Goal: Task Accomplishment & Management: Manage account settings

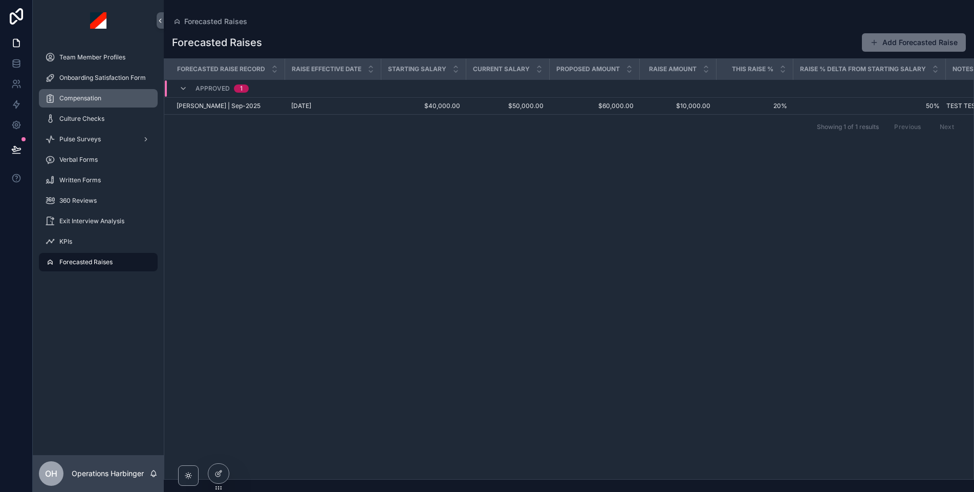
click at [99, 101] on span "Compensation" at bounding box center [80, 98] width 42 height 8
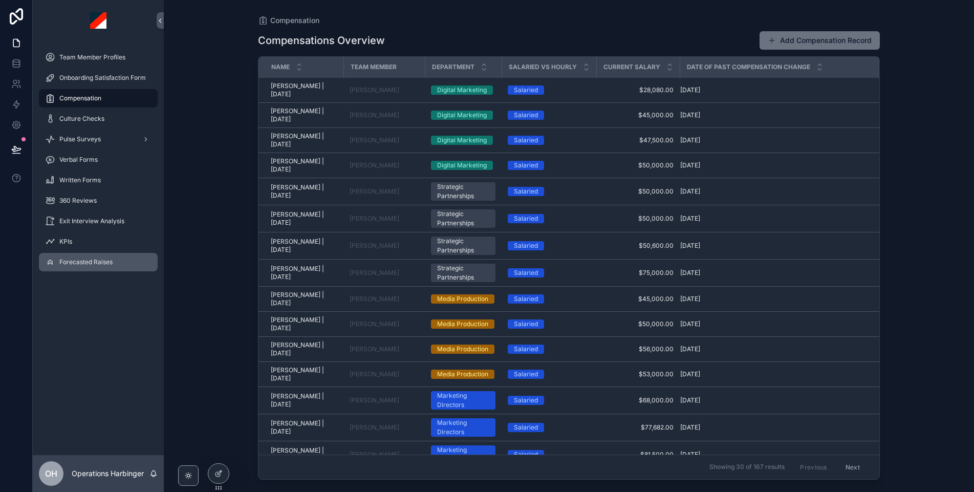
click at [100, 258] on span "Forecasted Raises" at bounding box center [85, 262] width 53 height 8
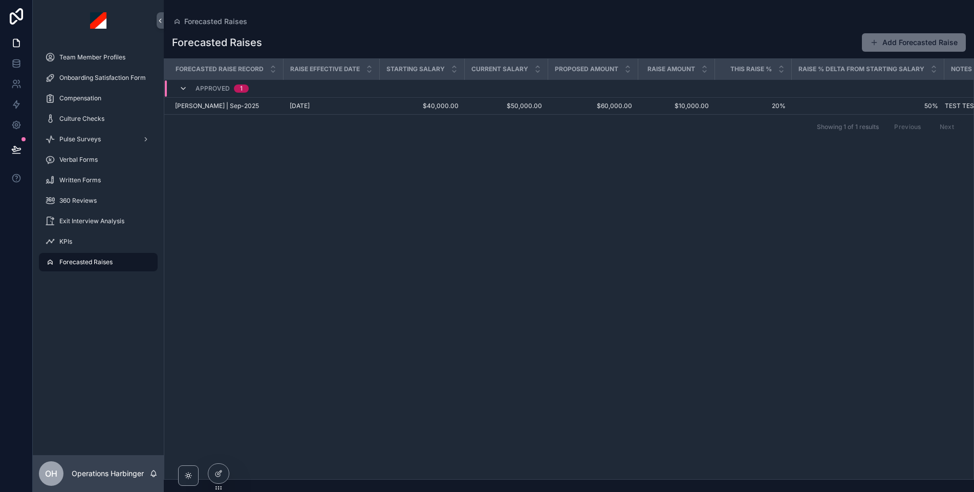
scroll to position [0, 6]
click at [184, 89] on icon "scrollable content" at bounding box center [183, 88] width 8 height 8
click at [184, 82] on icon "scrollable content" at bounding box center [183, 84] width 8 height 8
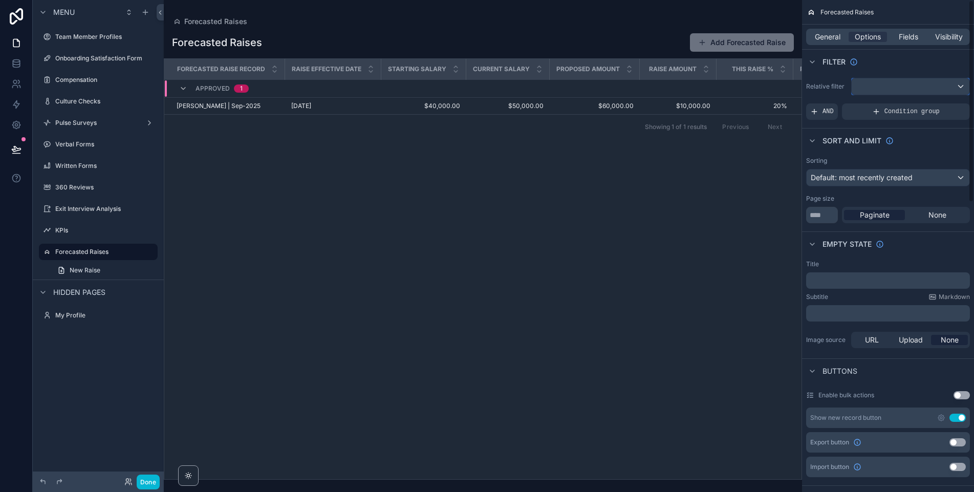
click at [896, 87] on div "scrollable content" at bounding box center [910, 86] width 118 height 16
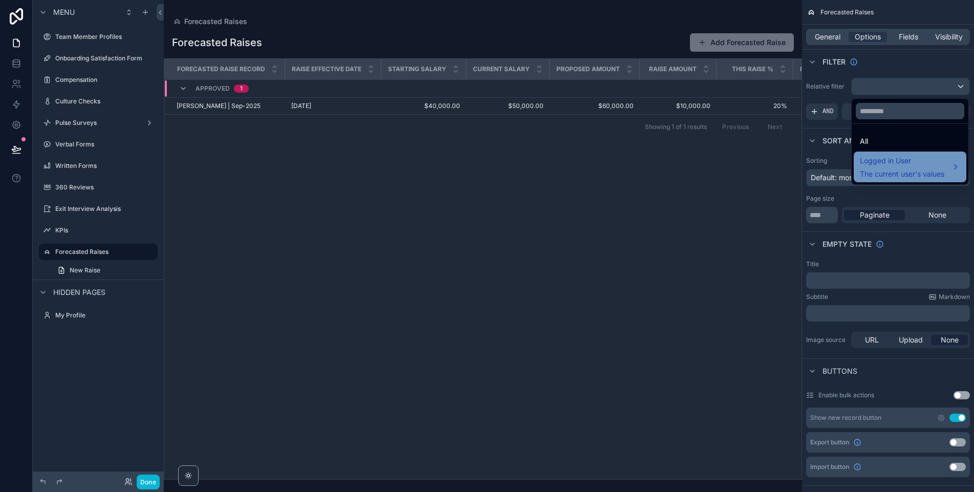
click at [873, 172] on span "The current user's values" at bounding box center [902, 174] width 84 height 10
click at [880, 163] on span "Logged in User" at bounding box center [902, 161] width 84 height 12
click at [883, 57] on div "scrollable content" at bounding box center [487, 246] width 974 height 492
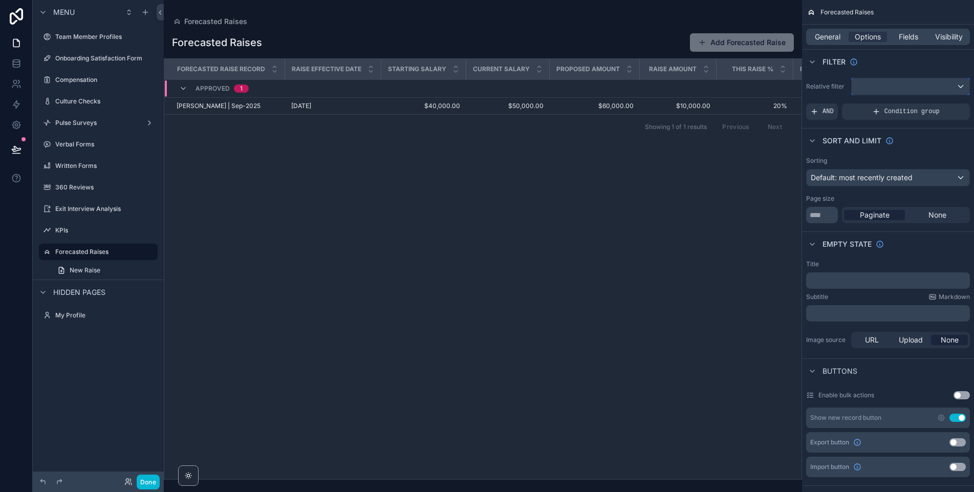
click at [906, 90] on div "scrollable content" at bounding box center [910, 86] width 118 height 16
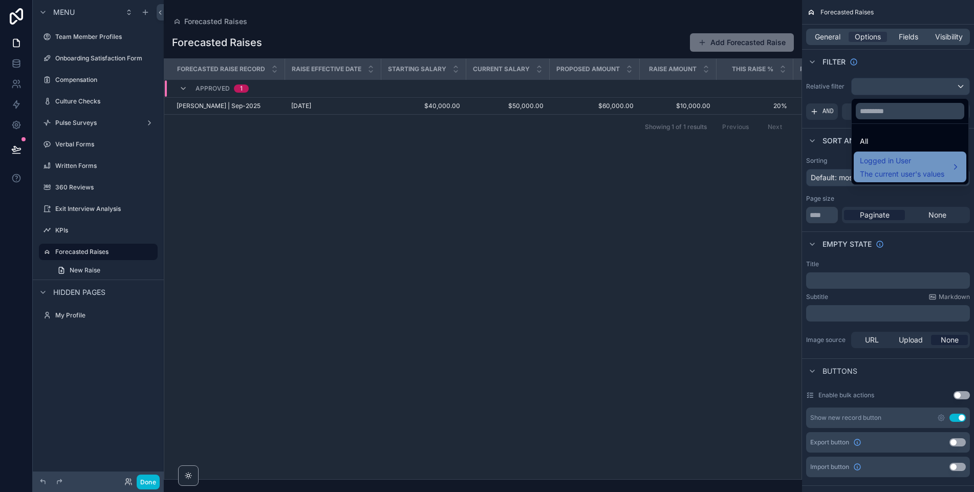
click at [873, 160] on span "Logged in User" at bounding box center [902, 161] width 84 height 12
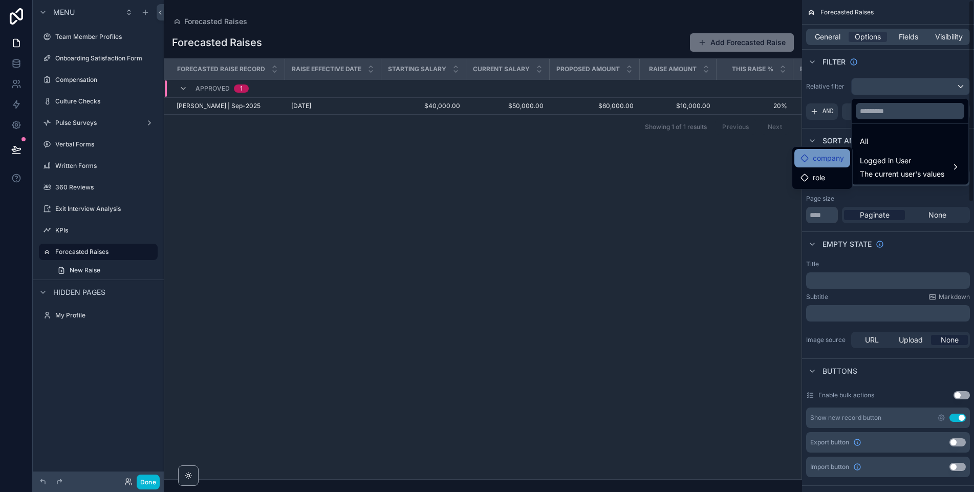
click at [815, 166] on div "company" at bounding box center [822, 158] width 56 height 18
click at [817, 158] on span "company" at bounding box center [827, 158] width 31 height 12
click at [813, 179] on span "role" at bounding box center [818, 177] width 12 height 12
click at [888, 65] on div "scrollable content" at bounding box center [487, 246] width 974 height 492
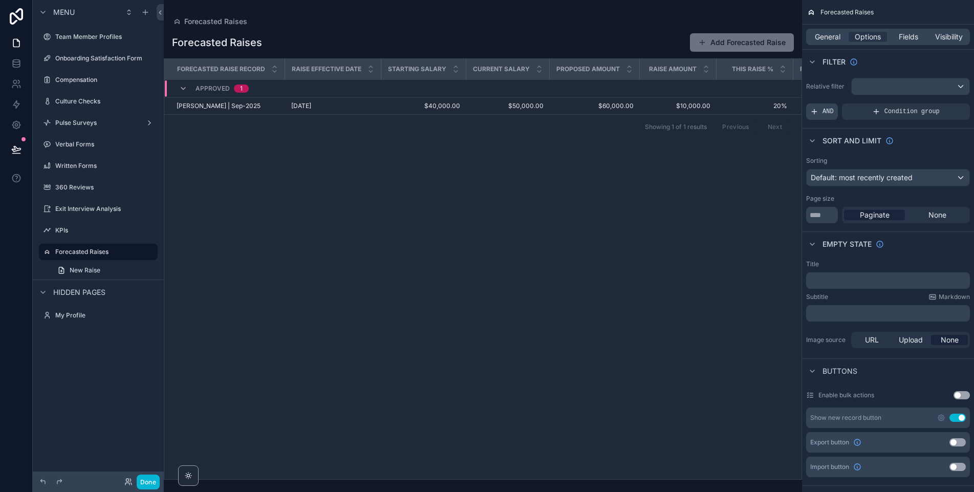
click at [822, 113] on span "AND" at bounding box center [827, 111] width 11 height 8
click at [946, 104] on icon "scrollable content" at bounding box center [944, 104] width 6 height 6
click at [713, 98] on span "Select a field" at bounding box center [701, 96] width 43 height 9
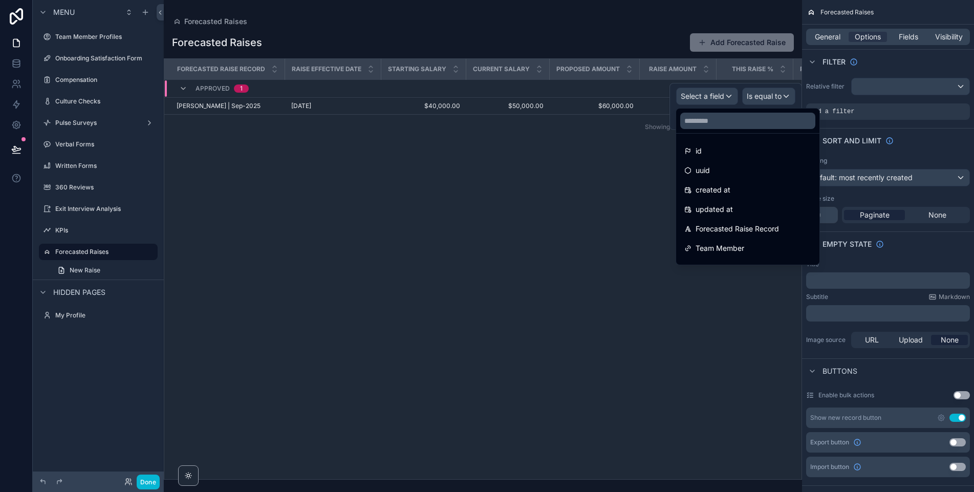
click at [713, 93] on div at bounding box center [735, 106] width 133 height 47
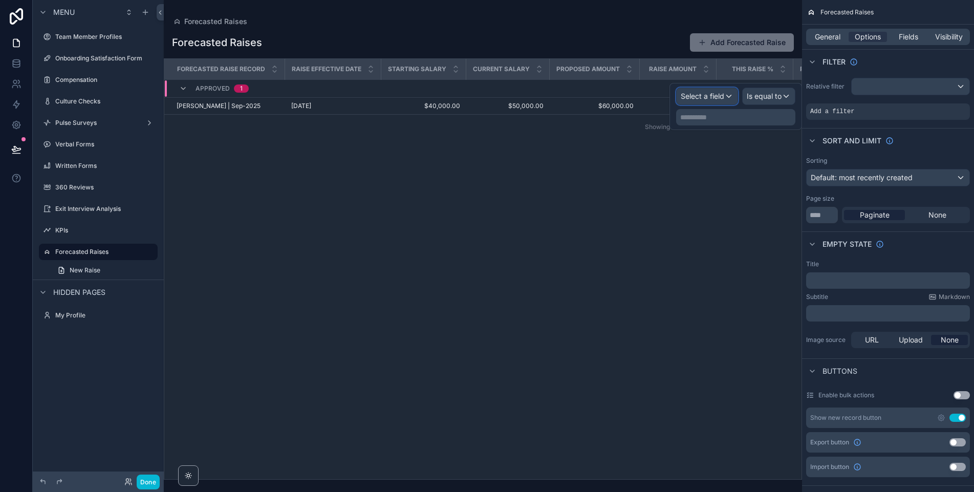
click at [713, 98] on span "Select a field" at bounding box center [701, 96] width 43 height 9
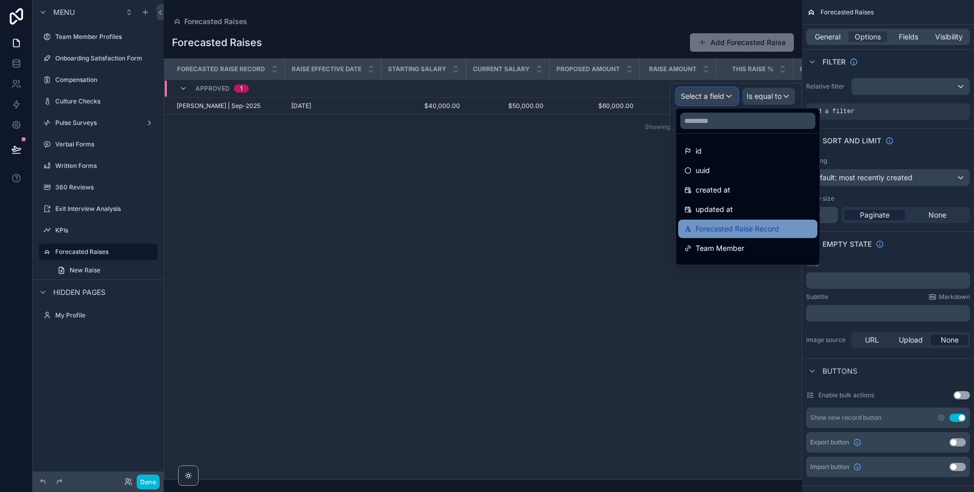
scroll to position [209, 0]
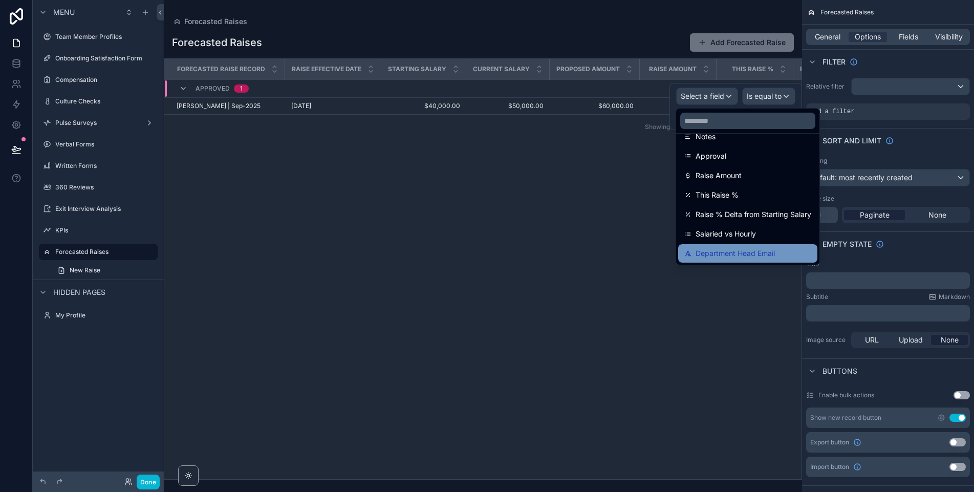
click at [711, 256] on span "Department Head Email" at bounding box center [734, 253] width 79 height 12
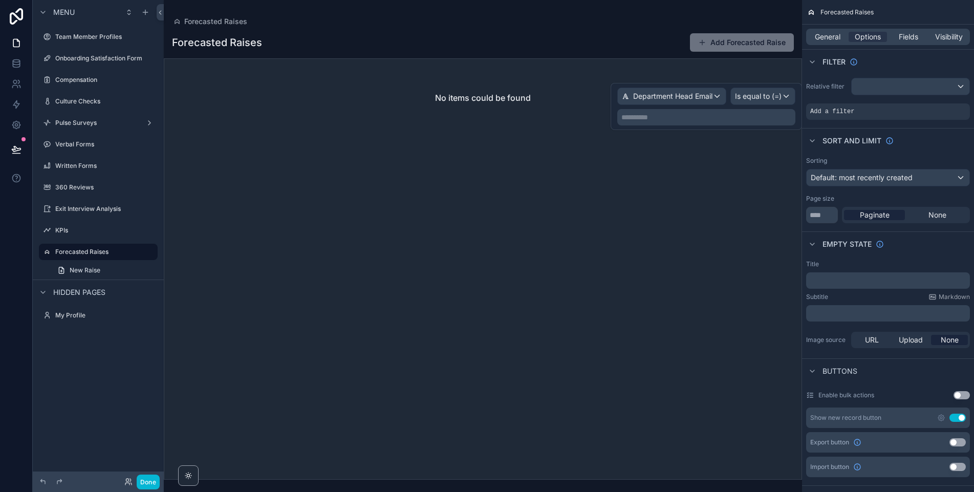
click at [716, 121] on p "**********" at bounding box center [707, 117] width 172 height 10
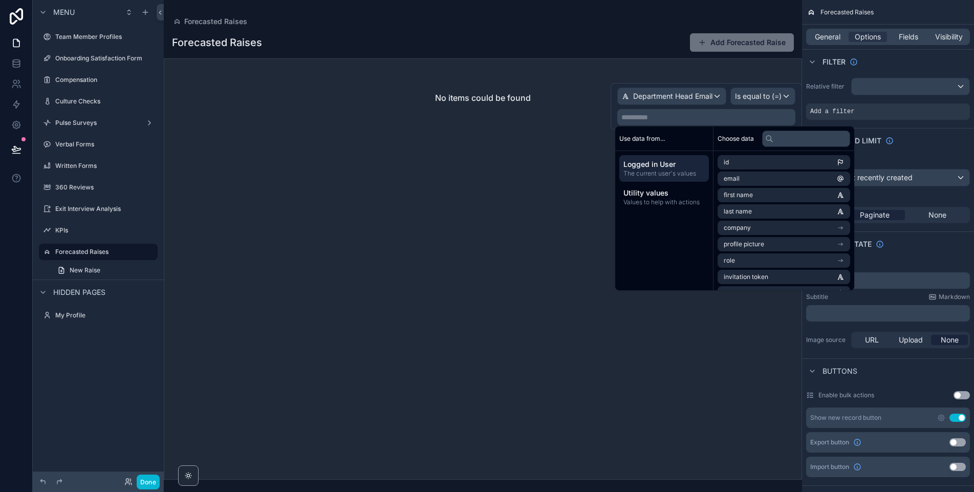
click at [665, 167] on span "Logged in User" at bounding box center [663, 164] width 81 height 10
drag, startPoint x: 758, startPoint y: 178, endPoint x: 747, endPoint y: 251, distance: 74.0
click at [758, 178] on li "email" at bounding box center [783, 178] width 133 height 14
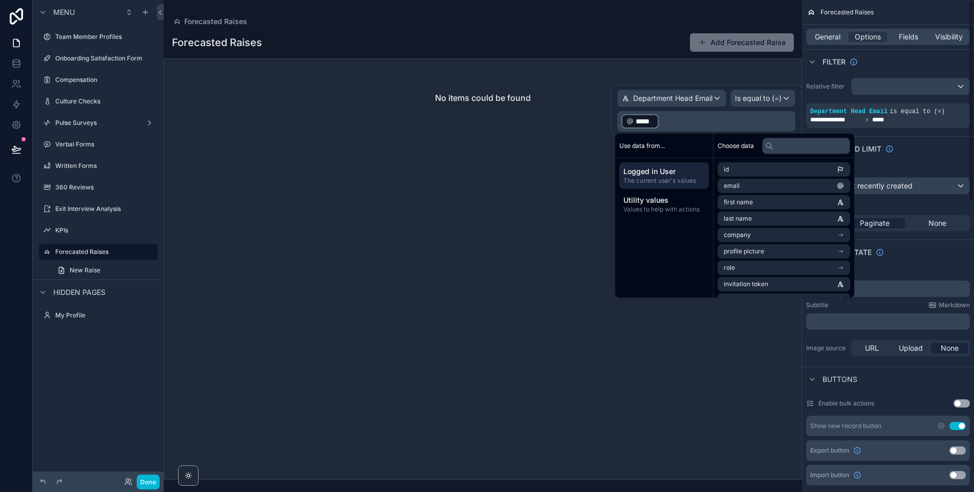
click at [878, 68] on div "Filter" at bounding box center [888, 61] width 172 height 25
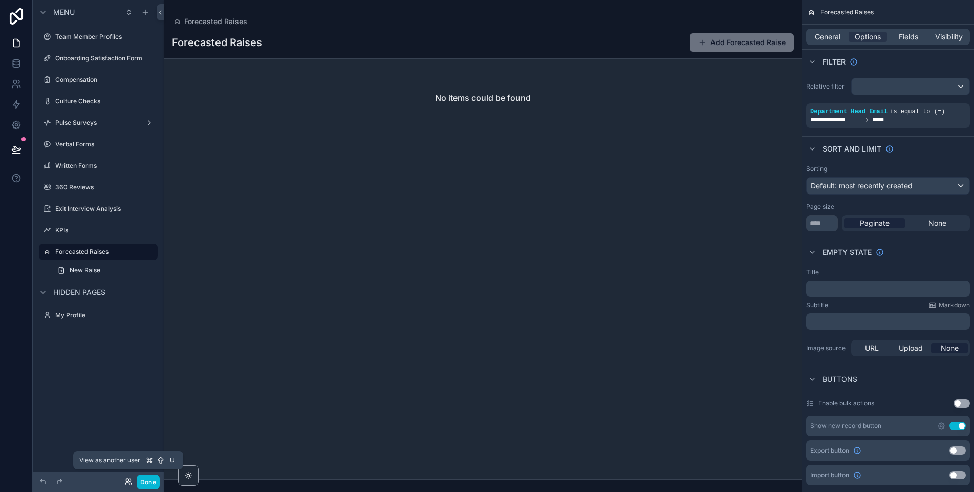
click at [129, 482] on icon at bounding box center [128, 481] width 8 height 8
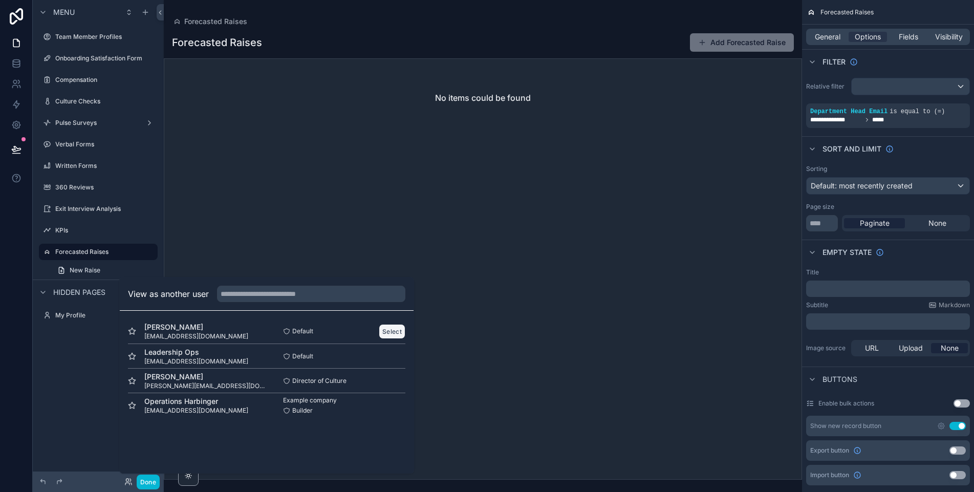
click at [391, 334] on button "Select" at bounding box center [392, 331] width 27 height 15
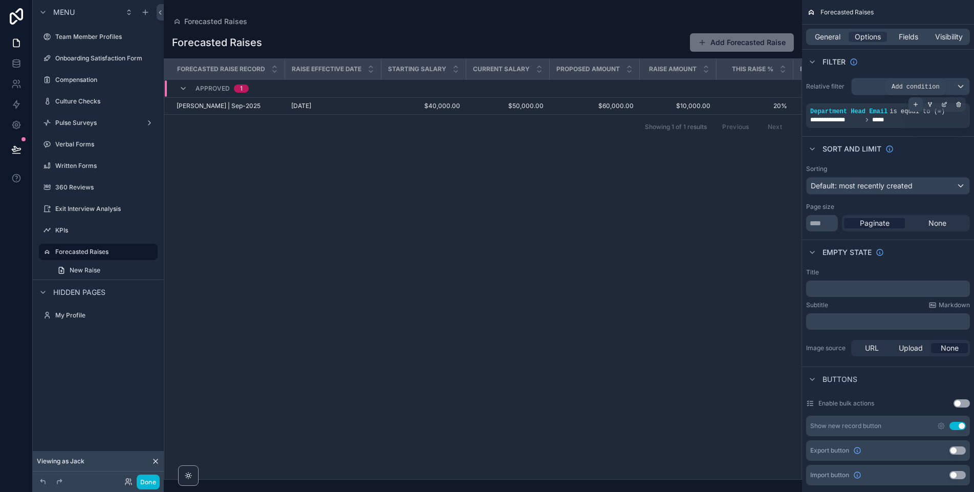
click at [912, 106] on icon "scrollable content" at bounding box center [915, 104] width 6 height 6
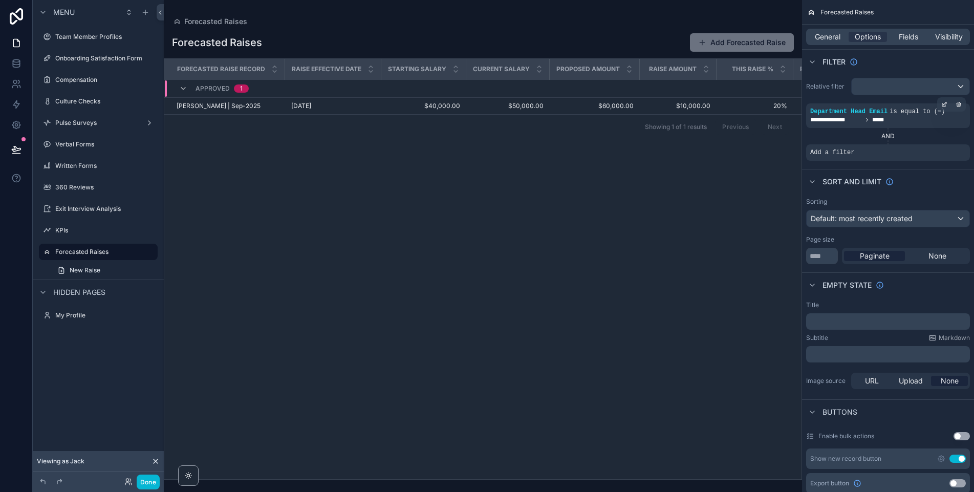
click at [891, 134] on div "AND" at bounding box center [888, 136] width 164 height 8
click at [927, 148] on div "Add a filter" at bounding box center [888, 152] width 164 height 16
click at [963, 145] on div "scrollable content" at bounding box center [958, 145] width 14 height 14
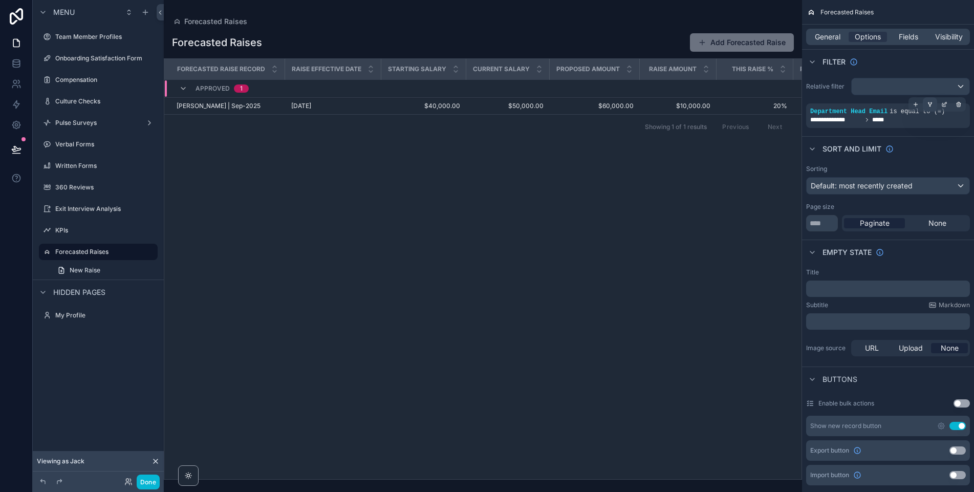
click at [933, 104] on div "scrollable content" at bounding box center [929, 104] width 14 height 14
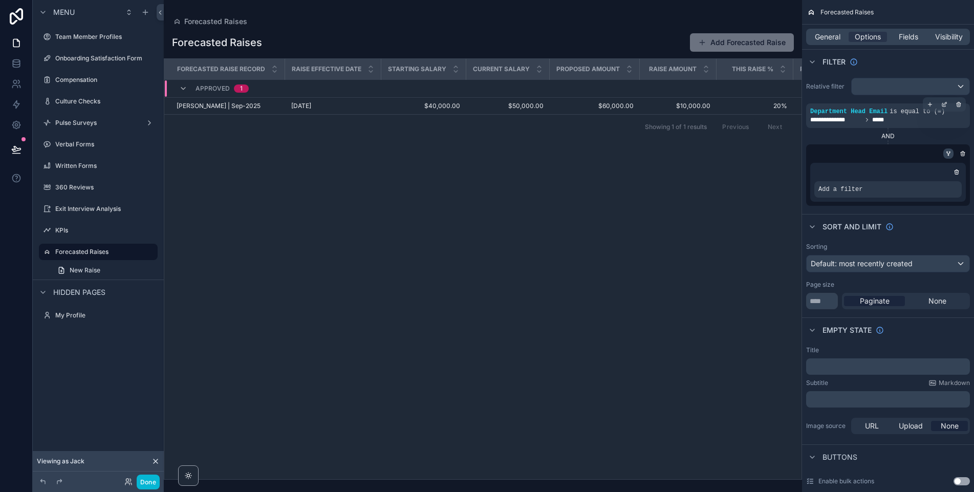
click at [950, 153] on icon "scrollable content" at bounding box center [948, 153] width 6 height 6
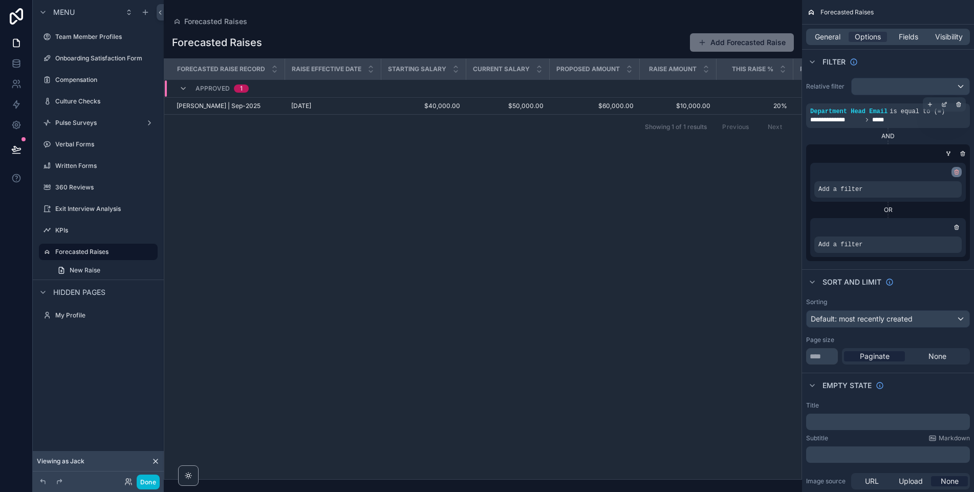
click at [956, 173] on icon "scrollable content" at bounding box center [956, 172] width 6 height 6
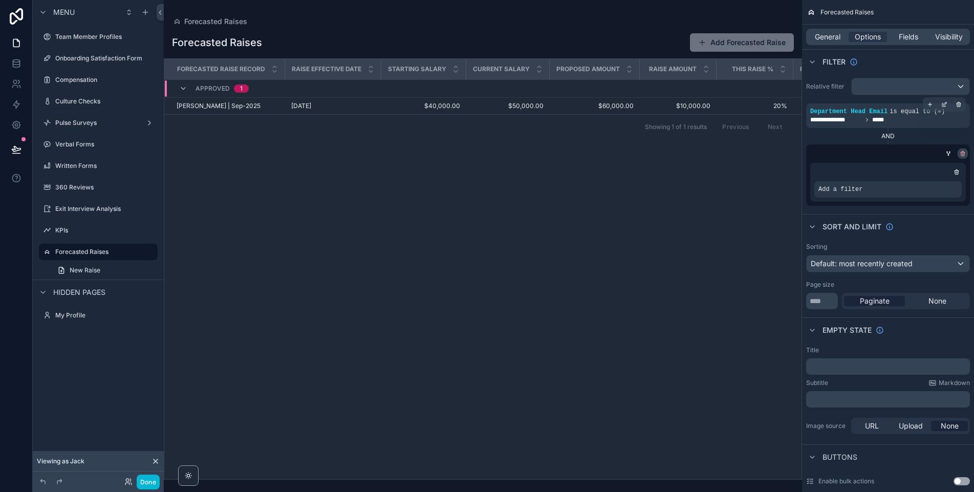
click at [963, 152] on icon "scrollable content" at bounding box center [962, 153] width 6 height 6
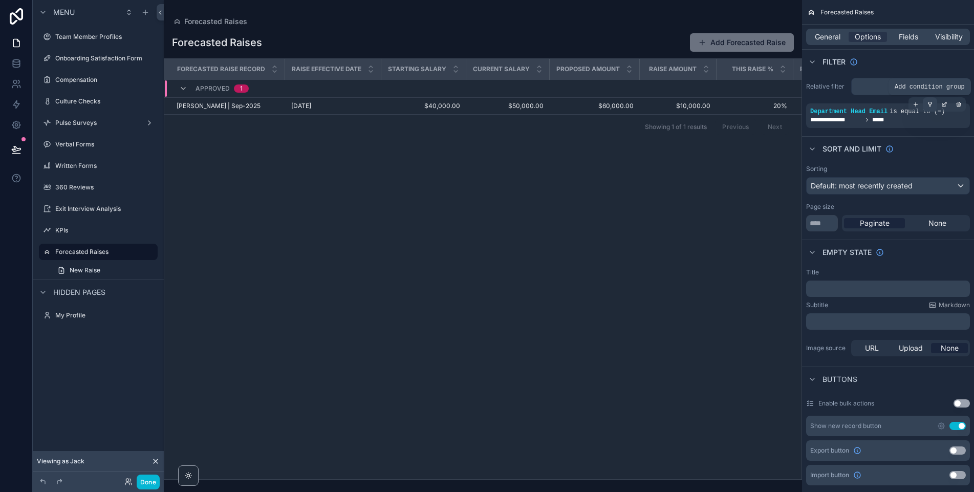
click at [930, 107] on div "scrollable content" at bounding box center [929, 104] width 14 height 14
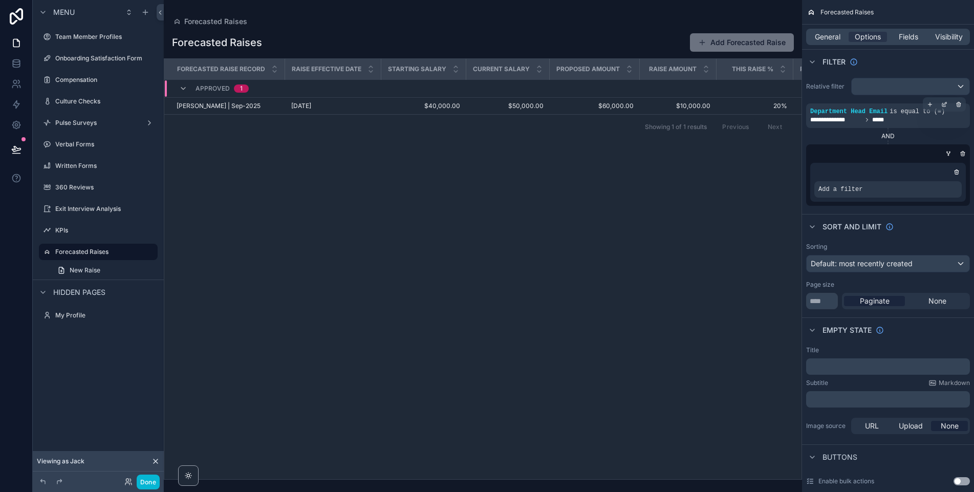
click at [886, 137] on div "AND" at bounding box center [888, 136] width 164 height 8
click at [945, 153] on icon "scrollable content" at bounding box center [948, 153] width 6 height 6
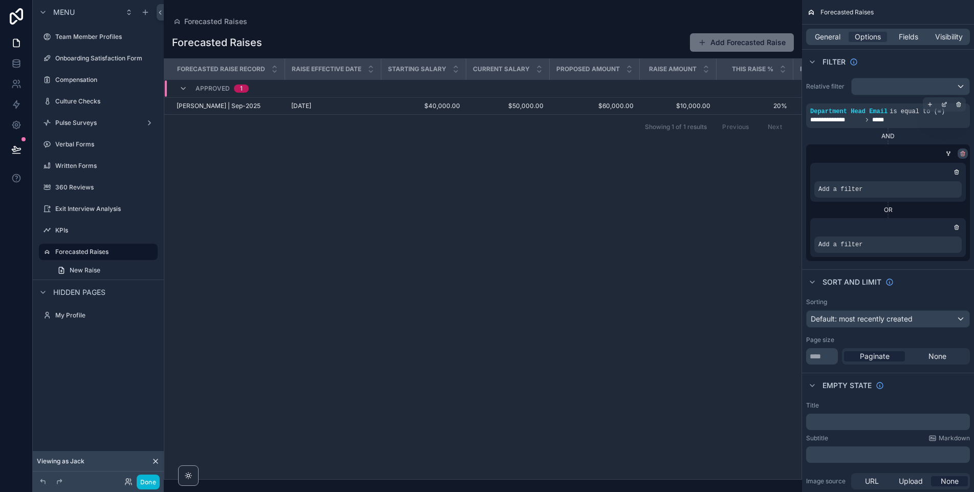
click at [961, 151] on icon "scrollable content" at bounding box center [962, 153] width 6 height 6
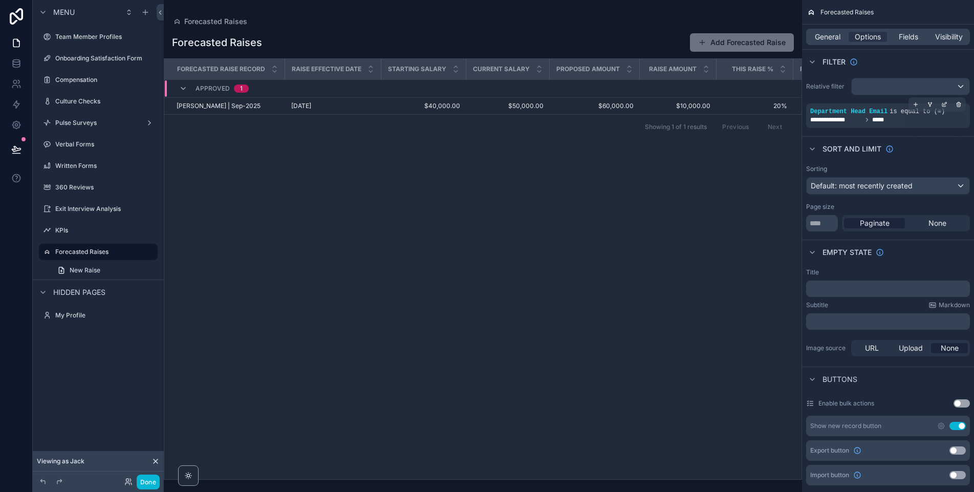
click at [157, 460] on icon at bounding box center [155, 461] width 8 height 8
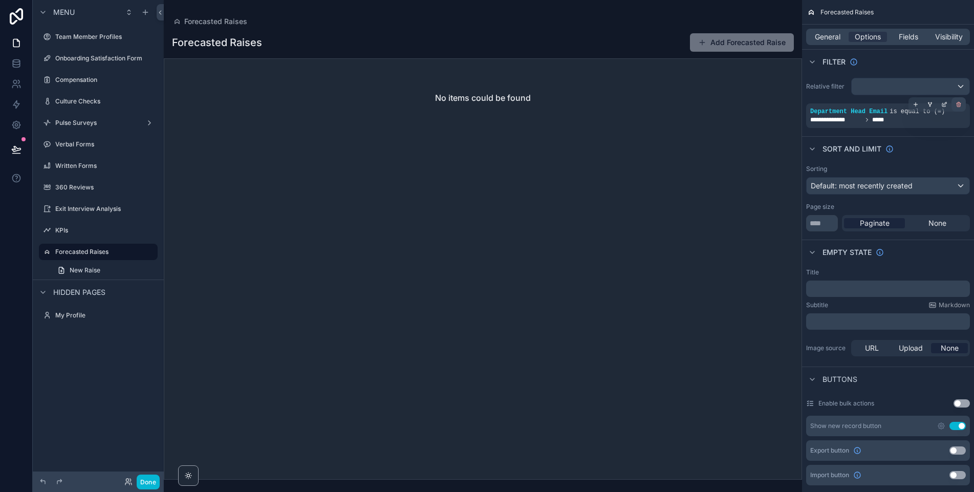
click at [955, 105] on icon "scrollable content" at bounding box center [958, 104] width 6 height 6
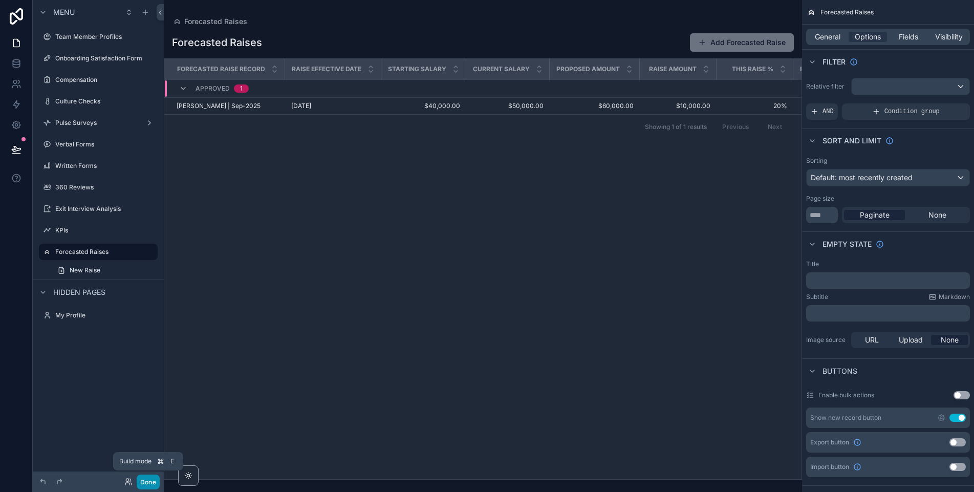
click at [148, 483] on button "Done" at bounding box center [148, 481] width 23 height 15
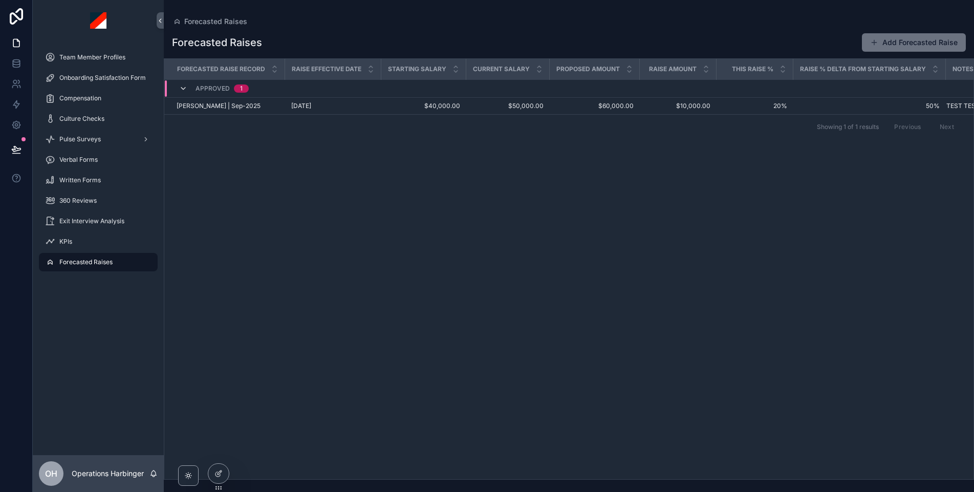
click at [184, 90] on icon "scrollable content" at bounding box center [183, 88] width 8 height 8
click at [183, 86] on icon "scrollable content" at bounding box center [183, 84] width 8 height 8
click at [180, 89] on icon "scrollable content" at bounding box center [183, 88] width 8 height 8
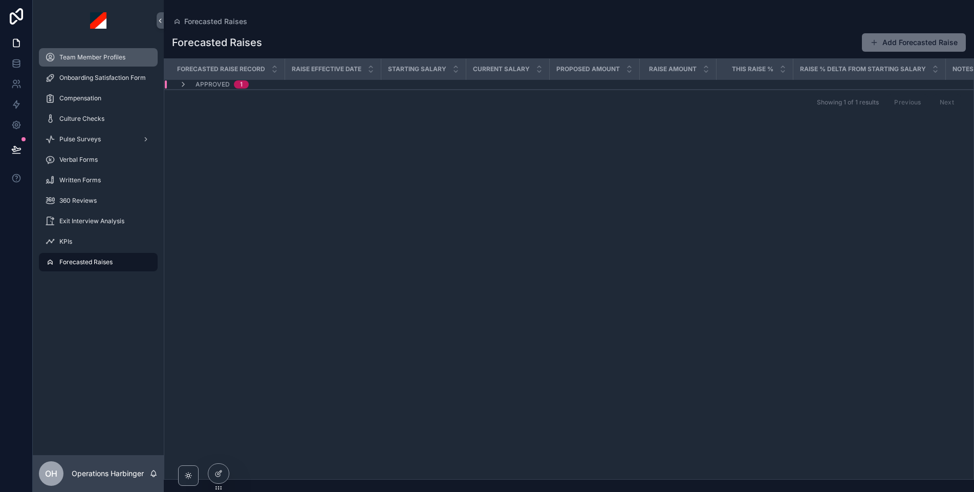
click at [89, 57] on span "Team Member Profiles" at bounding box center [92, 57] width 66 height 8
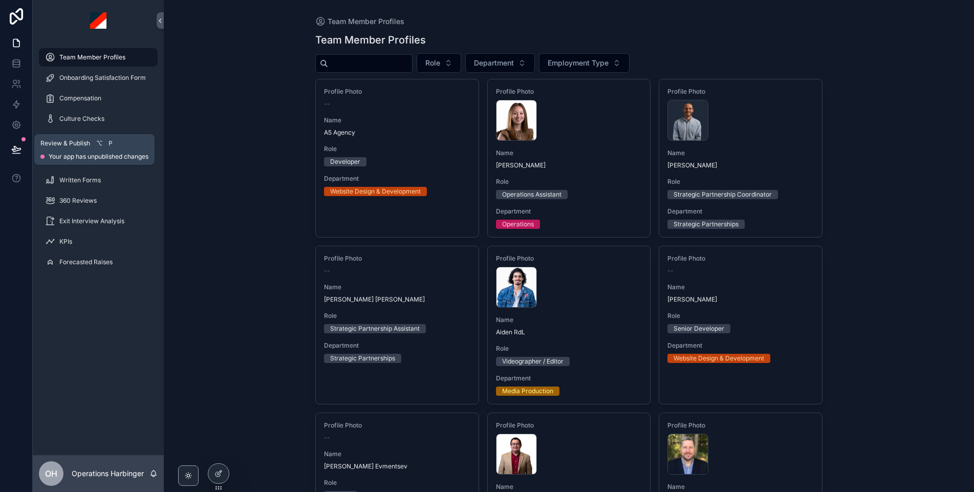
click at [16, 147] on icon at bounding box center [16, 148] width 9 height 5
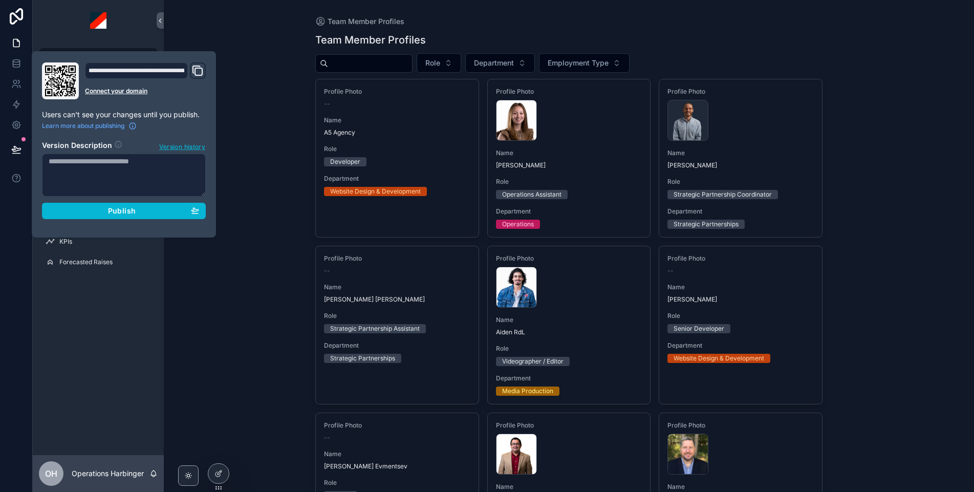
click at [121, 170] on textarea at bounding box center [124, 174] width 164 height 43
type textarea "***"
click at [184, 146] on span "Version history" at bounding box center [182, 146] width 46 height 10
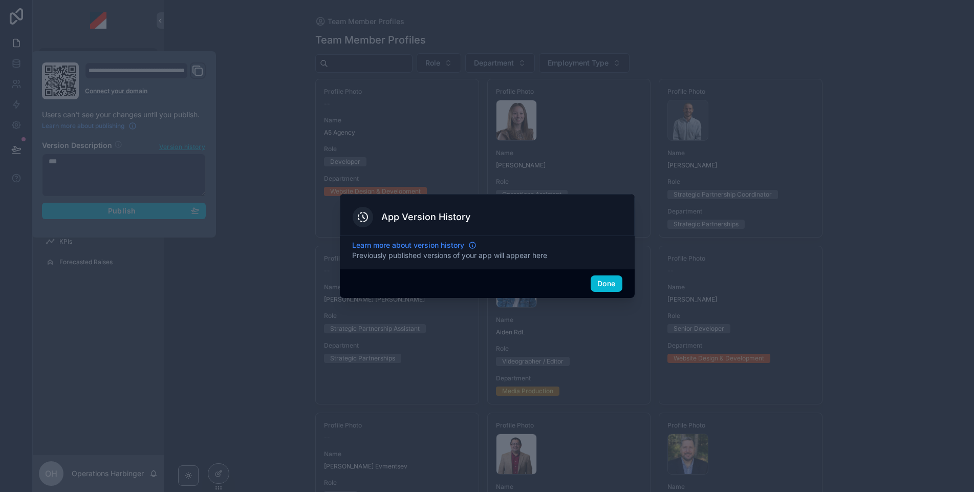
click at [401, 243] on span "Learn more about version history" at bounding box center [408, 245] width 112 height 10
click at [618, 283] on button "Done" at bounding box center [605, 283] width 31 height 16
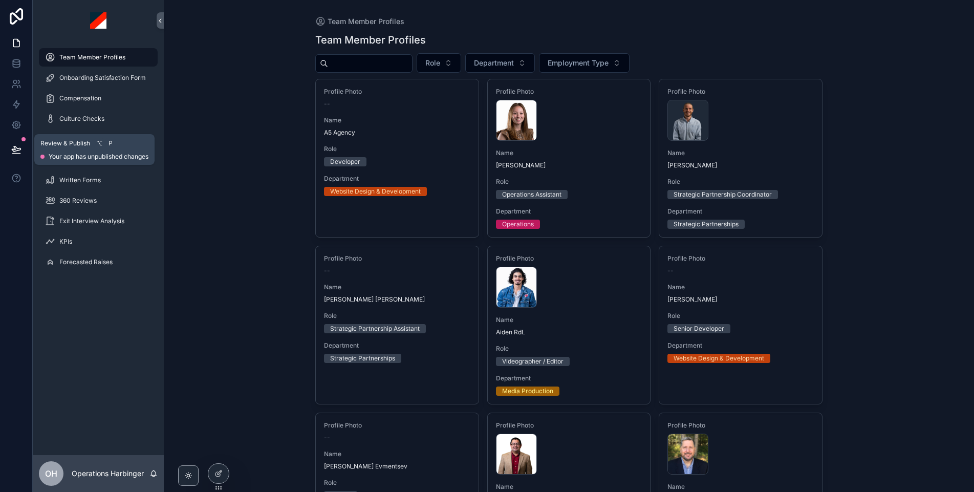
click at [12, 149] on icon at bounding box center [16, 148] width 9 height 5
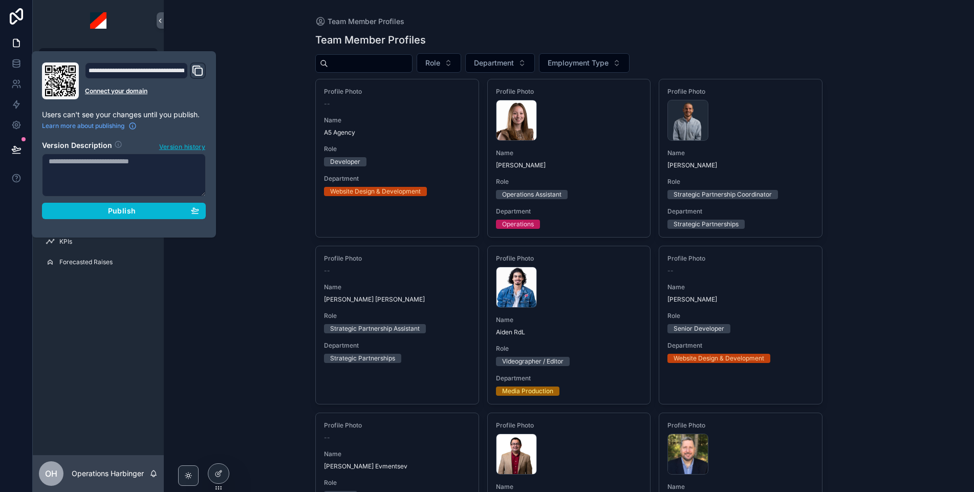
click at [82, 171] on textarea at bounding box center [124, 174] width 164 height 43
type textarea "**********"
click at [116, 215] on button "Publish" at bounding box center [124, 211] width 164 height 16
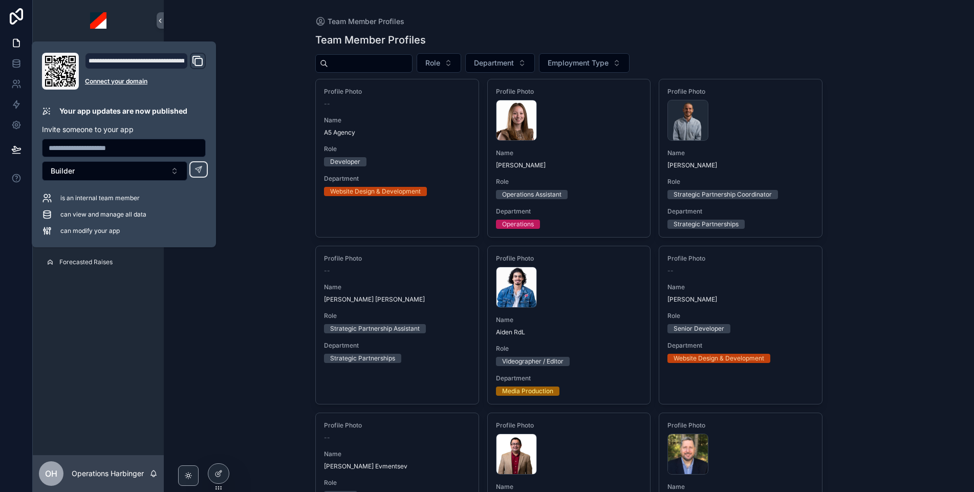
click at [275, 190] on div "Team Member Profiles Team Member Profiles Role Department Employment Type Profi…" at bounding box center [569, 246] width 810 height 492
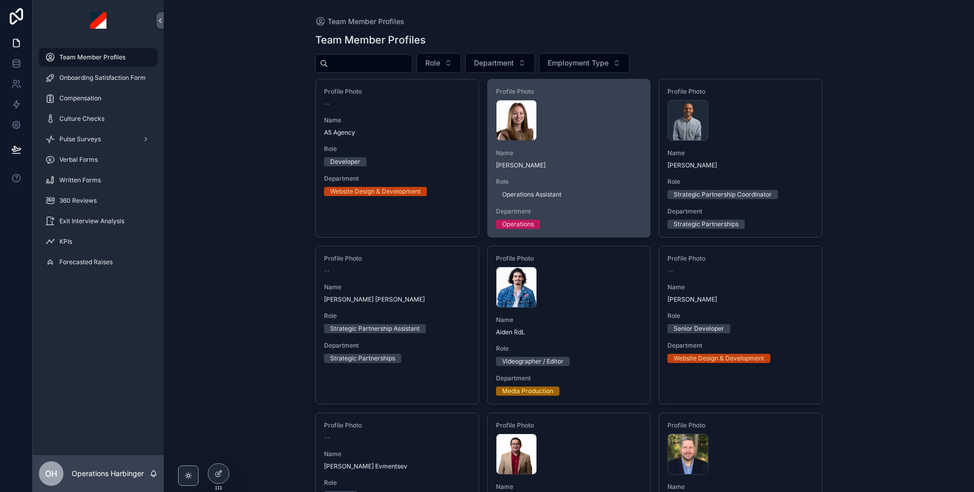
click at [623, 179] on span "Role" at bounding box center [569, 182] width 146 height 8
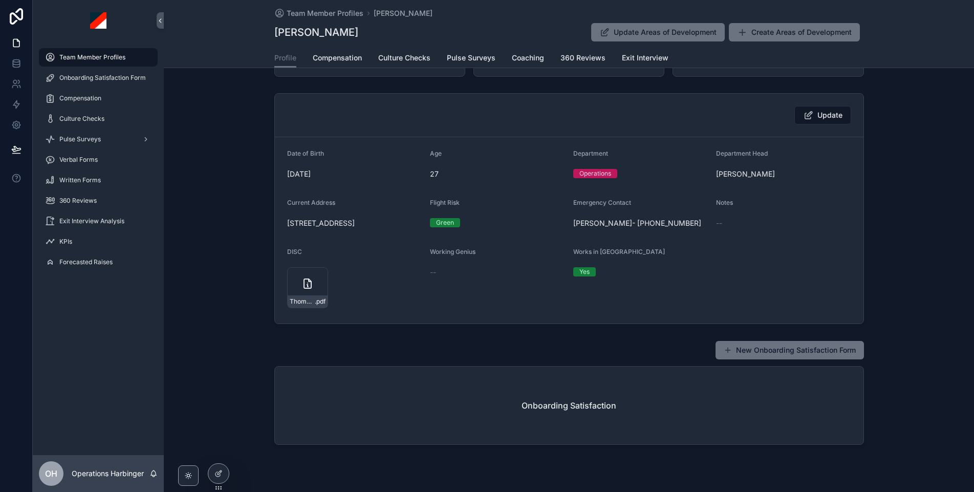
scroll to position [119, 0]
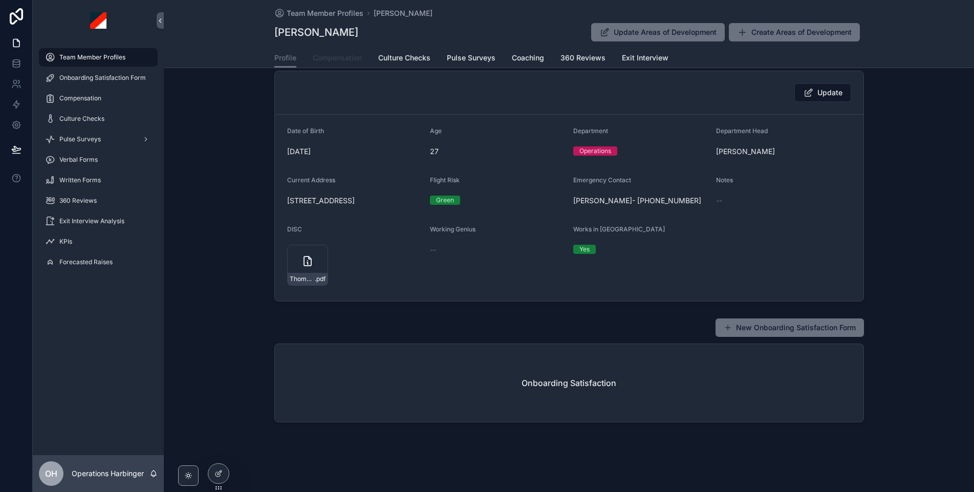
click at [336, 59] on span "Compensation" at bounding box center [337, 58] width 49 height 10
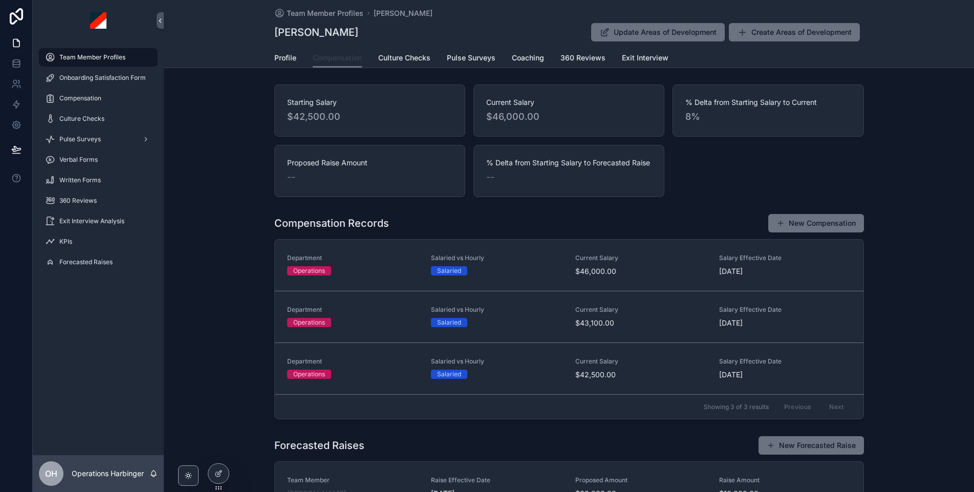
scroll to position [116, 0]
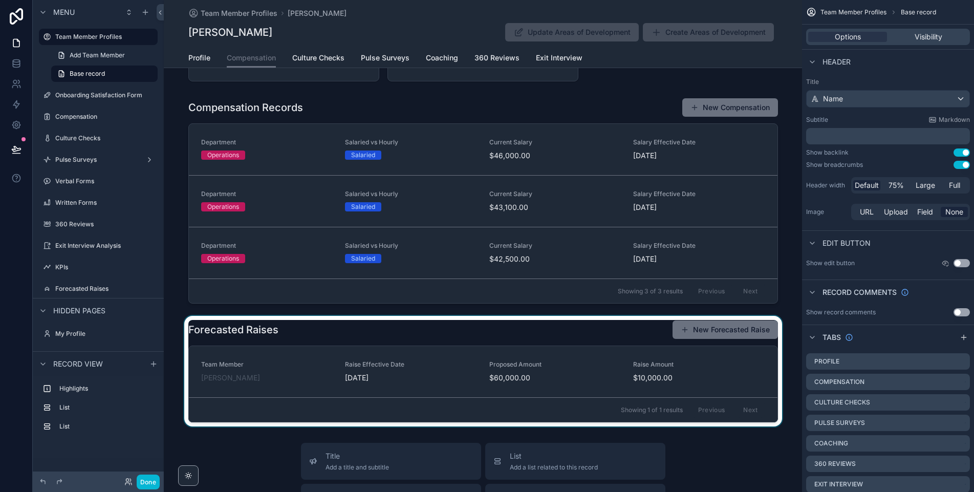
click at [561, 322] on div "scrollable content" at bounding box center [483, 371] width 638 height 111
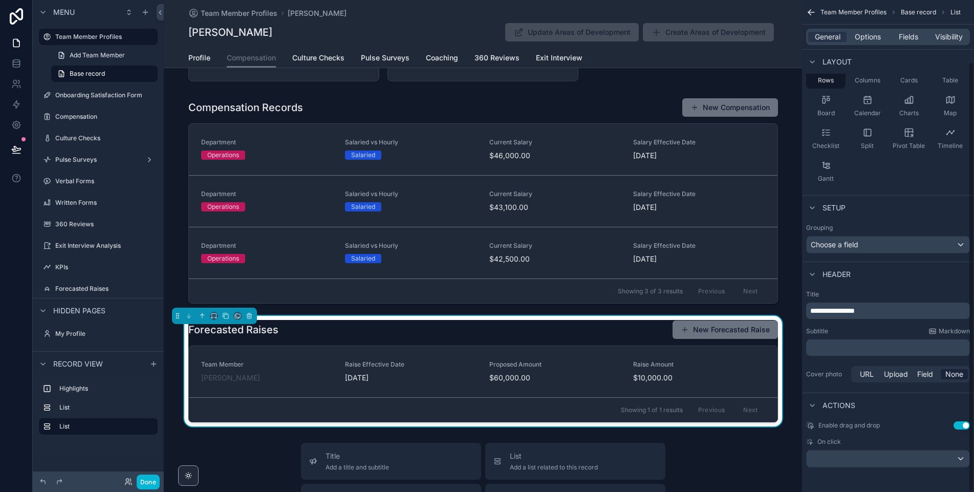
scroll to position [0, 0]
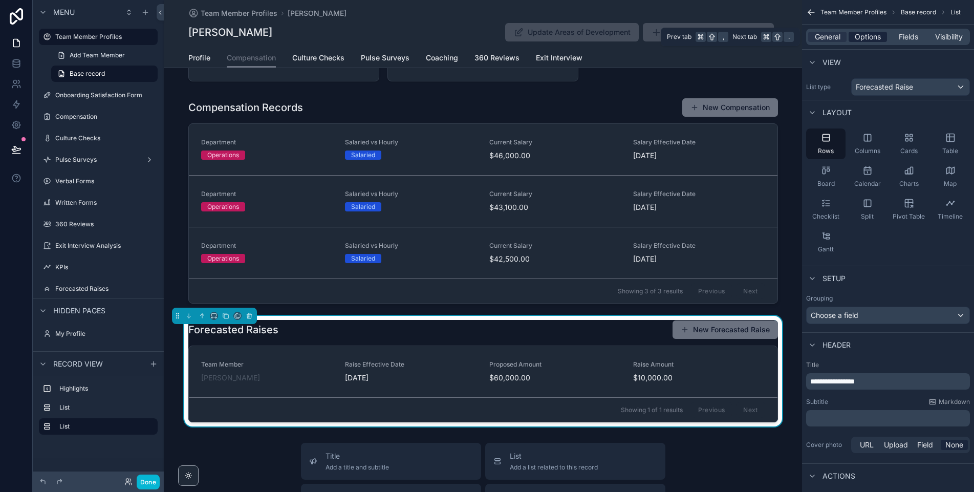
click at [864, 39] on span "Options" at bounding box center [867, 37] width 26 height 10
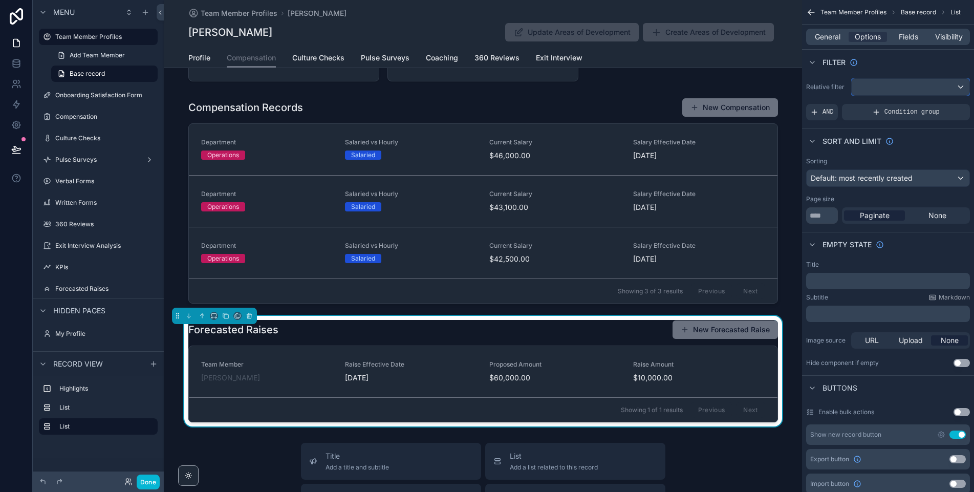
click at [899, 91] on div "scrollable content" at bounding box center [910, 87] width 118 height 16
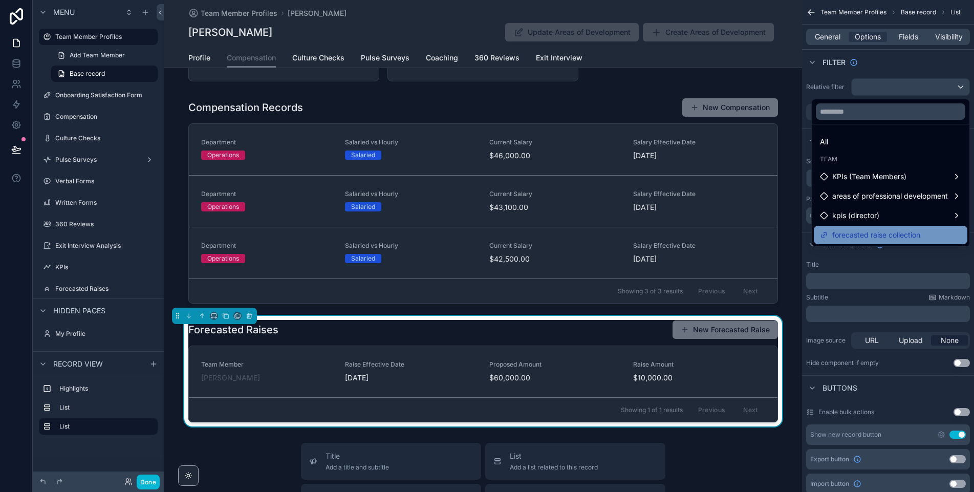
click at [863, 233] on span "forecasted raise collection" at bounding box center [876, 235] width 88 height 12
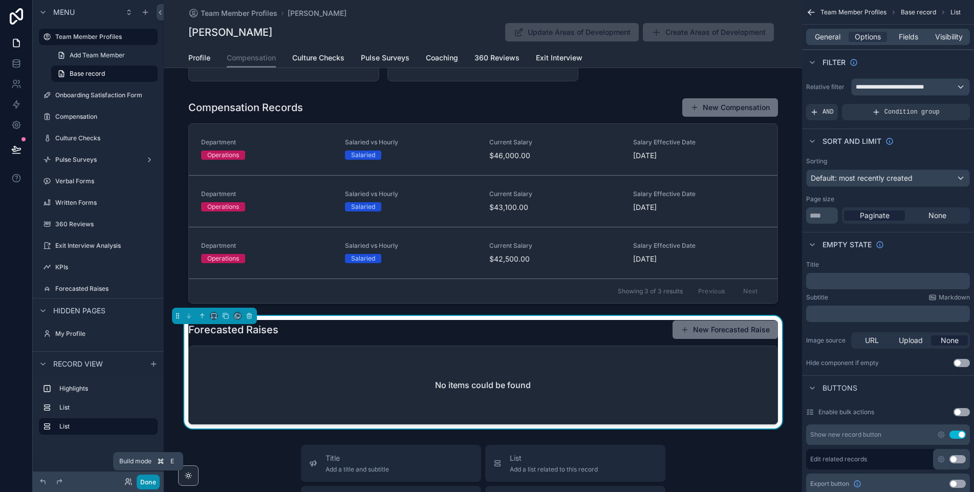
click at [146, 481] on button "Done" at bounding box center [148, 481] width 23 height 15
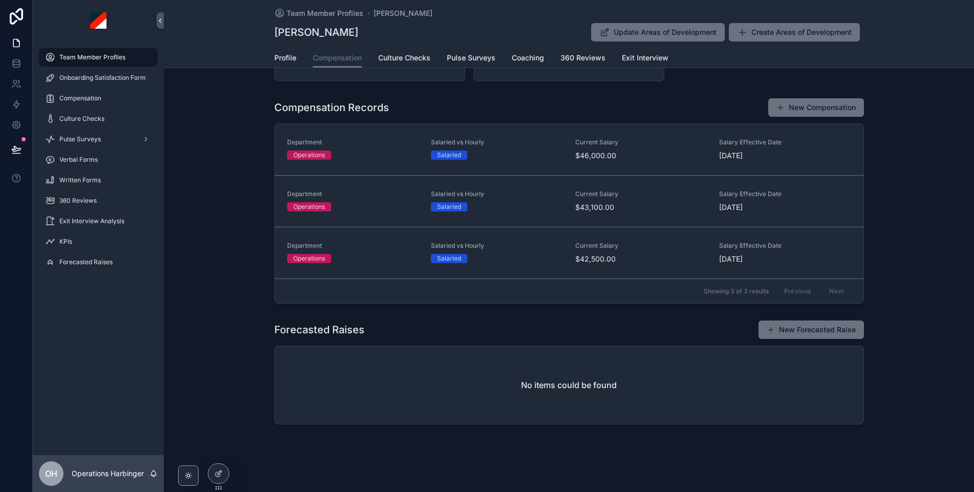
click at [103, 56] on span "Team Member Profiles" at bounding box center [92, 57] width 66 height 8
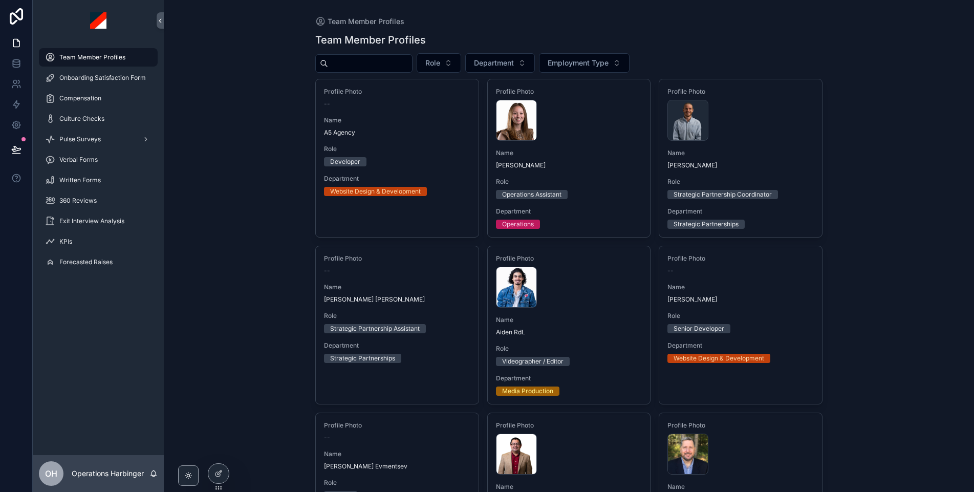
click at [385, 63] on input "scrollable content" at bounding box center [370, 63] width 84 height 14
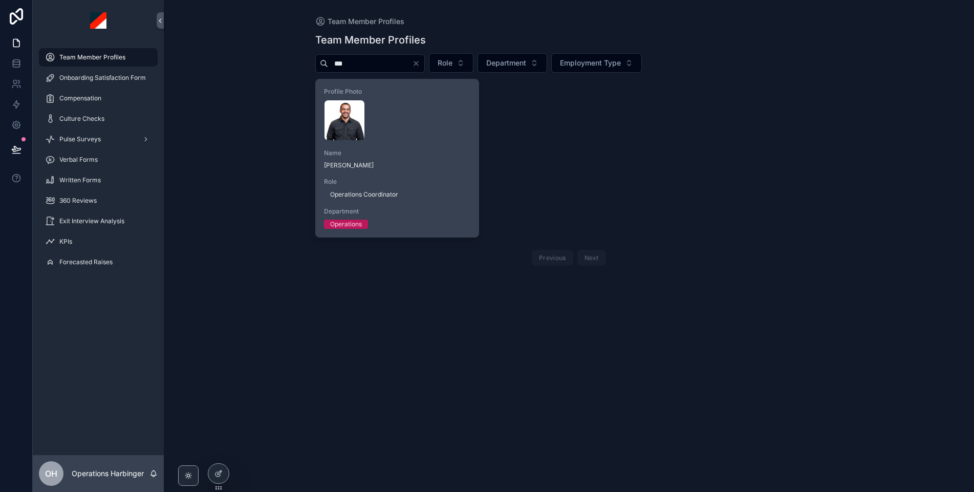
type input "***"
click at [468, 153] on span "Name" at bounding box center [397, 153] width 146 height 8
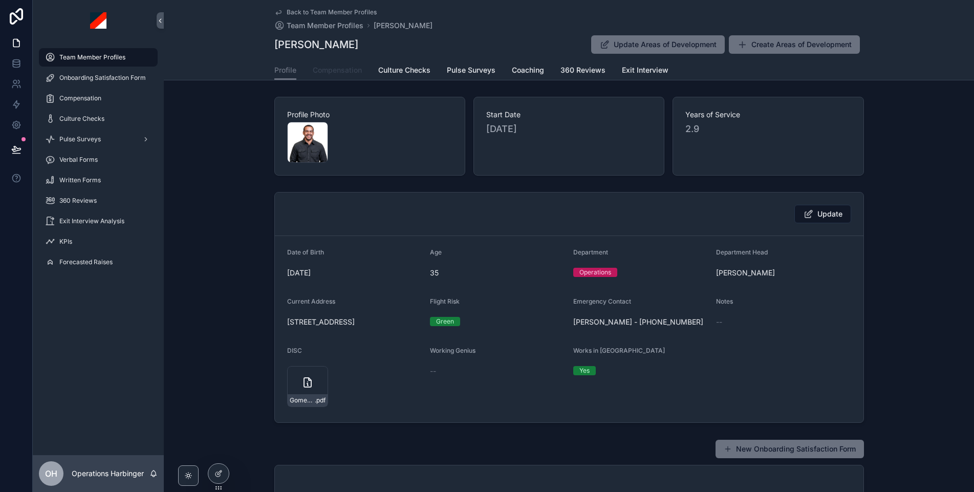
drag, startPoint x: 341, startPoint y: 62, endPoint x: 353, endPoint y: 67, distance: 12.6
click at [341, 62] on link "Compensation" at bounding box center [337, 71] width 49 height 20
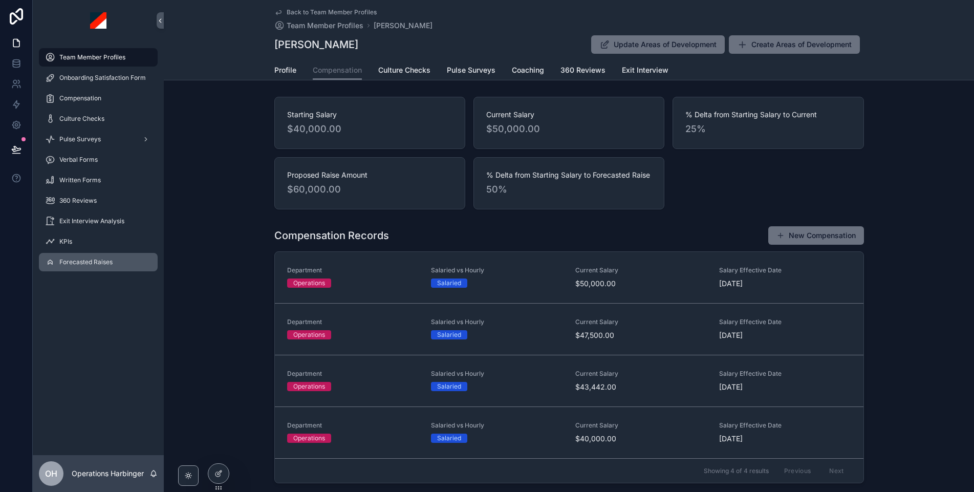
click at [108, 261] on span "Forecasted Raises" at bounding box center [85, 262] width 53 height 8
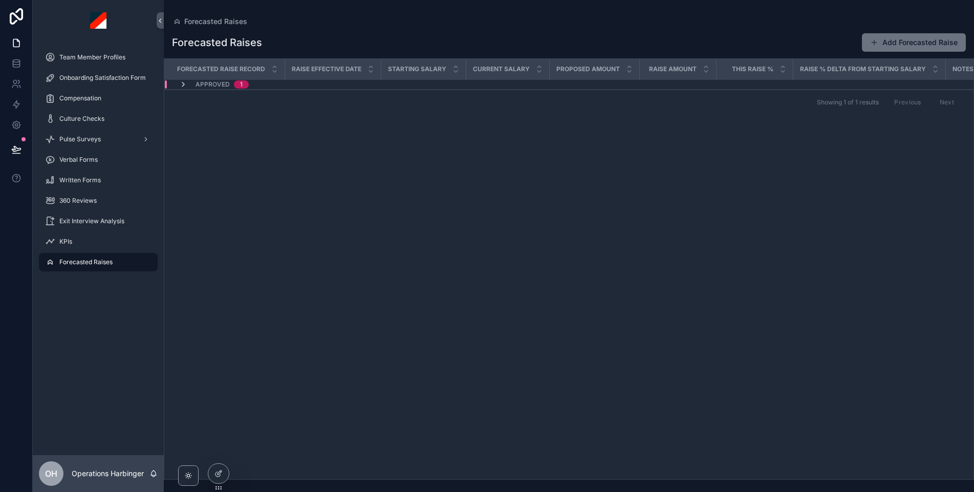
click at [184, 84] on icon "scrollable content" at bounding box center [183, 84] width 8 height 8
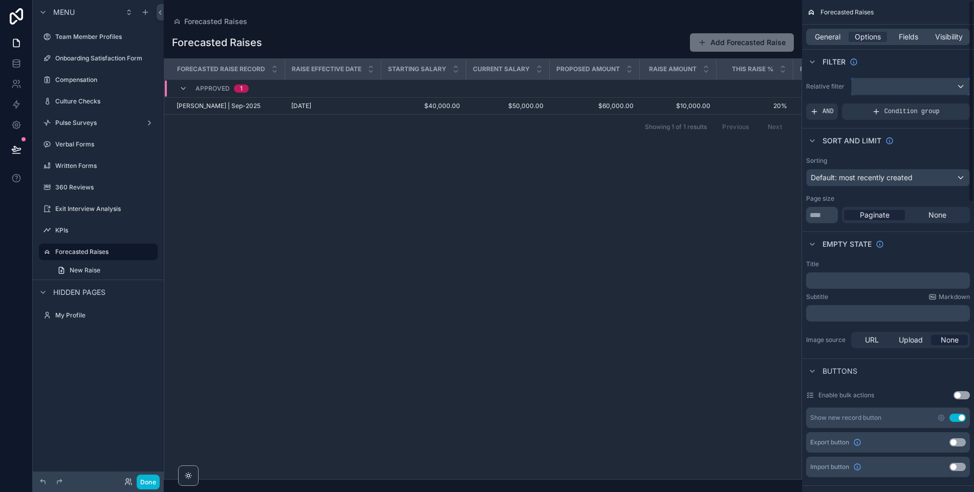
click at [897, 93] on div "scrollable content" at bounding box center [910, 86] width 118 height 16
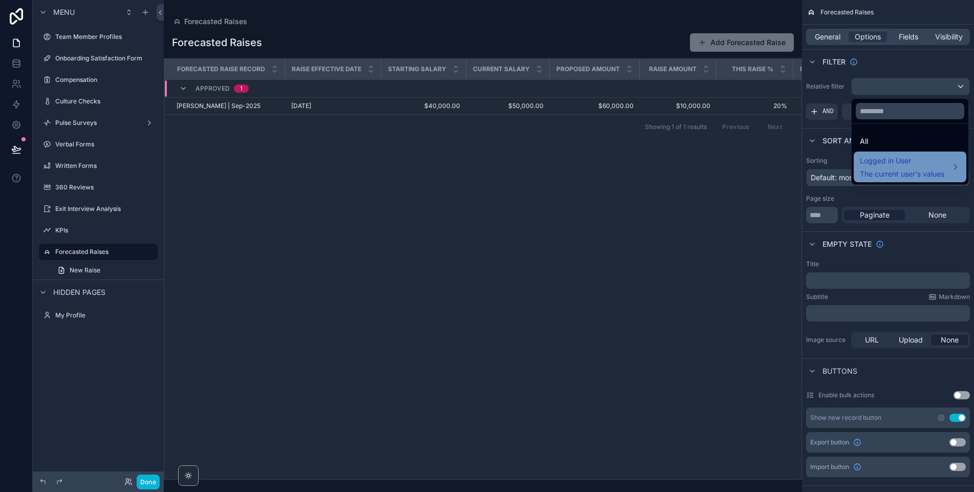
click at [876, 166] on span "Logged in User" at bounding box center [902, 161] width 84 height 12
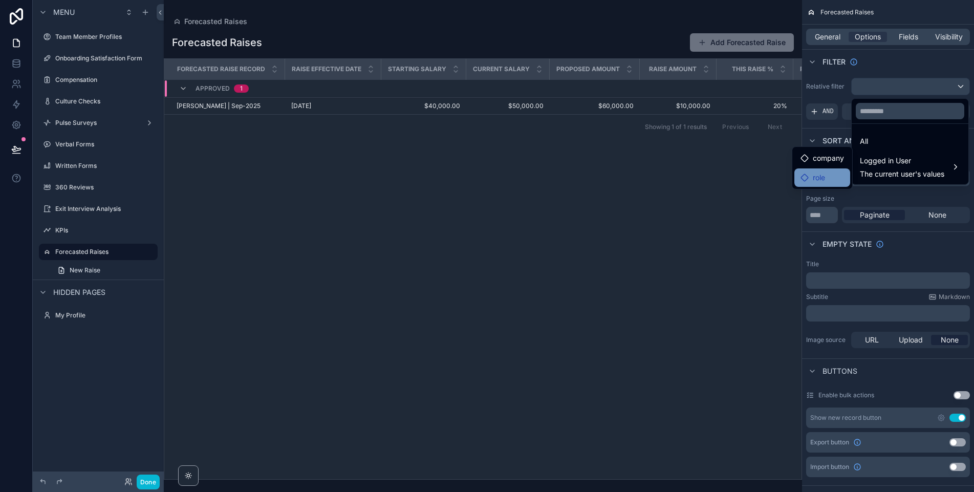
click at [818, 181] on span "role" at bounding box center [818, 177] width 12 height 12
click at [820, 160] on span "company" at bounding box center [827, 158] width 31 height 12
click at [893, 59] on div "scrollable content" at bounding box center [487, 246] width 974 height 492
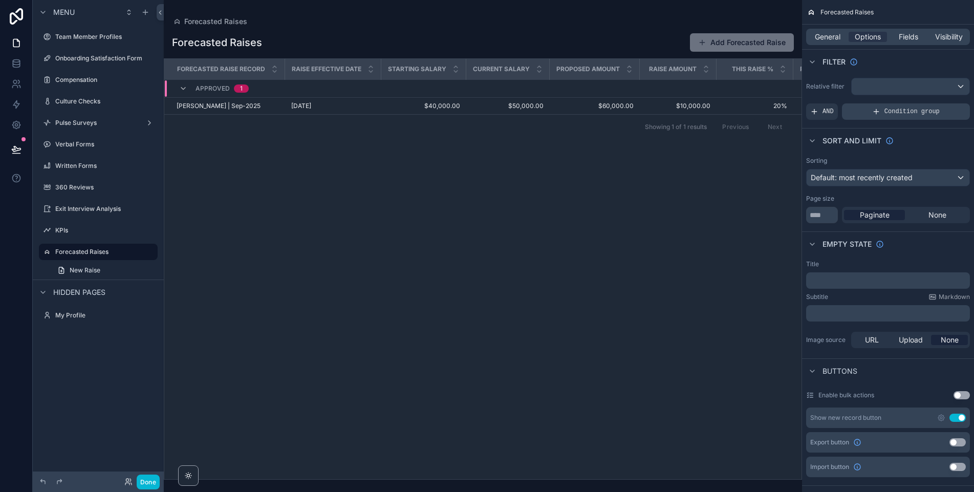
click at [877, 110] on icon "scrollable content" at bounding box center [876, 111] width 8 height 8
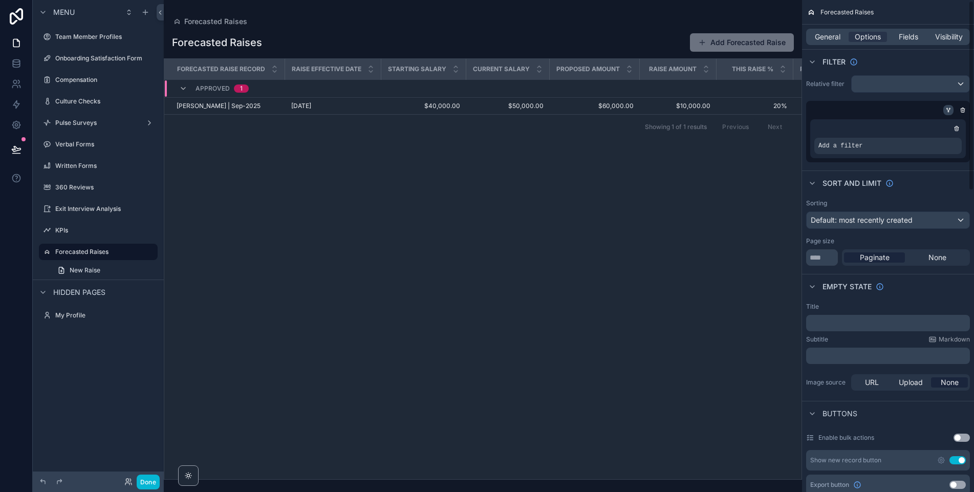
click at [948, 112] on icon "scrollable content" at bounding box center [948, 111] width 1 height 1
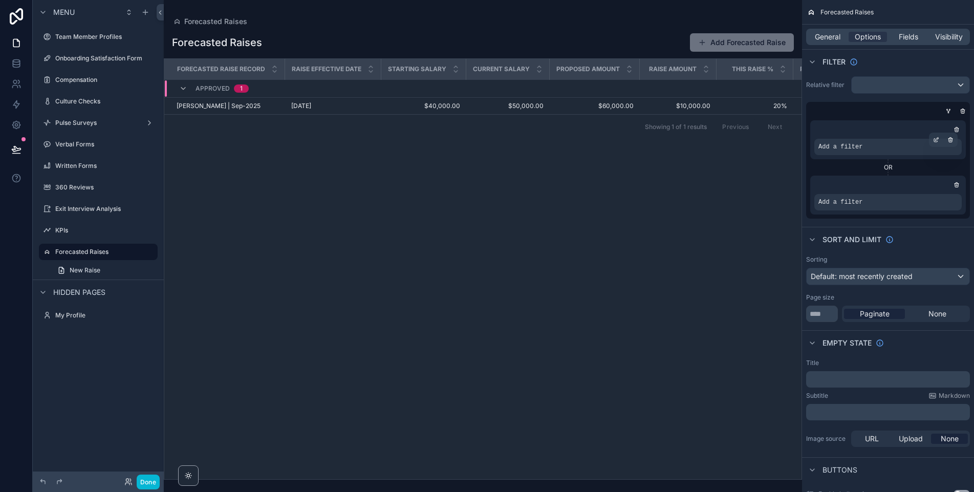
click at [855, 143] on span "Add a filter" at bounding box center [840, 147] width 44 height 8
click at [933, 136] on div "scrollable content" at bounding box center [936, 141] width 14 height 14
click at [730, 135] on span "Select a field" at bounding box center [710, 132] width 43 height 9
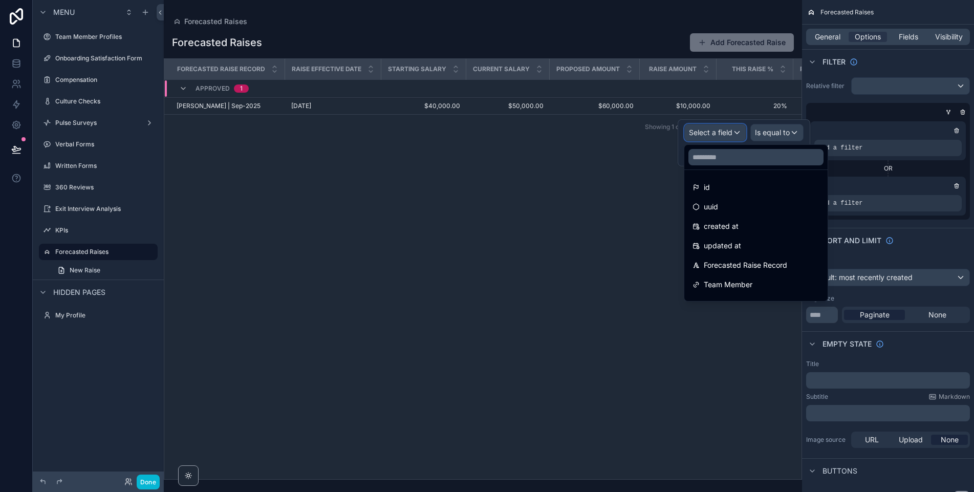
scroll to position [209, 0]
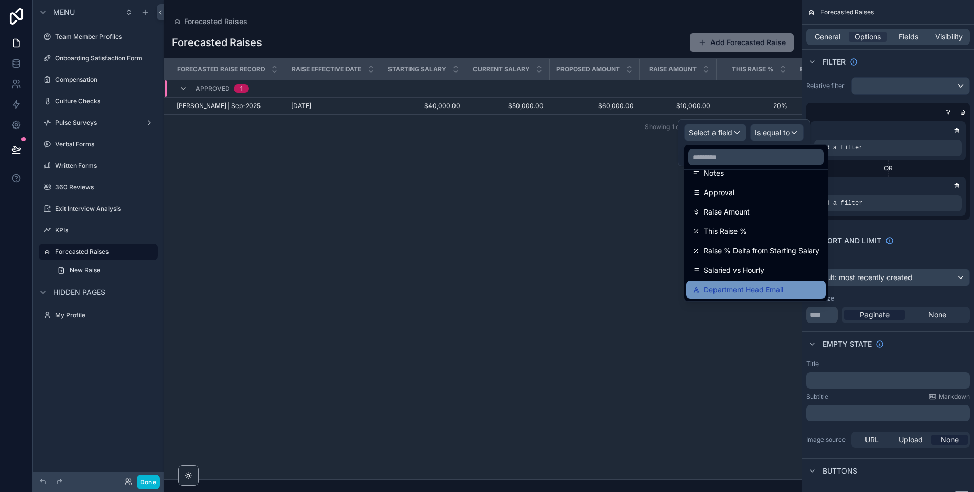
click at [744, 288] on span "Department Head Email" at bounding box center [743, 289] width 79 height 12
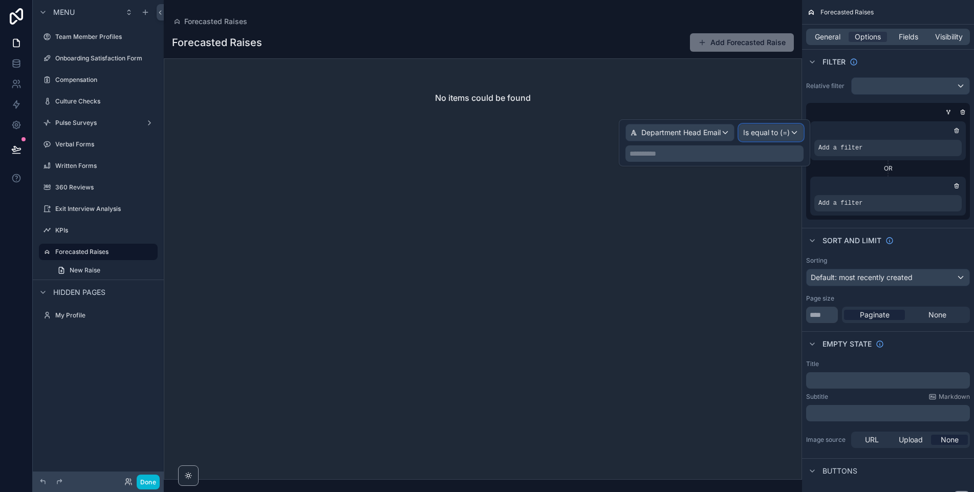
click at [754, 136] on span "Is equal to (=)" at bounding box center [766, 132] width 47 height 10
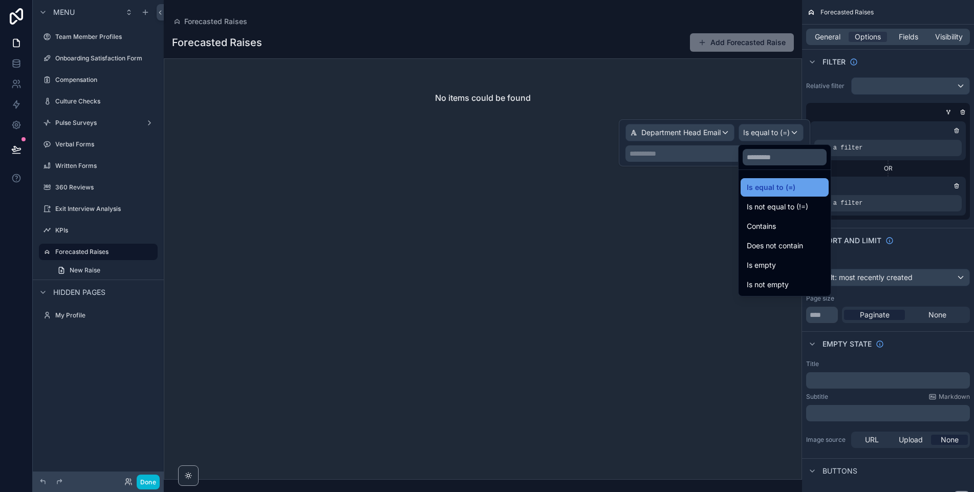
click at [761, 187] on span "Is equal to (=)" at bounding box center [770, 187] width 49 height 12
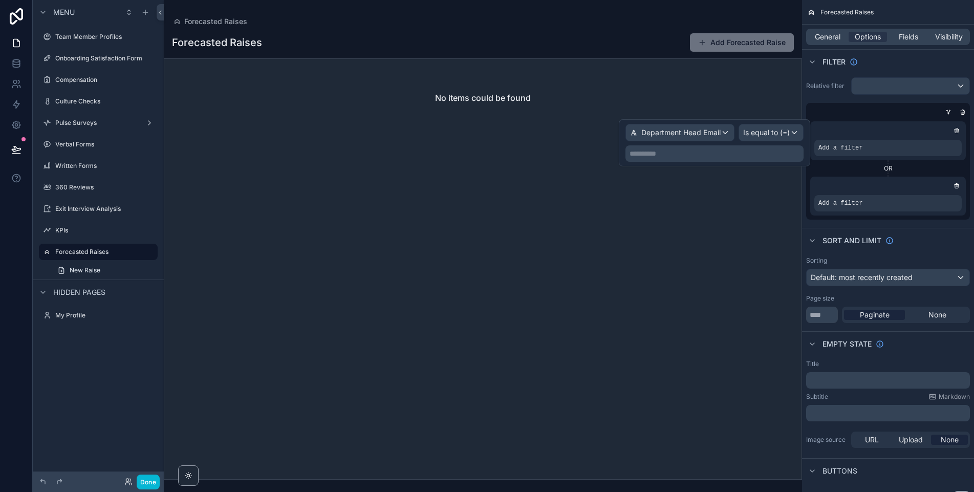
click at [706, 151] on p "**********" at bounding box center [715, 153] width 172 height 10
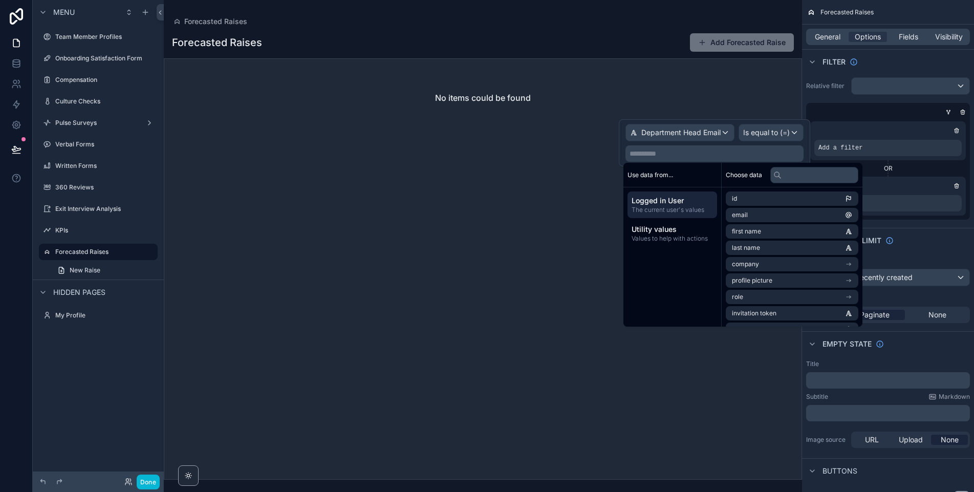
click at [678, 209] on span "The current user's values" at bounding box center [671, 210] width 81 height 8
click at [753, 215] on li "email" at bounding box center [792, 215] width 133 height 14
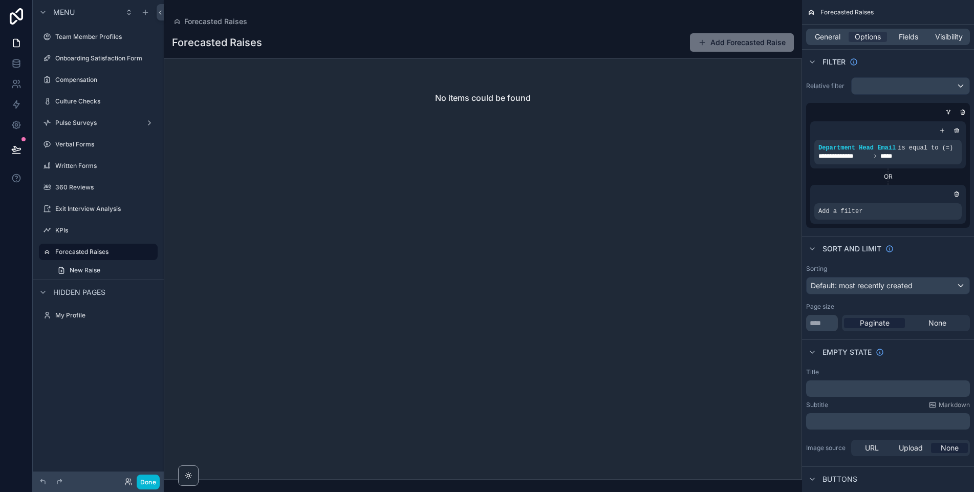
click at [464, 38] on div "scrollable content" at bounding box center [483, 246] width 638 height 492
click at [130, 481] on icon at bounding box center [128, 481] width 8 height 8
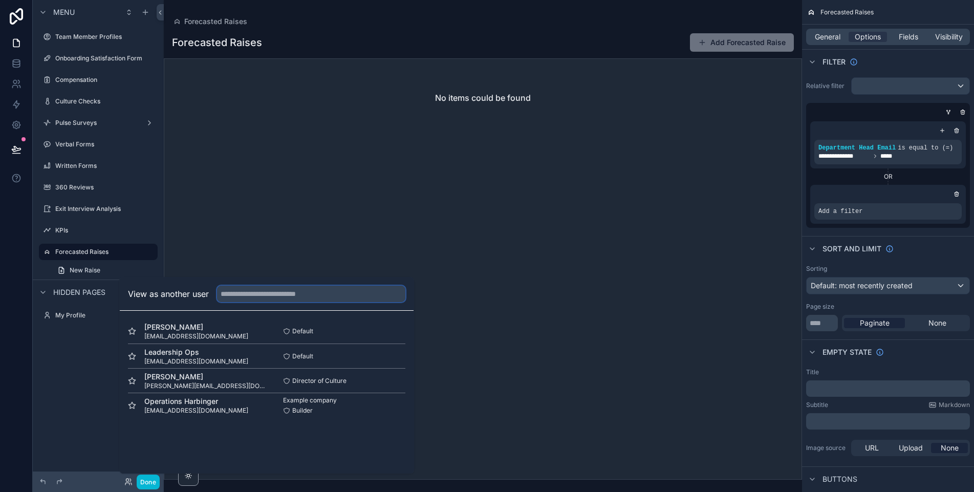
click at [306, 296] on input "text" at bounding box center [311, 293] width 188 height 16
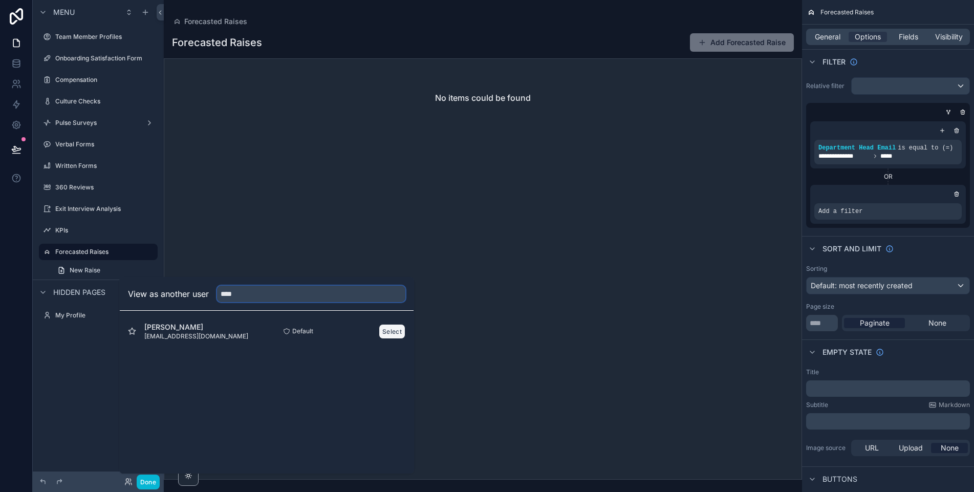
type input "****"
click at [383, 332] on button "Select" at bounding box center [392, 331] width 27 height 15
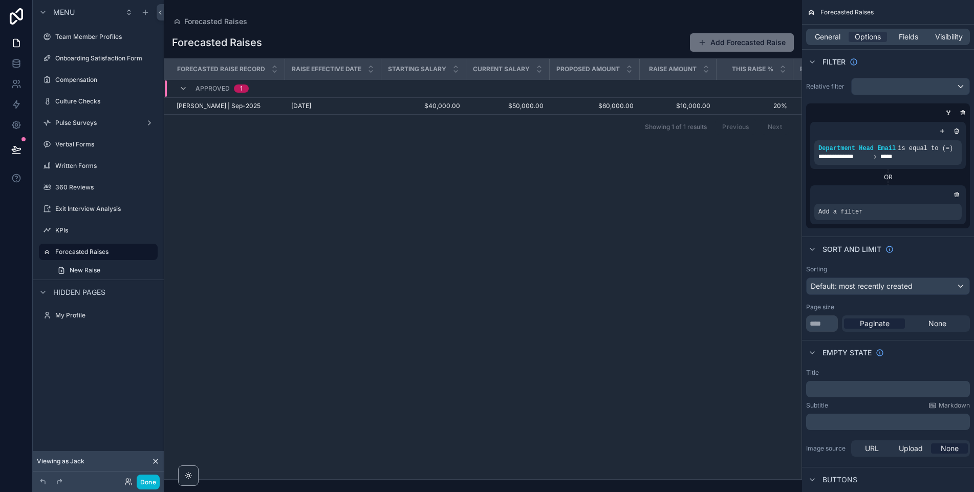
click at [155, 461] on icon at bounding box center [155, 461] width 8 height 8
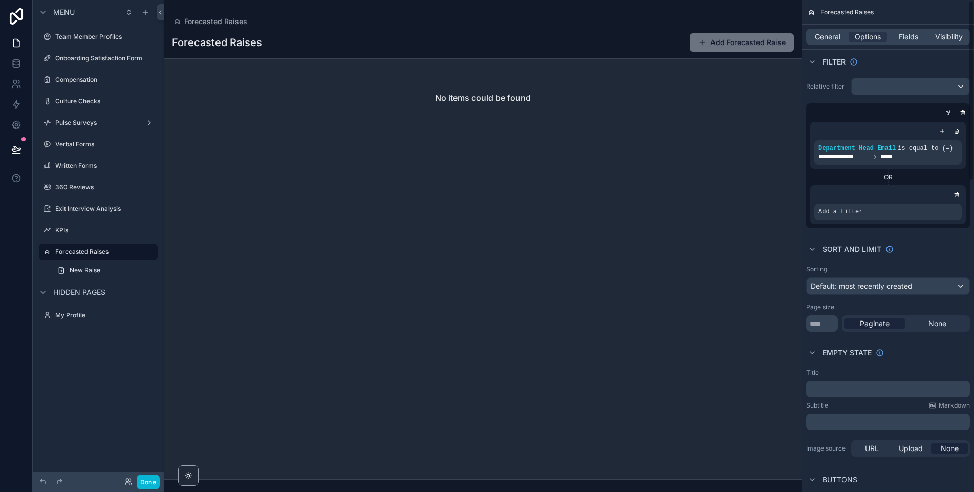
click at [867, 220] on div "Add a filter" at bounding box center [888, 204] width 156 height 39
click at [858, 214] on span "Add a filter" at bounding box center [840, 212] width 44 height 8
click at [934, 205] on icon "scrollable content" at bounding box center [936, 205] width 6 height 6
click at [719, 200] on span "Select a field" at bounding box center [710, 196] width 43 height 9
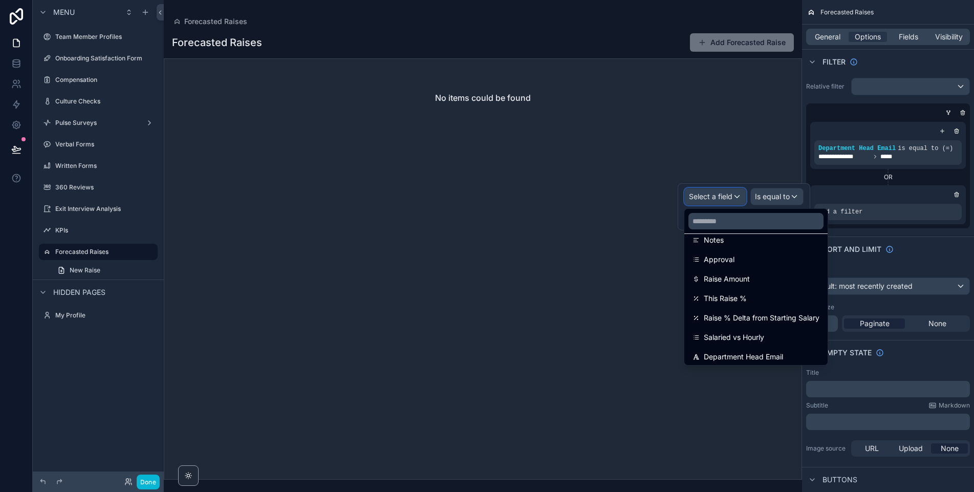
scroll to position [209, 0]
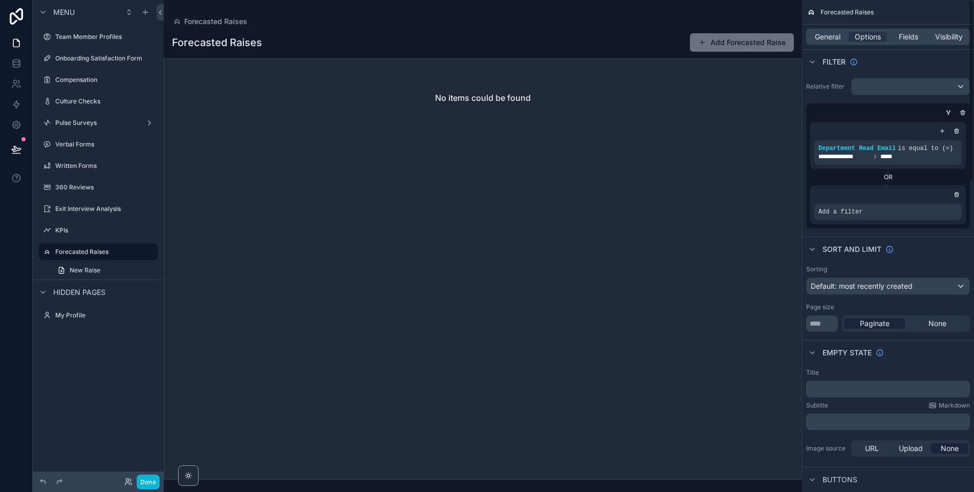
click at [844, 177] on div "OR" at bounding box center [888, 177] width 156 height 8
click at [957, 196] on icon "scrollable content" at bounding box center [957, 195] width 4 height 4
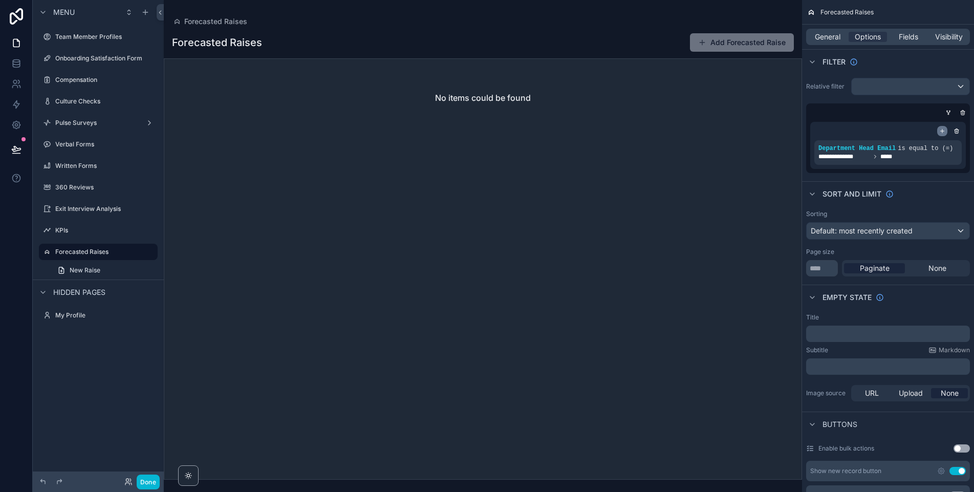
click at [942, 131] on icon "scrollable content" at bounding box center [942, 131] width 6 height 6
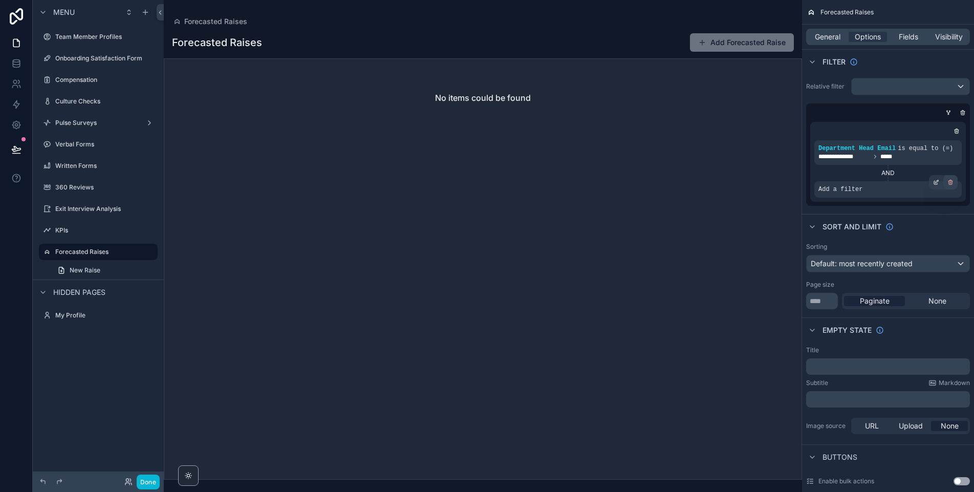
click at [954, 182] on div "scrollable content" at bounding box center [950, 182] width 14 height 14
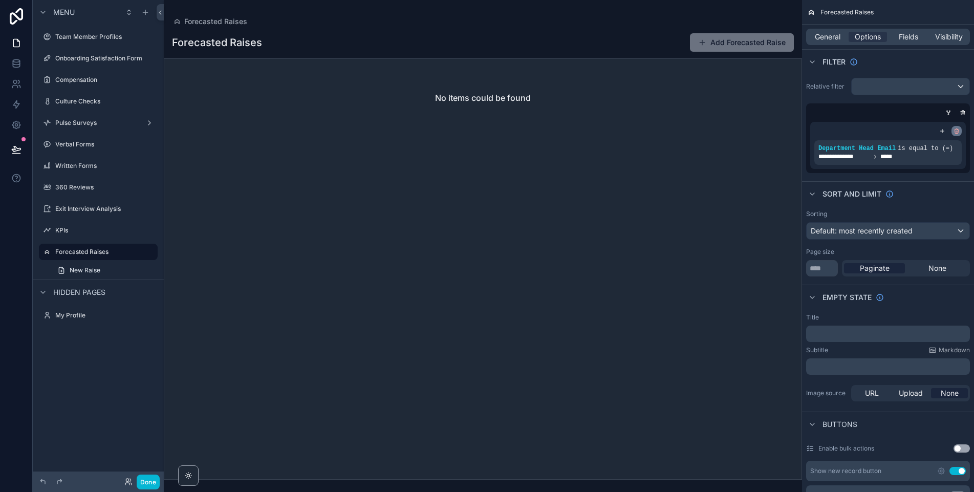
click at [958, 133] on icon "scrollable content" at bounding box center [956, 131] width 6 height 6
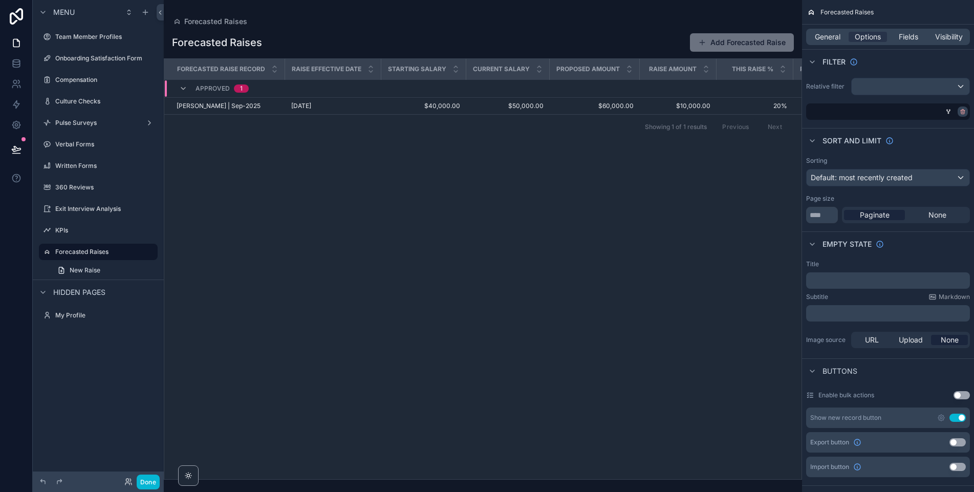
click at [959, 115] on div "scrollable content" at bounding box center [962, 111] width 10 height 10
click at [963, 112] on icon "scrollable content" at bounding box center [963, 113] width 0 height 2
click at [892, 70] on div "Filter" at bounding box center [888, 61] width 172 height 25
click at [17, 148] on icon at bounding box center [16, 148] width 9 height 5
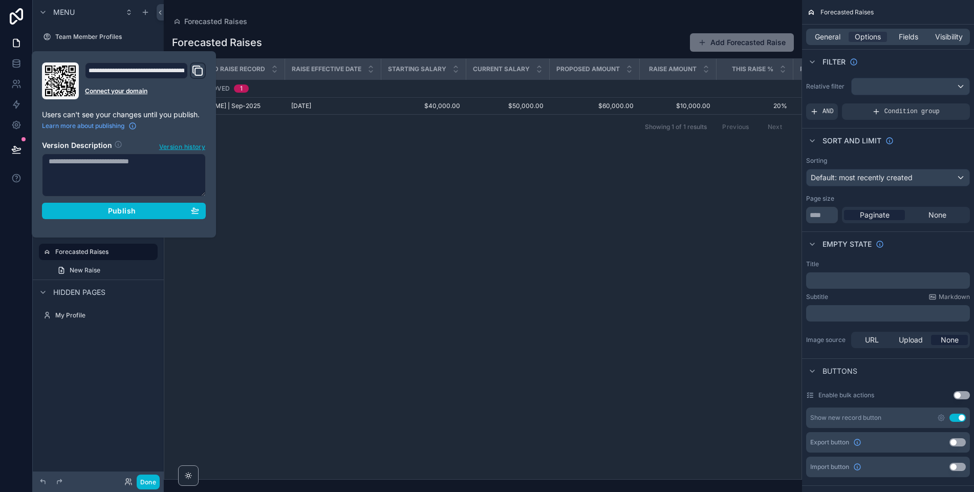
click at [105, 183] on textarea at bounding box center [124, 174] width 164 height 43
type textarea "**********"
click at [124, 212] on span "Publish" at bounding box center [122, 210] width 28 height 9
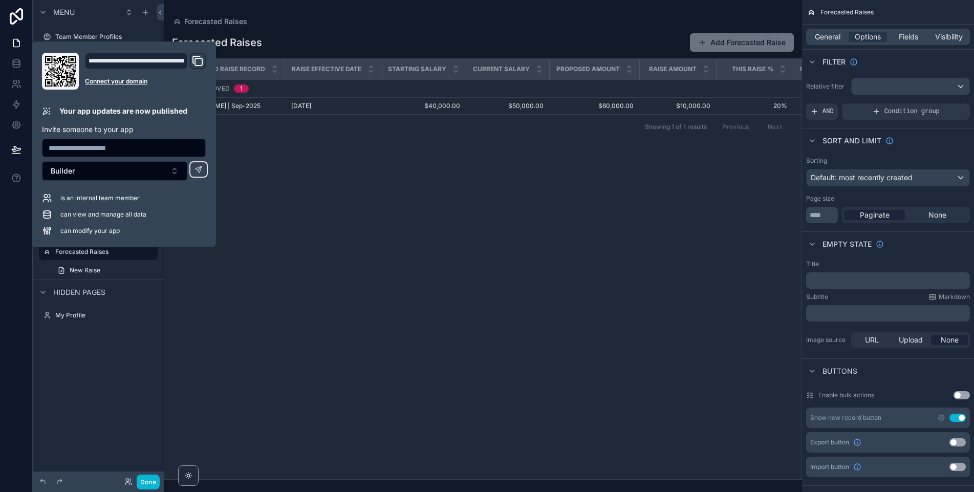
click at [356, 39] on div "Forecasted Raises Add Forecasted Raise" at bounding box center [483, 42] width 622 height 19
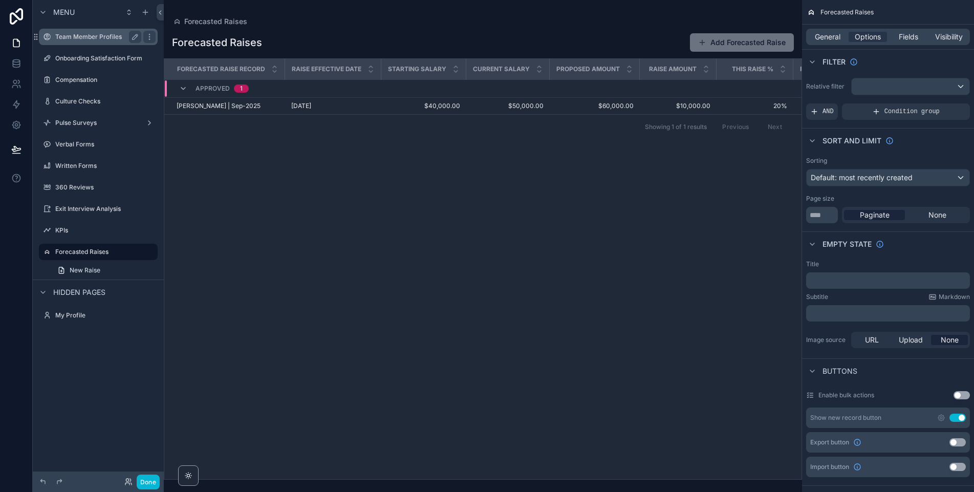
click at [83, 38] on label "Team Member Profiles" at bounding box center [96, 37] width 82 height 8
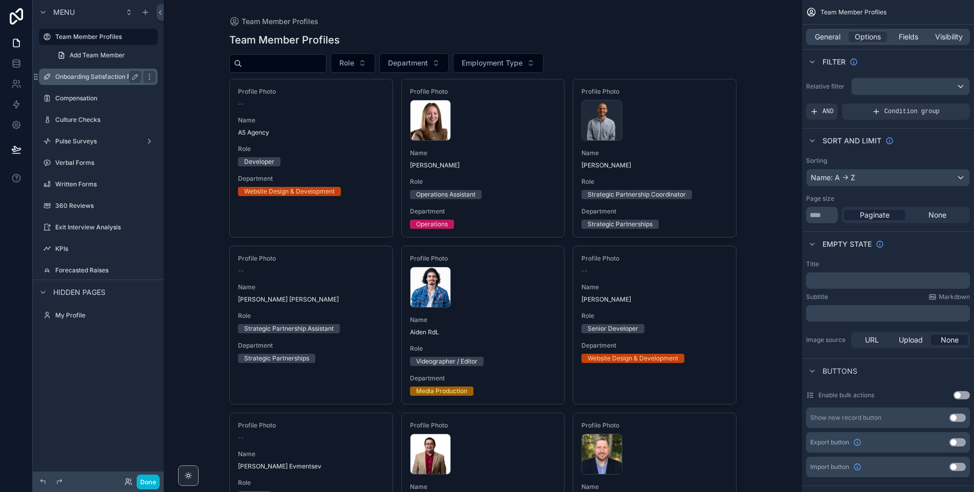
click at [82, 81] on div "Onboarding Satisfaction Form" at bounding box center [98, 77] width 86 height 12
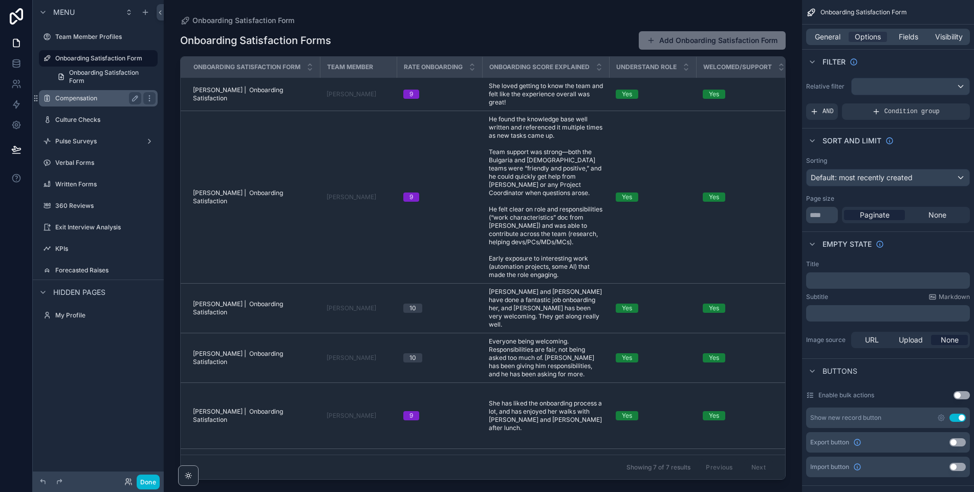
click at [112, 100] on label "Compensation" at bounding box center [96, 98] width 82 height 8
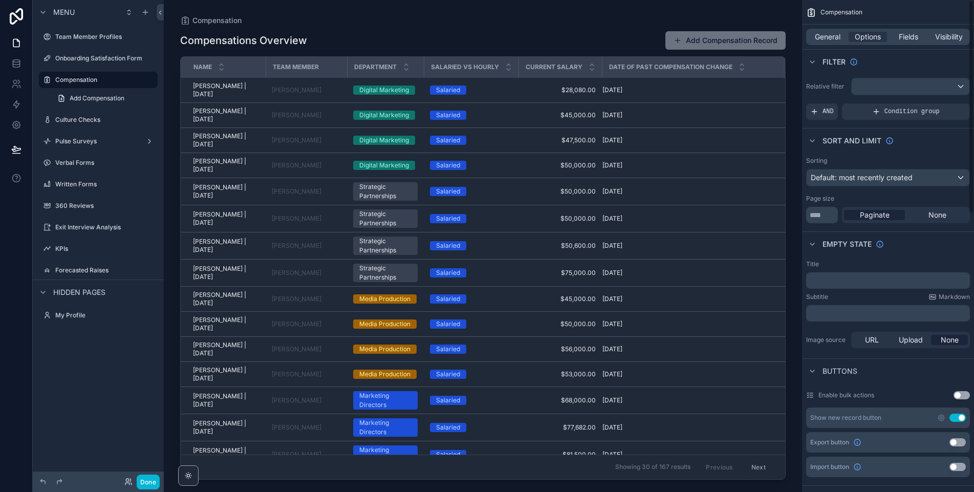
drag, startPoint x: 944, startPoint y: 36, endPoint x: 942, endPoint y: 45, distance: 8.4
click at [944, 36] on span "Visibility" at bounding box center [949, 37] width 28 height 10
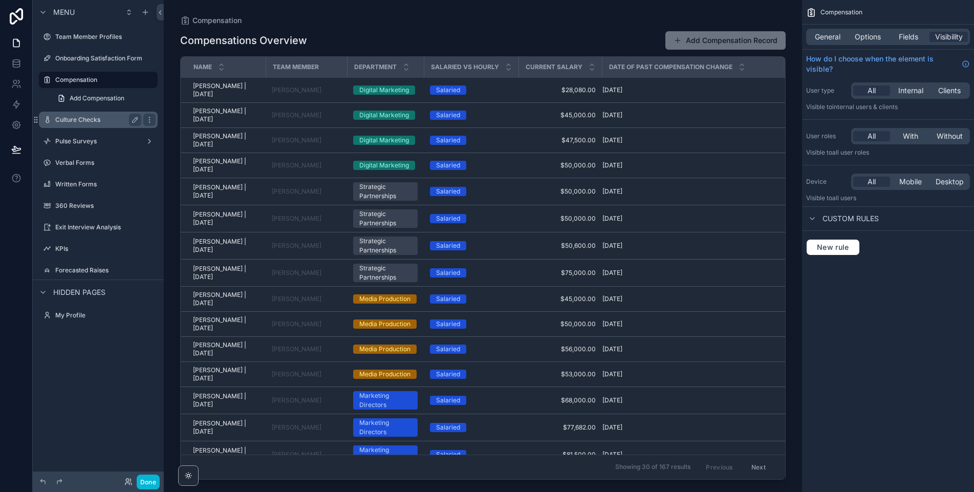
click at [93, 123] on label "Culture Checks" at bounding box center [96, 120] width 82 height 8
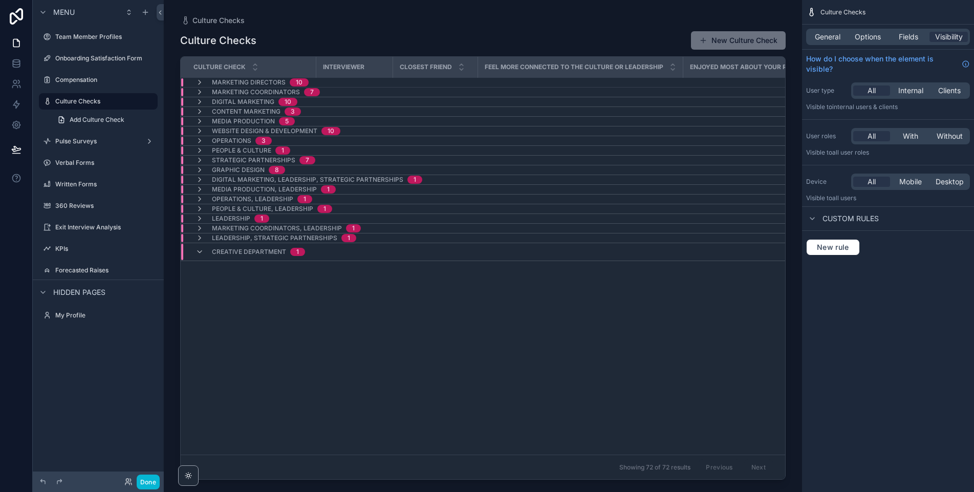
click at [283, 180] on span "Digital Marketing, Leadership, Strategic Partnerships" at bounding box center [307, 179] width 191 height 8
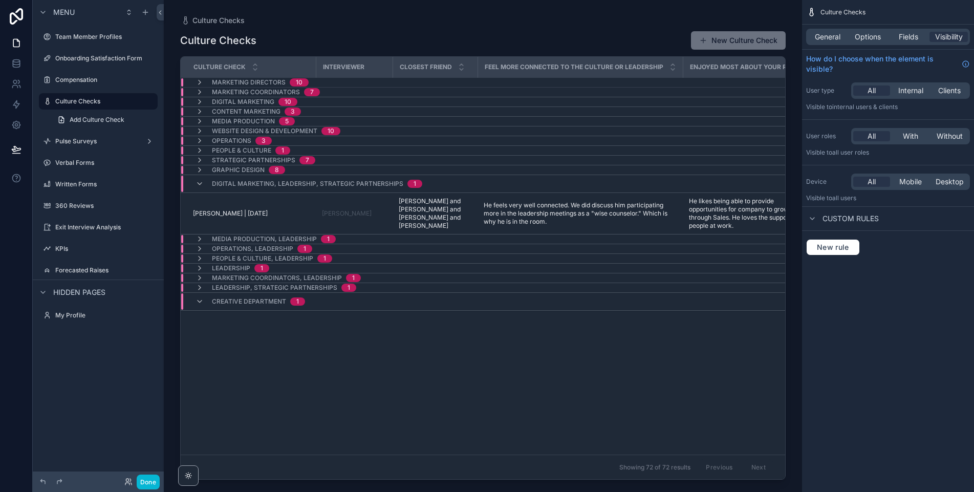
click at [289, 181] on span "Digital Marketing, Leadership, Strategic Partnerships" at bounding box center [307, 184] width 191 height 8
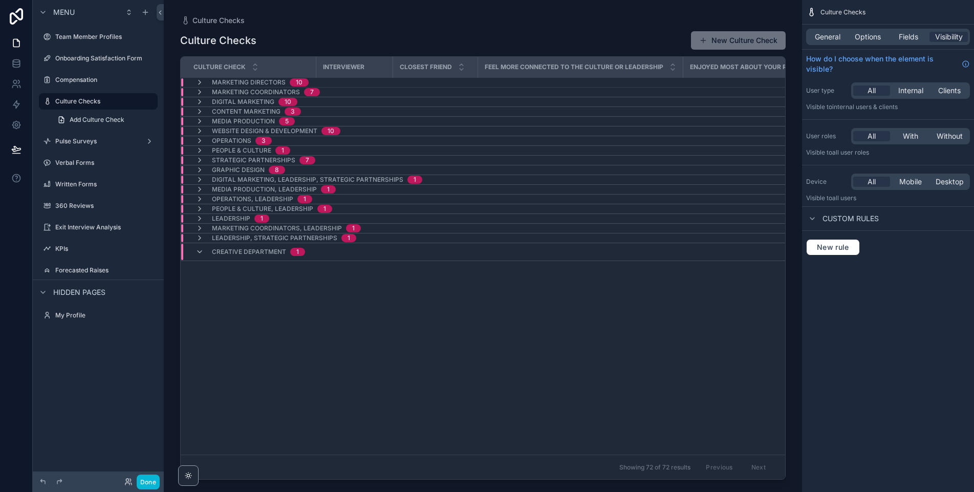
click at [260, 147] on span "People & Culture" at bounding box center [241, 150] width 59 height 8
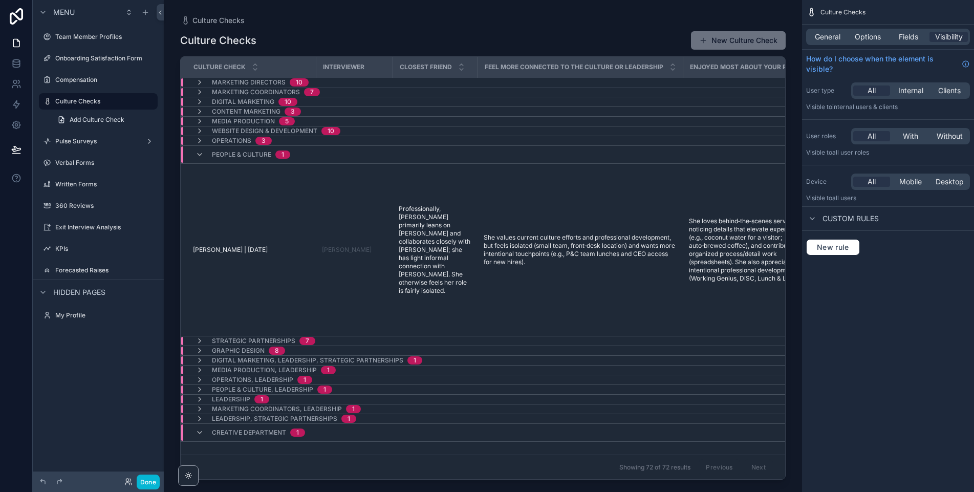
click at [224, 154] on span "People & Culture" at bounding box center [241, 154] width 59 height 8
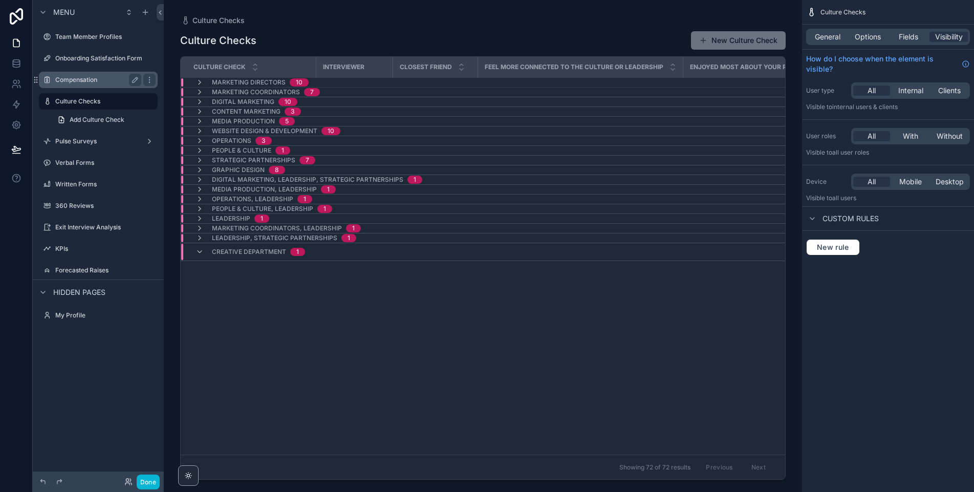
click at [108, 77] on label "Compensation" at bounding box center [96, 80] width 82 height 8
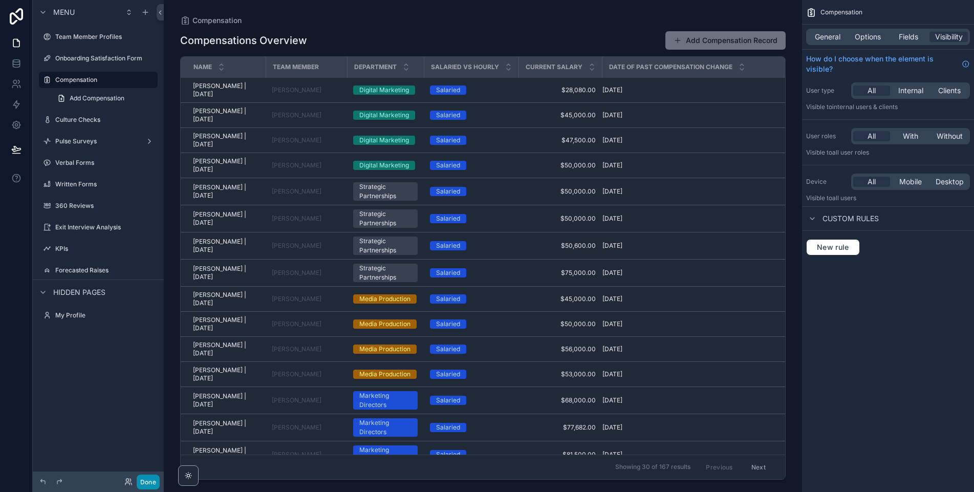
click at [153, 484] on button "Done" at bounding box center [148, 481] width 23 height 15
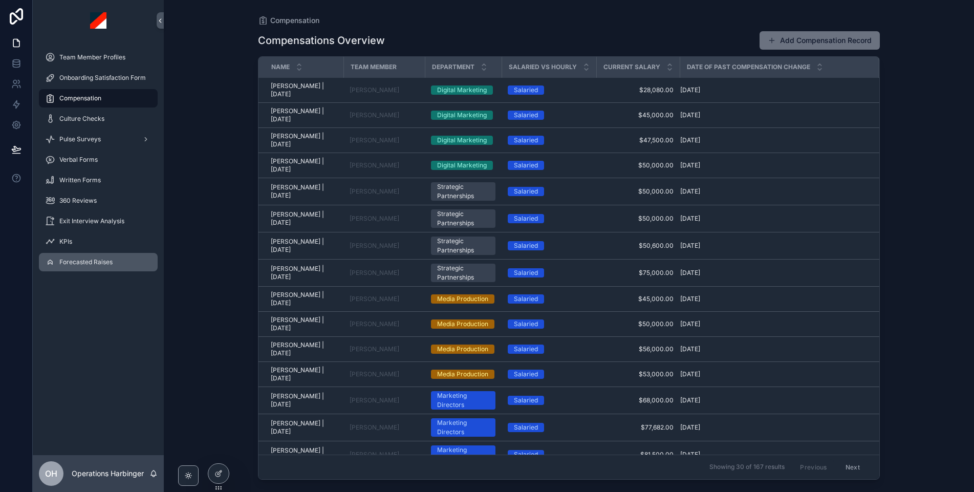
drag, startPoint x: 119, startPoint y: 263, endPoint x: 72, endPoint y: 353, distance: 101.8
click at [119, 263] on div "Forecasted Raises" at bounding box center [98, 262] width 106 height 16
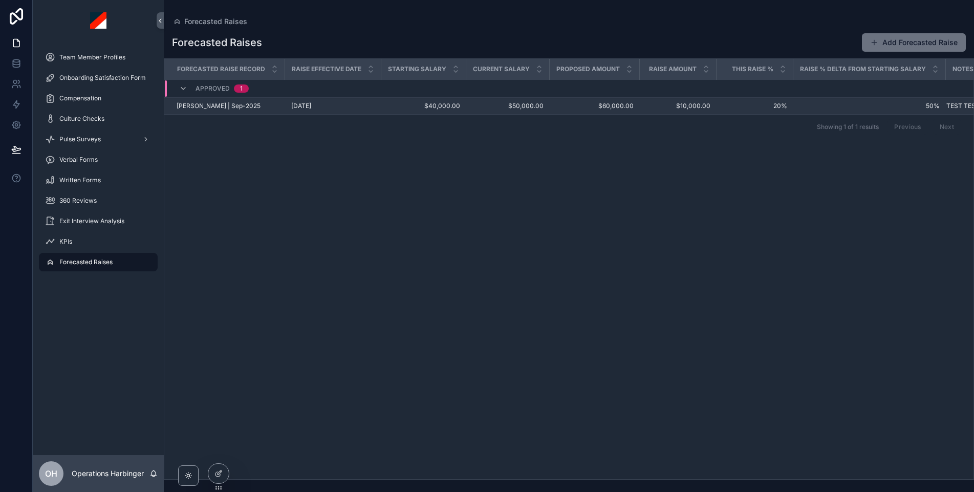
click at [486, 109] on span "$50,000.00" at bounding box center [507, 106] width 71 height 8
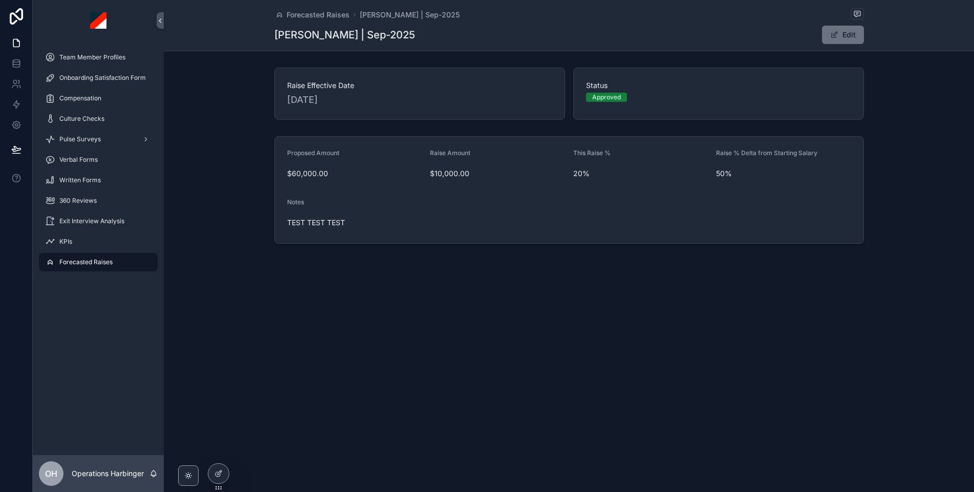
click at [319, 20] on div "Forecasted Raises Eddy Gomez | Sep-2025" at bounding box center [568, 14] width 589 height 13
click at [317, 17] on span "Forecasted Raises" at bounding box center [318, 15] width 63 height 10
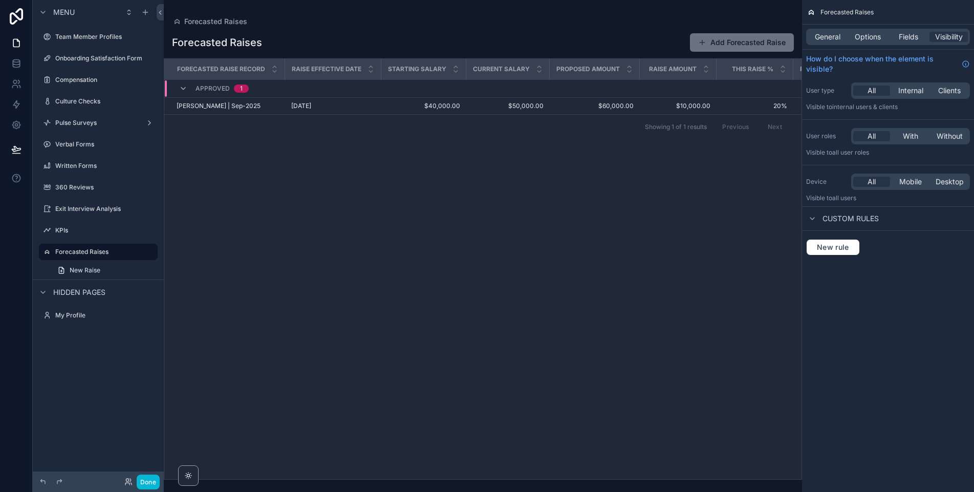
click at [815, 43] on div "General Options Fields Visibility" at bounding box center [888, 37] width 164 height 16
click at [815, 42] on div "General Options Fields Visibility" at bounding box center [888, 37] width 164 height 16
click at [817, 38] on span "General" at bounding box center [828, 37] width 26 height 10
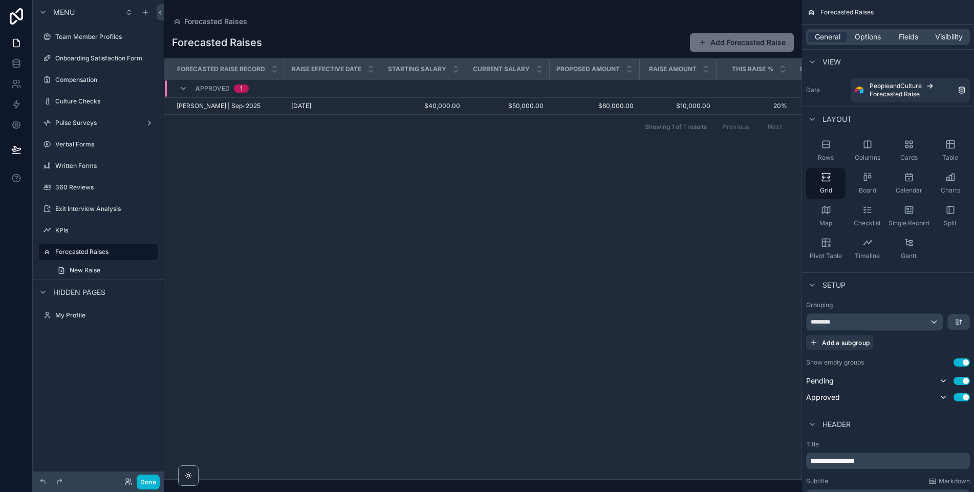
click at [860, 45] on div "General Options Fields Visibility" at bounding box center [888, 37] width 172 height 25
click at [861, 39] on span "Options" at bounding box center [867, 37] width 26 height 10
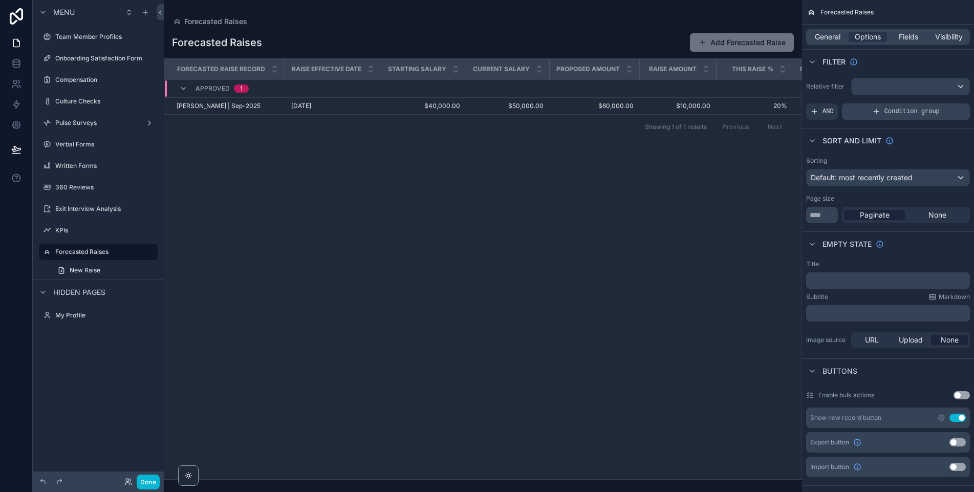
click at [913, 108] on span "Condition group" at bounding box center [911, 111] width 55 height 8
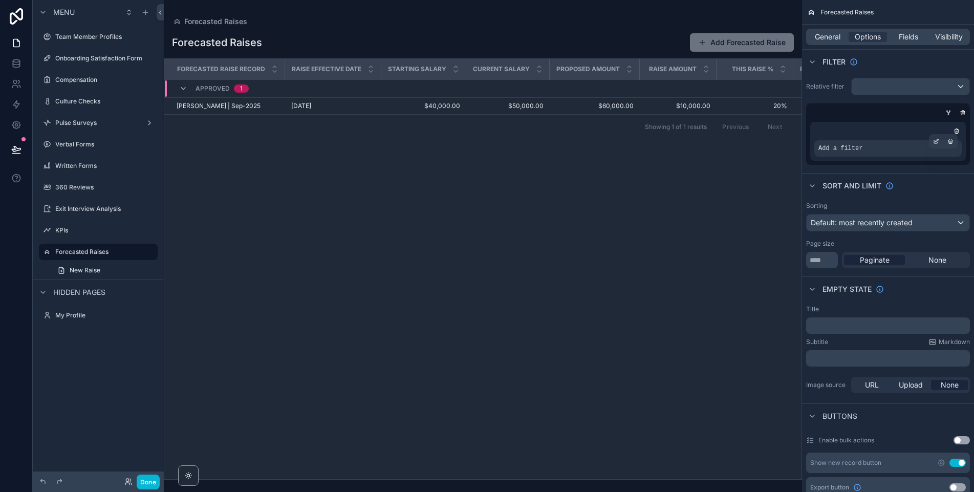
click at [907, 148] on div "Add a filter" at bounding box center [887, 148] width 147 height 16
click at [937, 143] on icon "scrollable content" at bounding box center [936, 141] width 6 height 6
click at [721, 129] on span "Select a field" at bounding box center [710, 132] width 43 height 9
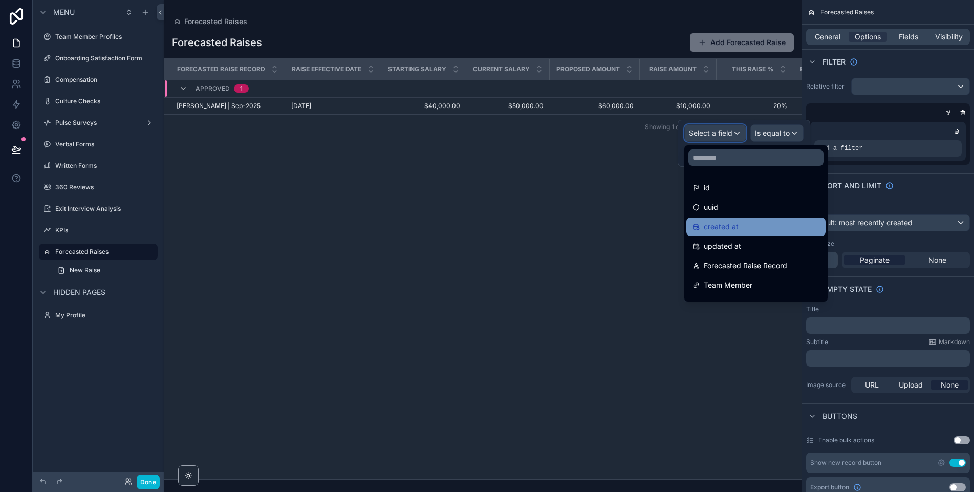
scroll to position [228, 0]
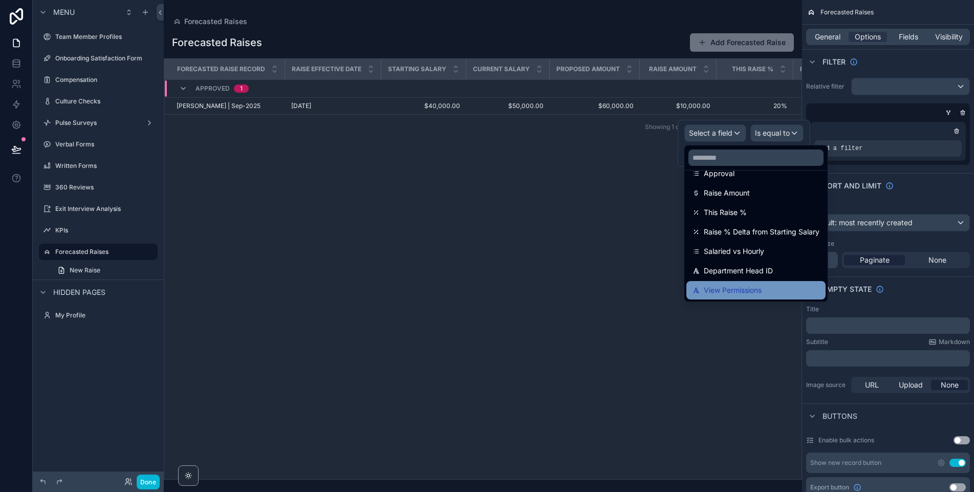
click at [729, 292] on span "View Permissions" at bounding box center [733, 290] width 58 height 12
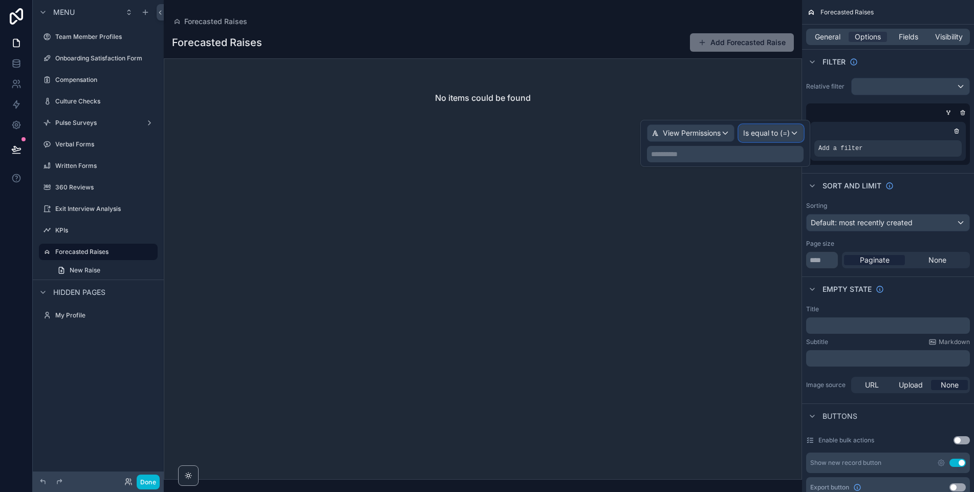
click at [769, 133] on span "Is equal to (=)" at bounding box center [766, 133] width 47 height 10
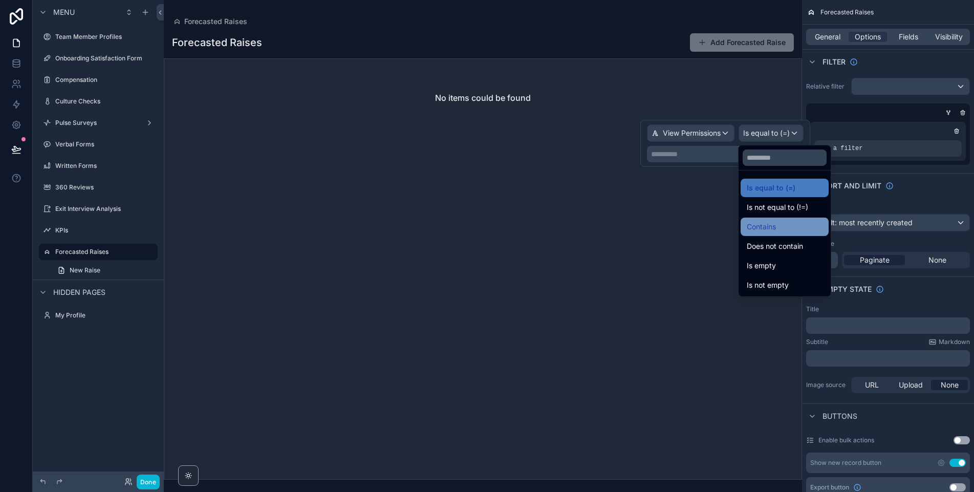
click at [766, 225] on span "Contains" at bounding box center [760, 227] width 29 height 12
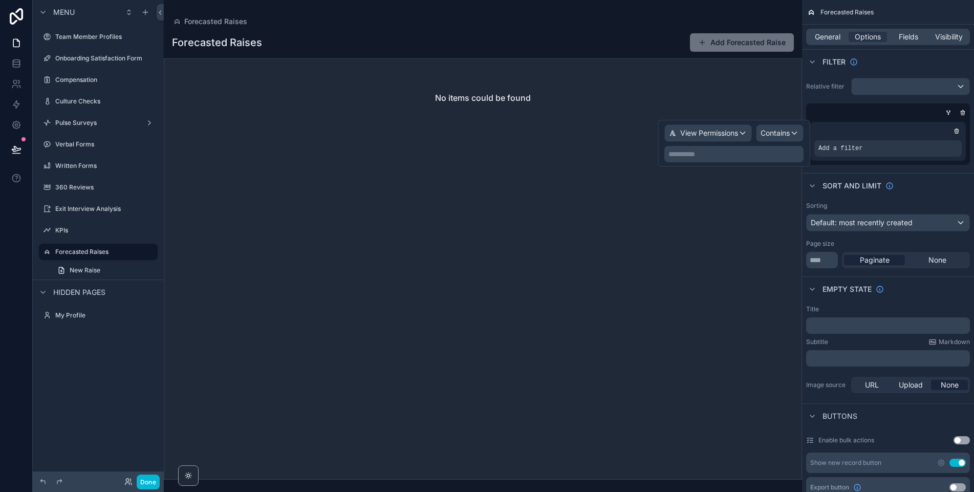
click at [712, 157] on p "**********" at bounding box center [734, 154] width 133 height 10
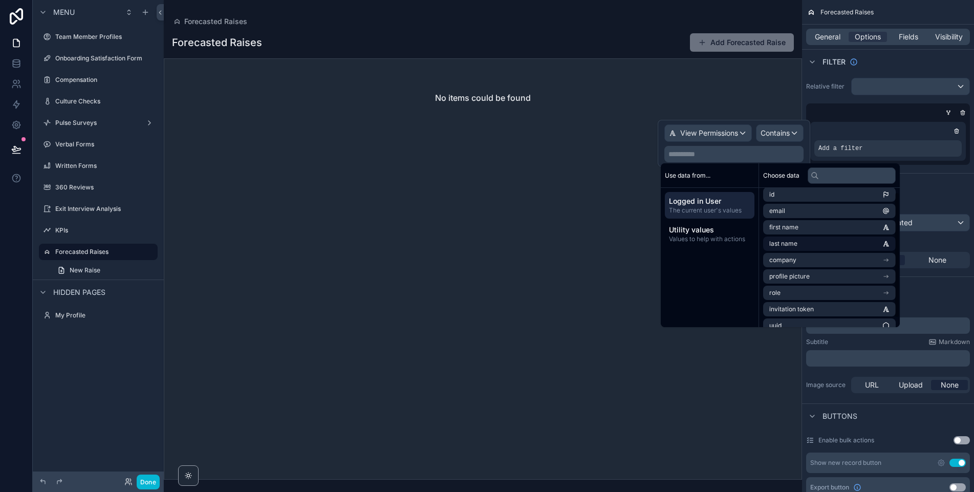
scroll to position [0, 0]
click at [786, 201] on li "id" at bounding box center [829, 199] width 133 height 14
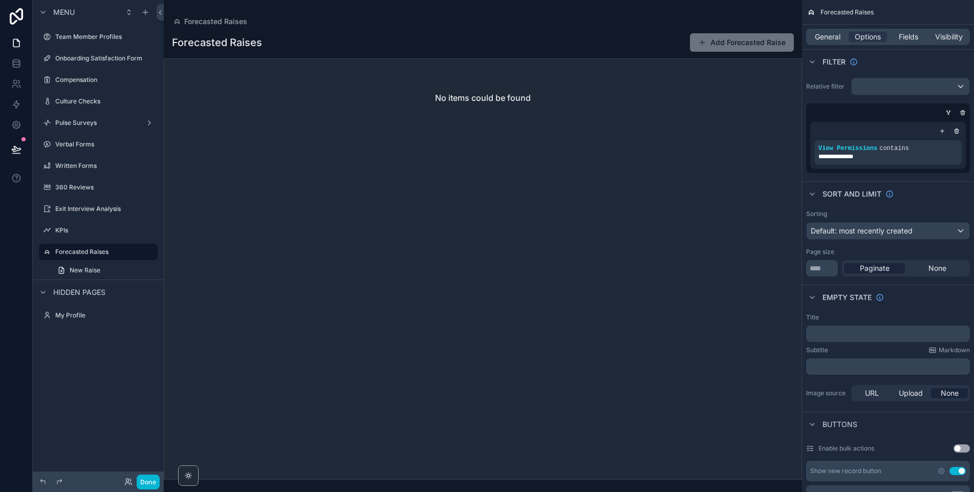
click at [577, 35] on div "scrollable content" at bounding box center [483, 246] width 638 height 492
click at [124, 480] on icon at bounding box center [128, 481] width 8 height 8
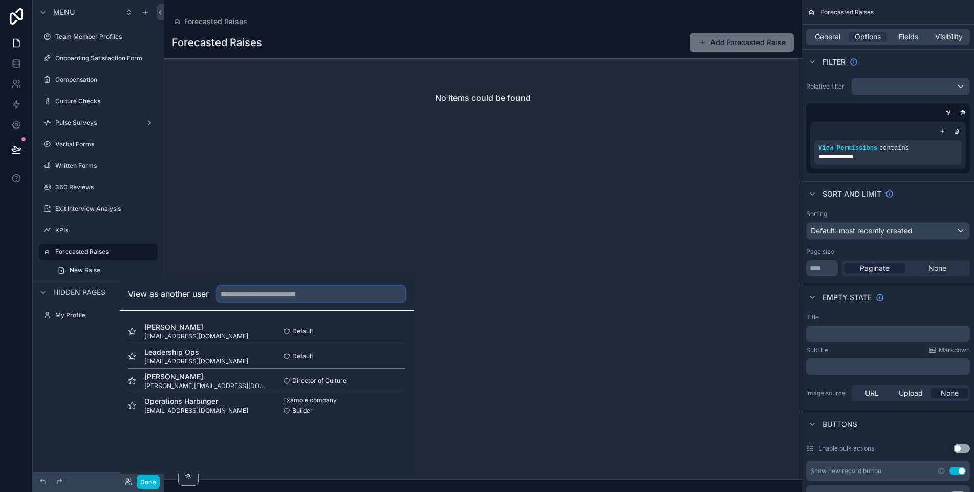
click at [305, 290] on input "text" at bounding box center [311, 293] width 188 height 16
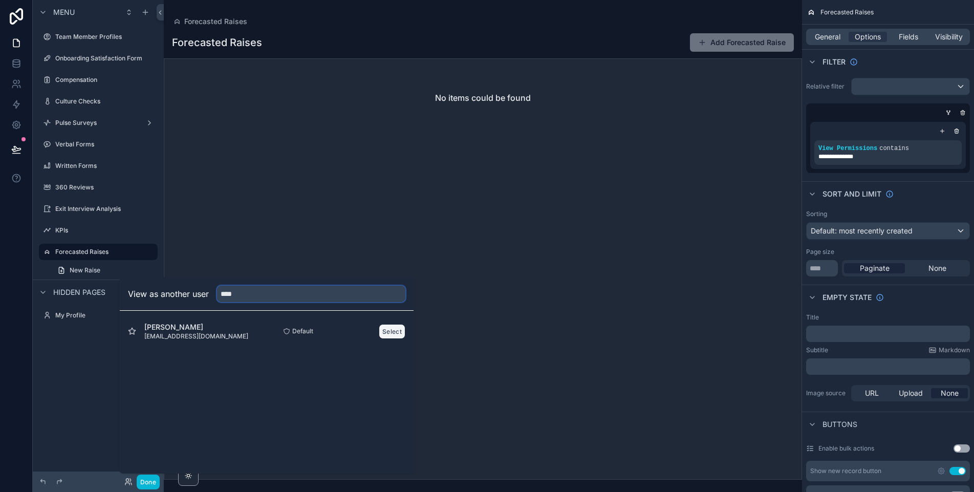
type input "****"
click at [394, 333] on button "Select" at bounding box center [392, 331] width 27 height 15
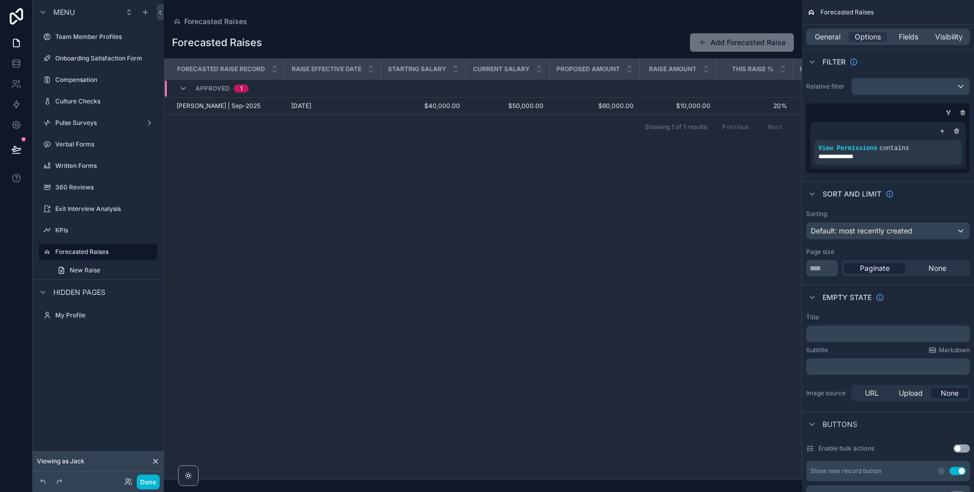
click at [155, 457] on icon at bounding box center [155, 461] width 8 height 8
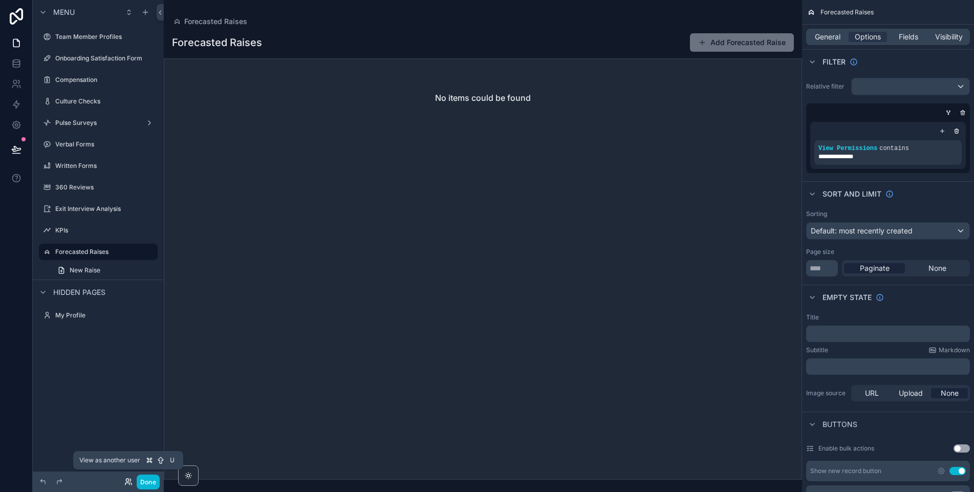
click at [124, 480] on icon at bounding box center [128, 481] width 8 height 8
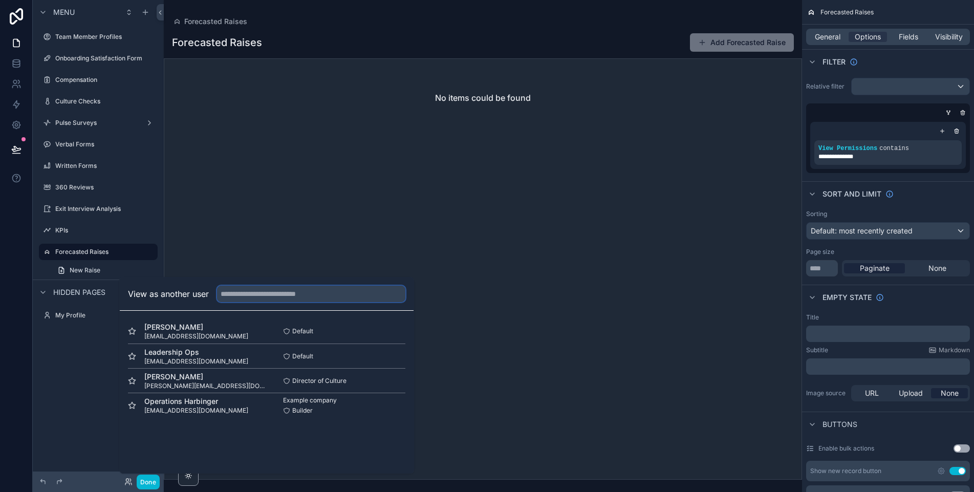
click at [263, 296] on input "text" at bounding box center [311, 293] width 188 height 16
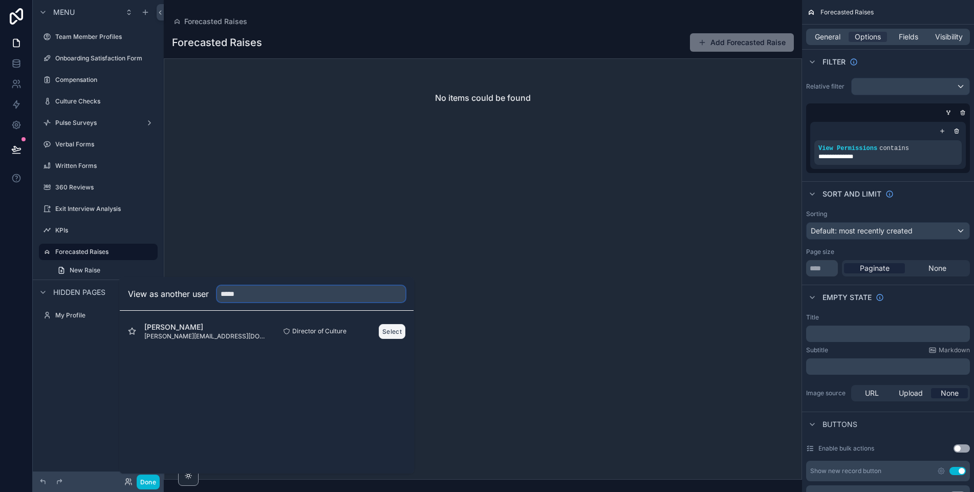
type input "*****"
click at [398, 333] on button "Select" at bounding box center [392, 331] width 27 height 15
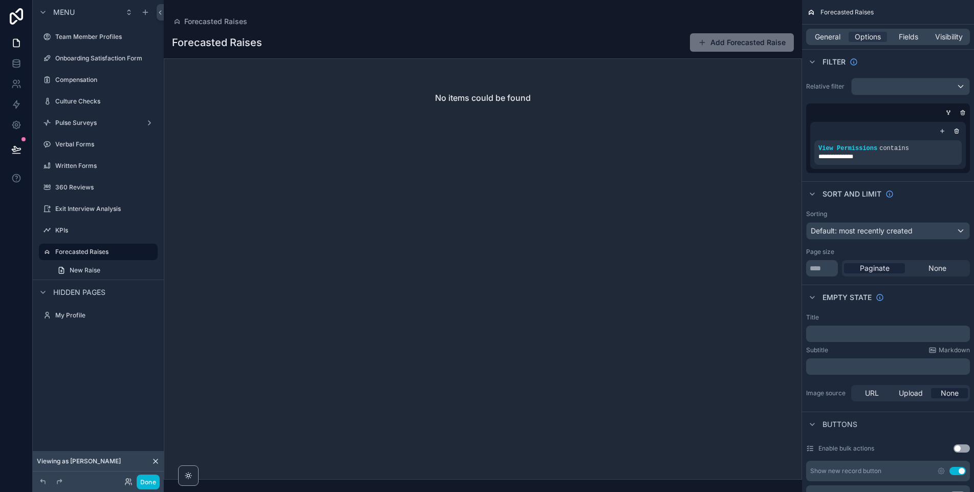
click at [153, 461] on icon at bounding box center [155, 461] width 8 height 8
click at [126, 482] on icon at bounding box center [128, 481] width 8 height 8
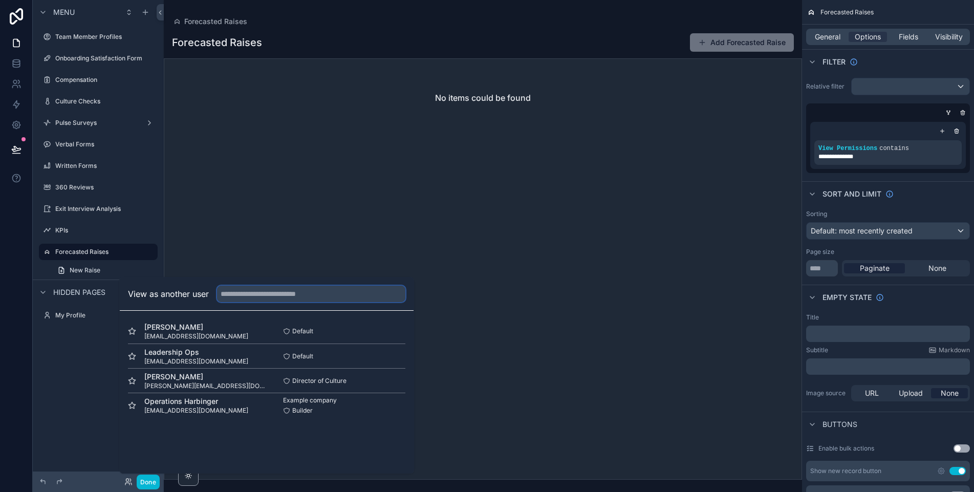
click at [283, 298] on input "text" at bounding box center [311, 293] width 188 height 16
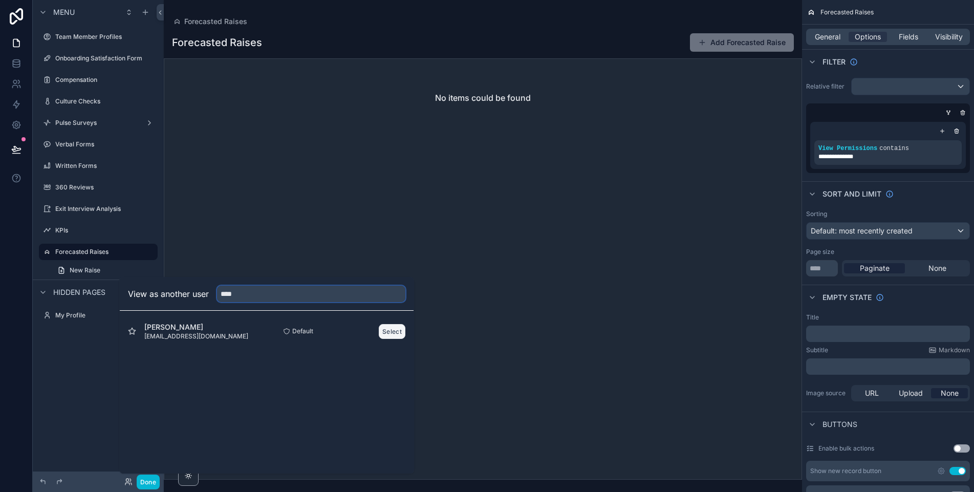
type input "****"
click at [388, 335] on button "Select" at bounding box center [392, 331] width 27 height 15
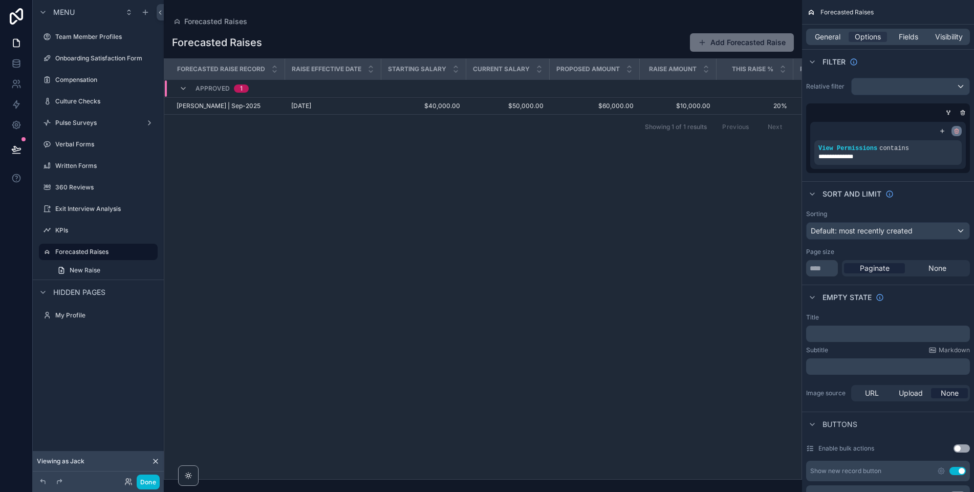
click at [955, 131] on icon "scrollable content" at bounding box center [957, 132] width 4 height 4
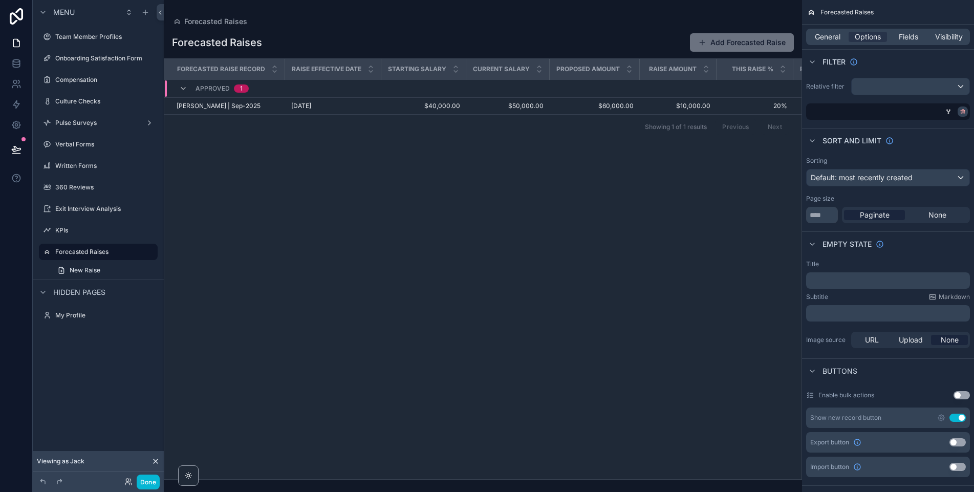
click at [964, 111] on icon "scrollable content" at bounding box center [963, 113] width 4 height 4
click at [870, 85] on div "scrollable content" at bounding box center [910, 86] width 118 height 16
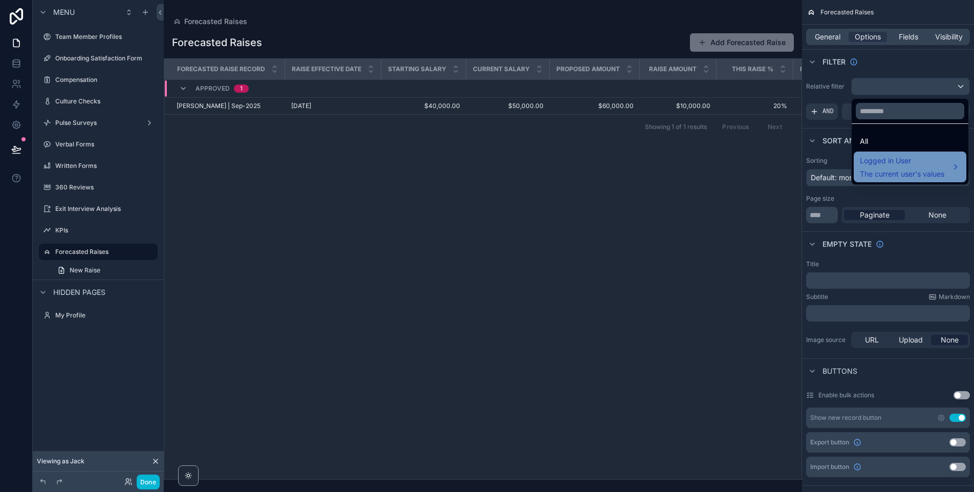
click at [881, 170] on span "The current user's values" at bounding box center [902, 174] width 84 height 10
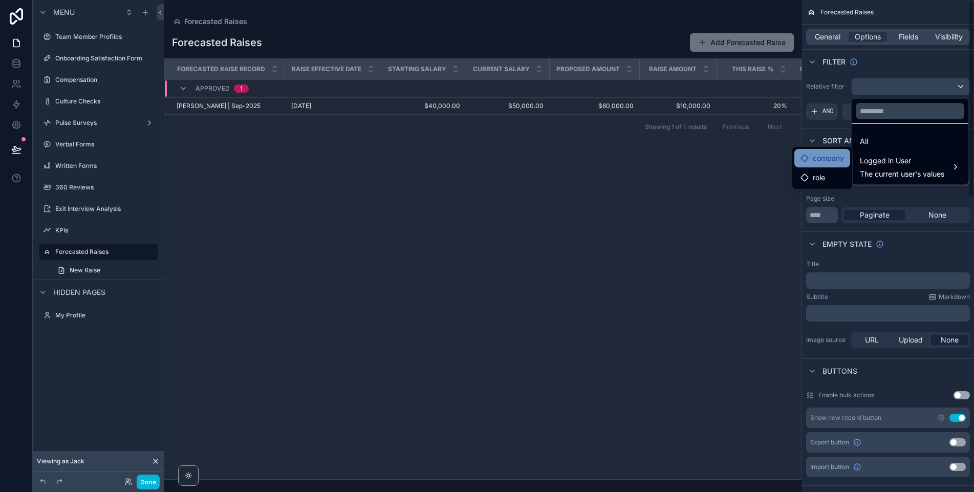
click at [824, 160] on span "company" at bounding box center [827, 158] width 31 height 12
click at [820, 173] on span "role" at bounding box center [818, 177] width 12 height 12
click at [866, 146] on span "All" at bounding box center [864, 141] width 8 height 12
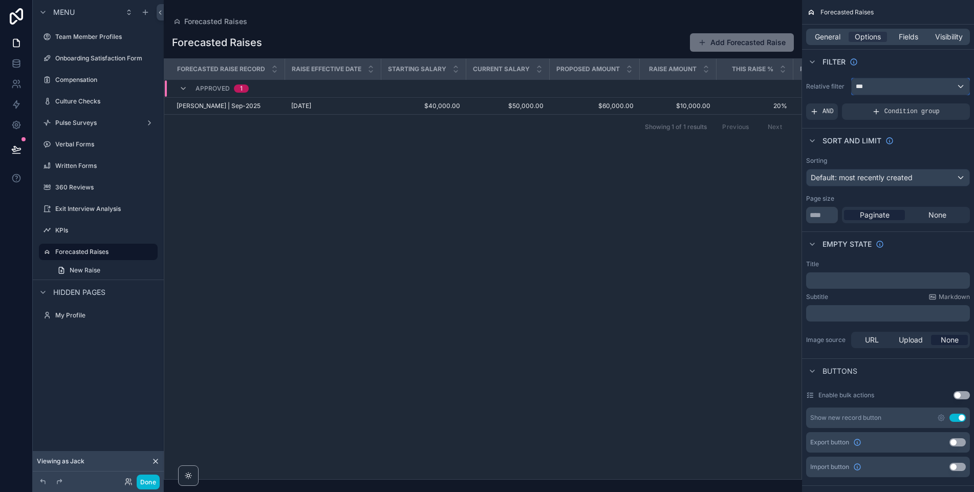
click at [878, 81] on div "***" at bounding box center [910, 86] width 118 height 16
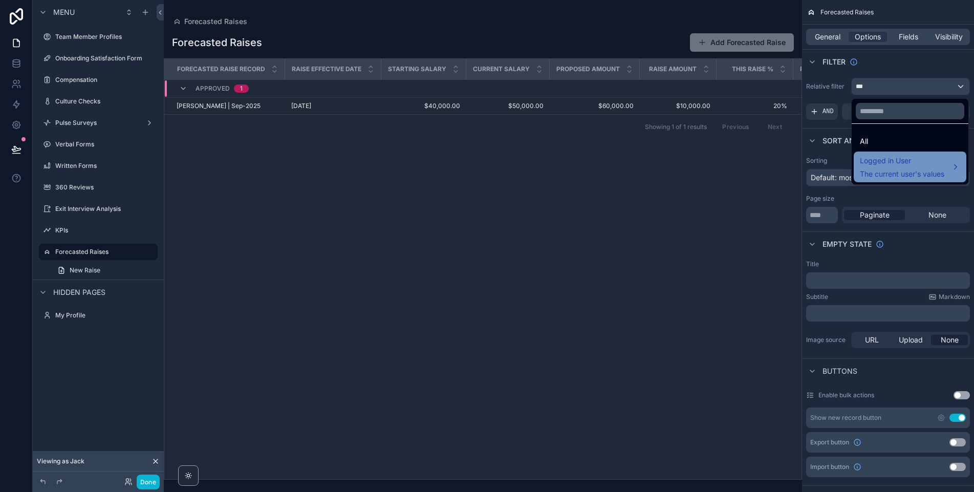
click at [881, 170] on span "The current user's values" at bounding box center [902, 174] width 84 height 10
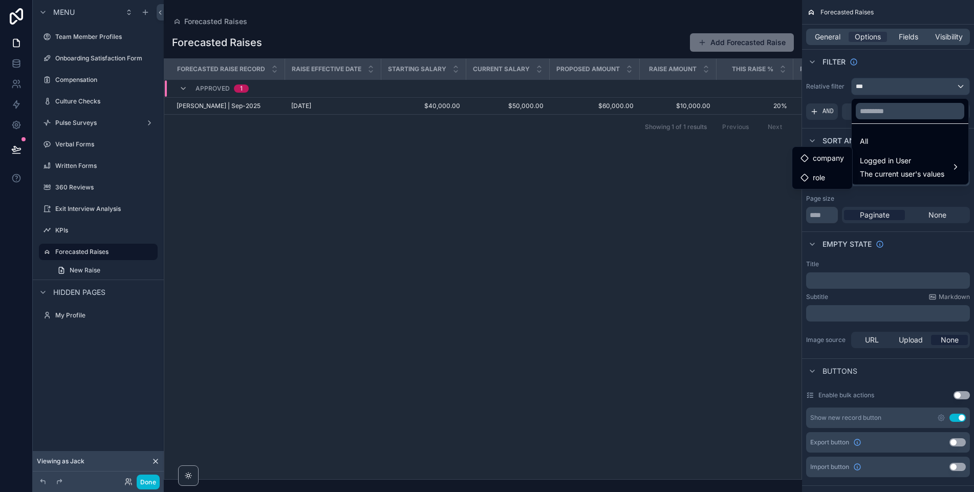
click at [789, 150] on div "Forecasted Raise Record Raise Effective Date Starting Salary Current Salary Pro…" at bounding box center [482, 269] width 637 height 420
click at [816, 161] on span "company" at bounding box center [827, 158] width 31 height 12
click at [815, 172] on span "role" at bounding box center [818, 177] width 12 height 12
click at [868, 139] on div "All" at bounding box center [910, 141] width 100 height 12
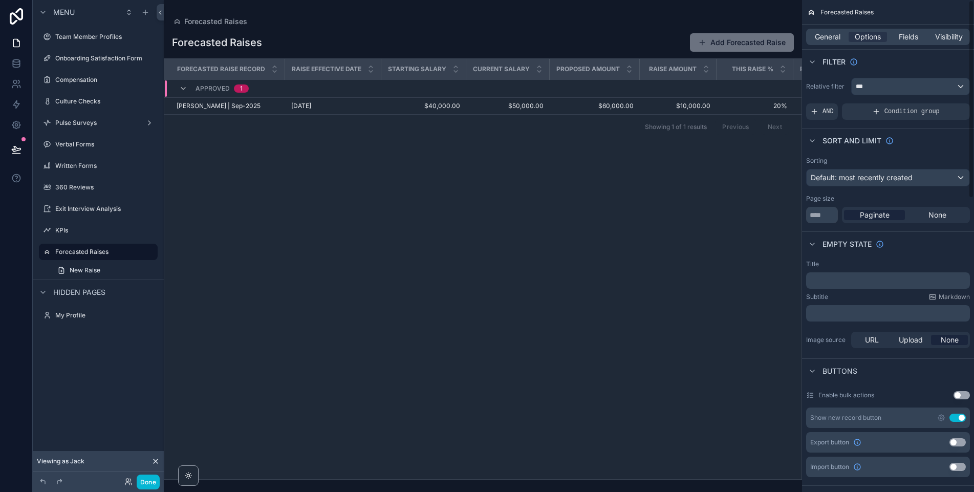
click at [882, 72] on div "Filter" at bounding box center [888, 61] width 172 height 25
click at [881, 82] on div "***" at bounding box center [910, 86] width 118 height 16
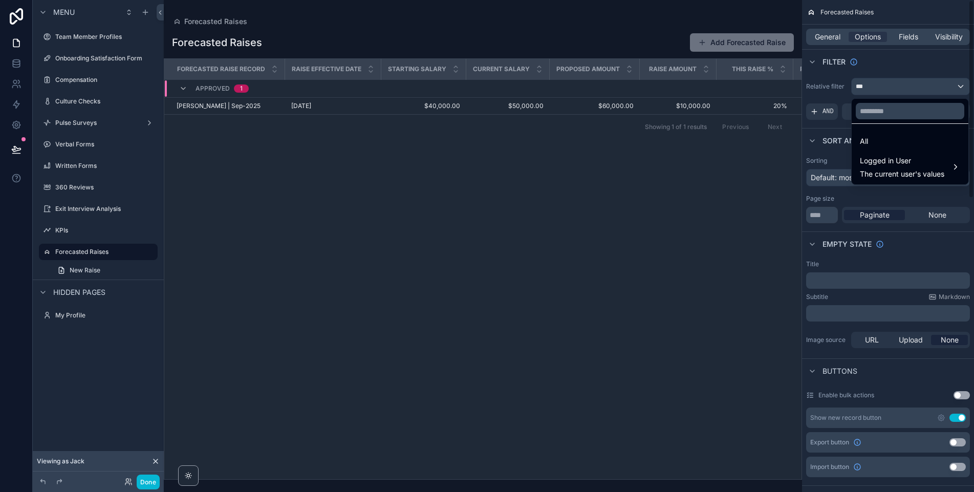
click at [877, 67] on div "scrollable content" at bounding box center [487, 246] width 974 height 492
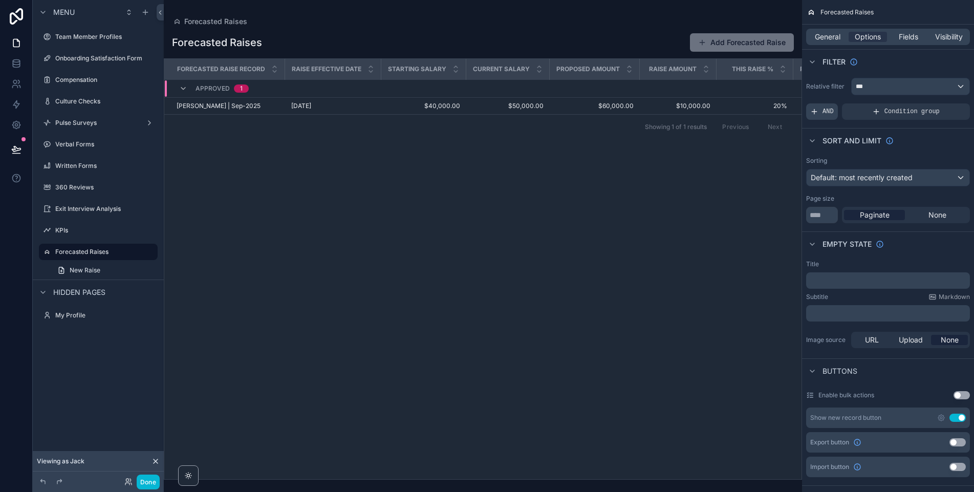
click at [825, 113] on span "AND" at bounding box center [827, 111] width 11 height 8
click at [938, 104] on div "scrollable content" at bounding box center [944, 104] width 14 height 14
click at [696, 85] on div "**********" at bounding box center [735, 106] width 133 height 47
click at [699, 94] on span "Select a field" at bounding box center [701, 96] width 43 height 9
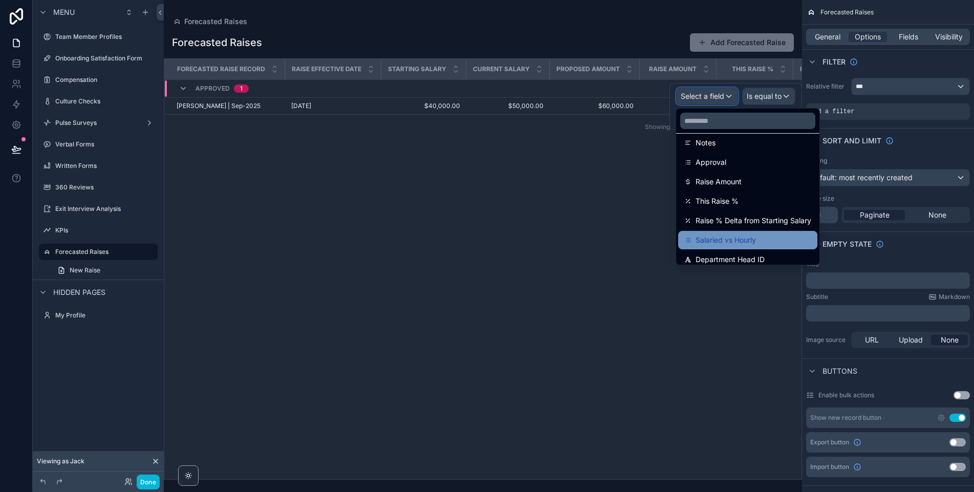
scroll to position [228, 0]
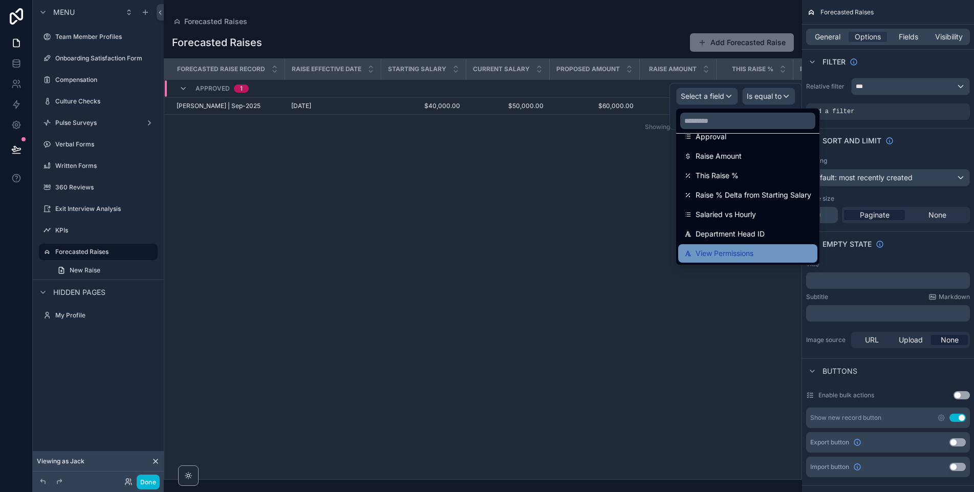
click at [716, 252] on span "View Permissions" at bounding box center [724, 253] width 58 height 12
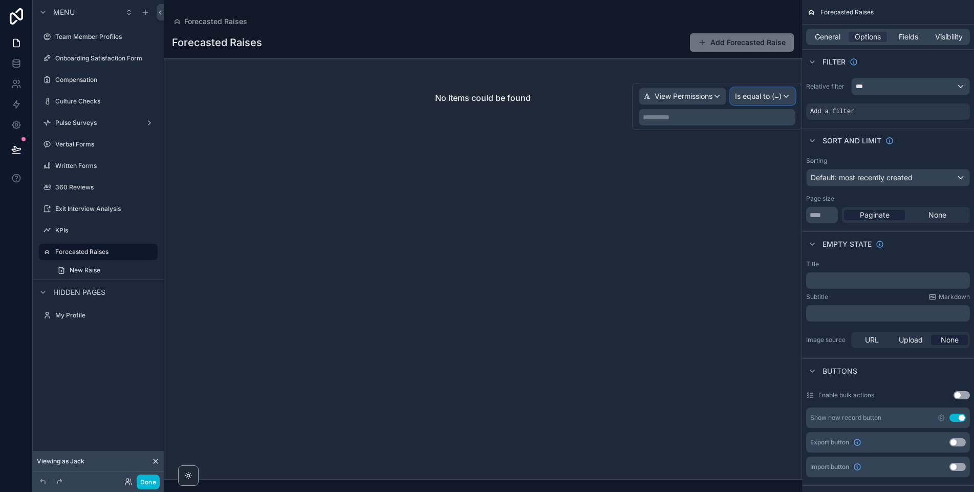
click at [745, 95] on span "Is equal to (=)" at bounding box center [758, 96] width 47 height 10
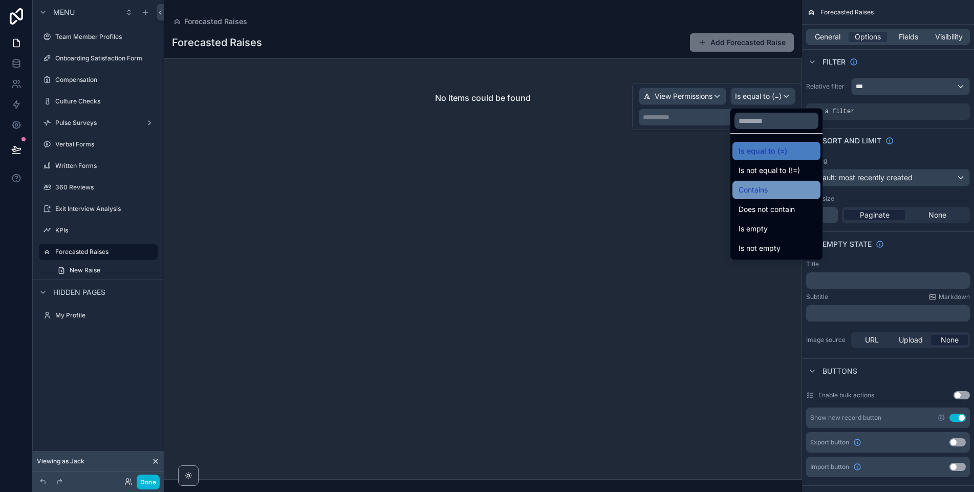
click at [754, 194] on span "Contains" at bounding box center [752, 190] width 29 height 12
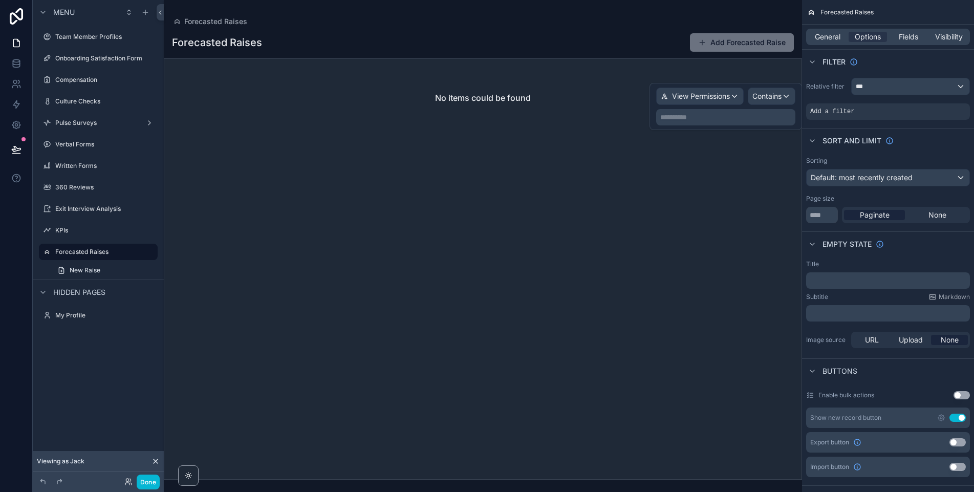
click at [750, 120] on p "**********" at bounding box center [726, 117] width 133 height 10
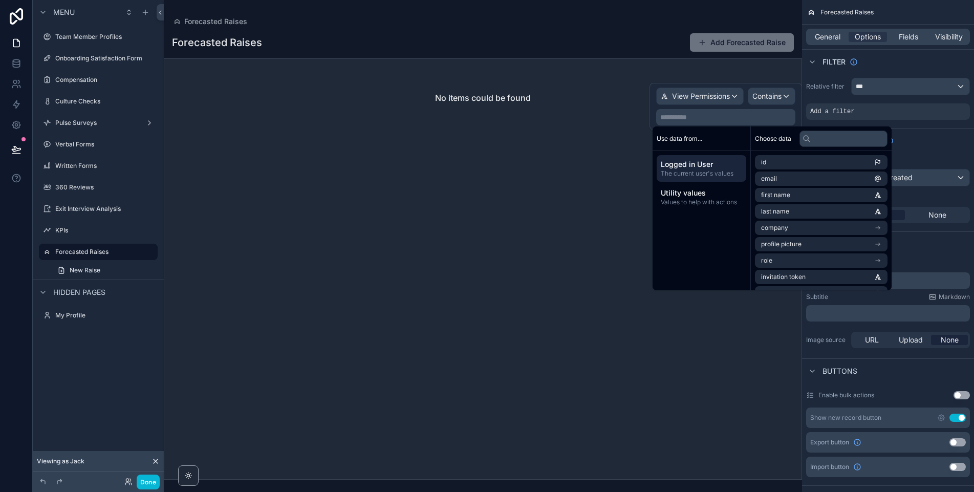
click at [729, 165] on span "Logged in User" at bounding box center [701, 164] width 81 height 10
click at [776, 277] on li "uuid" at bounding box center [821, 279] width 133 height 14
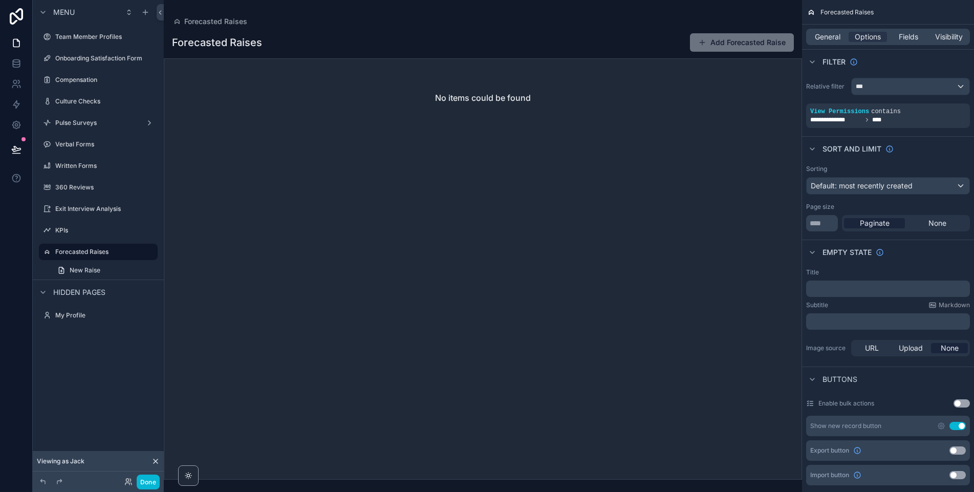
click at [589, 145] on div "No items could be found" at bounding box center [483, 268] width 638 height 421
click at [156, 462] on icon at bounding box center [155, 461] width 8 height 8
click at [129, 478] on icon at bounding box center [129, 479] width 1 height 3
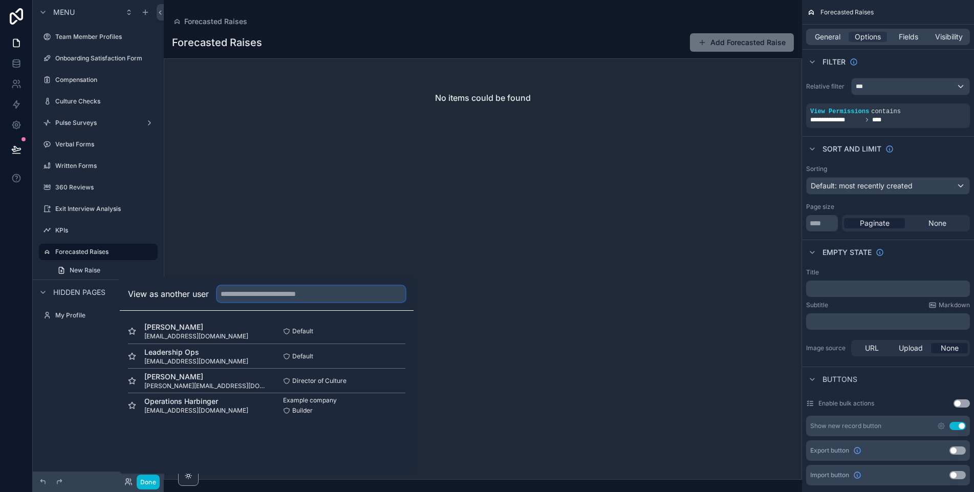
click at [311, 291] on input "text" at bounding box center [311, 293] width 188 height 16
type input "*"
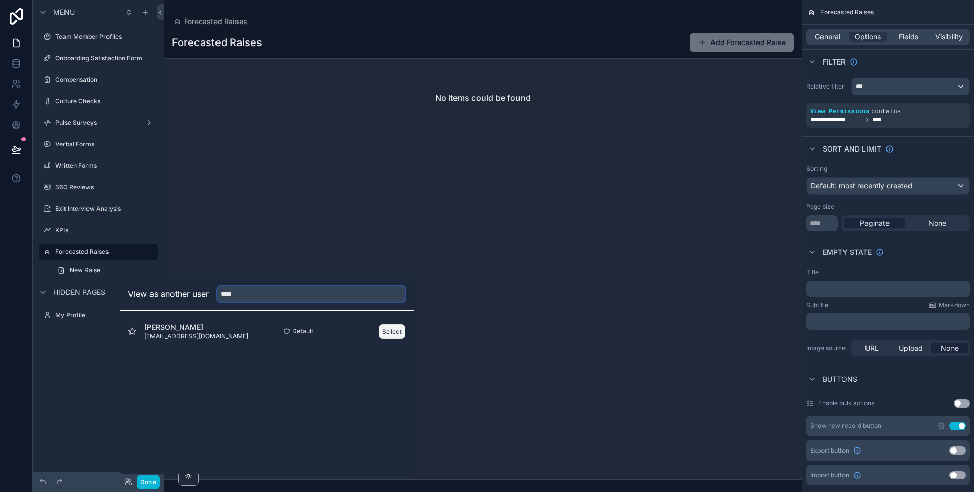
type input "****"
click at [390, 334] on button "Select" at bounding box center [392, 331] width 27 height 15
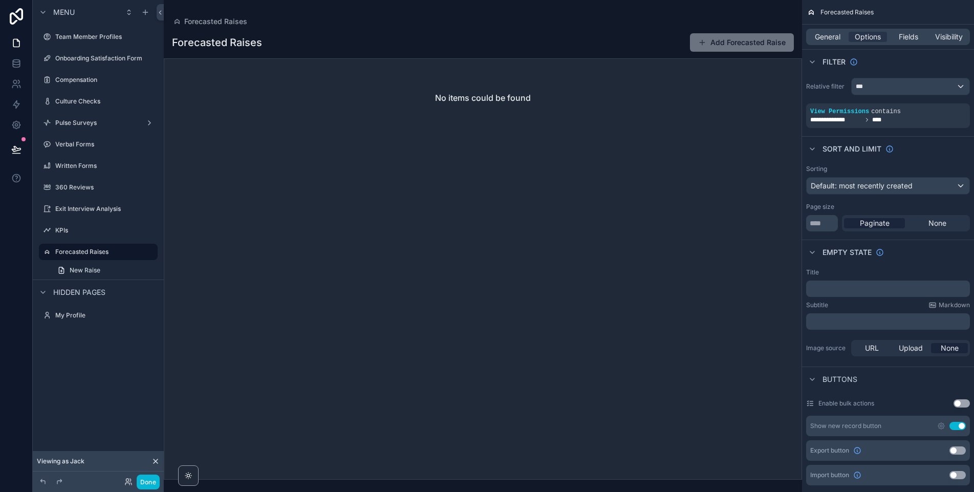
click at [156, 461] on icon at bounding box center [155, 461] width 4 height 4
click at [128, 481] on icon at bounding box center [127, 479] width 3 height 3
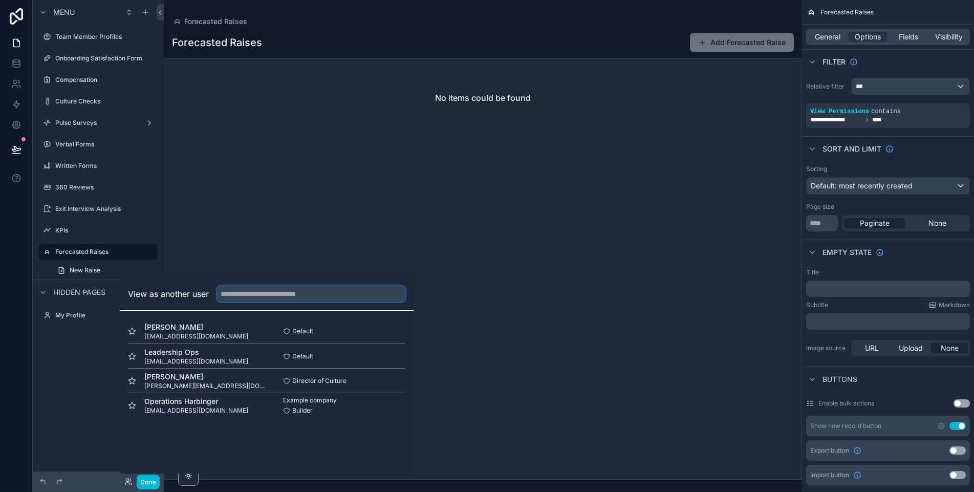
click at [275, 297] on input "text" at bounding box center [311, 293] width 188 height 16
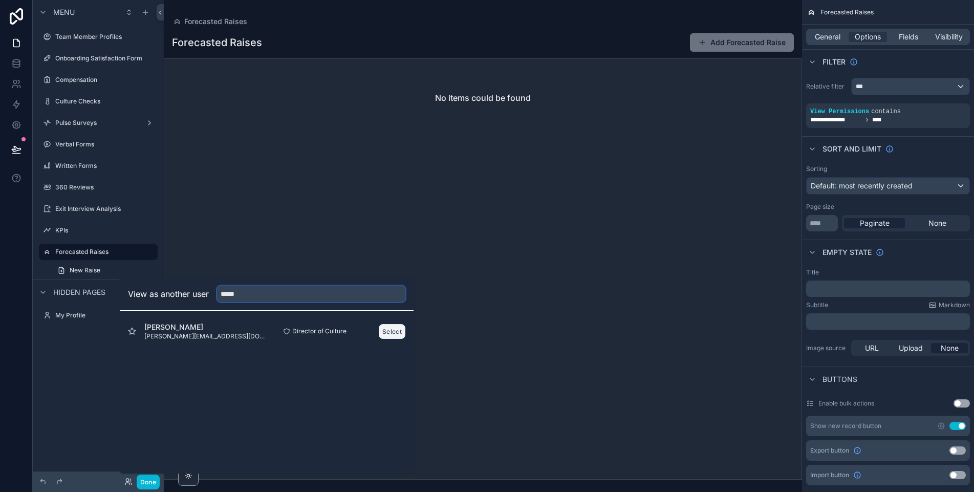
type input "*****"
click at [398, 331] on button "Select" at bounding box center [392, 331] width 27 height 15
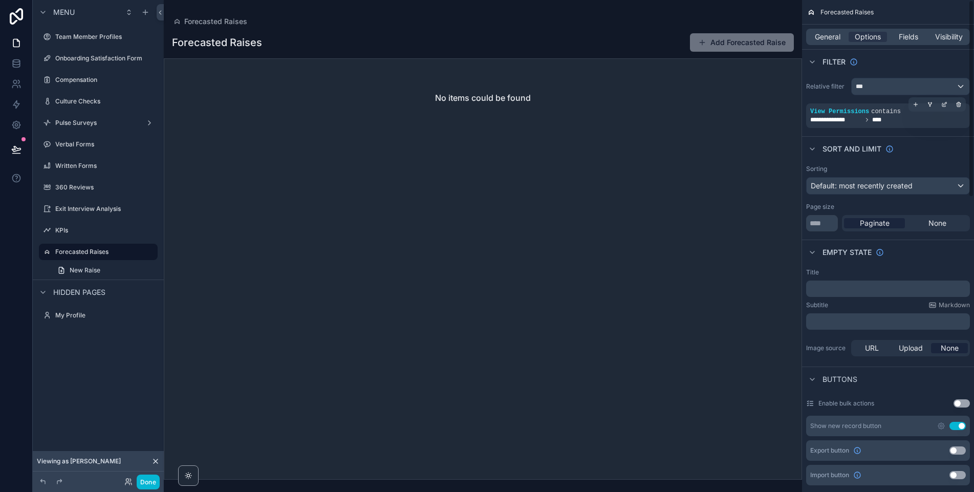
click at [917, 120] on div "**********" at bounding box center [888, 120] width 156 height 8
click at [948, 102] on div "scrollable content" at bounding box center [944, 104] width 14 height 14
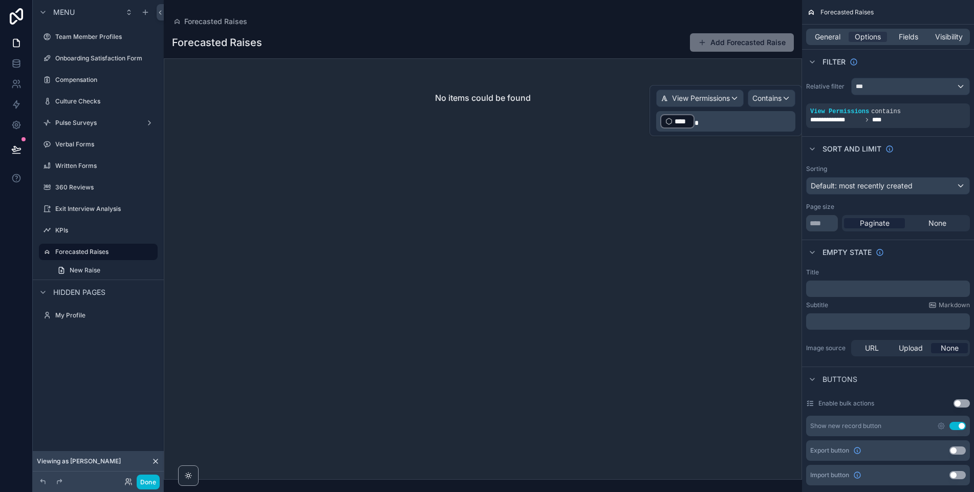
click at [719, 119] on p "﻿ **** ﻿" at bounding box center [726, 121] width 133 height 16
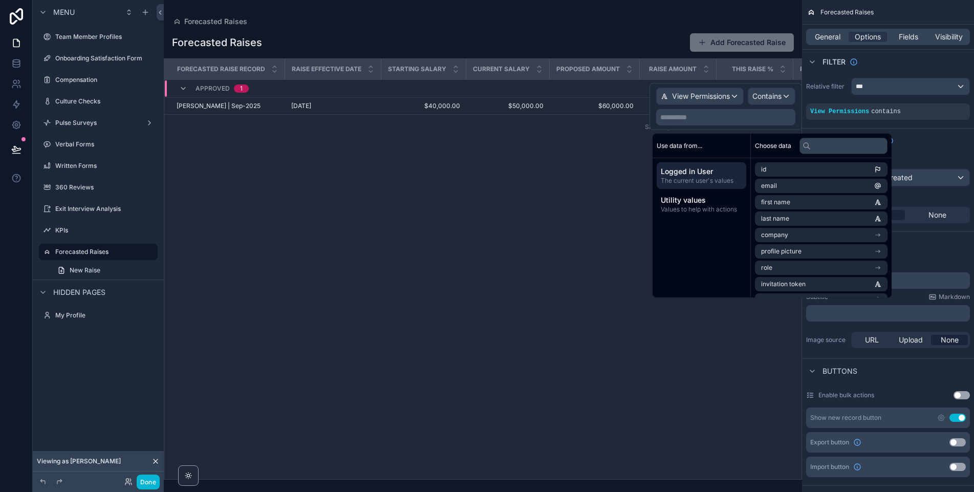
click at [686, 174] on span "Logged in User" at bounding box center [701, 171] width 81 height 10
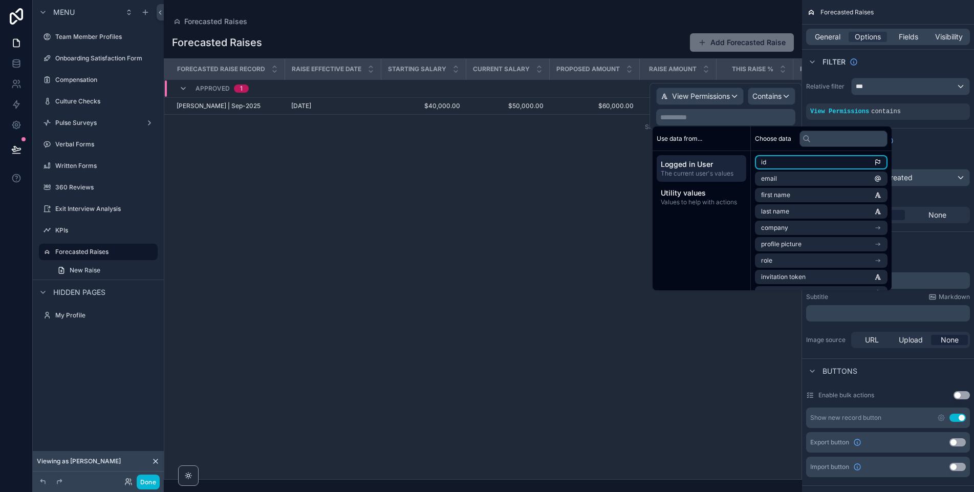
click at [783, 163] on li "id" at bounding box center [821, 162] width 133 height 14
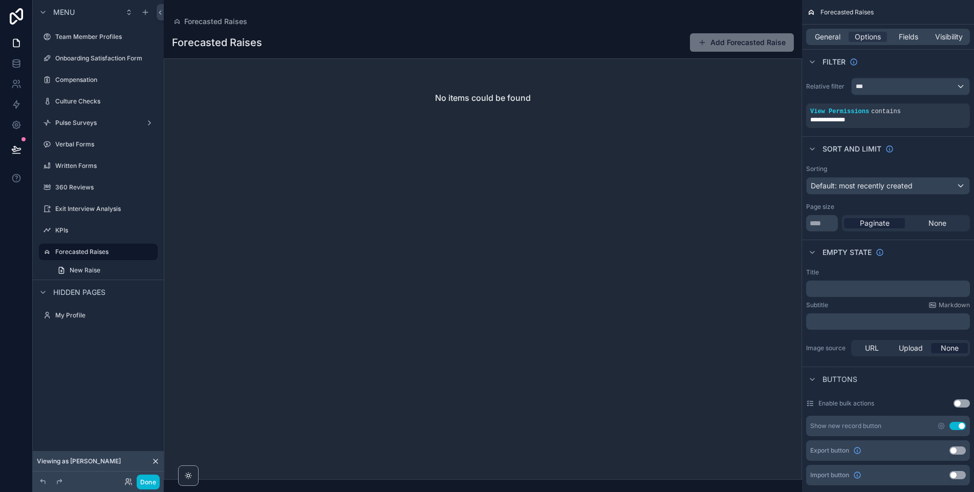
click at [468, 204] on div "No items could be found" at bounding box center [483, 268] width 638 height 421
click at [941, 103] on icon "scrollable content" at bounding box center [944, 104] width 6 height 6
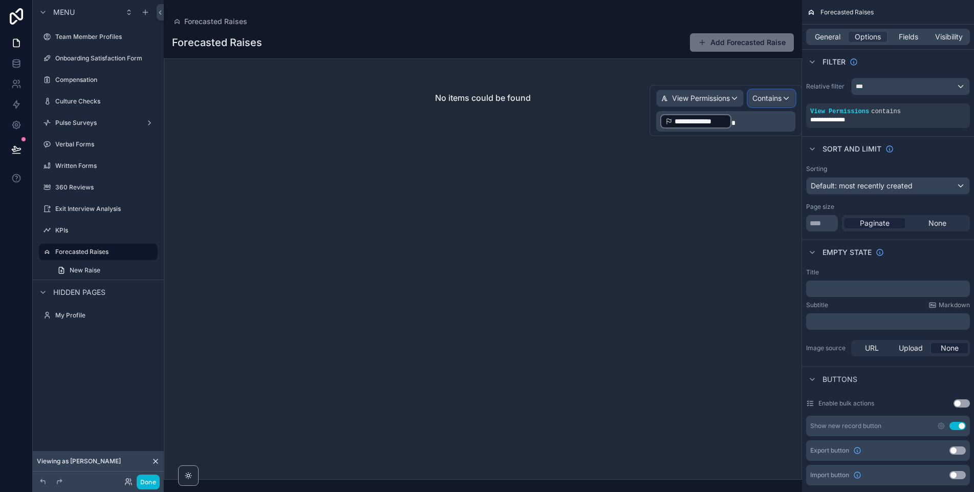
click at [780, 100] on span "Contains" at bounding box center [766, 98] width 29 height 10
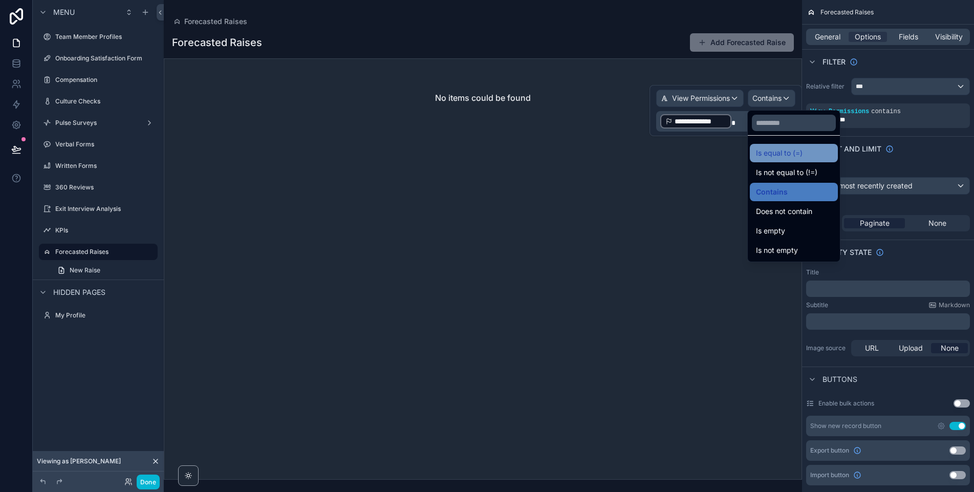
click at [772, 158] on span "Is equal to (=)" at bounding box center [779, 153] width 47 height 12
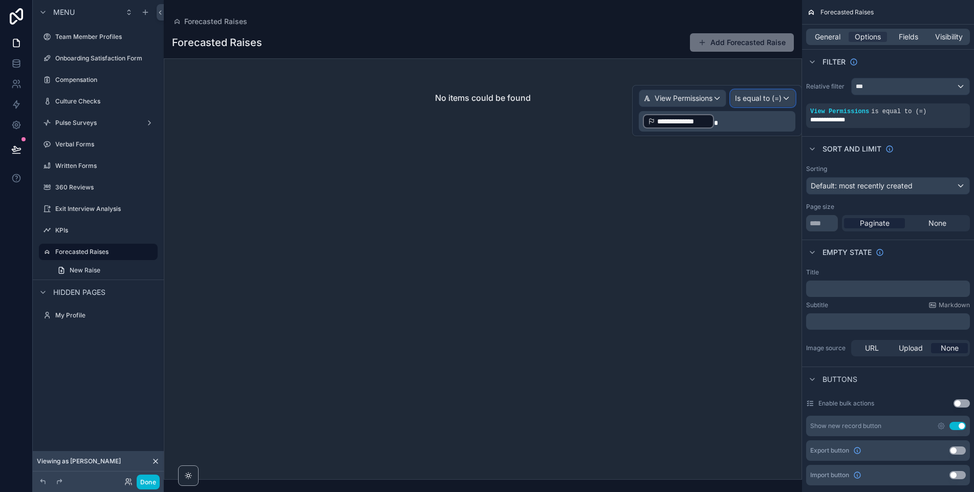
click at [777, 102] on span "Is equal to (=)" at bounding box center [758, 98] width 47 height 10
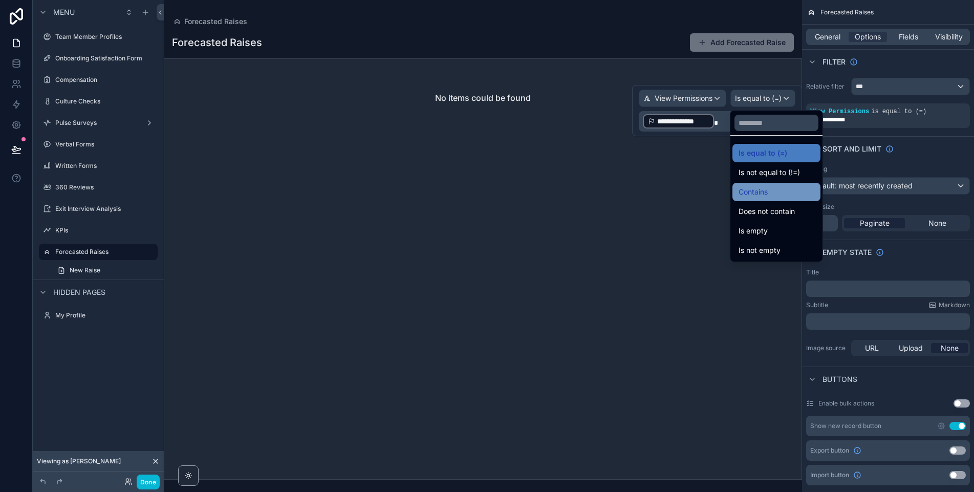
click at [752, 190] on span "Contains" at bounding box center [752, 192] width 29 height 12
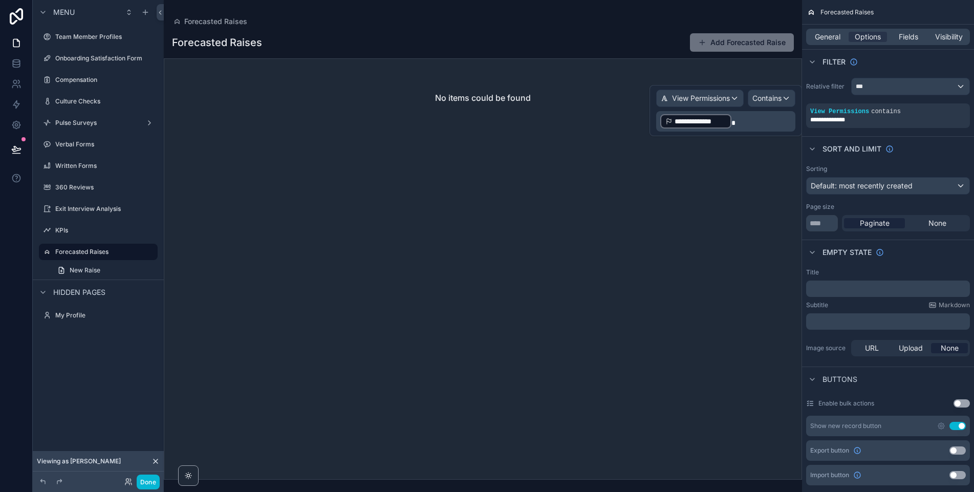
click at [607, 18] on div "Forecasted Raises" at bounding box center [483, 21] width 622 height 10
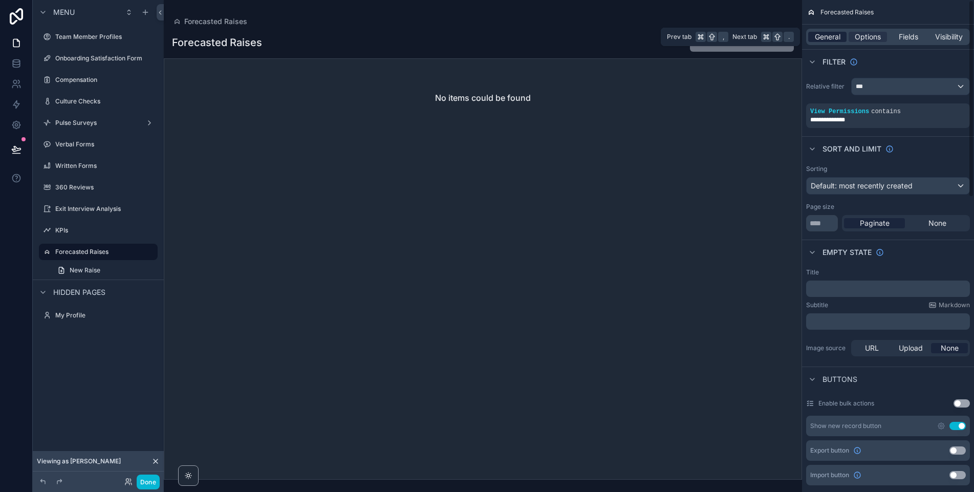
click at [832, 36] on span "General" at bounding box center [828, 37] width 26 height 10
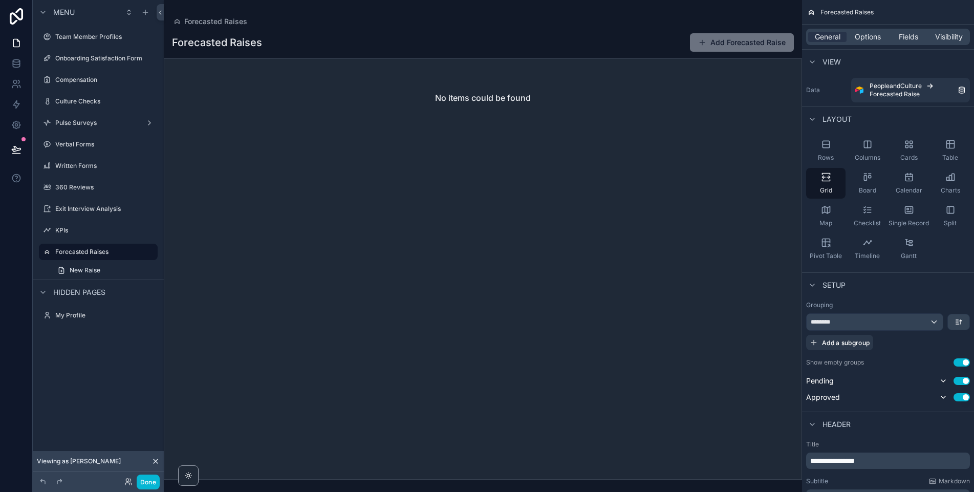
click at [155, 458] on icon at bounding box center [155, 461] width 8 height 8
click at [865, 37] on span "Options" at bounding box center [867, 37] width 26 height 10
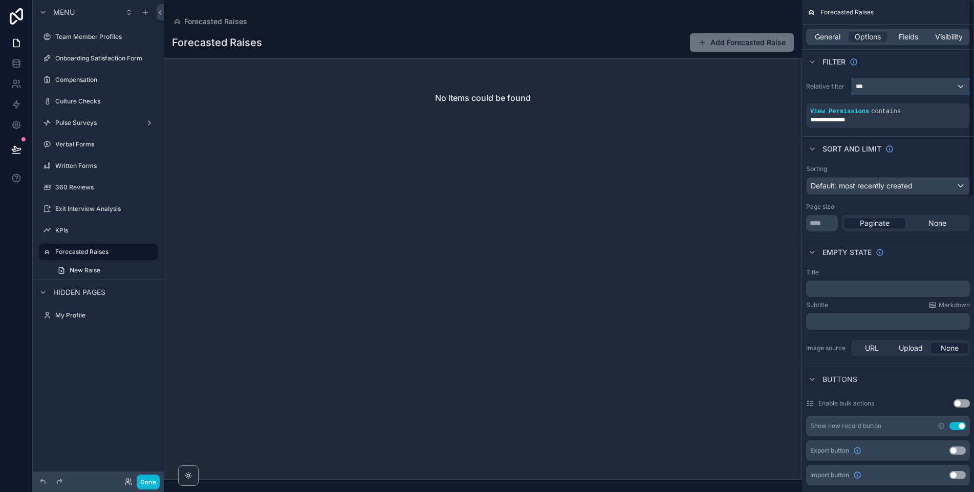
click at [888, 85] on div "***" at bounding box center [910, 86] width 118 height 16
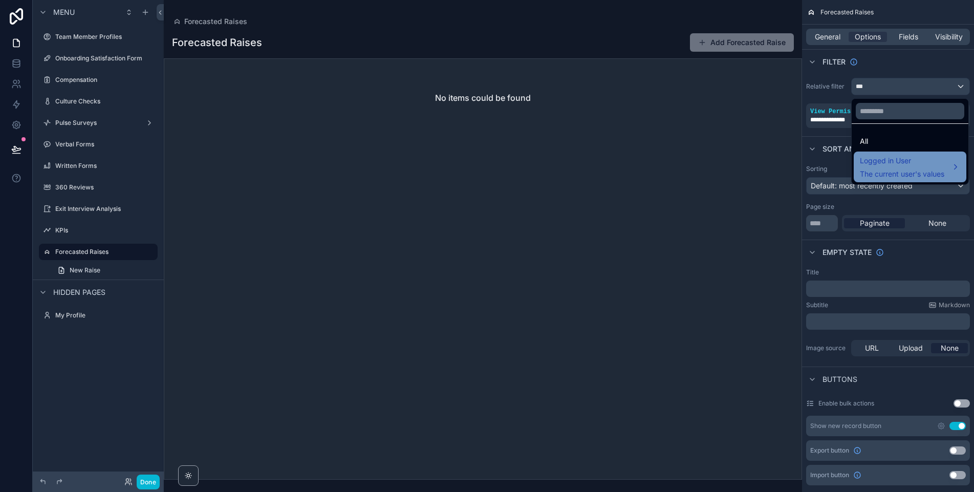
click at [902, 170] on span "The current user's values" at bounding box center [902, 174] width 84 height 10
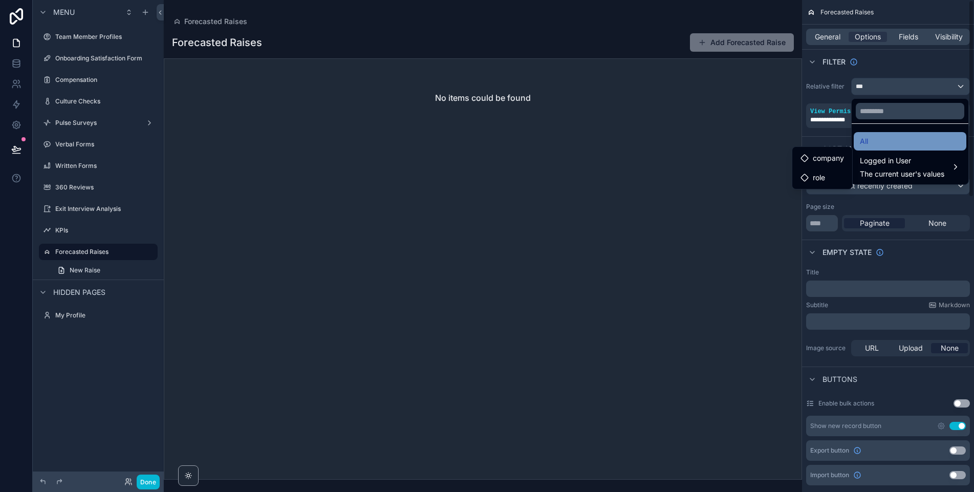
click at [871, 141] on div "All" at bounding box center [910, 141] width 100 height 12
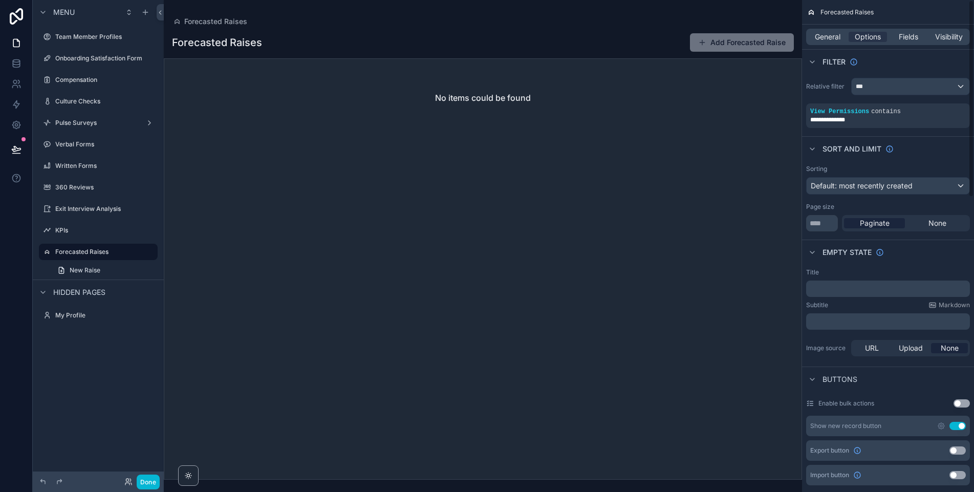
click at [886, 63] on div "Filter" at bounding box center [888, 61] width 172 height 25
click at [941, 104] on icon "scrollable content" at bounding box center [944, 104] width 6 height 6
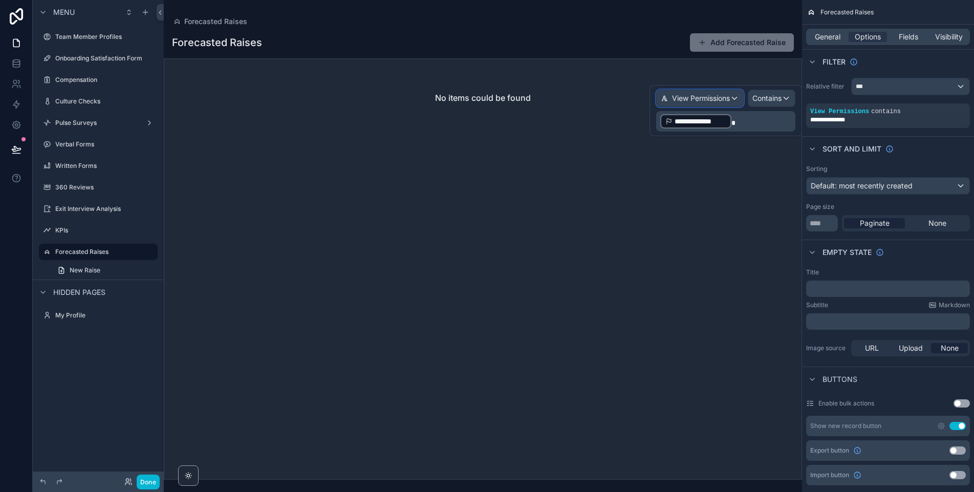
click at [724, 97] on span "View Permissions" at bounding box center [701, 98] width 58 height 10
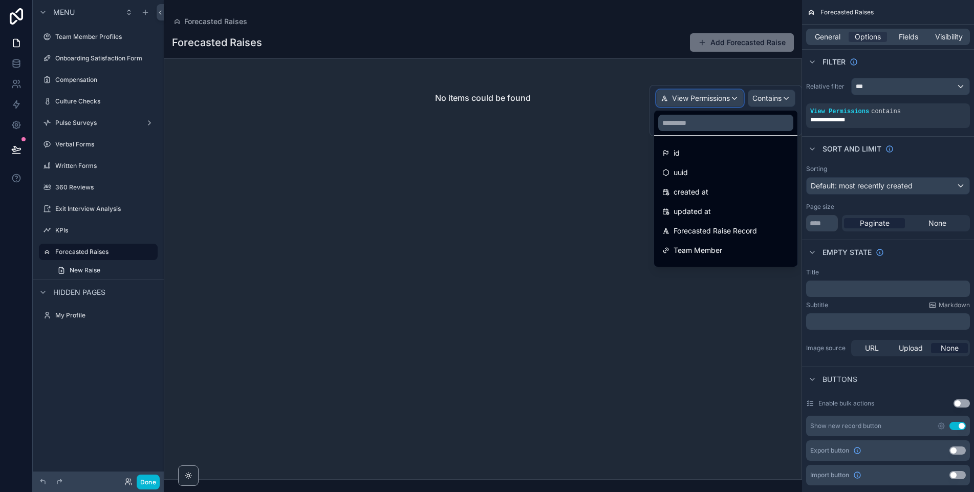
scroll to position [228, 0]
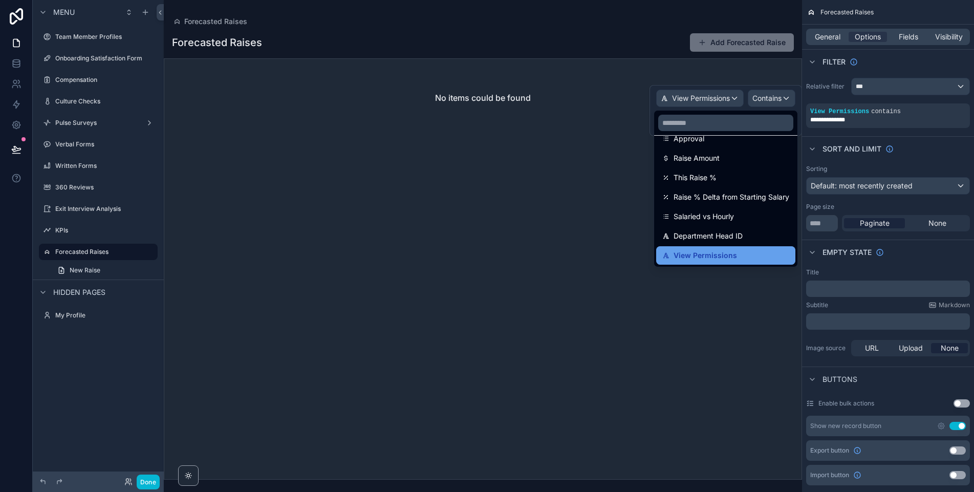
click at [703, 260] on span "View Permissions" at bounding box center [704, 255] width 63 height 12
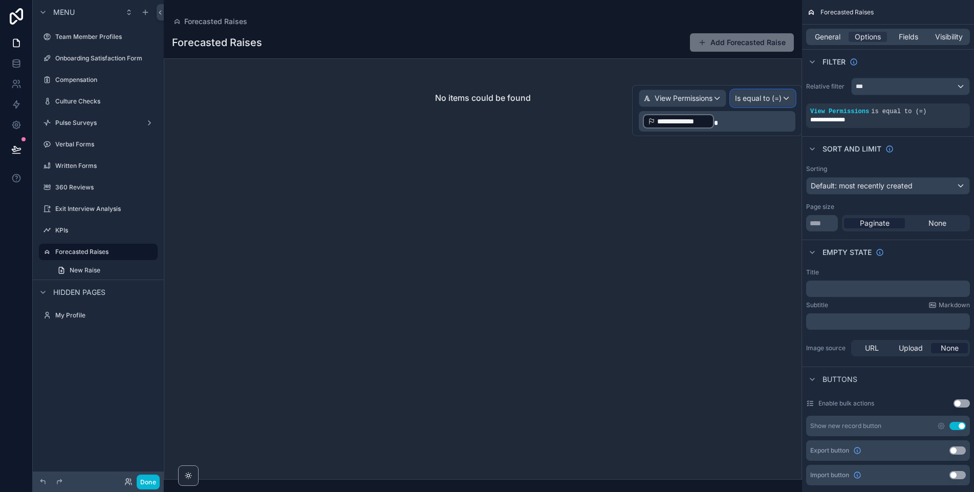
click at [752, 99] on span "Is equal to (=)" at bounding box center [758, 98] width 47 height 10
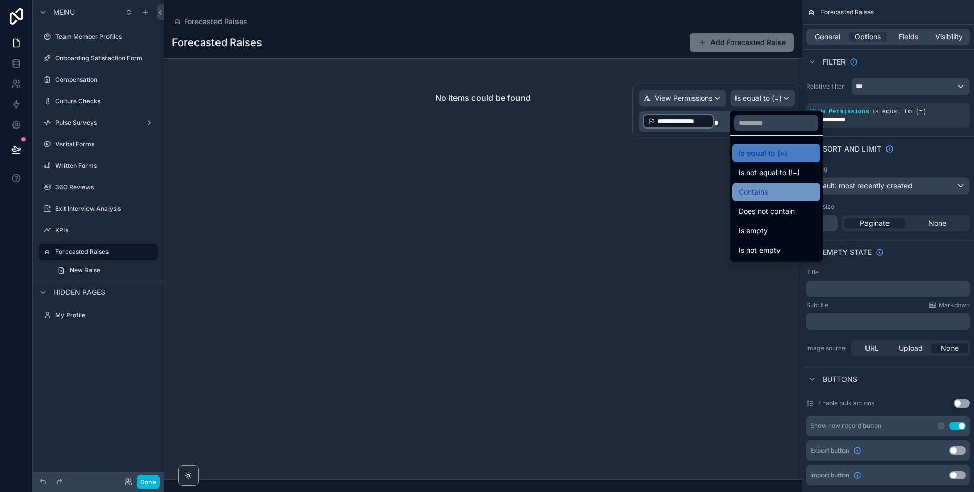
click at [758, 189] on span "Contains" at bounding box center [752, 192] width 29 height 12
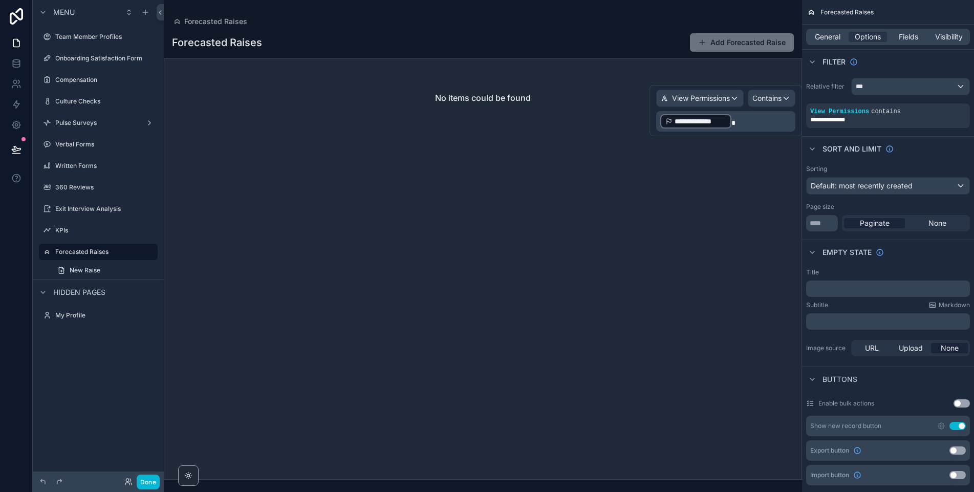
click at [739, 120] on p "**********" at bounding box center [726, 121] width 133 height 16
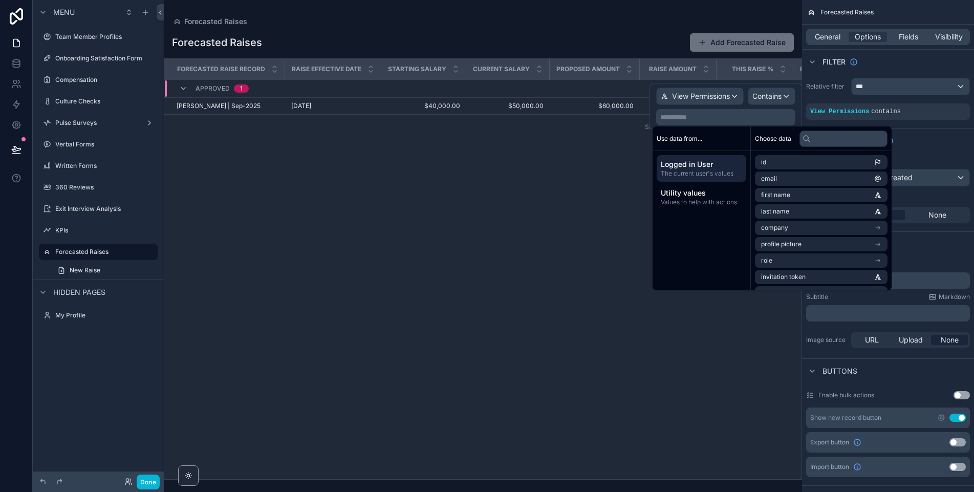
click at [696, 165] on span "Logged in User" at bounding box center [701, 164] width 81 height 10
click at [710, 166] on span "Logged in User" at bounding box center [701, 164] width 81 height 10
click at [785, 279] on li "uuid" at bounding box center [821, 279] width 133 height 14
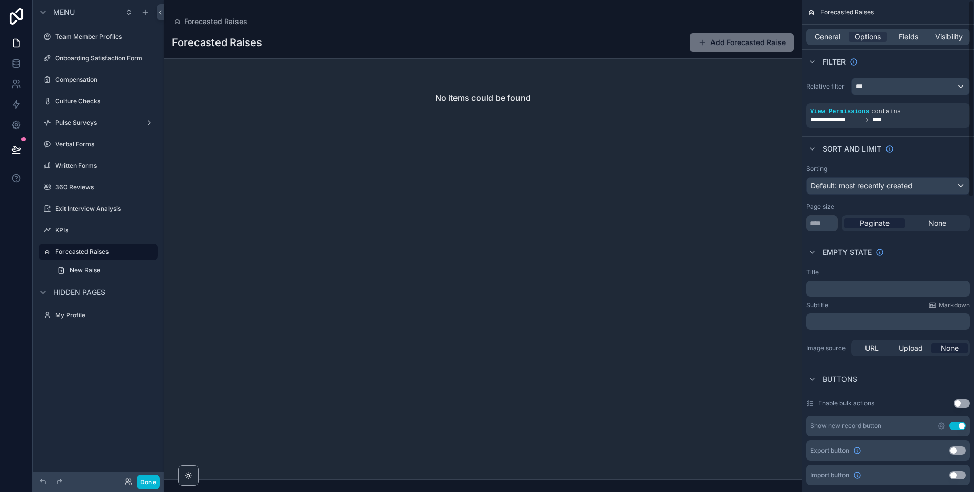
click at [883, 57] on div "Filter" at bounding box center [888, 61] width 172 height 25
click at [144, 484] on button "Done" at bounding box center [148, 481] width 23 height 15
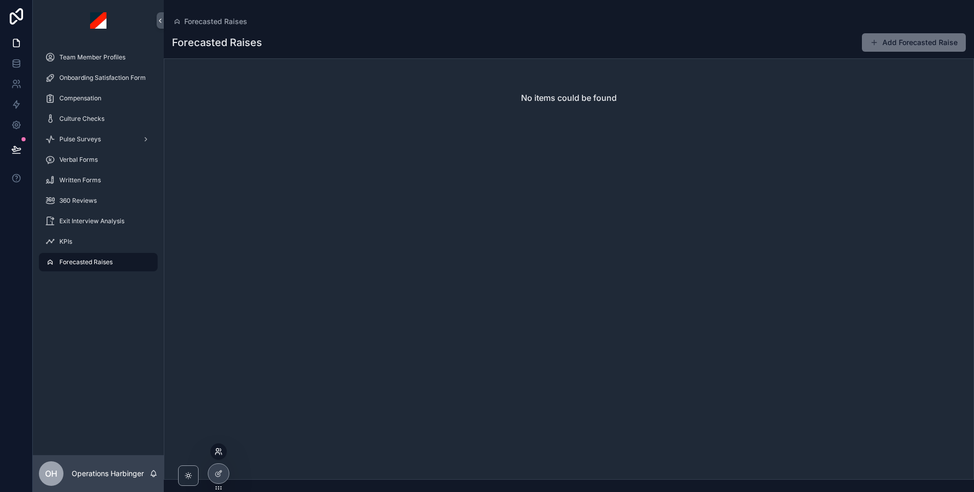
click at [216, 450] on icon at bounding box center [217, 449] width 3 height 3
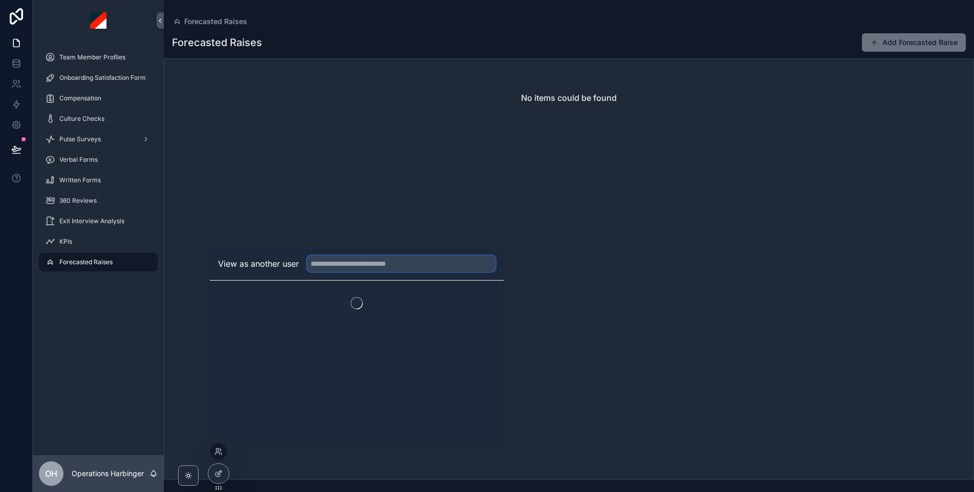
click at [338, 267] on input "text" at bounding box center [401, 263] width 188 height 16
type input "*"
type input "****"
click at [473, 302] on button "Select" at bounding box center [482, 301] width 27 height 15
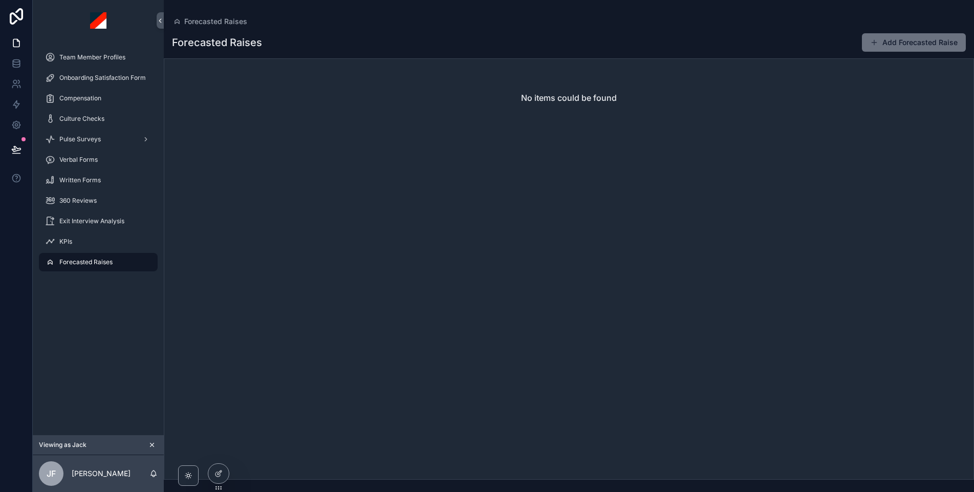
click at [152, 442] on icon "scrollable content" at bounding box center [151, 444] width 7 height 7
click at [219, 449] on icon at bounding box center [218, 451] width 8 height 8
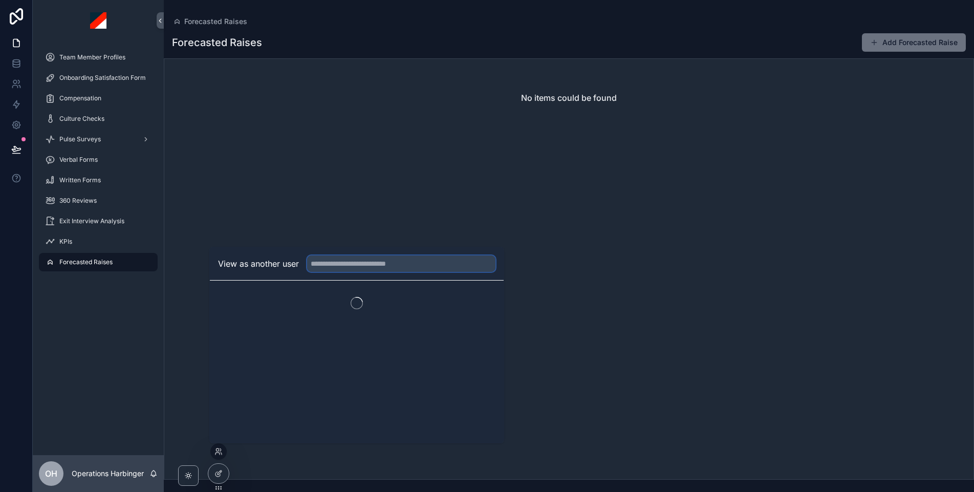
click at [392, 266] on input "text" at bounding box center [401, 263] width 188 height 16
type input "*****"
click at [482, 298] on button "Select" at bounding box center [482, 301] width 27 height 15
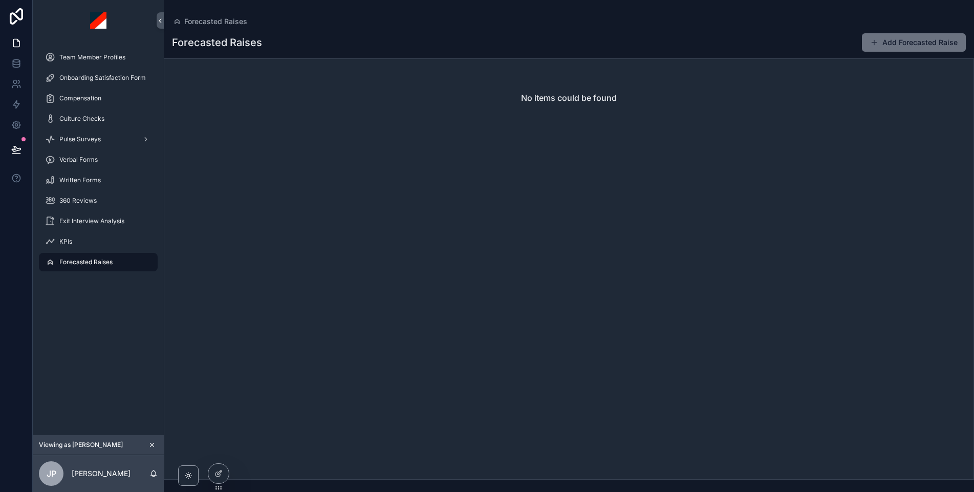
click at [152, 445] on icon "scrollable content" at bounding box center [151, 444] width 7 height 7
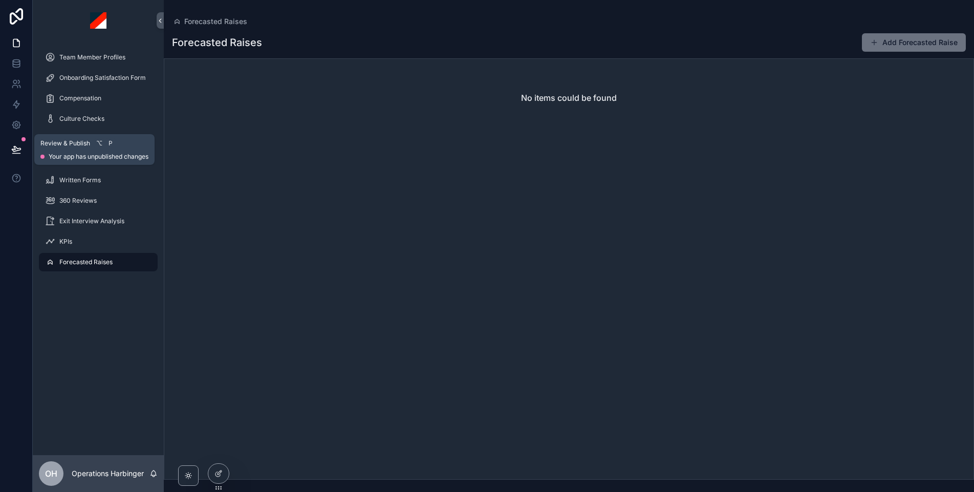
click at [18, 141] on button at bounding box center [16, 149] width 23 height 29
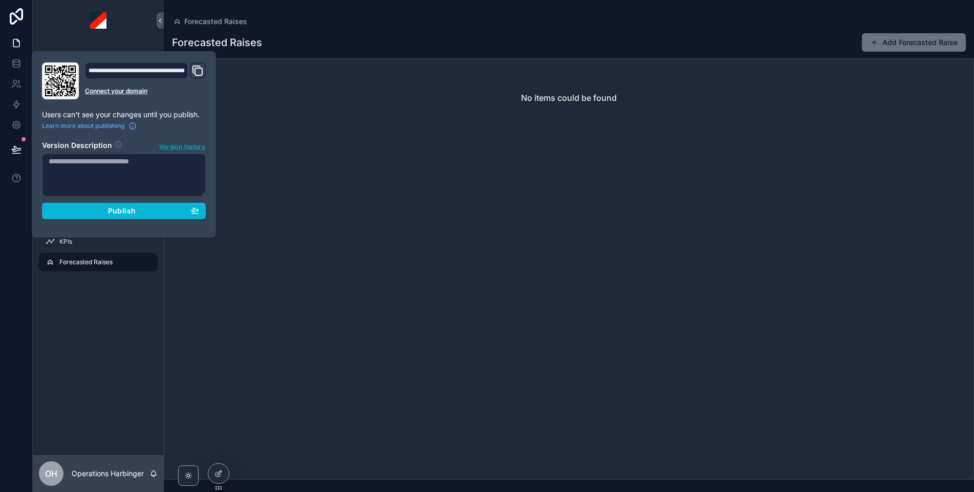
click at [166, 143] on span "Version history" at bounding box center [182, 146] width 46 height 10
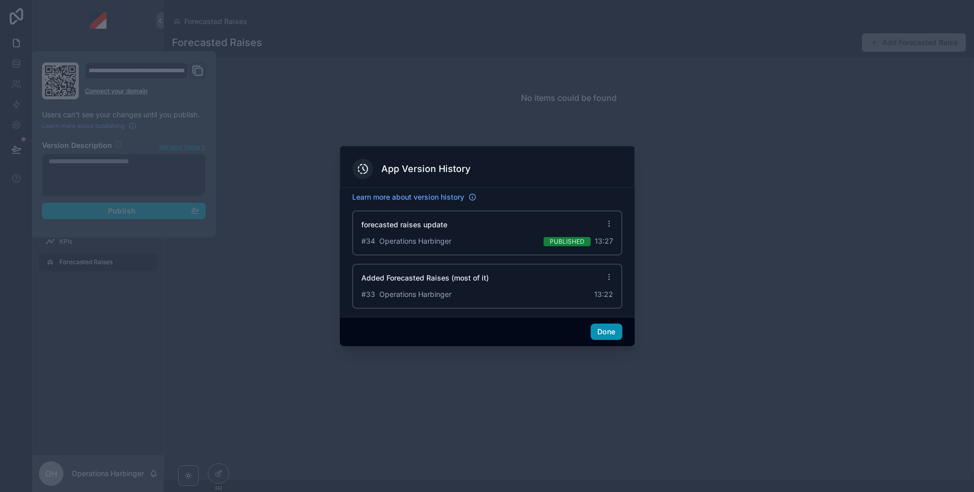
drag, startPoint x: 603, startPoint y: 332, endPoint x: 562, endPoint y: 348, distance: 44.1
click at [603, 332] on button "Done" at bounding box center [605, 331] width 31 height 16
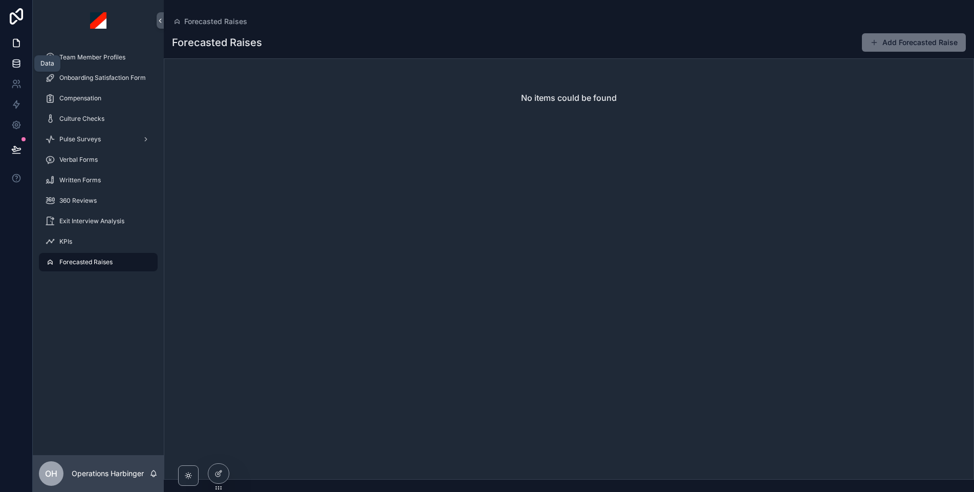
click at [12, 56] on link at bounding box center [16, 63] width 32 height 20
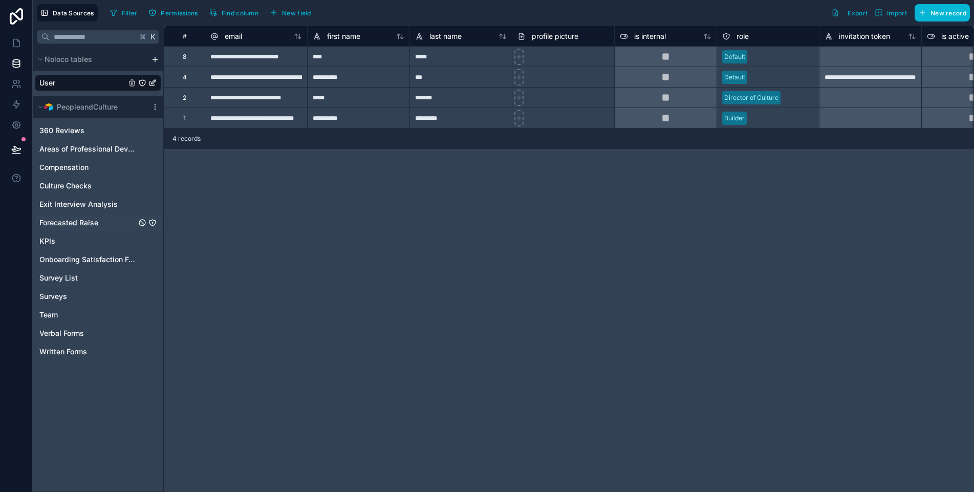
click at [76, 224] on span "Forecasted Raise" at bounding box center [68, 222] width 59 height 10
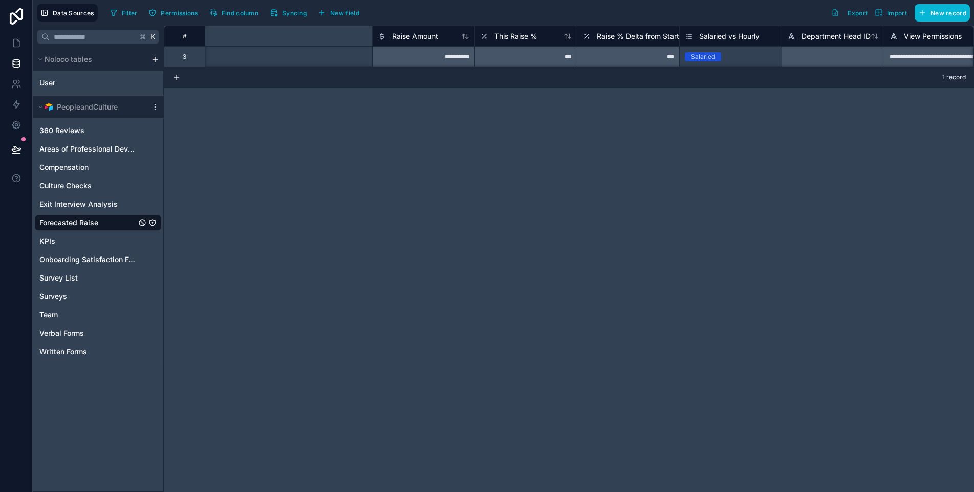
scroll to position [0, 971]
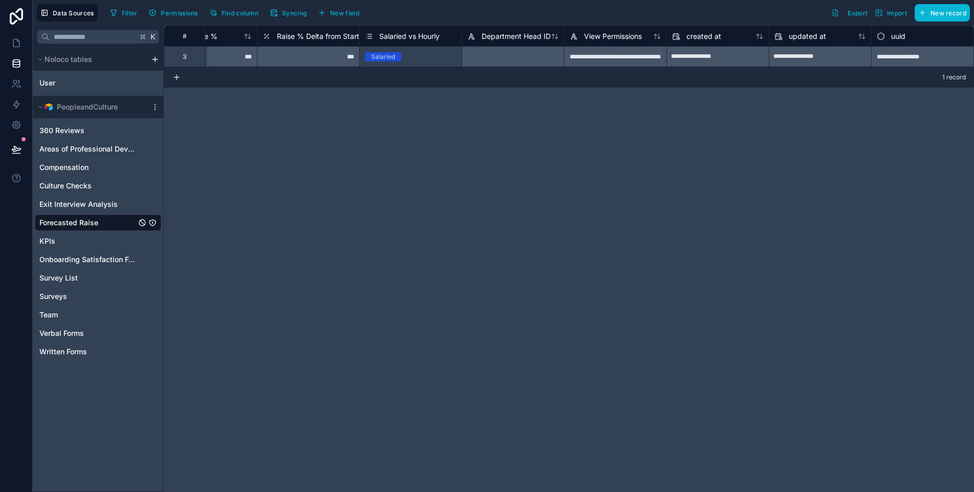
click at [791, 201] on div "**********" at bounding box center [569, 259] width 810 height 466
click at [57, 315] on span "Team" at bounding box center [48, 315] width 18 height 10
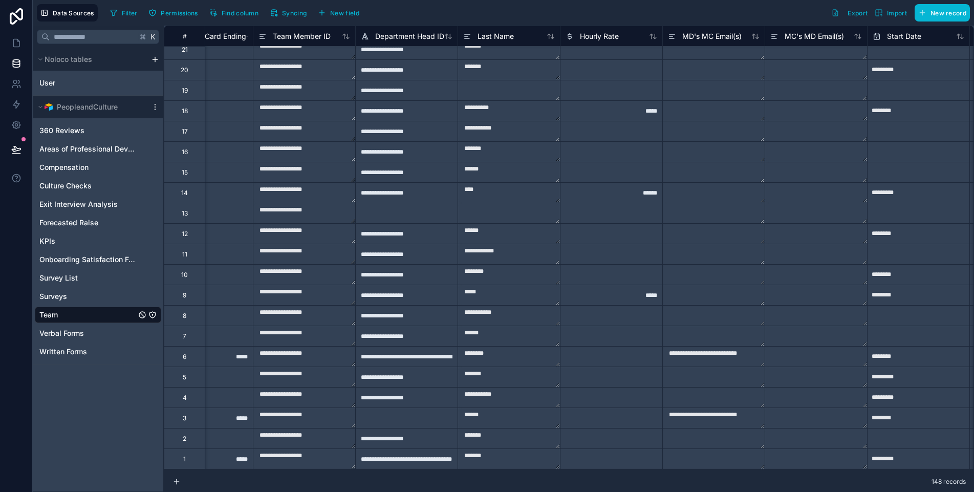
scroll to position [6536, 1081]
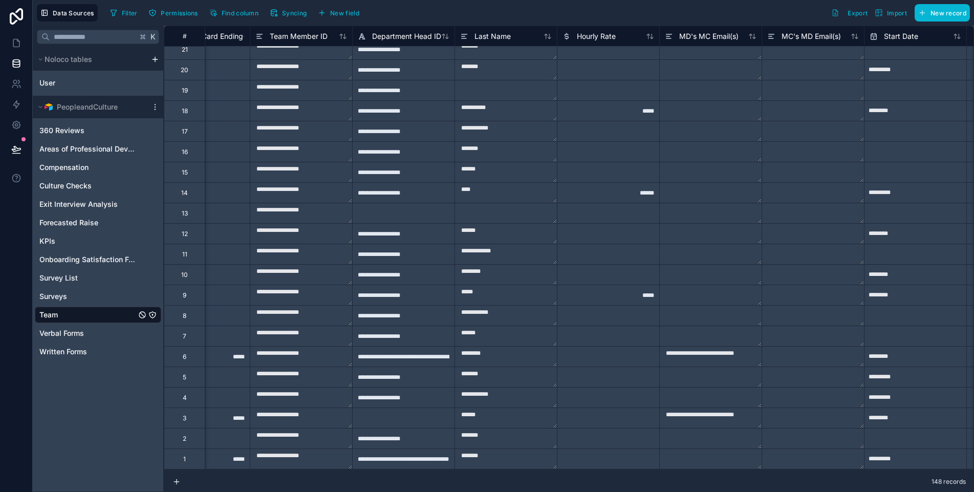
click at [283, 457] on textarea "**********" at bounding box center [301, 459] width 102 height 20
drag, startPoint x: 315, startPoint y: 454, endPoint x: 267, endPoint y: 456, distance: 48.7
click at [267, 456] on textarea "**********" at bounding box center [301, 459] width 102 height 20
click at [267, 456] on textarea "**********" at bounding box center [301, 490] width 102 height 82
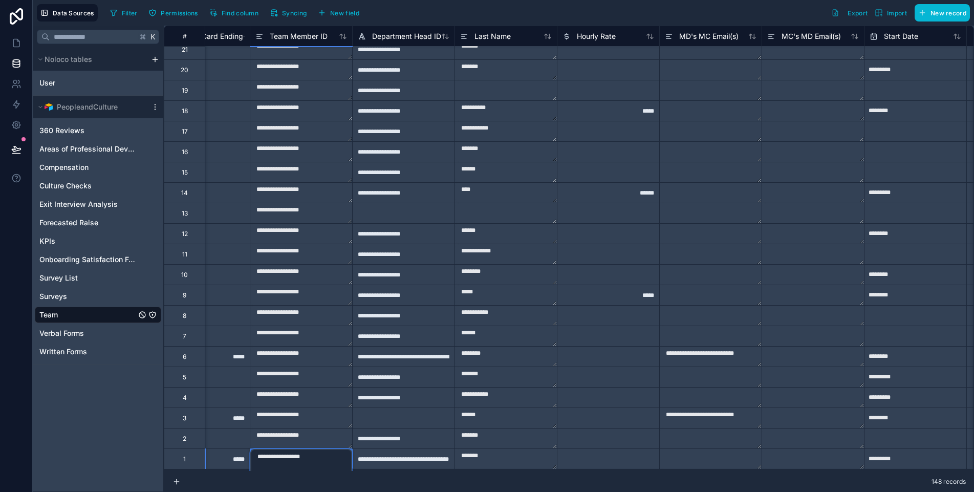
click at [267, 456] on textarea "**********" at bounding box center [301, 490] width 102 height 82
click at [671, 17] on div "Filter Permissions Find column Syncing New field Export Import New record" at bounding box center [538, 12] width 864 height 17
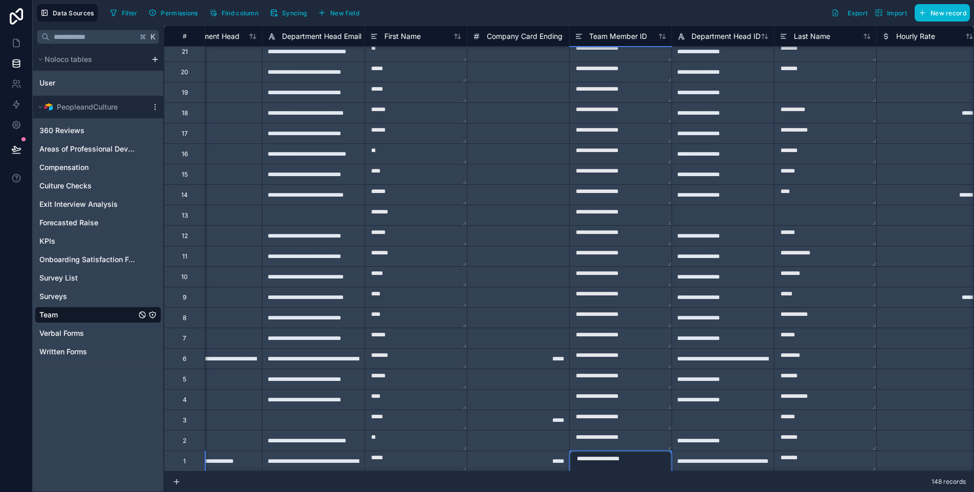
scroll to position [6598, 761]
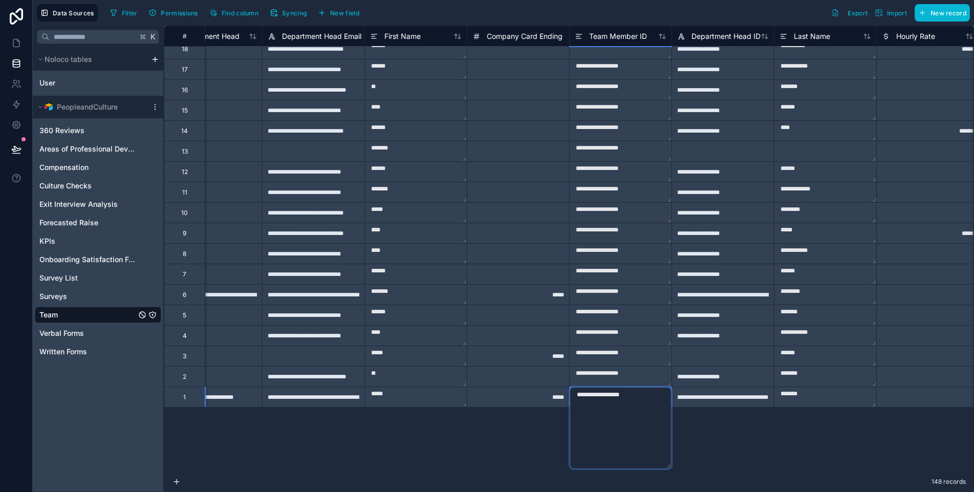
click at [558, 6] on div "Filter Permissions Find column Syncing New field Export Import New record" at bounding box center [538, 12] width 864 height 17
click at [479, 455] on div "**********" at bounding box center [569, 249] width 810 height 446
click at [553, 12] on div "Filter Permissions Find column Syncing New field Export Import New record" at bounding box center [538, 12] width 864 height 17
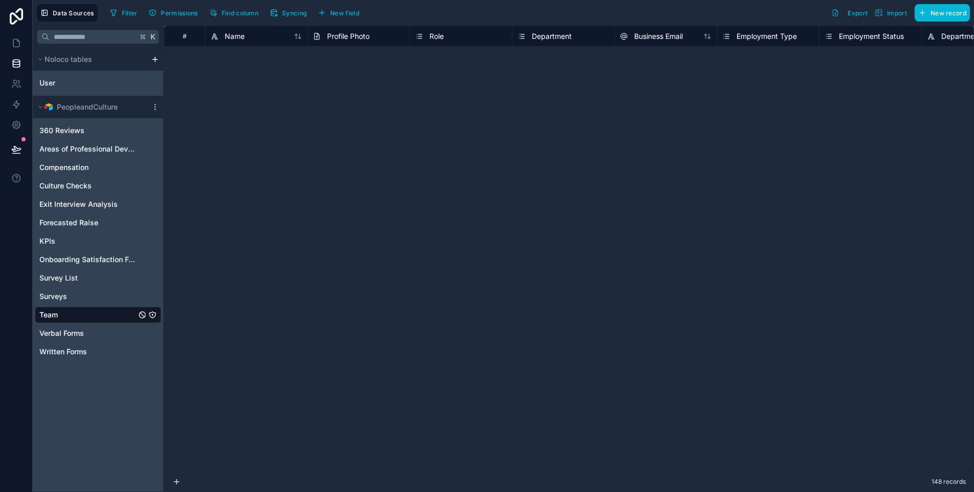
scroll to position [0, 0]
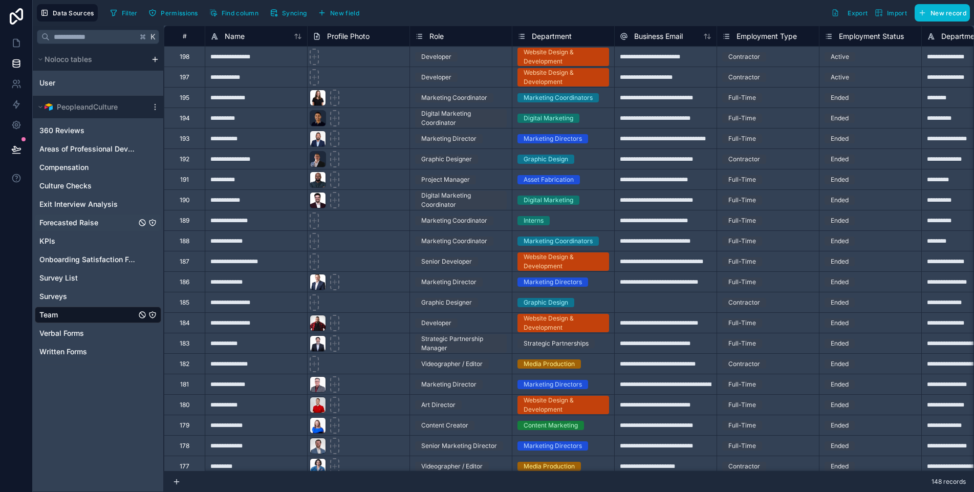
click at [66, 217] on span "Forecasted Raise" at bounding box center [68, 222] width 59 height 10
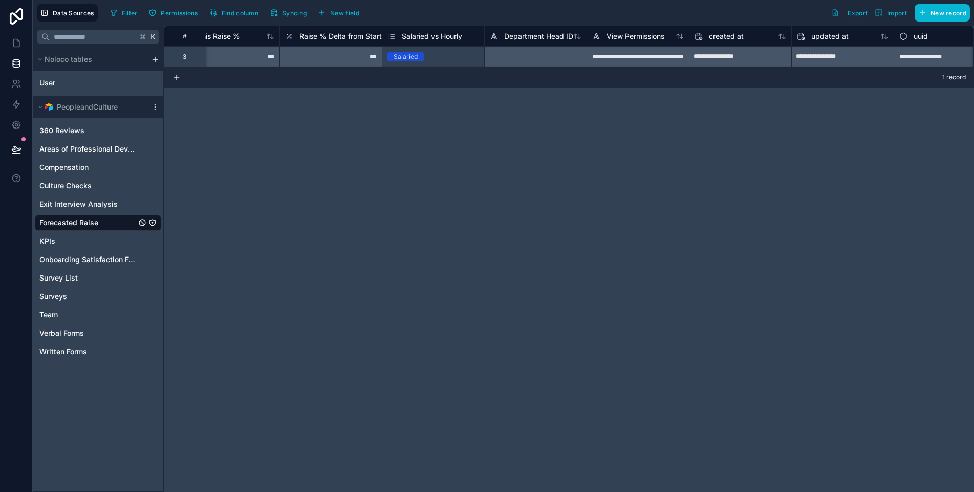
scroll to position [0, 971]
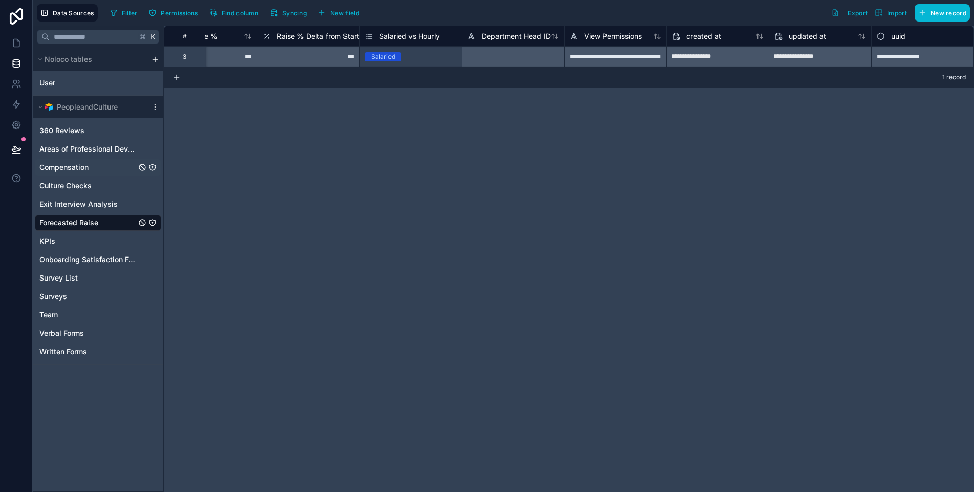
click at [65, 167] on span "Compensation" at bounding box center [63, 167] width 49 height 10
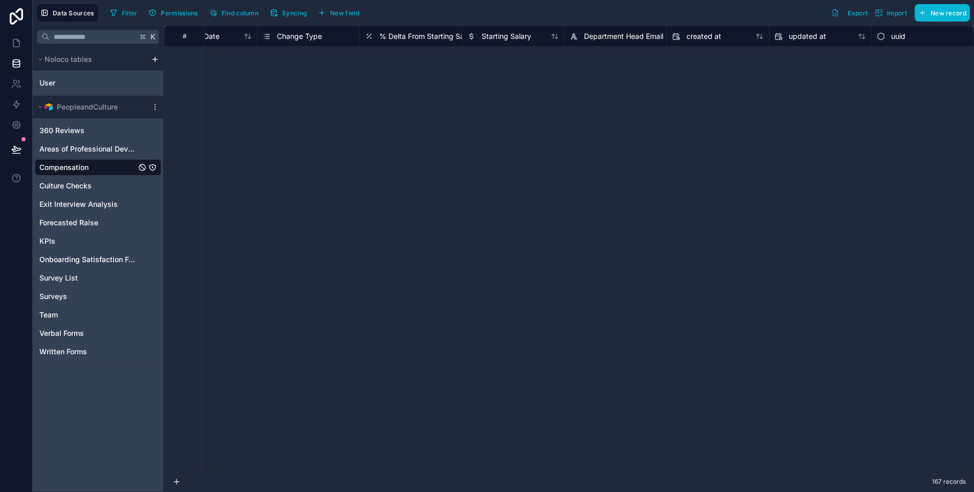
scroll to position [1583, 664]
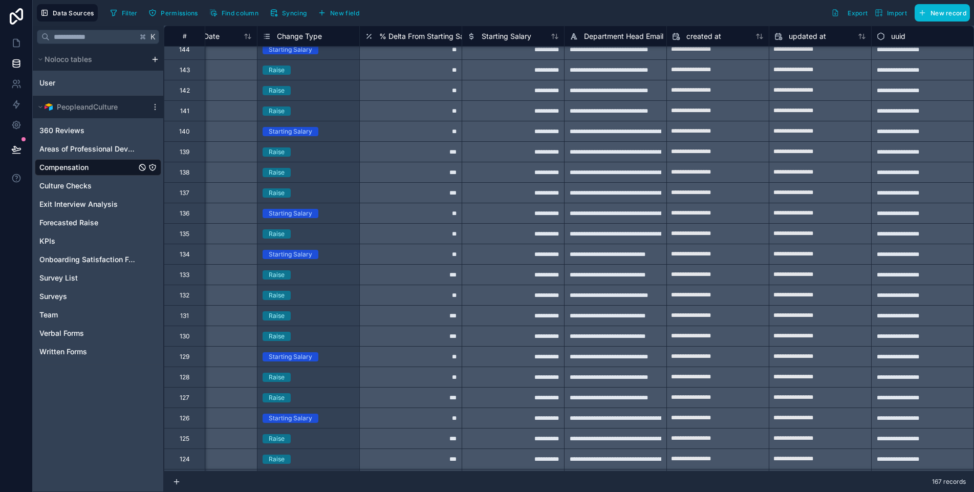
click at [896, 37] on span "uuid" at bounding box center [898, 36] width 14 height 10
click at [896, 37] on div "**********" at bounding box center [569, 259] width 810 height 466
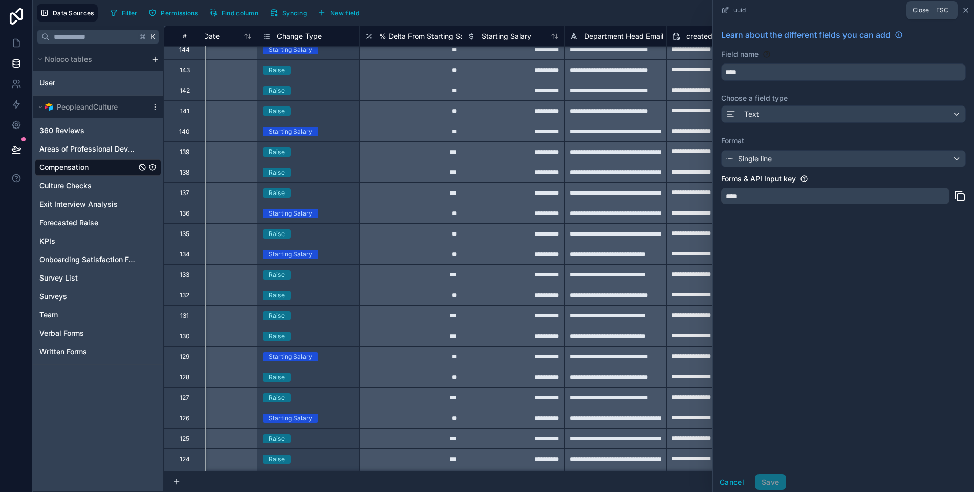
click at [965, 11] on icon at bounding box center [965, 10] width 8 height 8
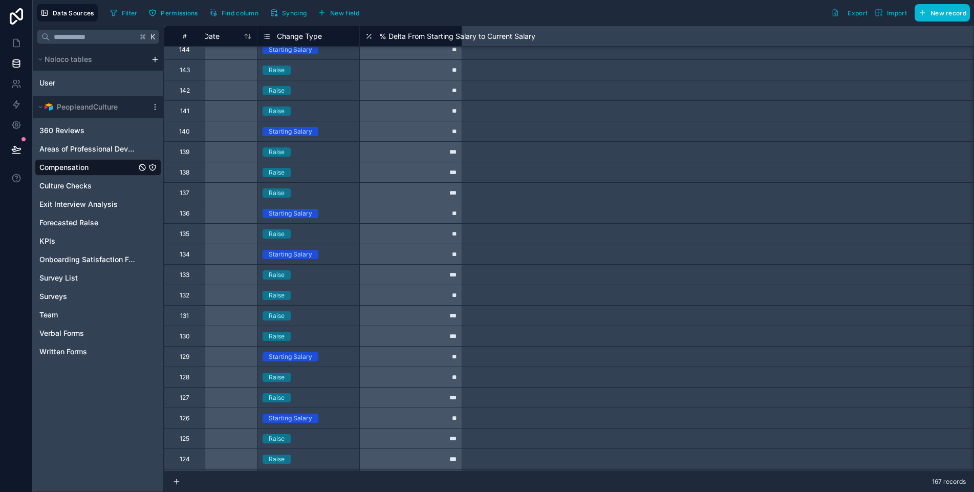
scroll to position [1583, 0]
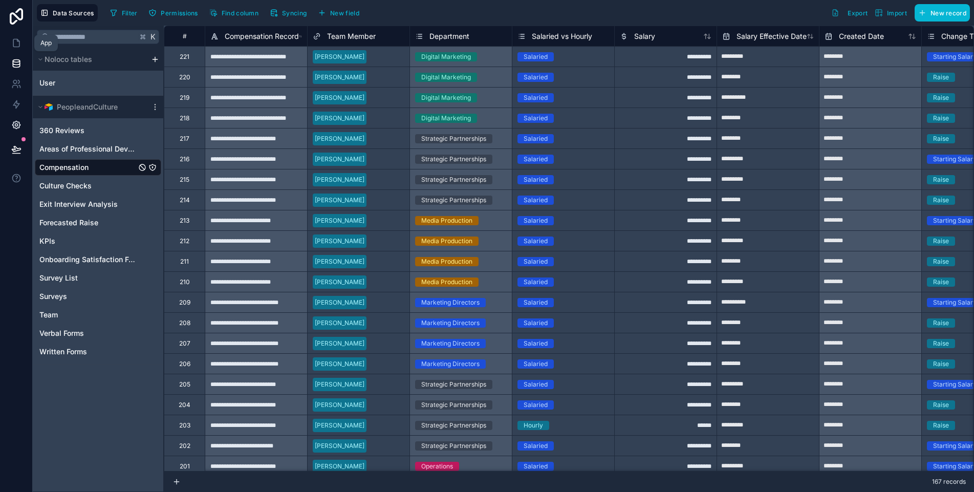
drag, startPoint x: 16, startPoint y: 48, endPoint x: 9, endPoint y: 118, distance: 71.0
click at [16, 48] on icon at bounding box center [16, 43] width 10 height 10
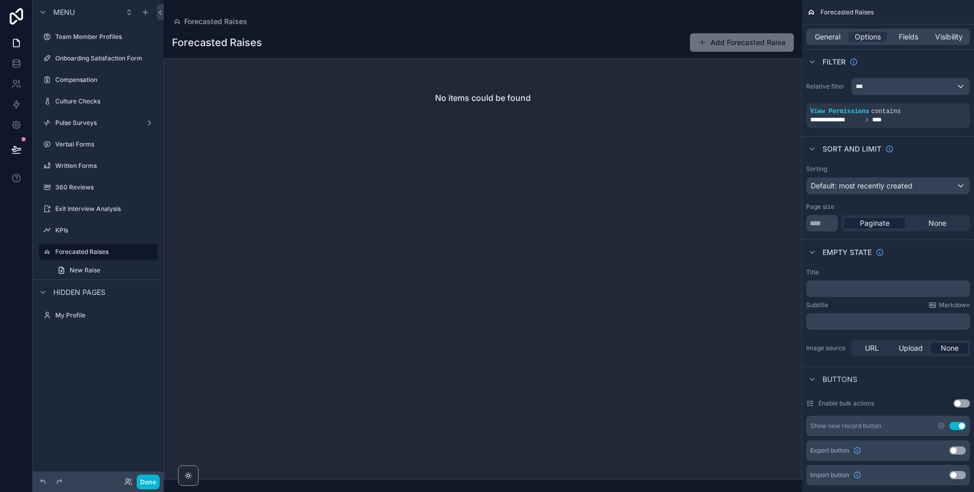
drag, startPoint x: 946, startPoint y: 106, endPoint x: 885, endPoint y: 210, distance: 120.7
click at [0, 0] on icon "scrollable content" at bounding box center [0, 0] width 0 height 0
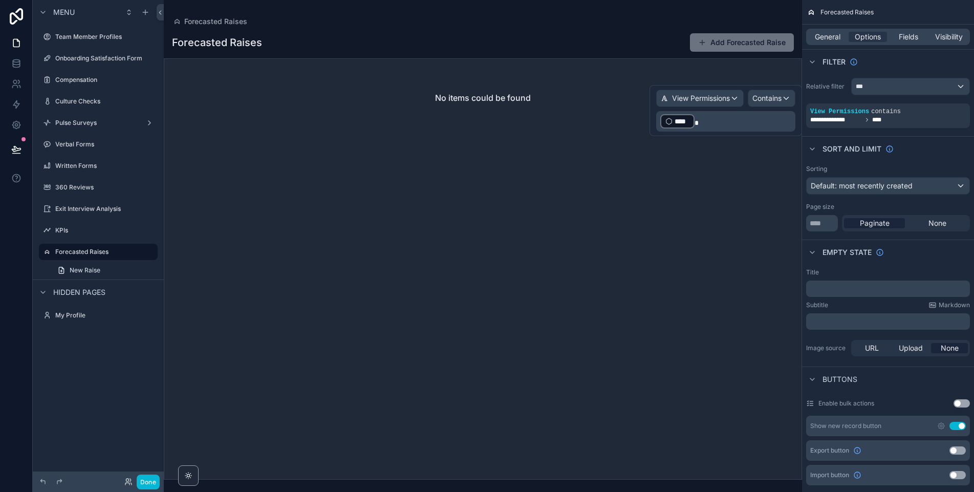
click at [720, 120] on p "﻿ **** ﻿" at bounding box center [726, 121] width 133 height 16
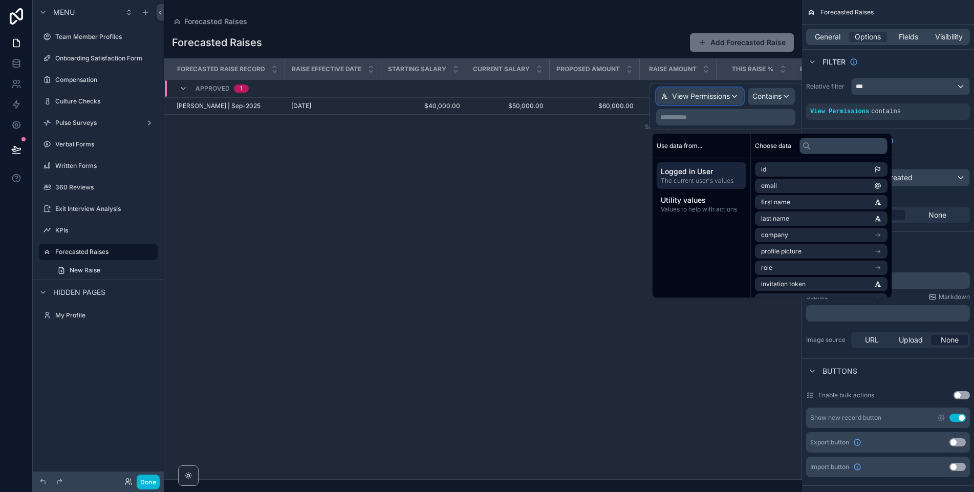
click at [687, 100] on span "View Permissions" at bounding box center [701, 96] width 58 height 10
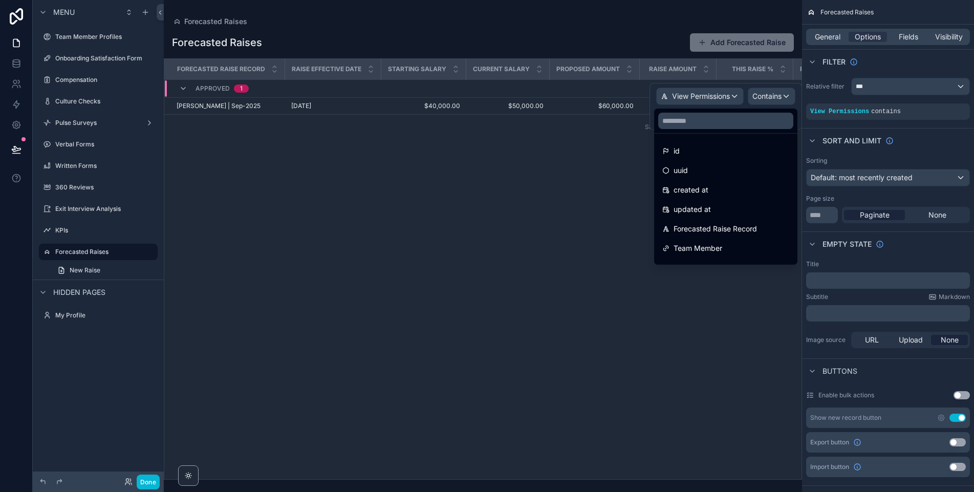
click at [691, 95] on div at bounding box center [725, 106] width 152 height 47
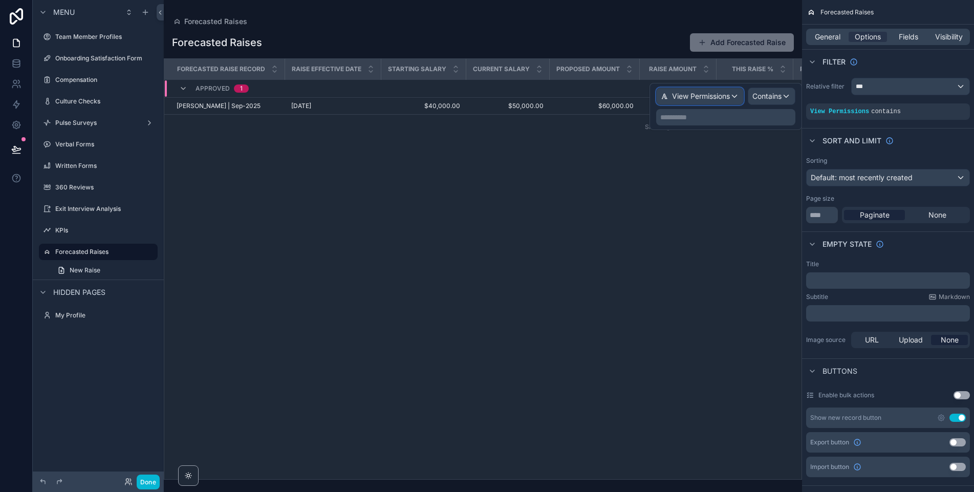
click at [691, 99] on span "View Permissions" at bounding box center [701, 96] width 58 height 10
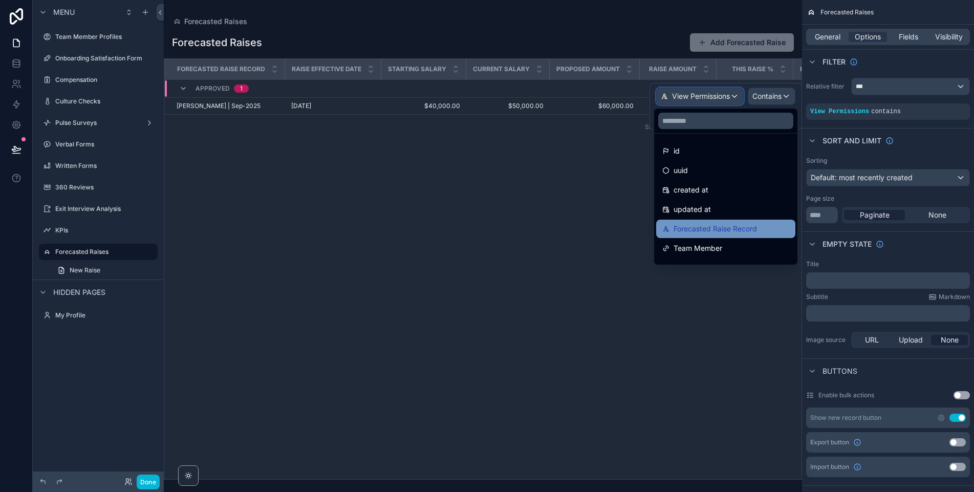
scroll to position [248, 0]
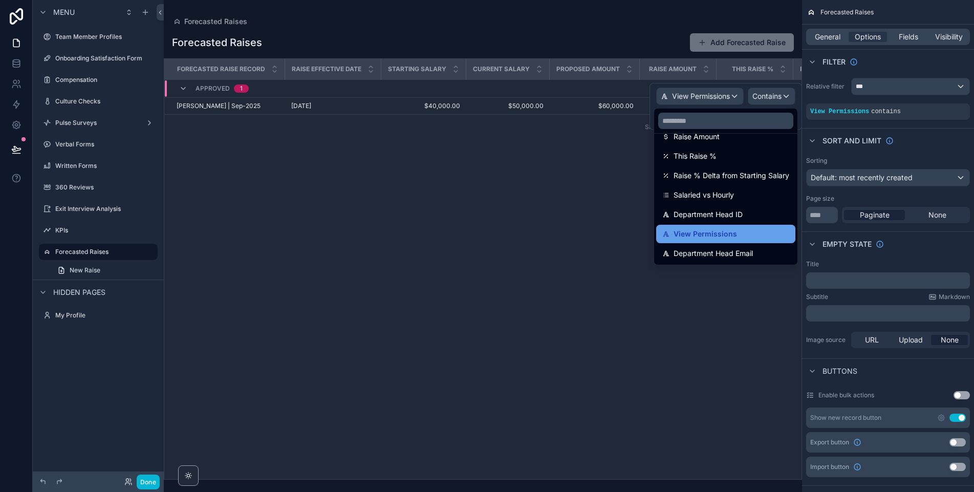
click at [695, 232] on span "View Permissions" at bounding box center [704, 234] width 63 height 12
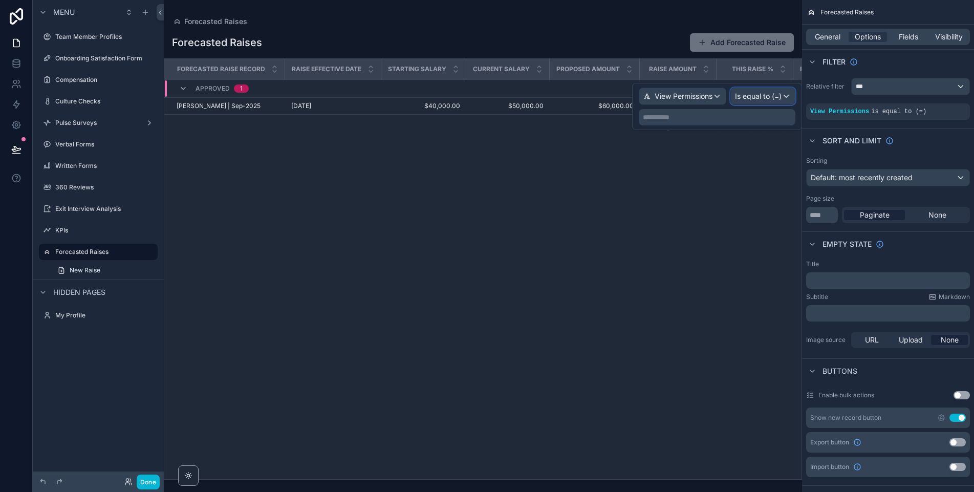
click at [762, 95] on span "Is equal to (=)" at bounding box center [758, 96] width 47 height 10
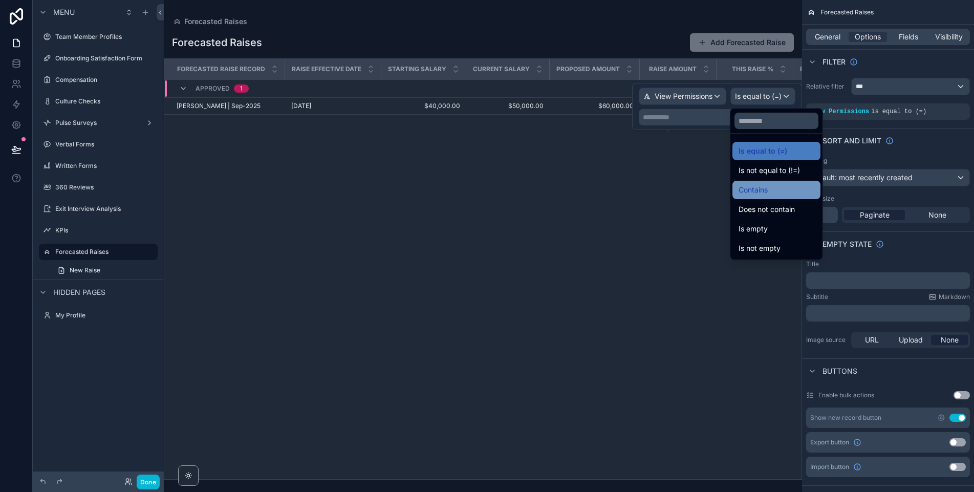
click at [763, 195] on span "Contains" at bounding box center [752, 190] width 29 height 12
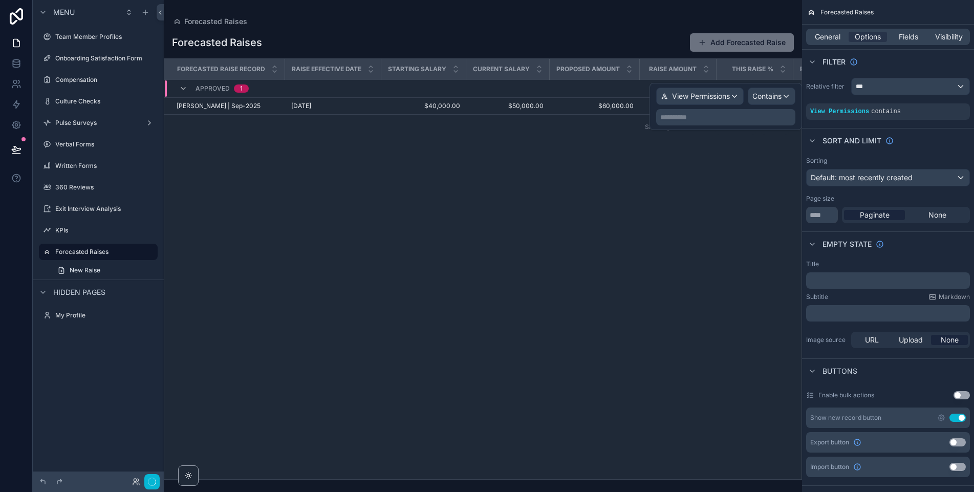
click at [728, 123] on div "**********" at bounding box center [725, 117] width 139 height 16
click at [723, 119] on p "**********" at bounding box center [726, 117] width 133 height 10
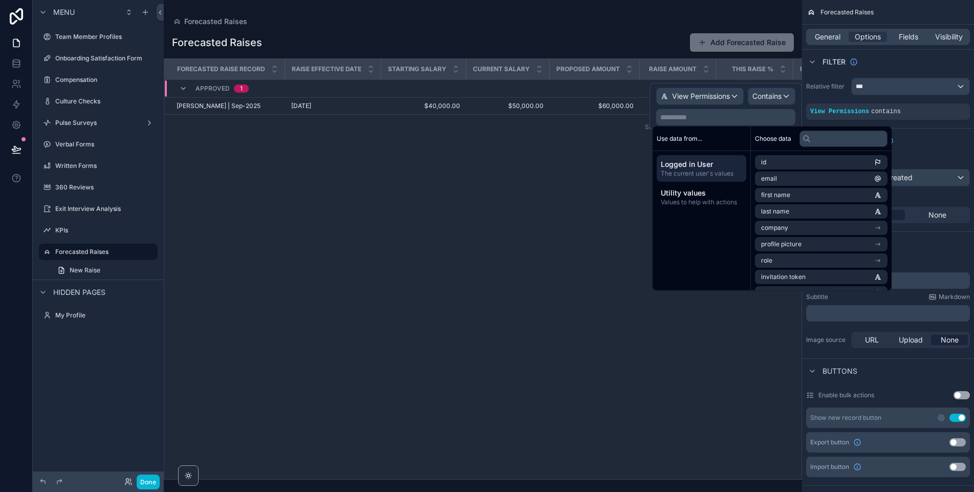
click at [710, 165] on span "Logged in User" at bounding box center [701, 164] width 81 height 10
click at [785, 180] on li "email" at bounding box center [821, 178] width 133 height 14
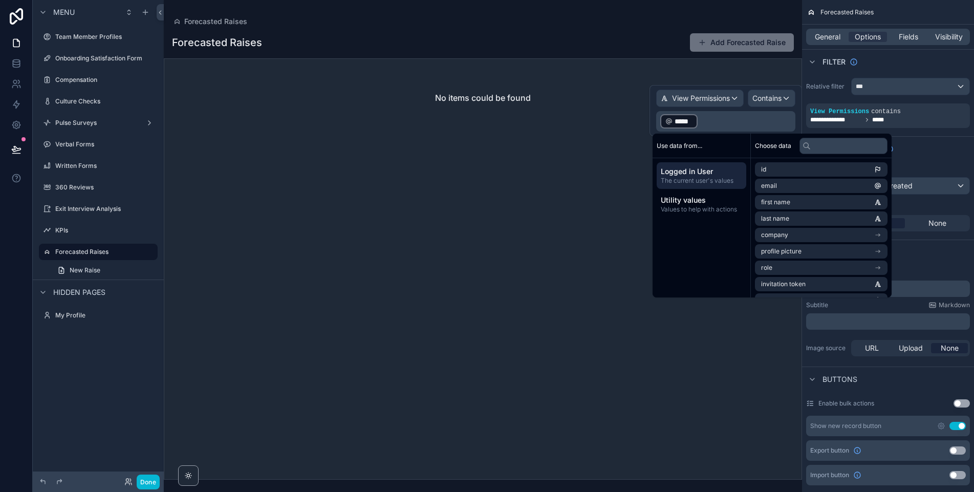
click at [484, 239] on div "scrollable content" at bounding box center [483, 246] width 638 height 492
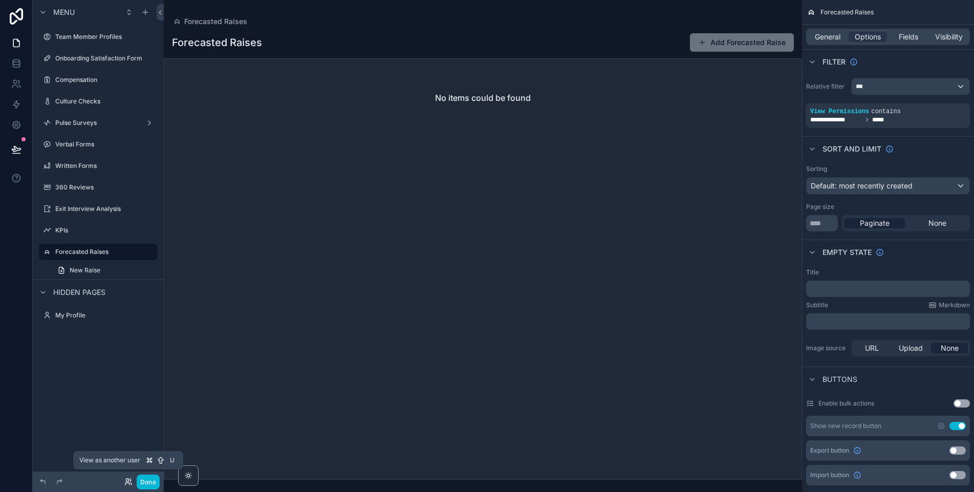
click at [126, 484] on icon at bounding box center [128, 481] width 8 height 8
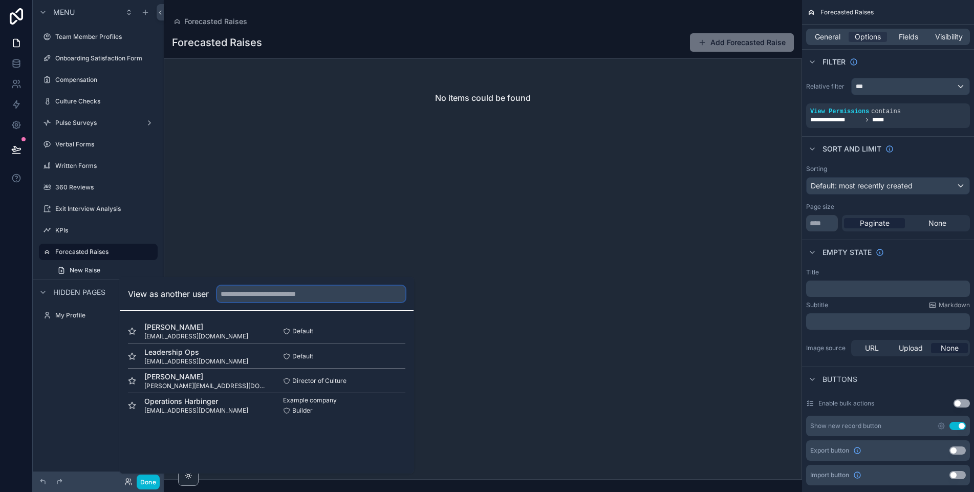
click at [278, 295] on input "text" at bounding box center [311, 293] width 188 height 16
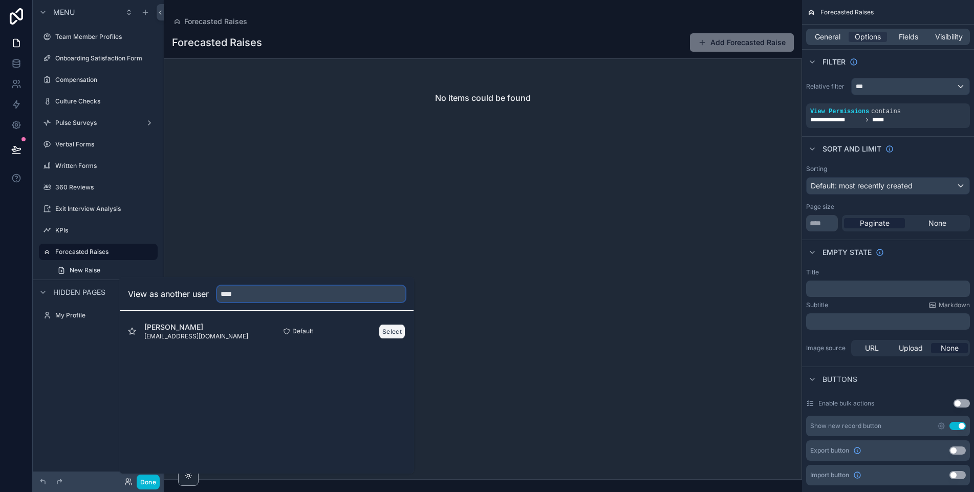
type input "****"
click at [381, 327] on button "Select" at bounding box center [392, 331] width 27 height 15
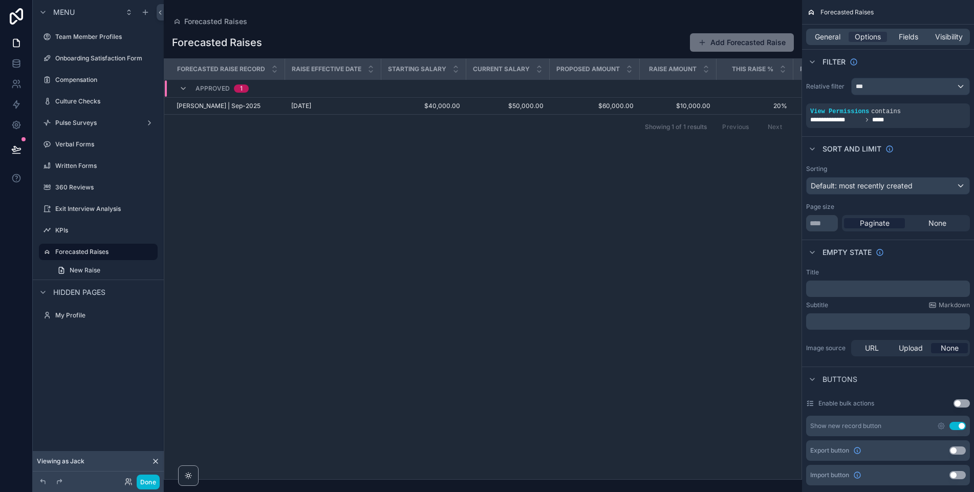
click at [154, 458] on icon at bounding box center [155, 461] width 8 height 8
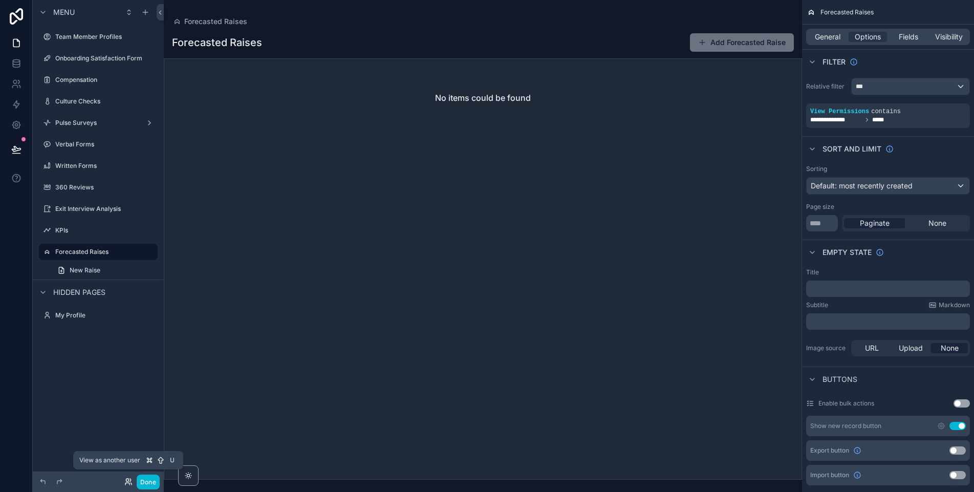
click at [126, 479] on icon at bounding box center [128, 481] width 8 height 8
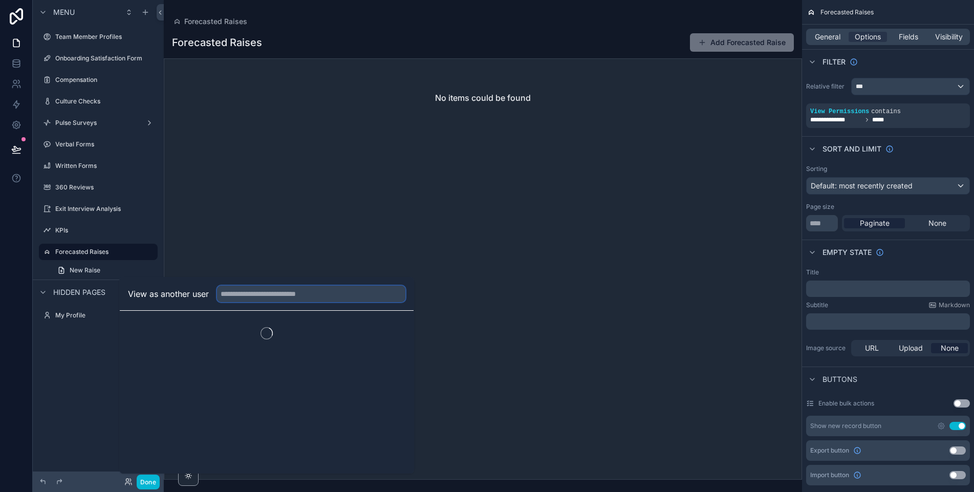
click at [265, 298] on input "text" at bounding box center [311, 293] width 188 height 16
type input "*****"
click at [393, 336] on button "Select" at bounding box center [392, 331] width 27 height 15
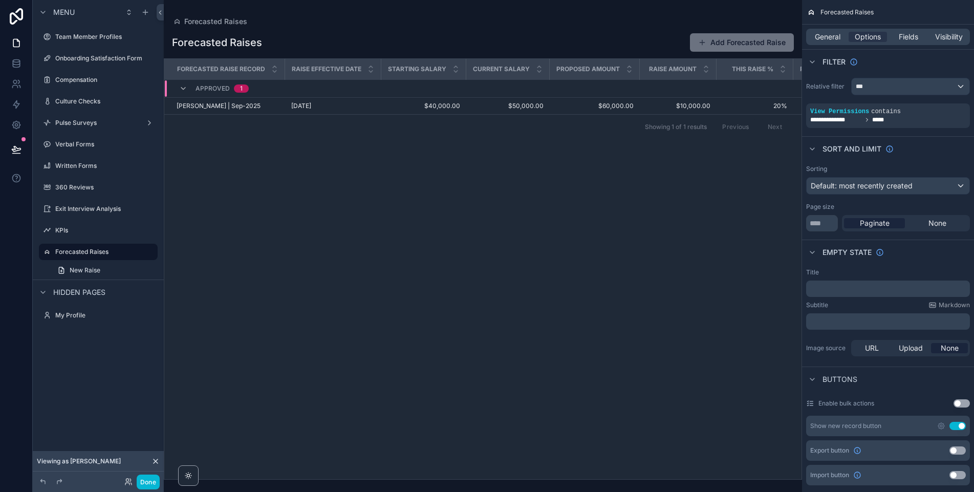
click at [157, 457] on icon at bounding box center [155, 461] width 8 height 8
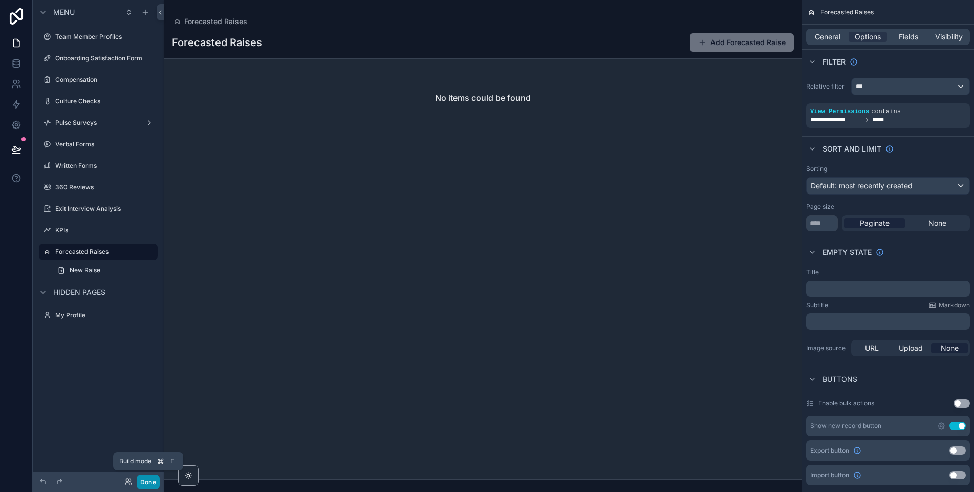
click at [142, 484] on button "Done" at bounding box center [148, 481] width 23 height 15
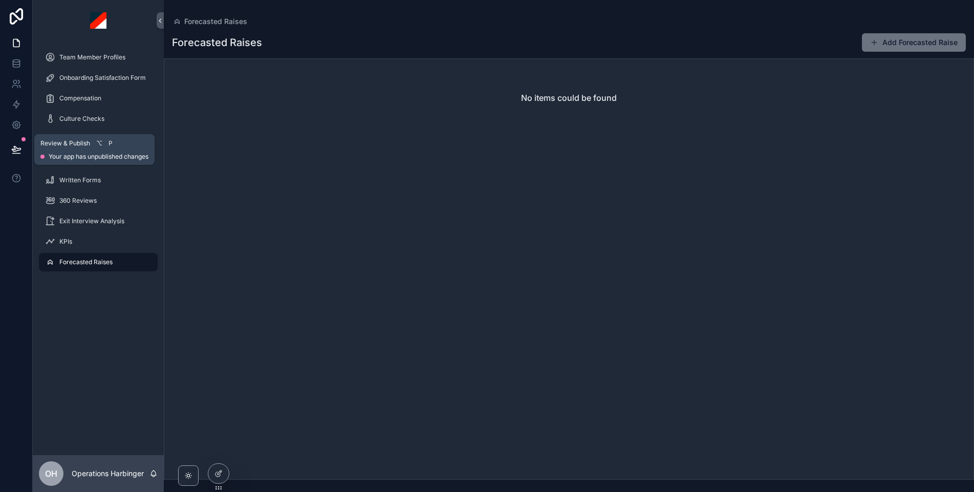
click at [12, 149] on icon at bounding box center [16, 148] width 9 height 5
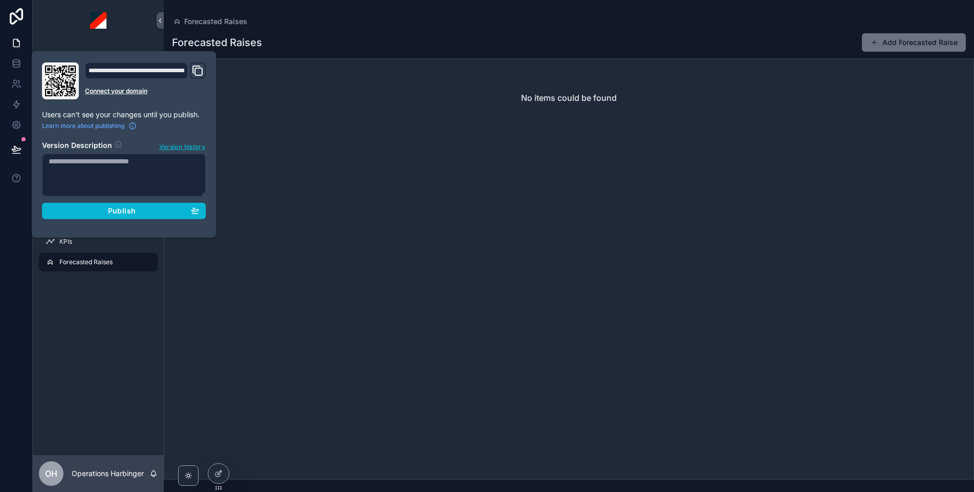
click at [129, 178] on textarea at bounding box center [124, 174] width 164 height 43
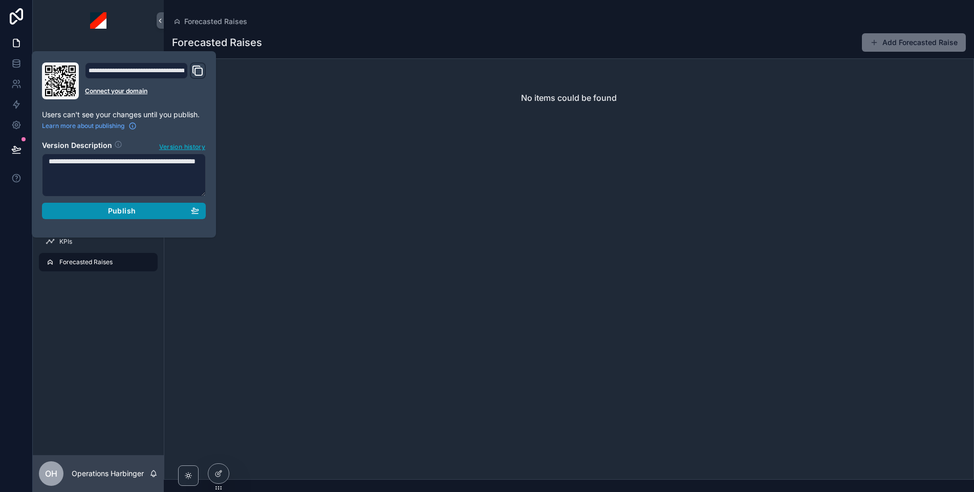
type textarea "**********"
click at [138, 211] on div "Publish" at bounding box center [124, 210] width 150 height 9
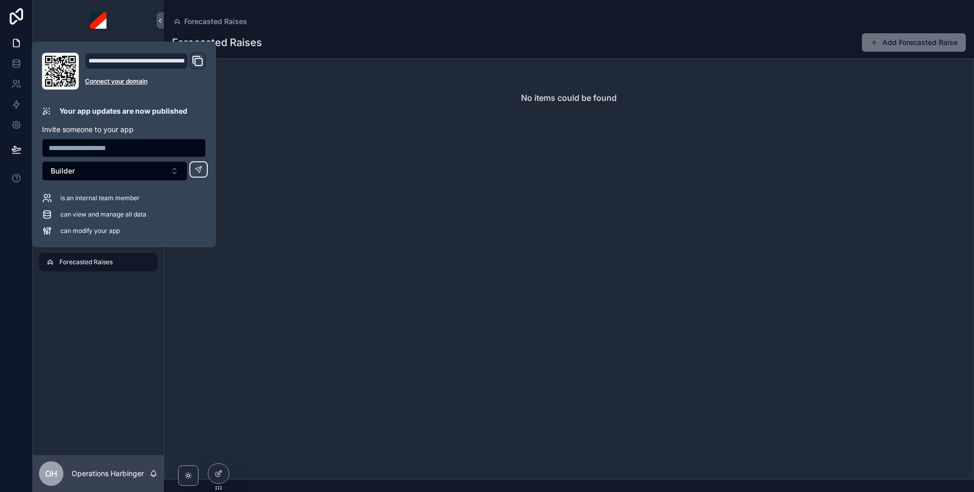
click at [337, 39] on div "Forecasted Raises Add Forecasted Raise" at bounding box center [569, 42] width 794 height 19
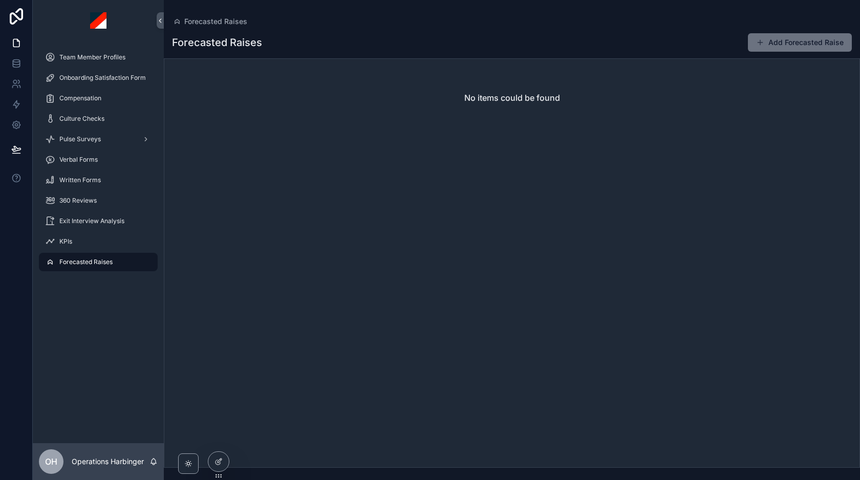
click at [569, 47] on div "Forecasted Raises Add Forecasted Raise" at bounding box center [511, 42] width 679 height 19
click at [86, 90] on div "Compensation" at bounding box center [98, 98] width 106 height 16
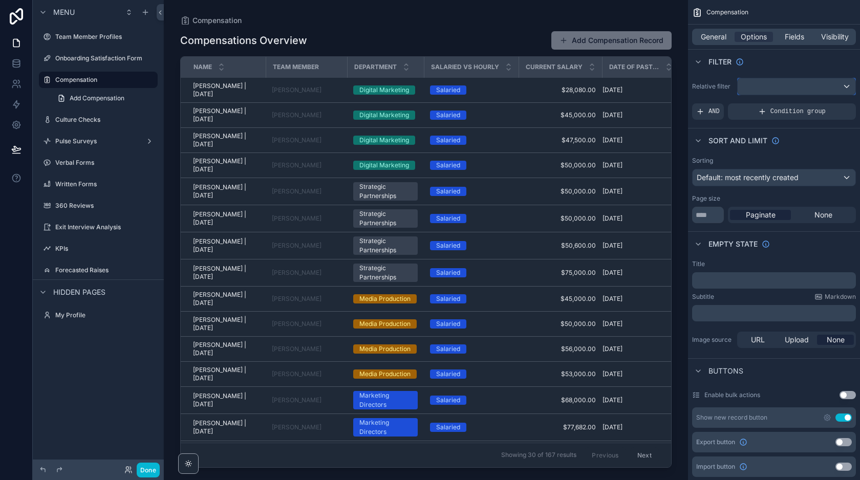
click at [756, 90] on div "scrollable content" at bounding box center [796, 86] width 118 height 16
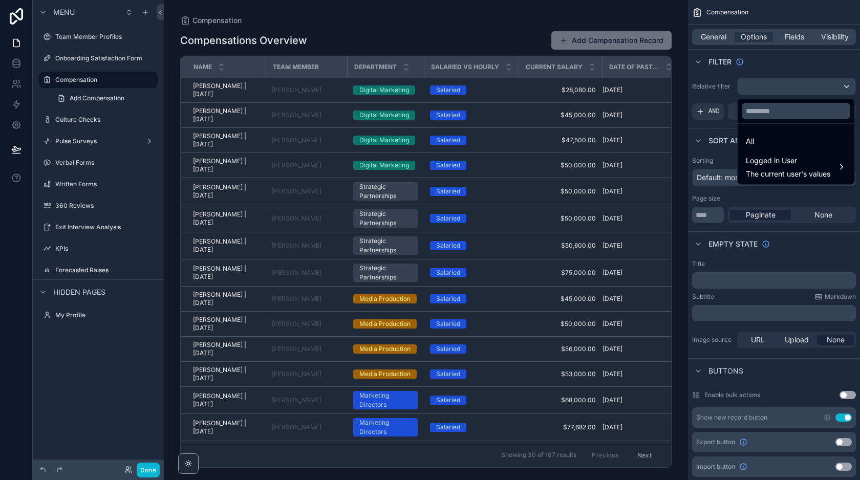
click at [755, 85] on div "scrollable content" at bounding box center [430, 240] width 860 height 480
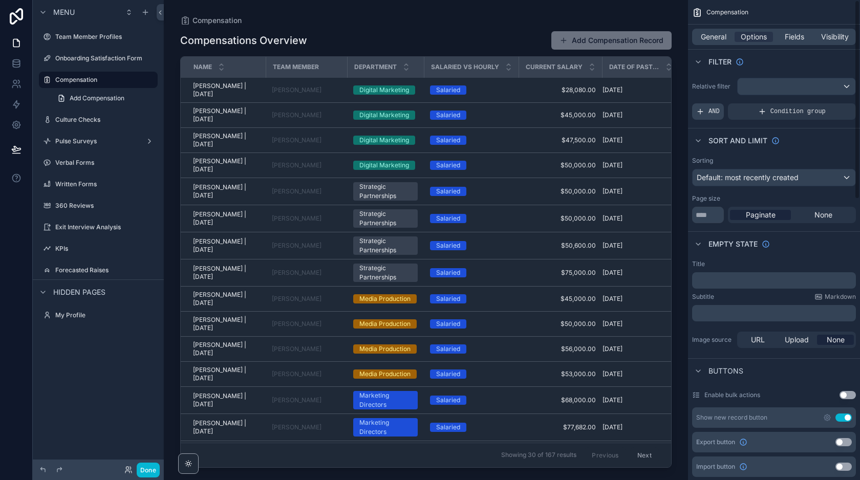
click at [715, 109] on span "AND" at bounding box center [713, 111] width 11 height 8
click at [831, 103] on icon "scrollable content" at bounding box center [831, 103] width 1 height 1
click at [603, 99] on span "Select a field" at bounding box center [587, 96] width 43 height 9
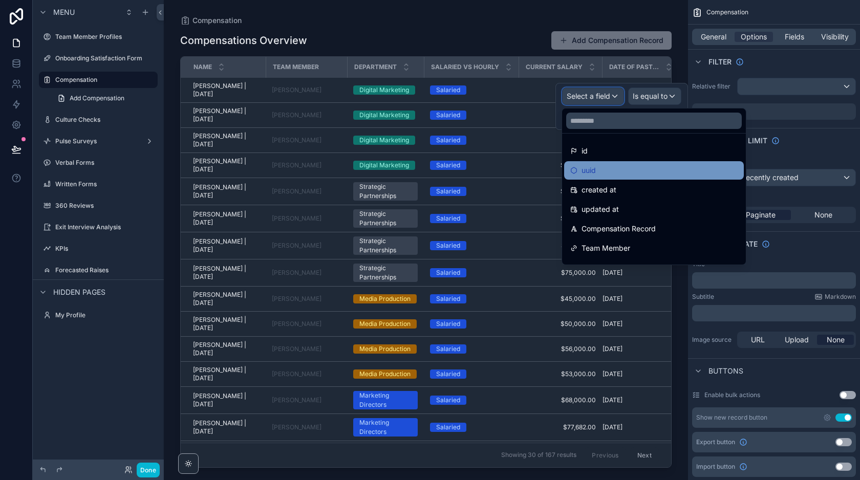
scroll to position [189, 0]
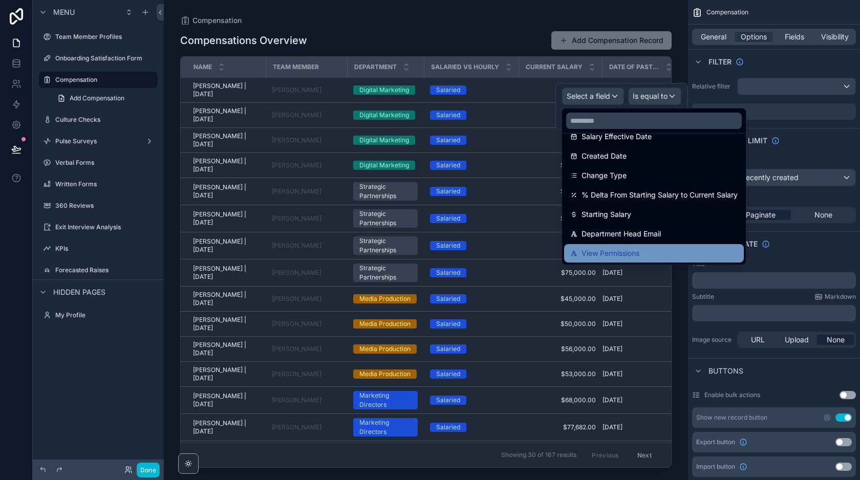
click at [607, 247] on div "View Permissions" at bounding box center [654, 253] width 180 height 18
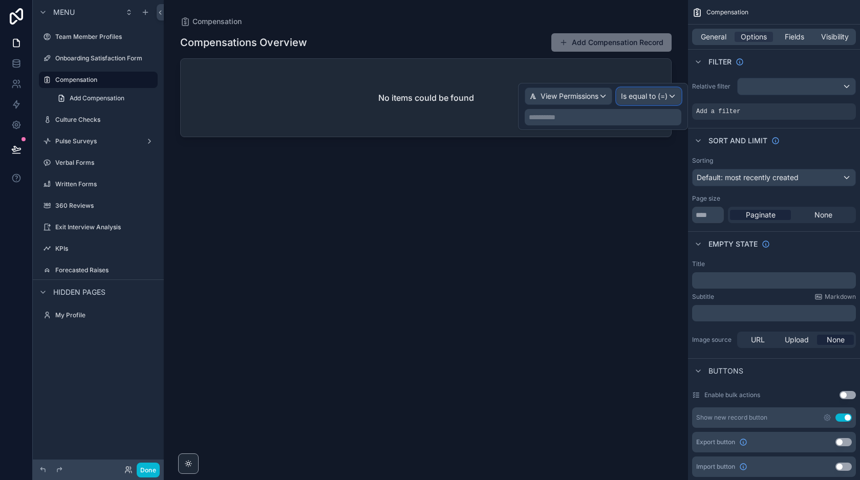
click at [639, 97] on span "Is equal to (=)" at bounding box center [644, 96] width 47 height 10
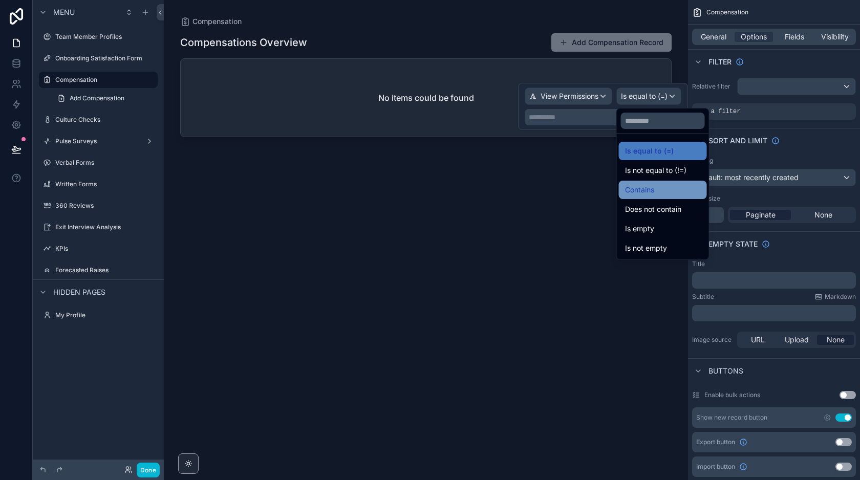
click at [636, 184] on span "Contains" at bounding box center [639, 190] width 29 height 12
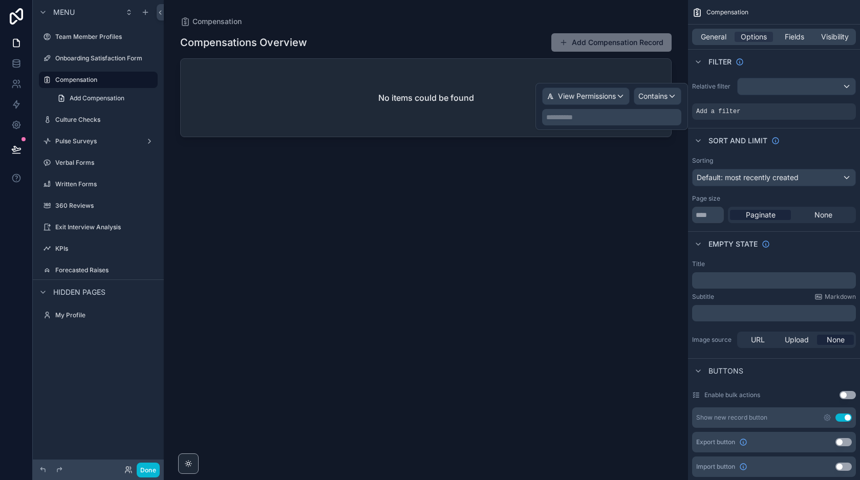
click at [590, 118] on p "**********" at bounding box center [612, 117] width 133 height 10
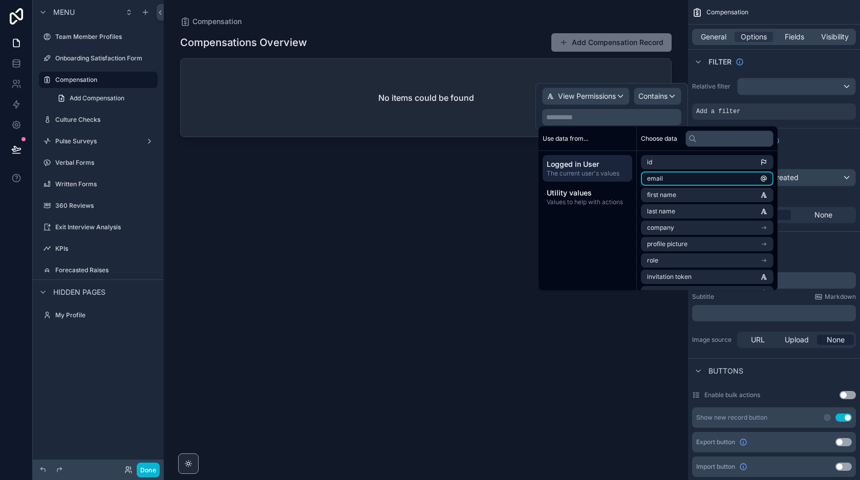
click at [671, 182] on li "email" at bounding box center [707, 178] width 133 height 14
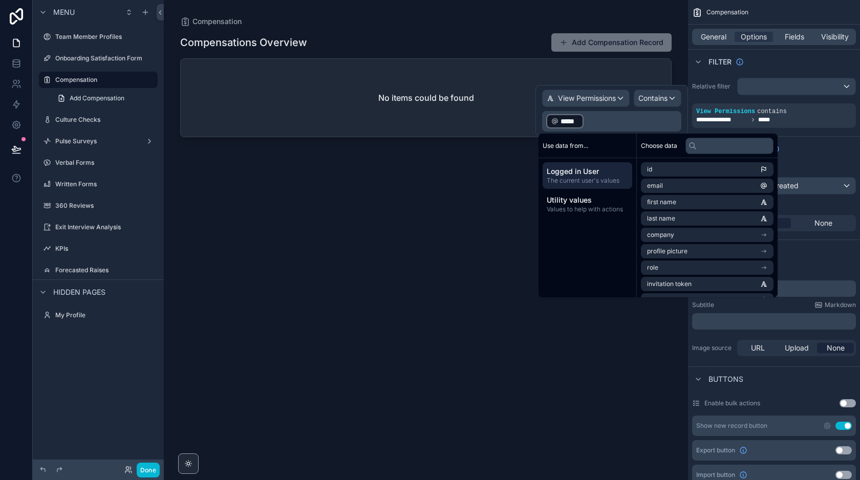
click at [470, 38] on div "scrollable content" at bounding box center [426, 234] width 524 height 468
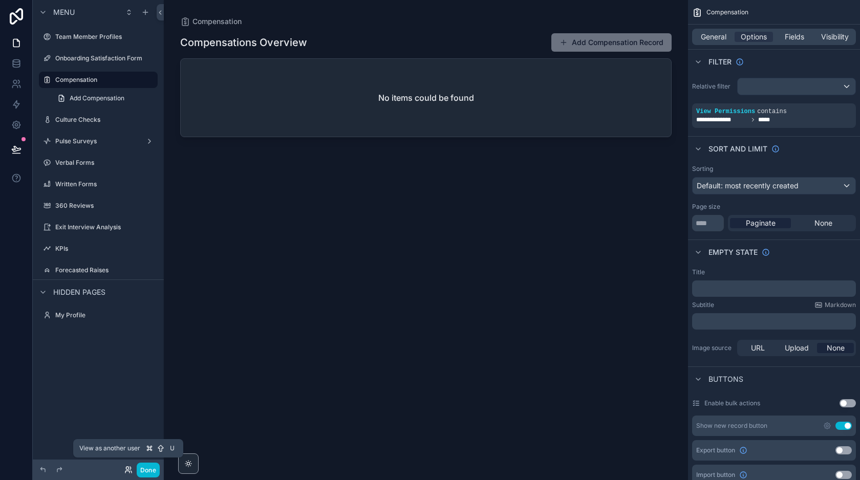
click at [126, 471] on icon at bounding box center [127, 472] width 4 height 2
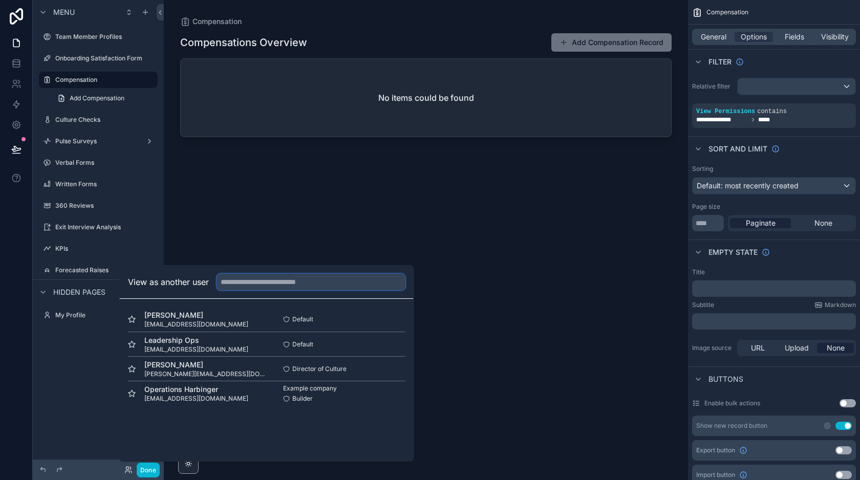
click at [252, 283] on input "text" at bounding box center [311, 282] width 188 height 16
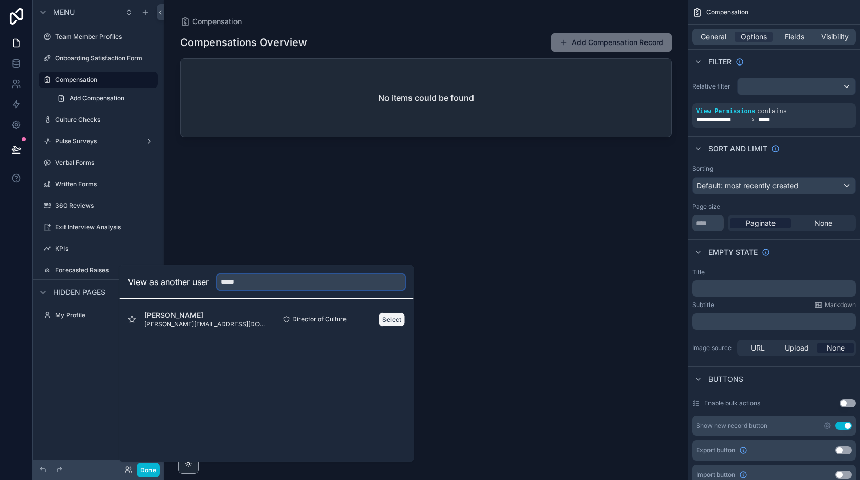
type input "*****"
click at [389, 319] on button "Select" at bounding box center [392, 319] width 27 height 15
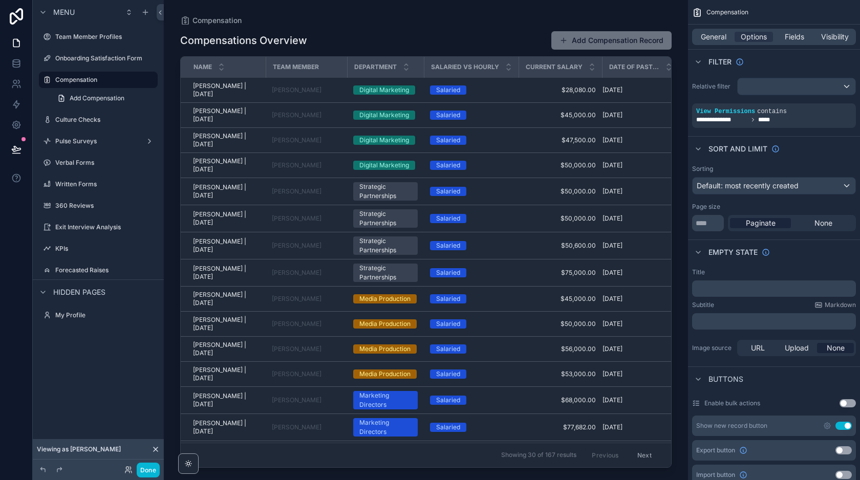
click at [155, 449] on icon at bounding box center [155, 449] width 4 height 4
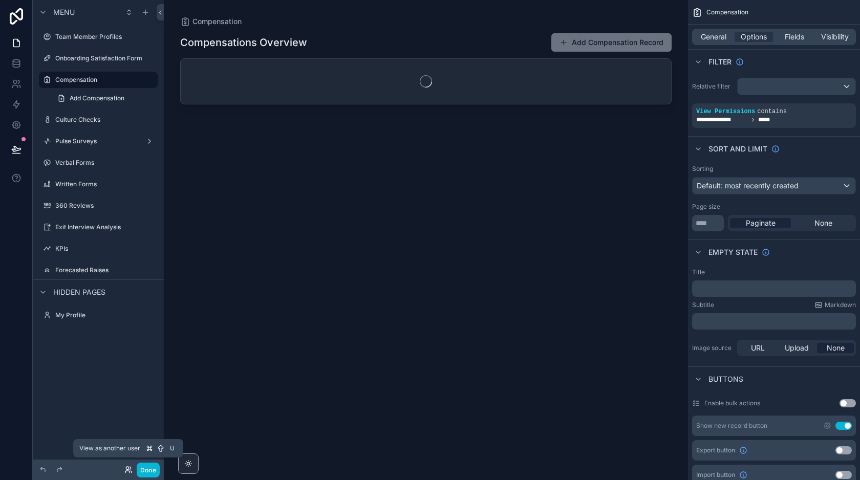
click at [125, 472] on icon at bounding box center [127, 472] width 4 height 2
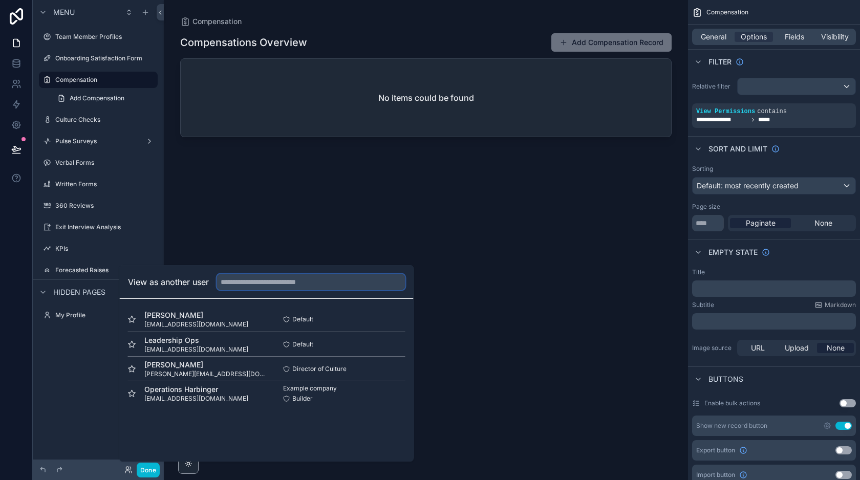
click at [282, 278] on input "text" at bounding box center [311, 282] width 188 height 16
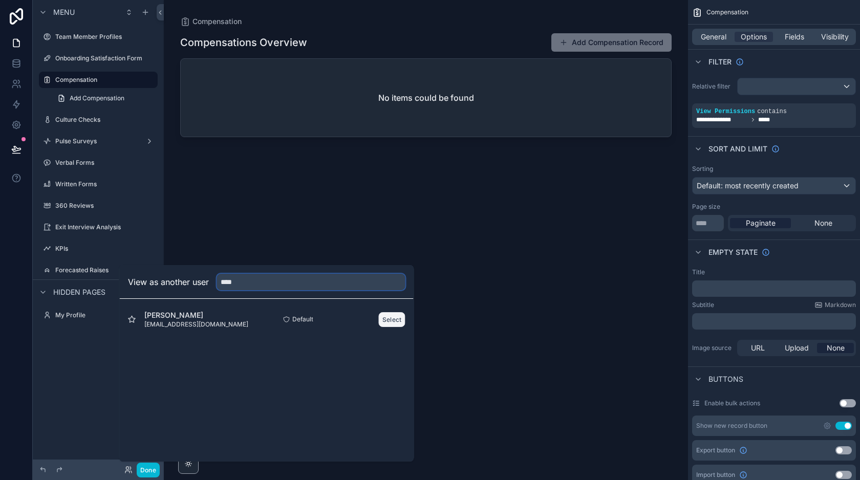
type input "****"
click at [388, 312] on button "Select" at bounding box center [392, 319] width 27 height 15
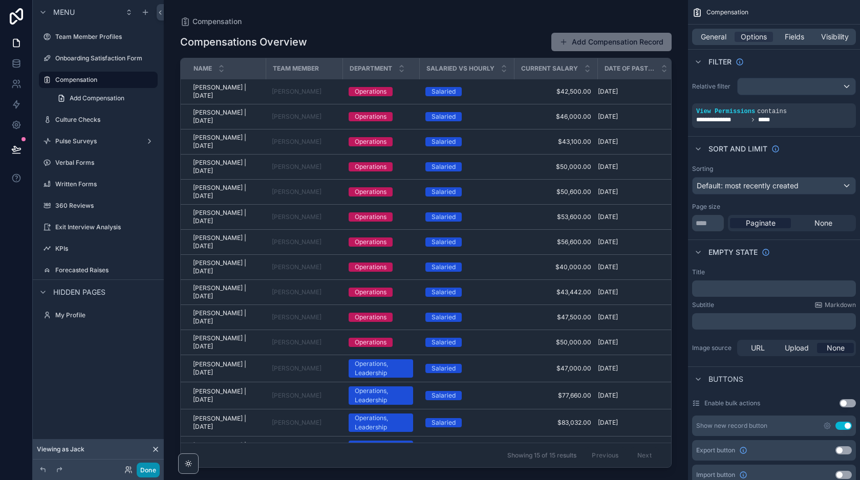
click at [149, 470] on button "Done" at bounding box center [148, 470] width 23 height 15
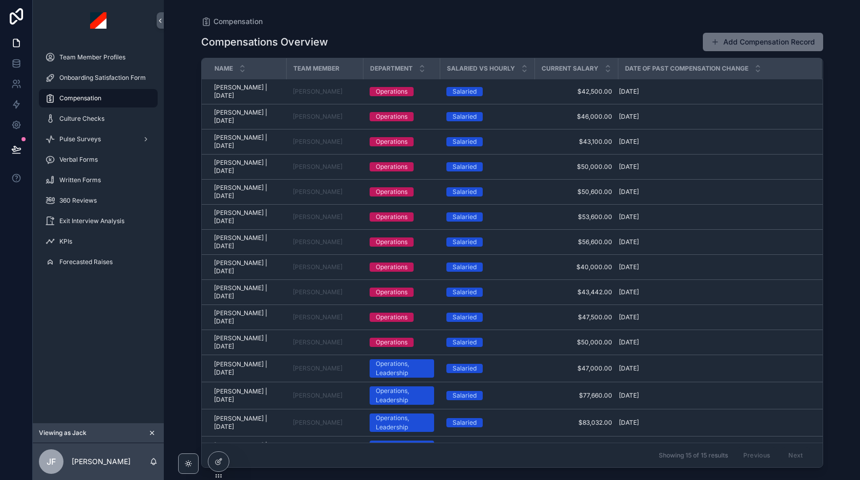
click at [150, 432] on icon "scrollable content" at bounding box center [151, 432] width 7 height 7
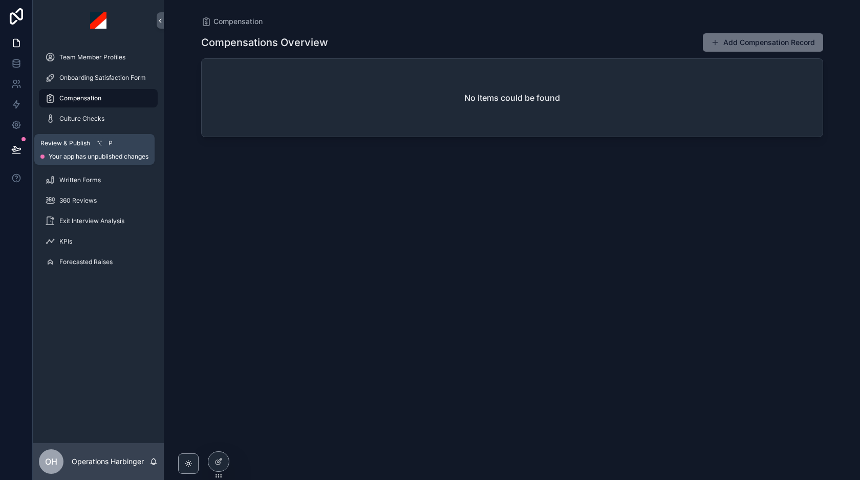
click at [12, 153] on icon at bounding box center [16, 153] width 8 height 0
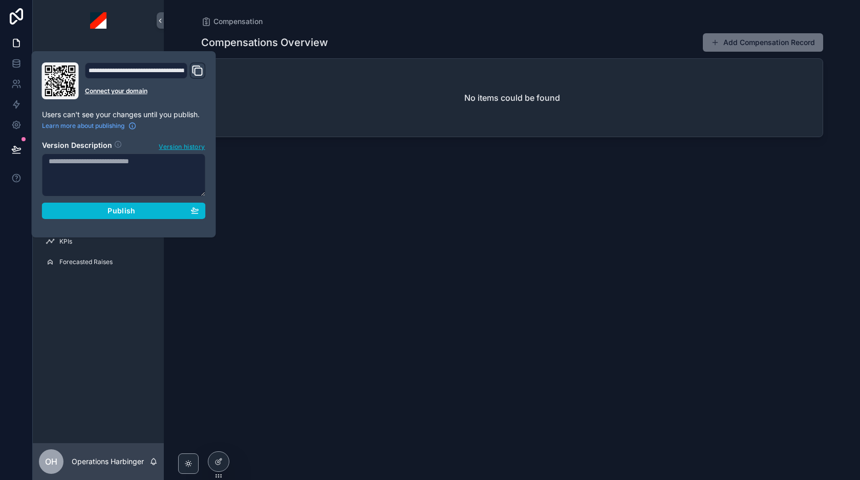
click at [87, 158] on textarea at bounding box center [124, 174] width 164 height 43
type textarea "**********"
click at [129, 213] on span "Publish" at bounding box center [121, 210] width 28 height 9
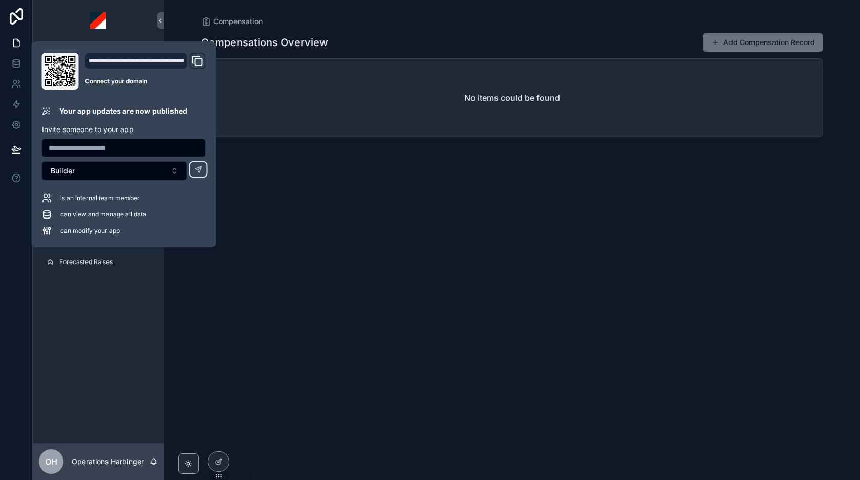
click at [409, 18] on div "Compensation" at bounding box center [512, 21] width 622 height 10
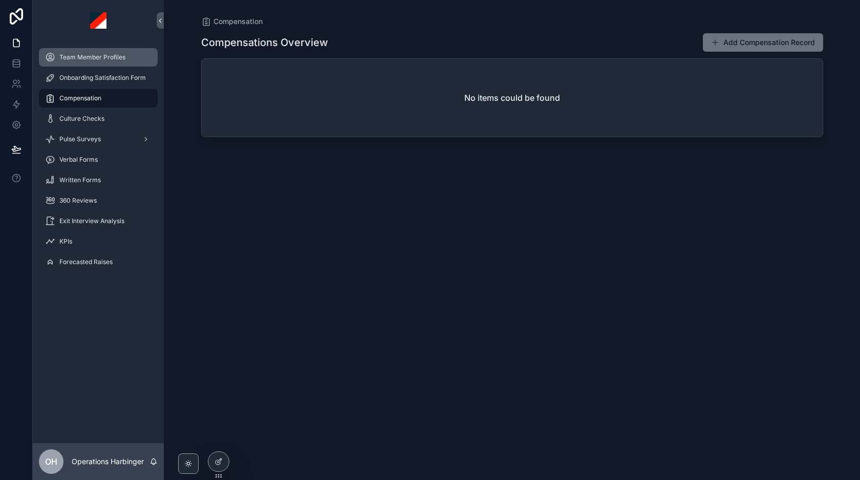
click at [85, 57] on span "Team Member Profiles" at bounding box center [92, 57] width 66 height 8
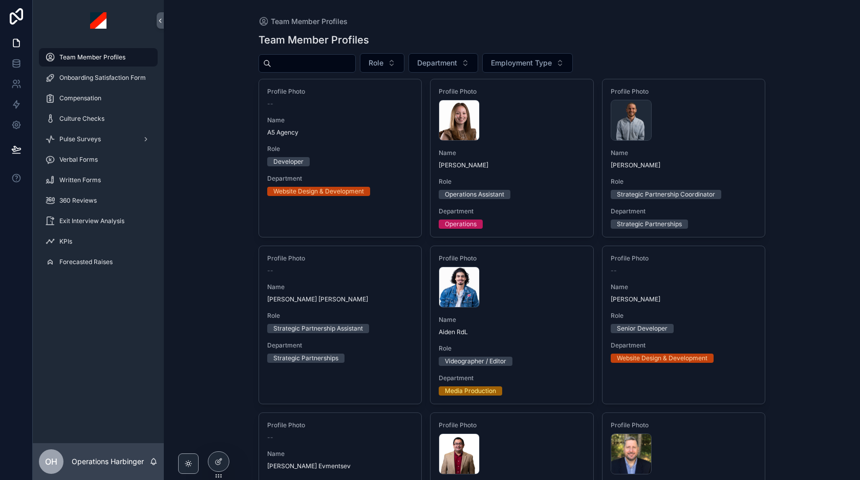
click at [337, 71] on div "scrollable content" at bounding box center [306, 63] width 97 height 18
click at [331, 67] on input "scrollable content" at bounding box center [313, 63] width 84 height 14
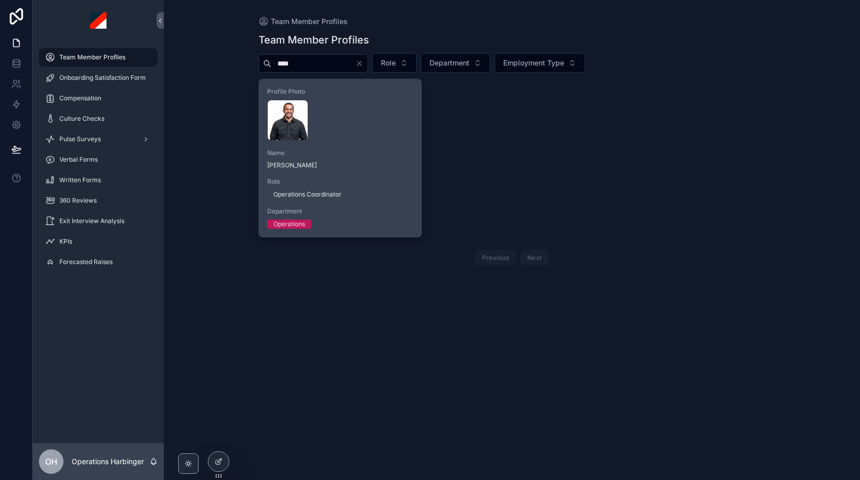
type input "****"
click at [346, 136] on div "Eddy-Gomez .webp" at bounding box center [340, 120] width 146 height 41
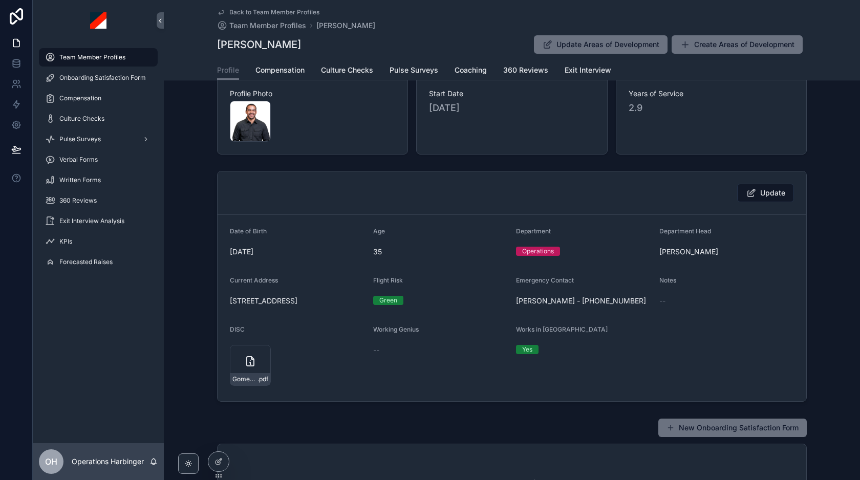
scroll to position [22, 0]
click at [775, 189] on span "Update" at bounding box center [772, 192] width 25 height 10
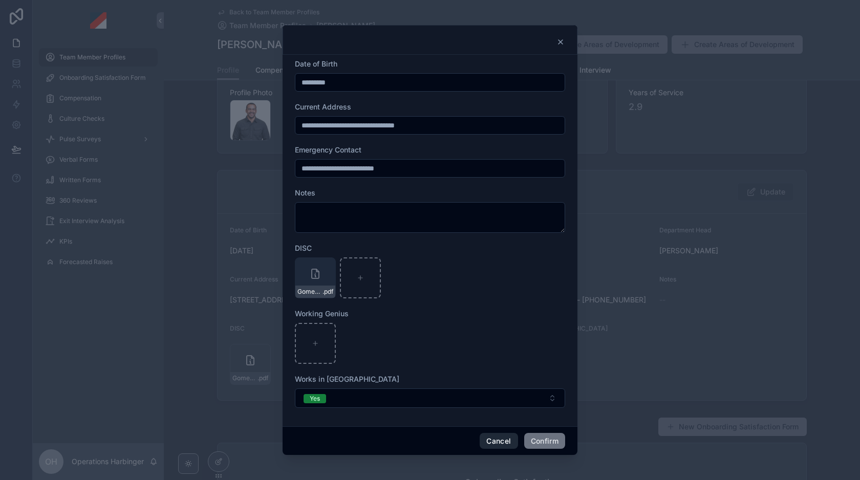
click at [492, 442] on button "Cancel" at bounding box center [498, 441] width 38 height 16
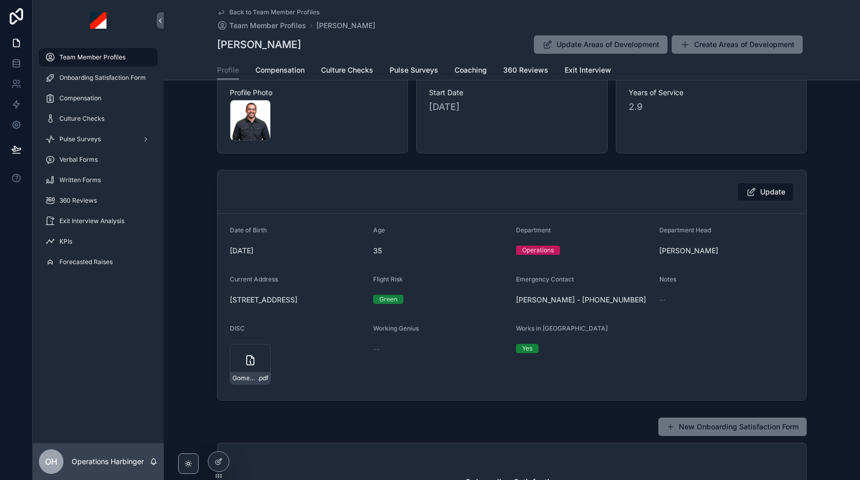
scroll to position [0, 0]
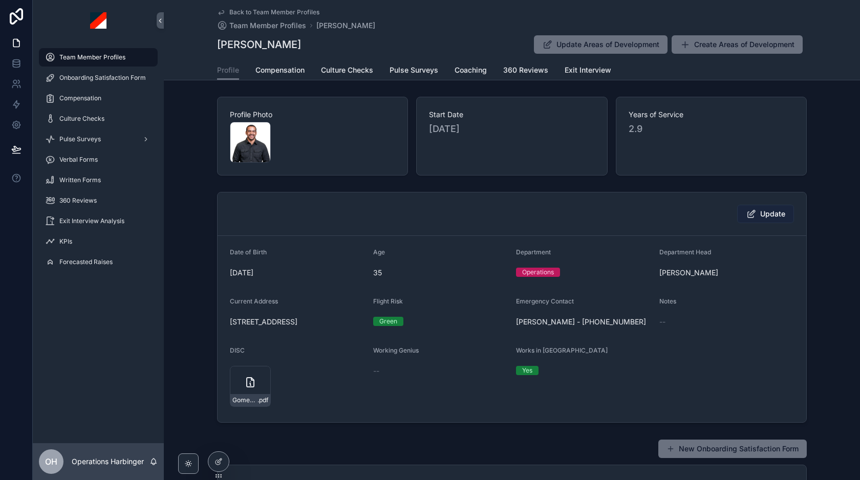
click at [763, 212] on span "Update" at bounding box center [772, 214] width 25 height 10
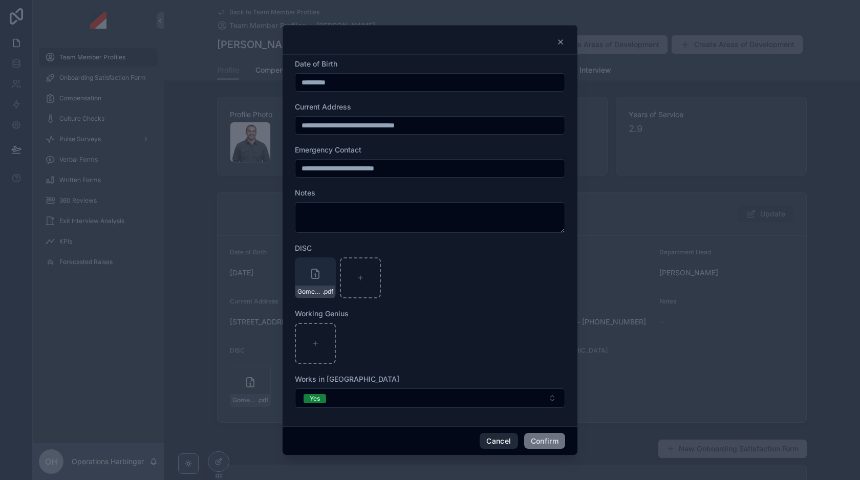
click at [496, 436] on button "Cancel" at bounding box center [498, 441] width 38 height 16
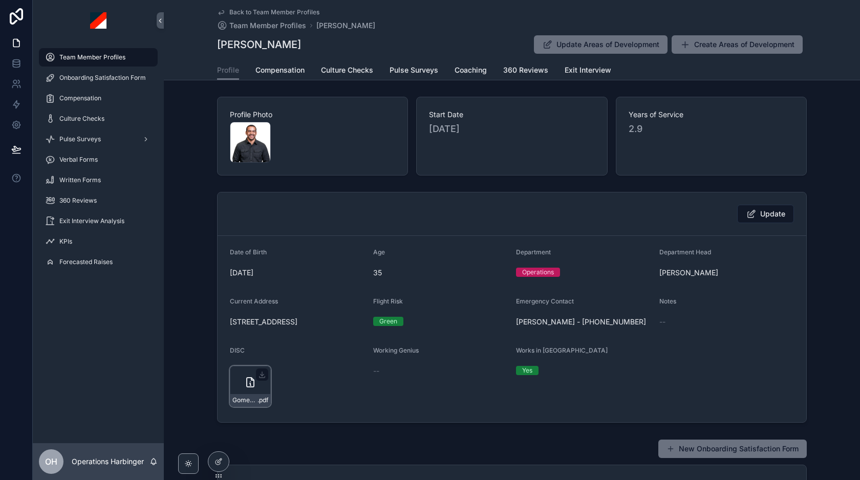
click at [236, 381] on div "Gomez_Edwin_TriDNA2exec_29049151usCOLE-85f .pdf" at bounding box center [250, 386] width 41 height 41
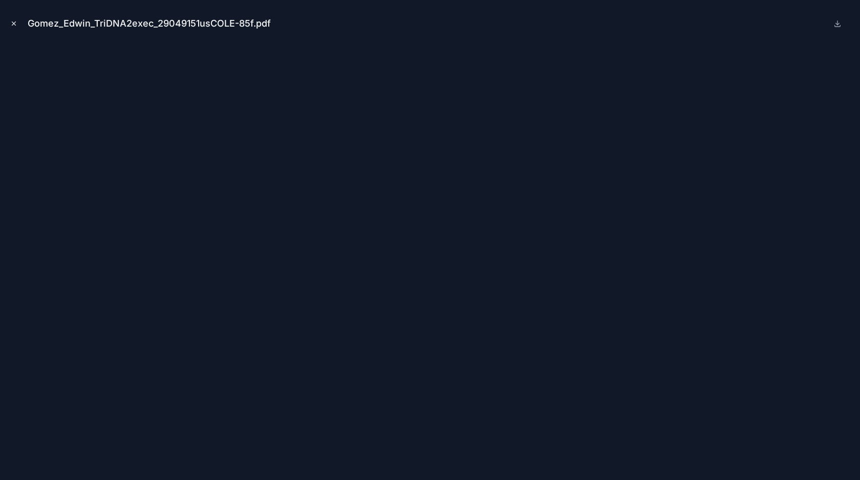
click at [12, 20] on icon "Close modal" at bounding box center [13, 23] width 7 height 7
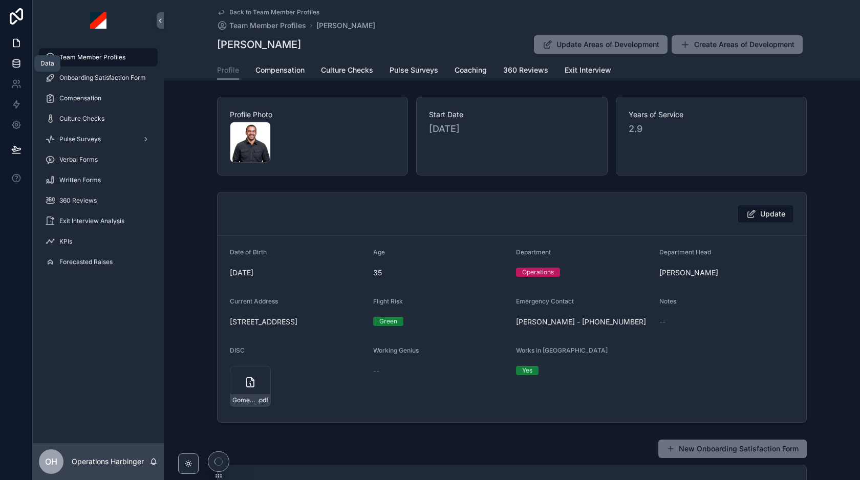
click at [20, 68] on icon at bounding box center [16, 63] width 10 height 10
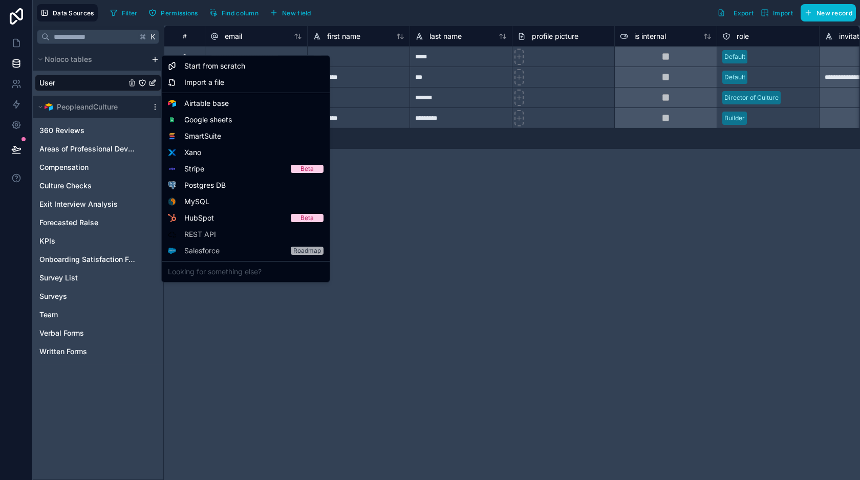
click at [153, 59] on html "**********" at bounding box center [430, 240] width 860 height 480
click at [202, 273] on div "Looking for something else?" at bounding box center [246, 271] width 164 height 16
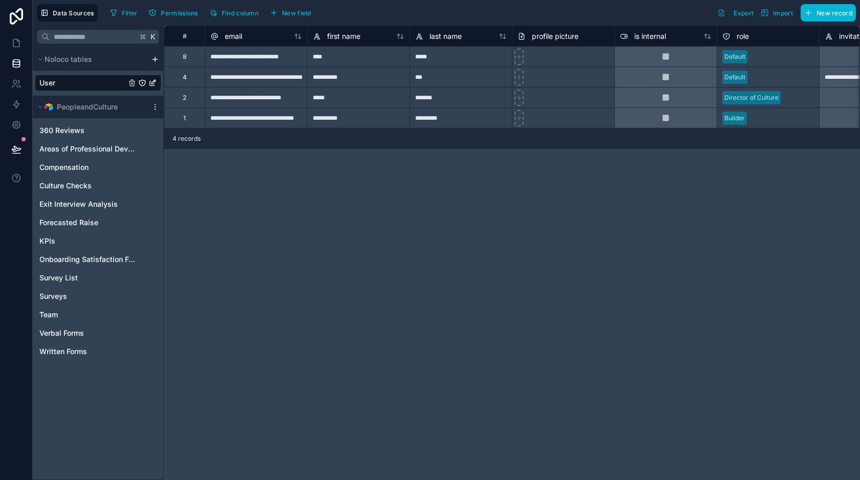
click at [156, 58] on html "**********" at bounding box center [430, 240] width 860 height 480
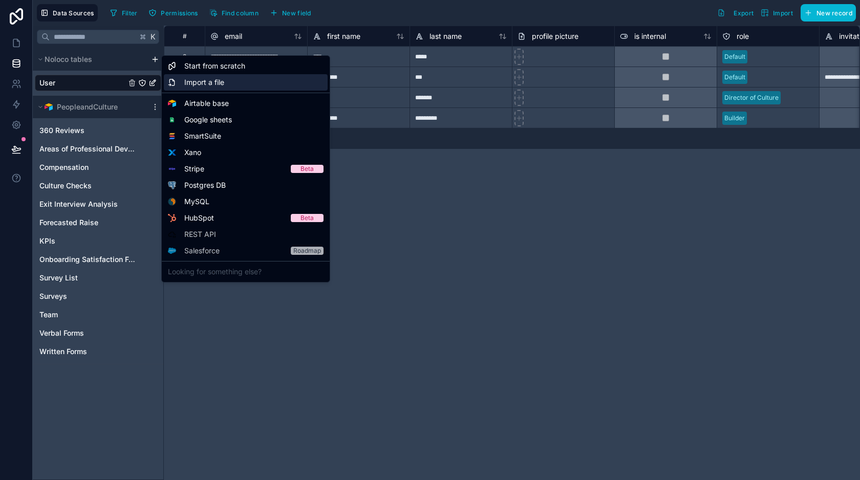
click at [236, 77] on div "Import a file" at bounding box center [246, 82] width 164 height 16
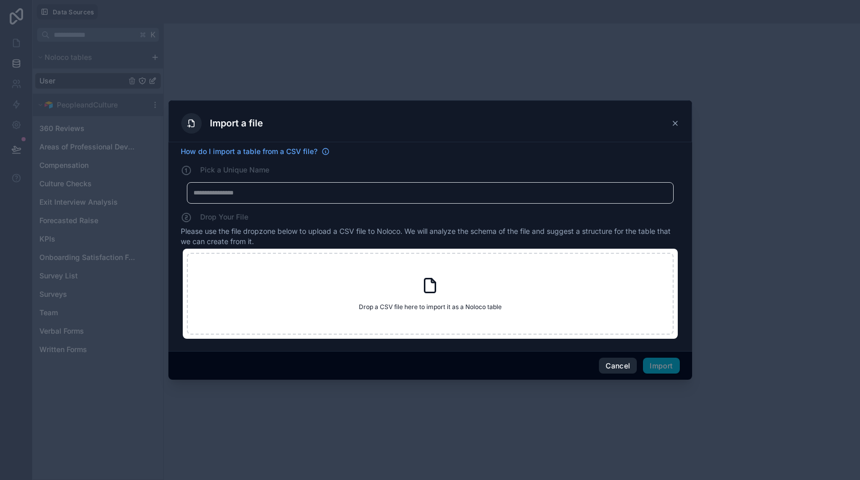
click at [618, 364] on button "Cancel" at bounding box center [618, 366] width 38 height 16
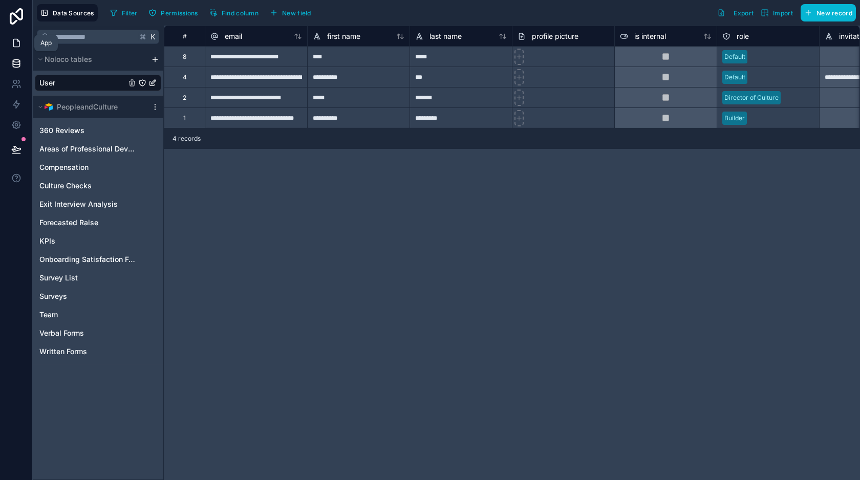
click at [12, 45] on icon at bounding box center [16, 43] width 10 height 10
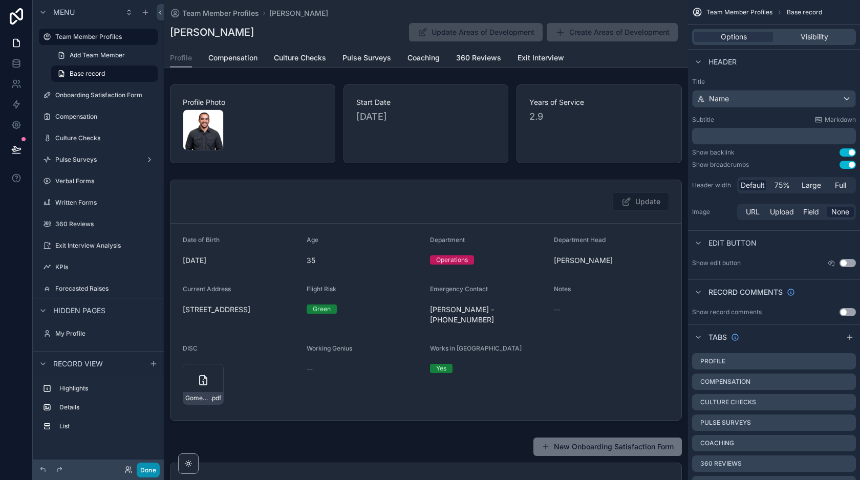
click at [146, 470] on button "Done" at bounding box center [148, 470] width 23 height 15
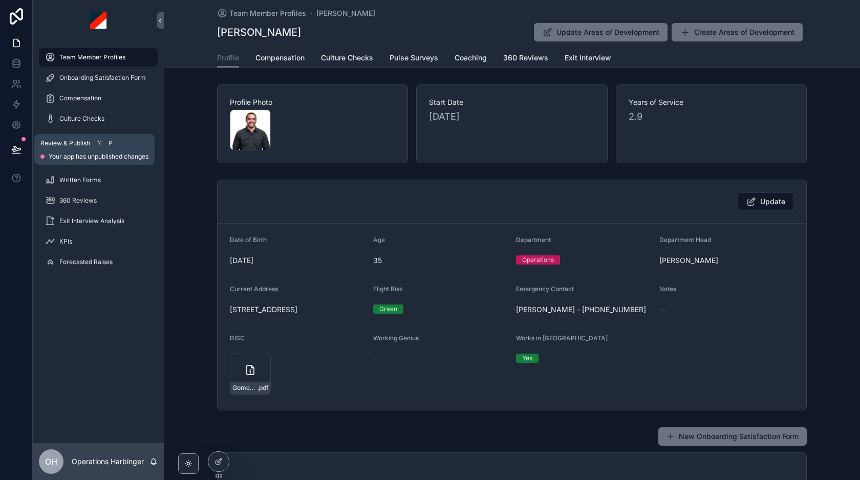
click at [19, 153] on icon at bounding box center [16, 153] width 8 height 0
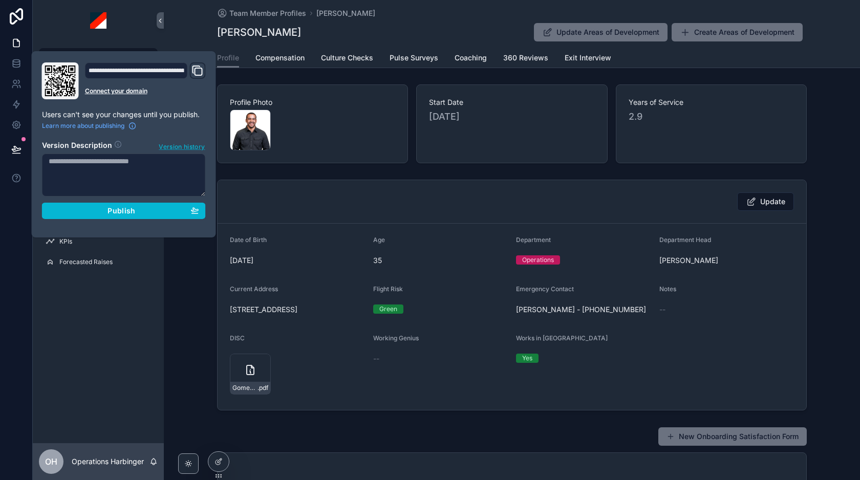
click at [170, 147] on span "Version history" at bounding box center [182, 146] width 46 height 10
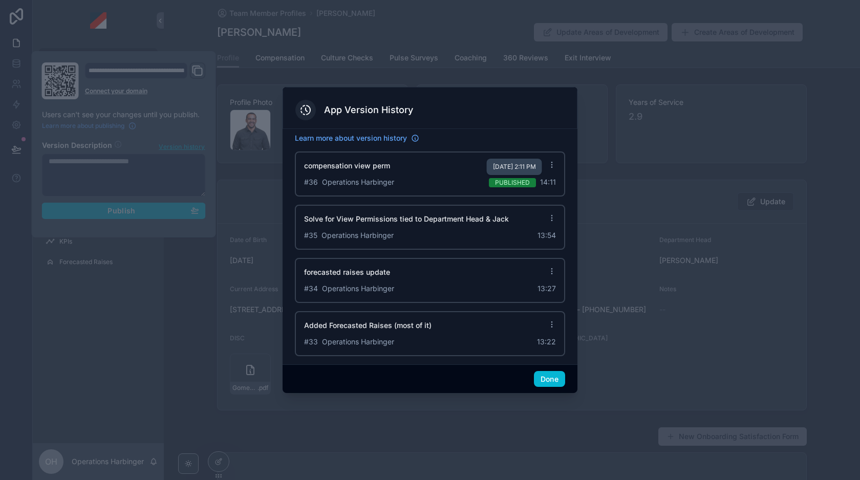
click at [536, 166] on span "Sep 8, 2025, 2:11 PM" at bounding box center [514, 167] width 43 height 8
click at [453, 181] on div "# 36 Operations Harbinger Published 14:11" at bounding box center [430, 182] width 252 height 10
click at [552, 164] on icon at bounding box center [551, 165] width 8 height 8
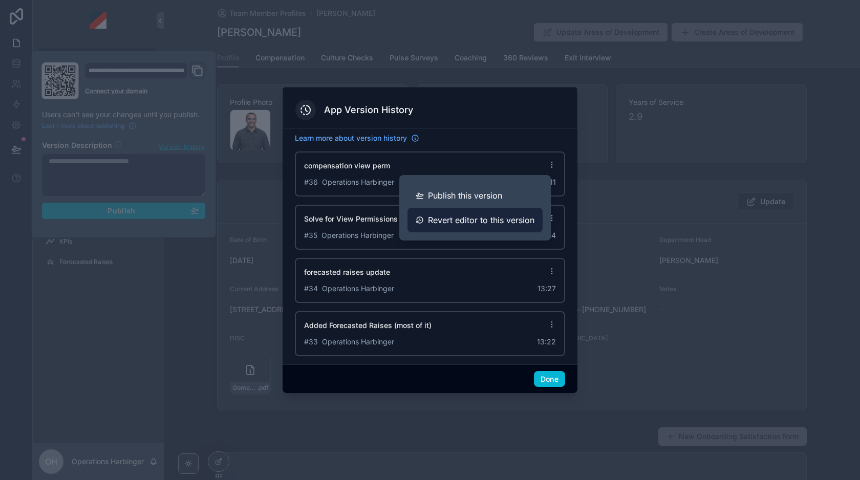
click at [455, 216] on span "Revert editor to this version" at bounding box center [481, 220] width 106 height 12
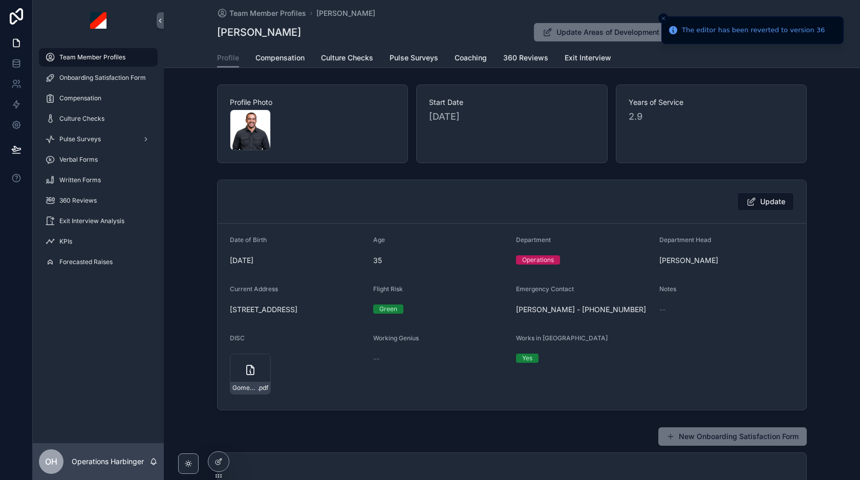
click at [663, 17] on icon "Close toast" at bounding box center [663, 18] width 6 height 6
click at [246, 363] on div "Gomez_Edwin_TriDNA2exec_29049151usCOLE-85f .pdf" at bounding box center [250, 374] width 41 height 41
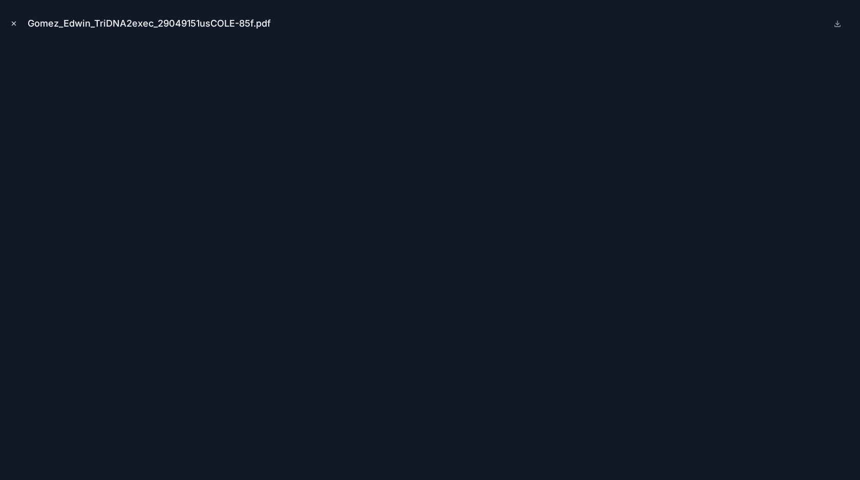
click at [17, 24] on icon "Close modal" at bounding box center [13, 23] width 7 height 7
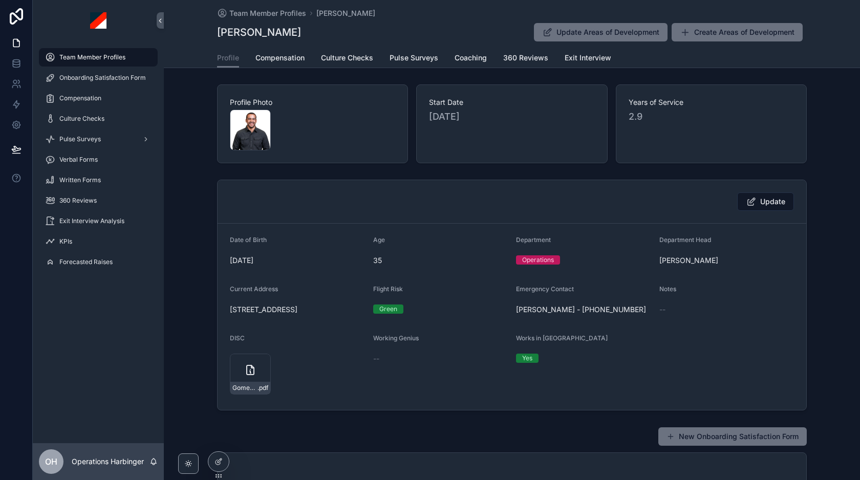
drag, startPoint x: 438, startPoint y: 118, endPoint x: 452, endPoint y: 134, distance: 21.0
click at [452, 134] on div "Start Date 10/12/2022" at bounding box center [511, 123] width 191 height 79
click at [492, 144] on div "Start Date 10/12/2022" at bounding box center [511, 123] width 191 height 79
click at [285, 59] on span "Compensation" at bounding box center [279, 58] width 49 height 10
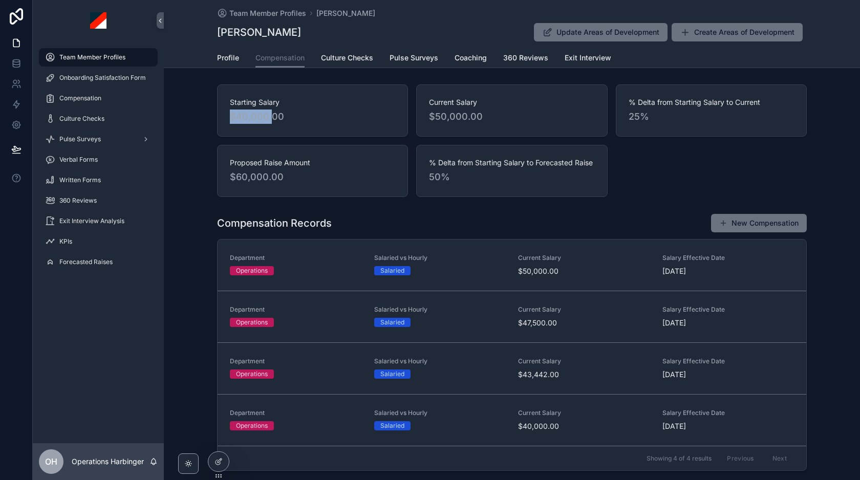
drag, startPoint x: 231, startPoint y: 118, endPoint x: 315, endPoint y: 125, distance: 84.2
click at [315, 125] on div "Starting Salary $40,000.00" at bounding box center [312, 110] width 191 height 52
drag, startPoint x: 623, startPoint y: 116, endPoint x: 702, endPoint y: 125, distance: 79.8
click at [702, 125] on div "% Delta from Starting Salary to Current 25%" at bounding box center [711, 110] width 191 height 52
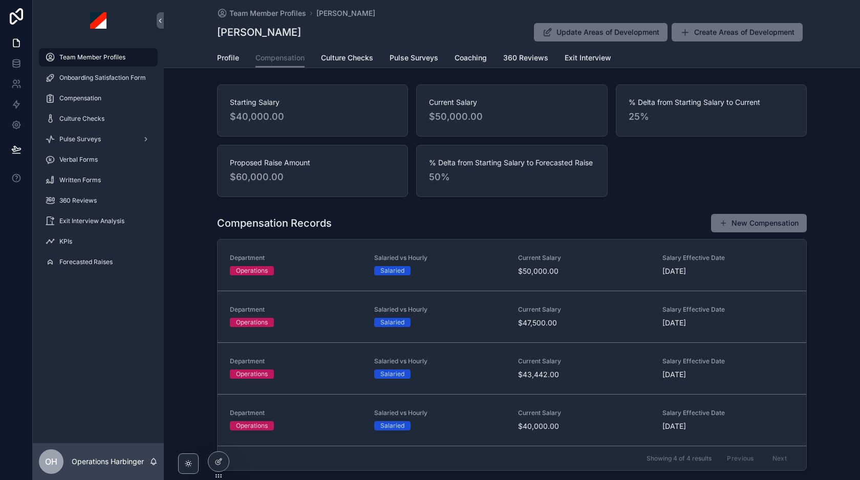
drag, startPoint x: 423, startPoint y: 179, endPoint x: 478, endPoint y: 181, distance: 55.8
click at [478, 181] on div "% Delta from Starting Salary to Forecasted Raise 50%" at bounding box center [511, 171] width 191 height 52
click at [355, 165] on span "Proposed Raise Amount" at bounding box center [312, 163] width 165 height 10
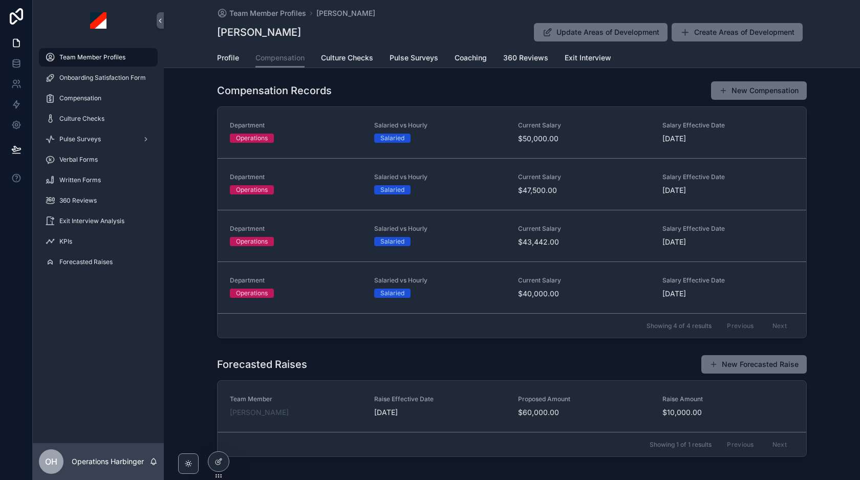
scroll to position [179, 0]
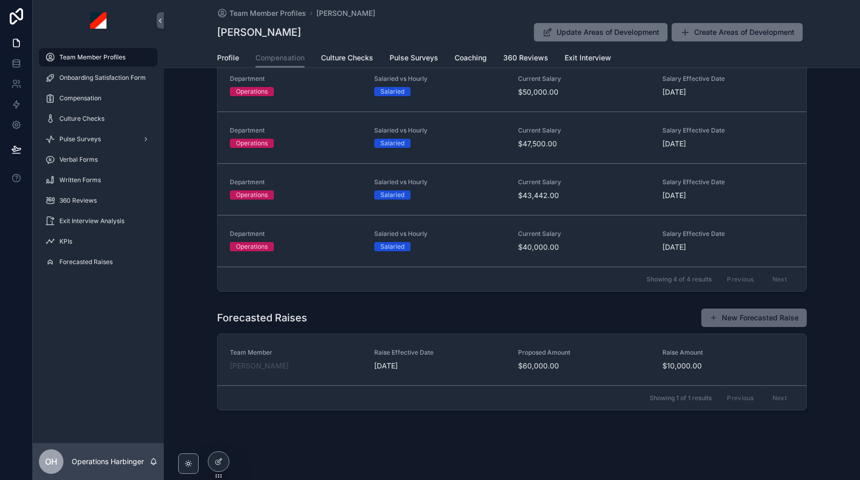
click at [736, 320] on button "New Forecasted Raise" at bounding box center [753, 318] width 105 height 18
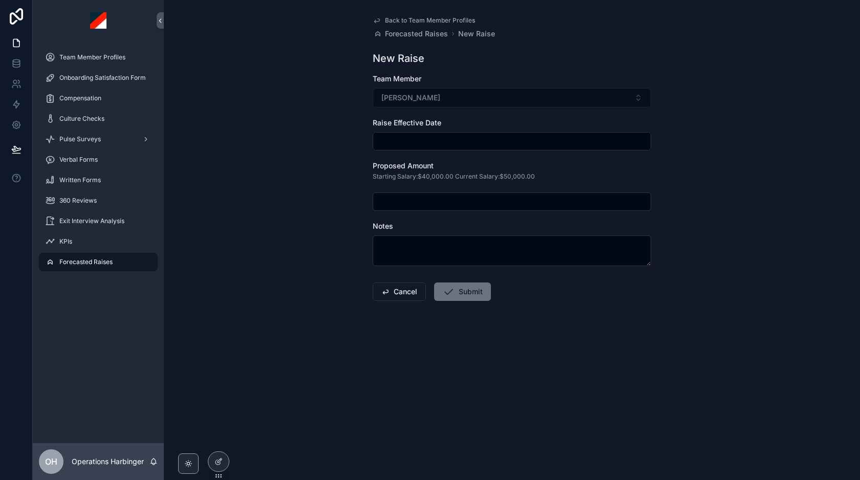
click at [426, 139] on input "scrollable content" at bounding box center [511, 141] width 277 height 14
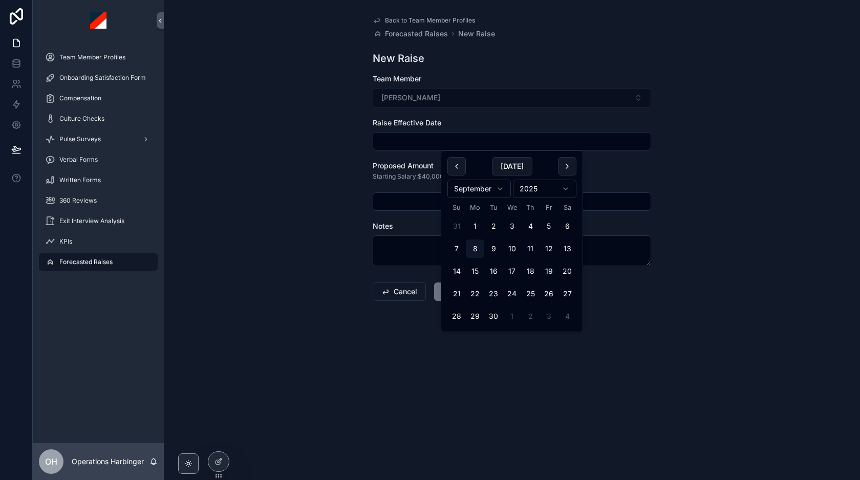
click at [433, 114] on form "Team Member Eddy Gomez Raise Effective Date Proposed Amount Starting Salary:$40…" at bounding box center [511, 220] width 278 height 293
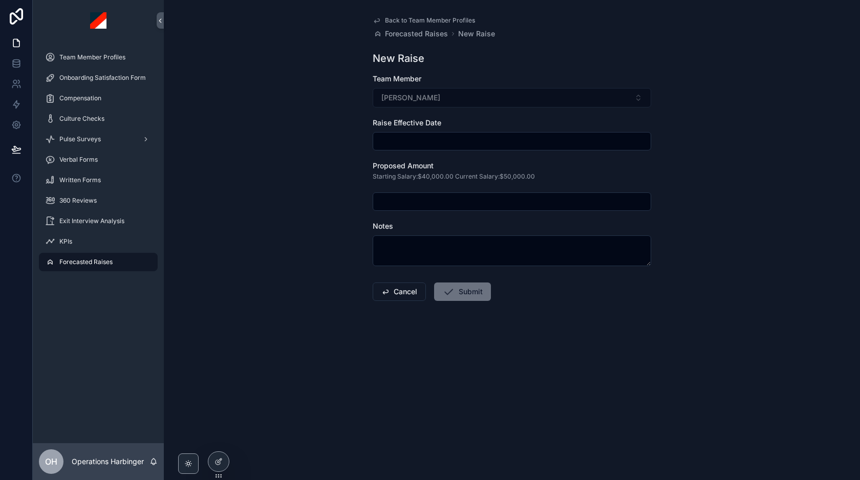
click at [410, 133] on div "scrollable content" at bounding box center [511, 141] width 278 height 18
click at [410, 140] on input "scrollable content" at bounding box center [511, 141] width 277 height 14
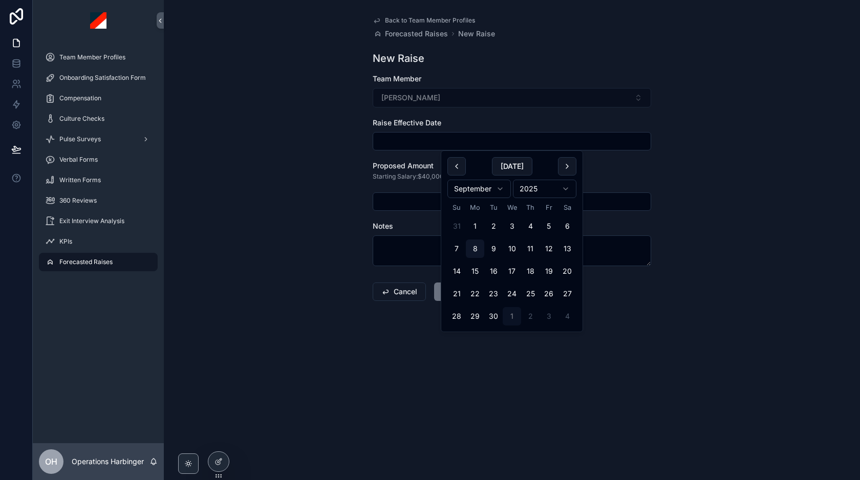
click at [510, 312] on button "1" at bounding box center [511, 316] width 18 height 18
type input "*********"
click at [429, 199] on input "scrollable content" at bounding box center [511, 201] width 277 height 14
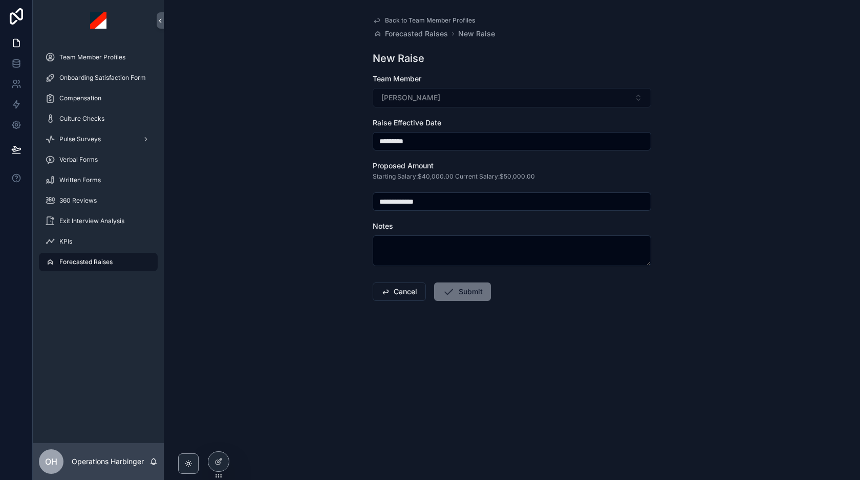
type input "**********"
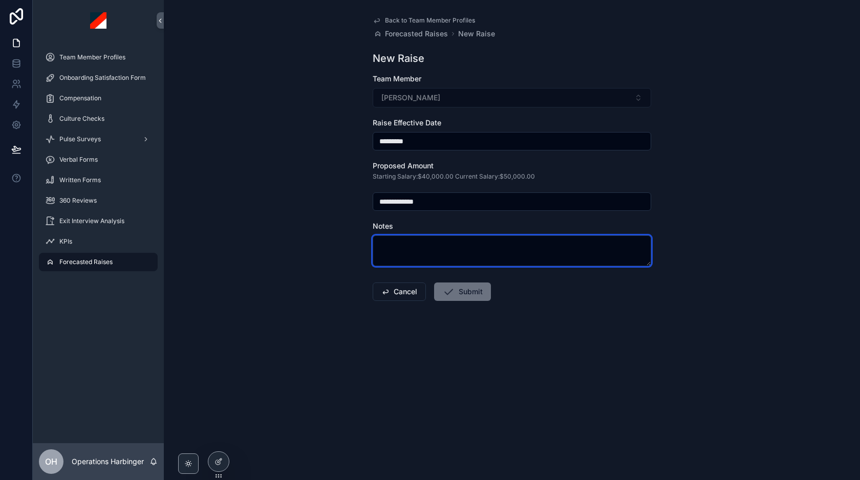
click at [385, 254] on textarea "scrollable content" at bounding box center [511, 250] width 278 height 31
type textarea "**********"
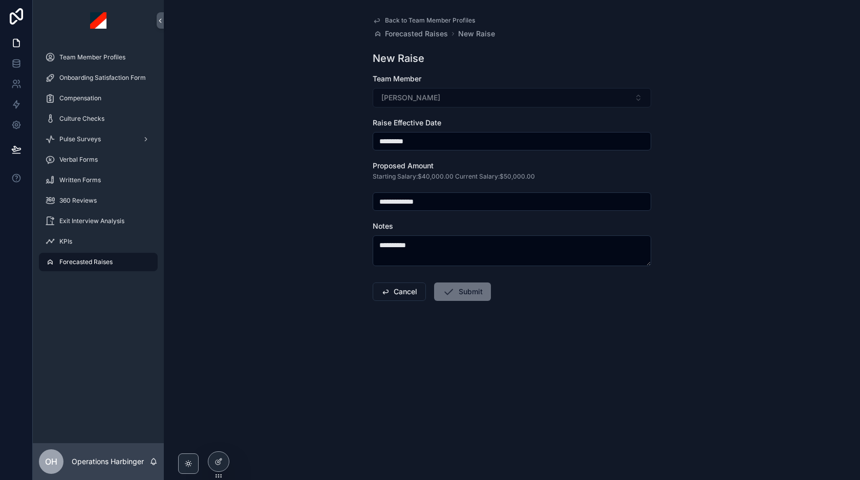
click at [445, 200] on input "**********" at bounding box center [511, 201] width 277 height 14
type input "**********"
click at [463, 296] on button "Submit" at bounding box center [462, 291] width 57 height 18
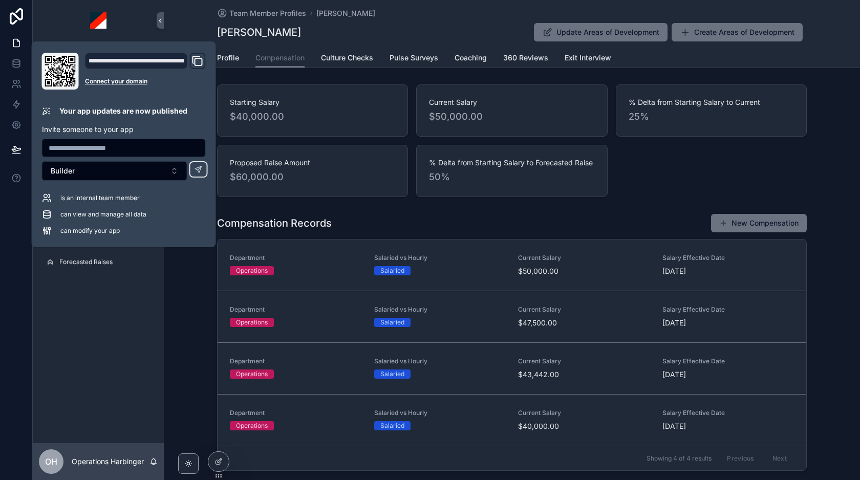
click at [626, 195] on div "Starting Salary $40,000.00 Current Salary $50,000.00 % Delta from Starting Sala…" at bounding box center [511, 140] width 589 height 113
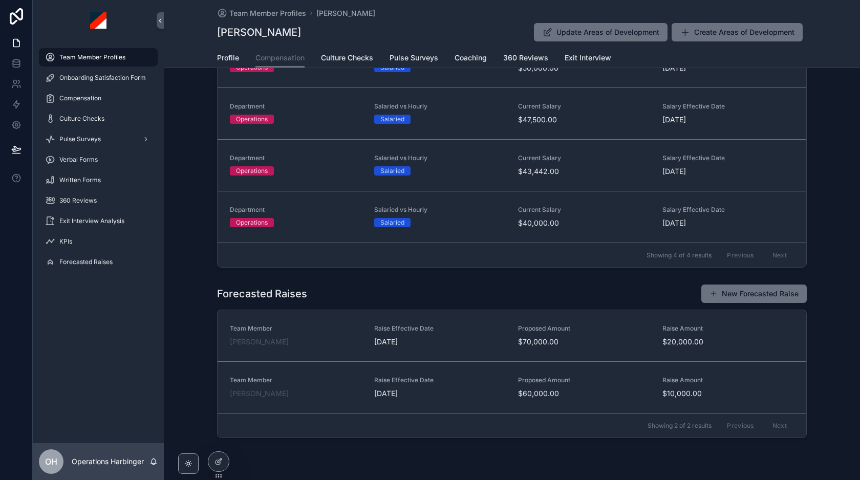
scroll to position [231, 0]
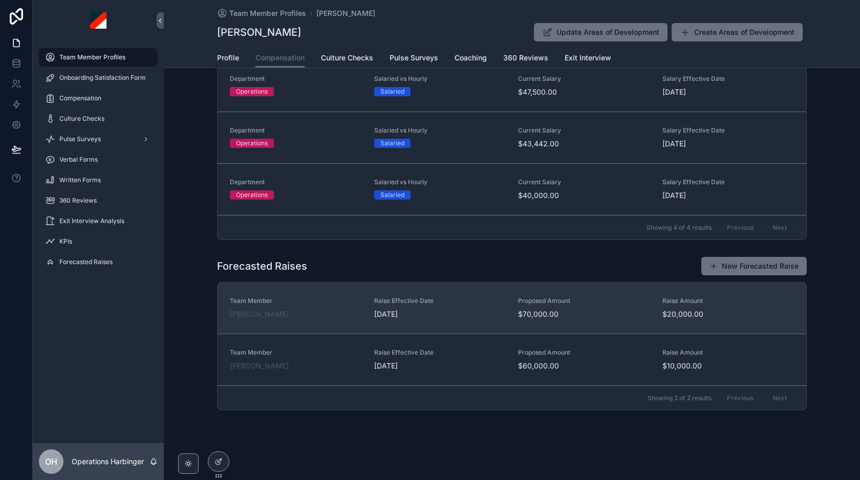
click at [620, 302] on span "Proposed Amount" at bounding box center [584, 301] width 132 height 8
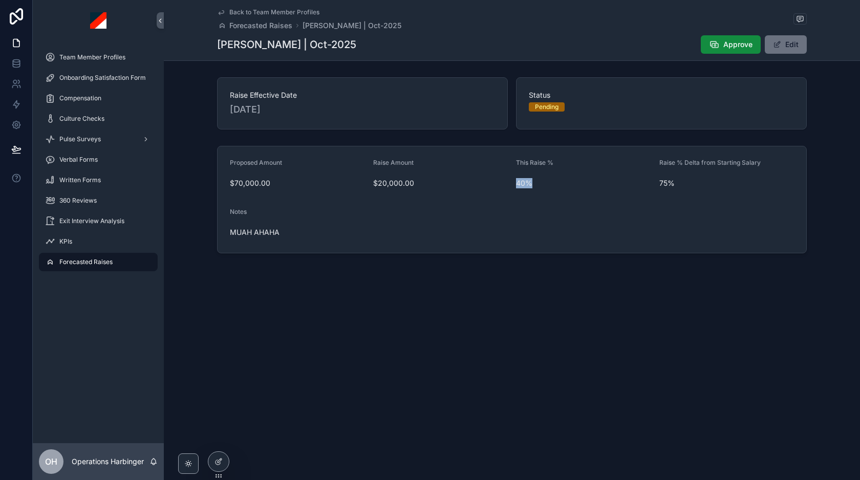
drag, startPoint x: 515, startPoint y: 185, endPoint x: 548, endPoint y: 184, distance: 33.8
click at [548, 184] on form "Proposed Amount $70,000.00 Raise Amount $20,000.00 This Raise % 40% Raise % Del…" at bounding box center [511, 199] width 588 height 106
drag, startPoint x: 661, startPoint y: 183, endPoint x: 679, endPoint y: 183, distance: 18.4
click at [679, 183] on span "75%" at bounding box center [726, 183] width 135 height 10
click at [661, 181] on span "75%" at bounding box center [726, 183] width 135 height 10
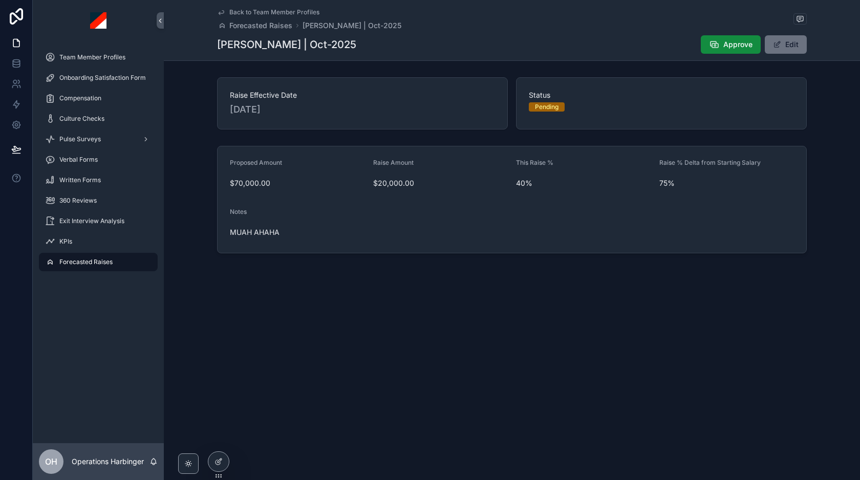
click at [661, 183] on span "75%" at bounding box center [726, 183] width 135 height 10
click at [250, 9] on span "Back to Team Member Profiles" at bounding box center [274, 12] width 90 height 8
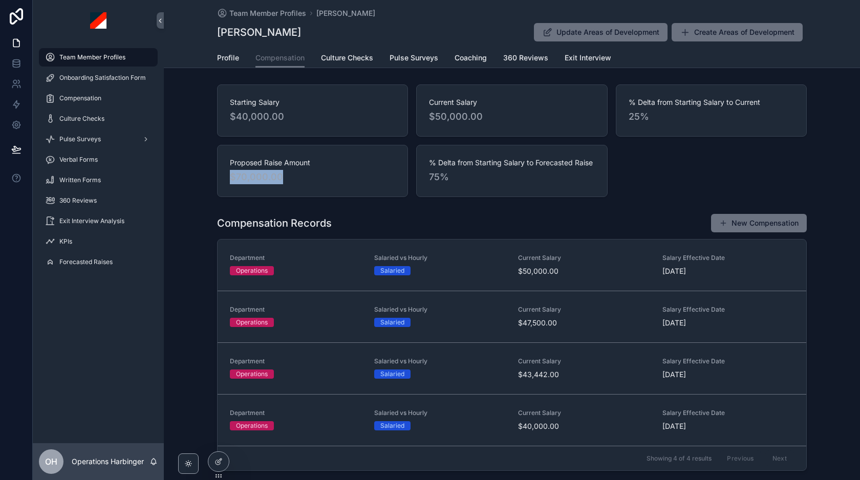
drag, startPoint x: 229, startPoint y: 177, endPoint x: 350, endPoint y: 190, distance: 121.5
click at [350, 190] on div "Proposed Raise Amount $70,000.00" at bounding box center [312, 171] width 191 height 52
click at [370, 174] on span "$70,000.00" at bounding box center [312, 177] width 165 height 14
drag, startPoint x: 435, startPoint y: 180, endPoint x: 492, endPoint y: 187, distance: 57.7
click at [480, 183] on span "75%" at bounding box center [511, 177] width 165 height 14
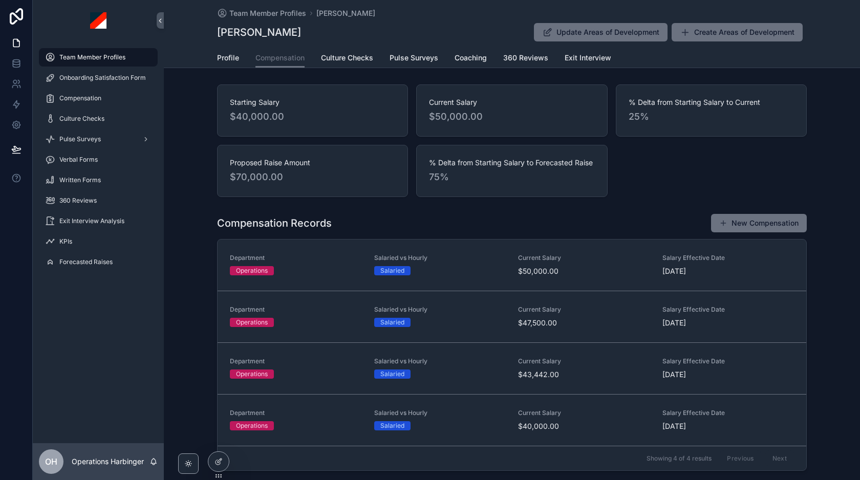
click at [295, 122] on span "$40,000.00" at bounding box center [312, 116] width 165 height 14
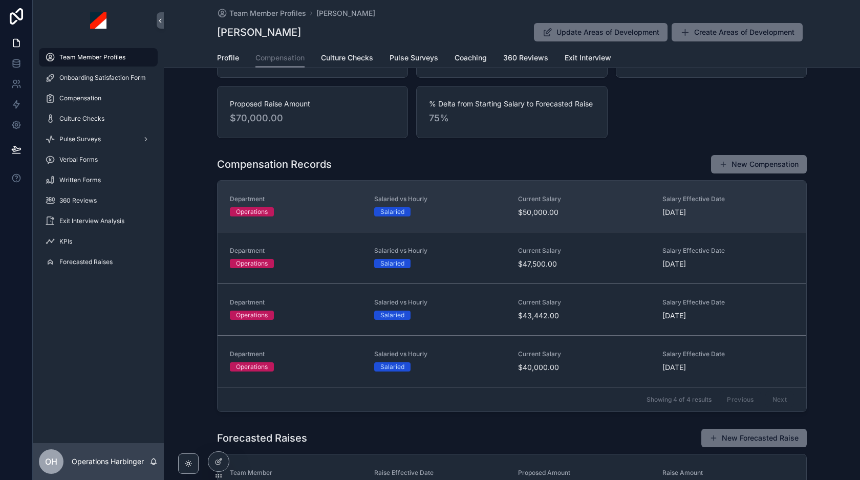
scroll to position [231, 0]
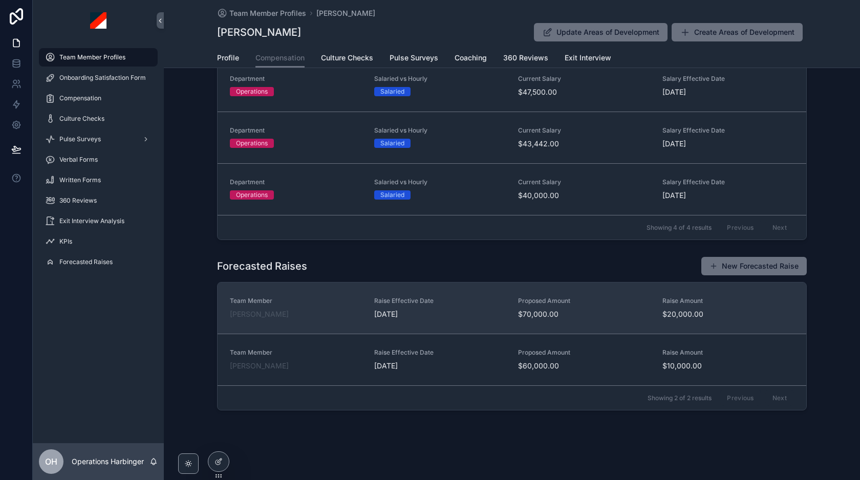
click at [465, 310] on span "10/1/2025" at bounding box center [440, 314] width 132 height 10
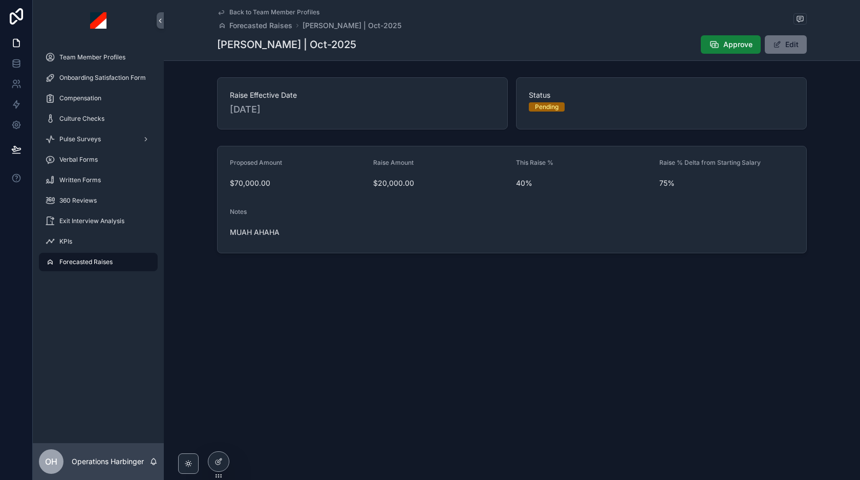
click at [739, 48] on span "Approve" at bounding box center [737, 44] width 29 height 10
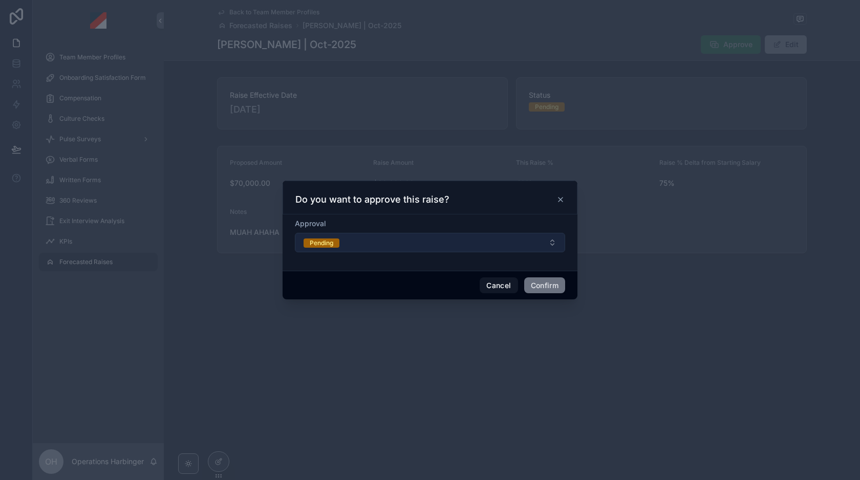
click at [356, 242] on button "Pending" at bounding box center [430, 242] width 270 height 19
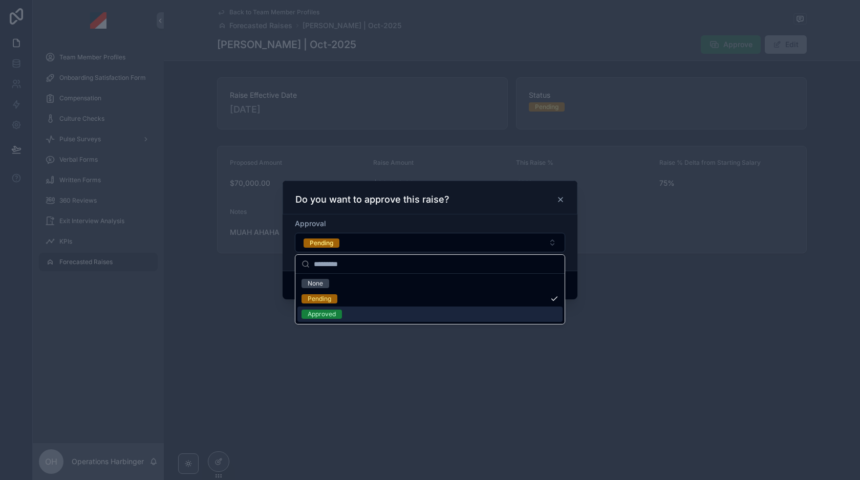
click at [334, 314] on div "Approved" at bounding box center [321, 314] width 28 height 9
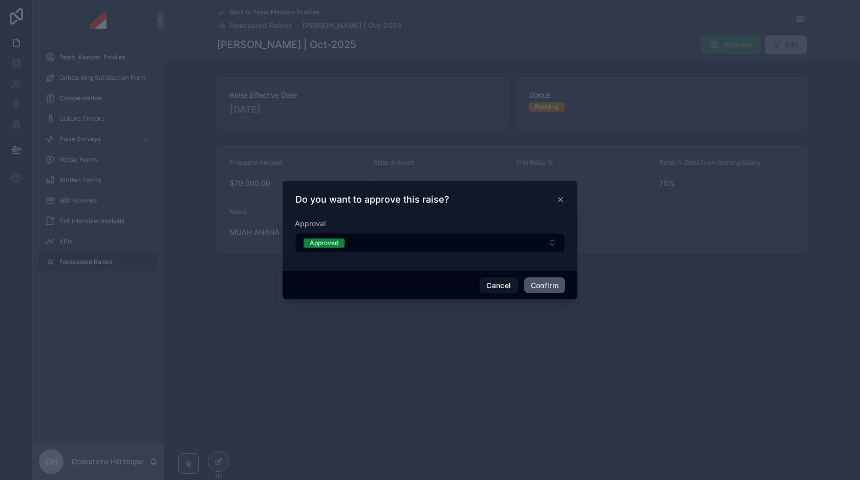
click at [552, 285] on button "Confirm" at bounding box center [544, 285] width 41 height 16
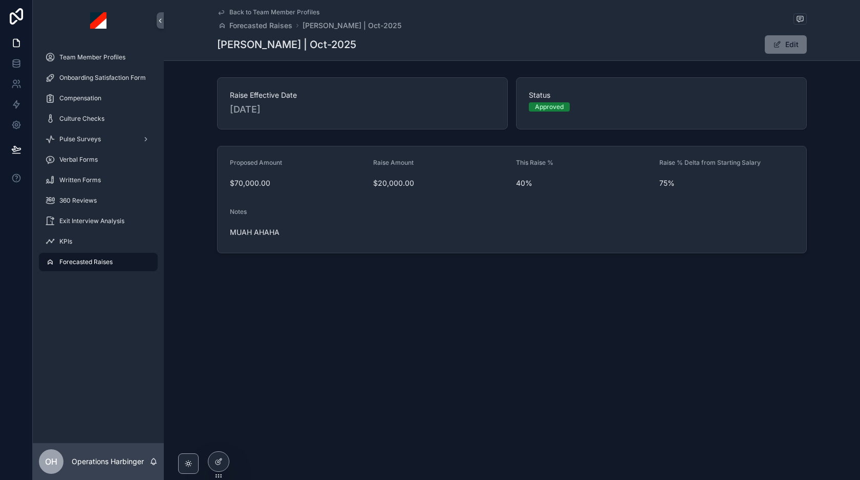
click at [281, 11] on span "Back to Team Member Profiles" at bounding box center [274, 12] width 90 height 8
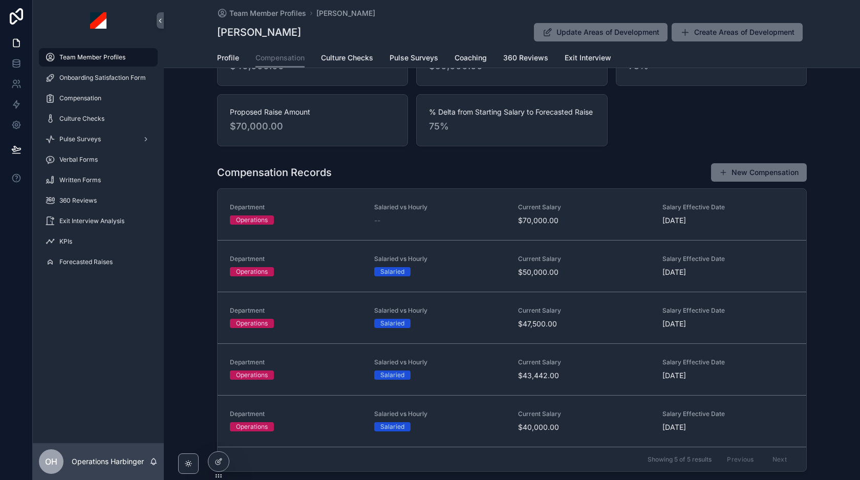
scroll to position [64, 0]
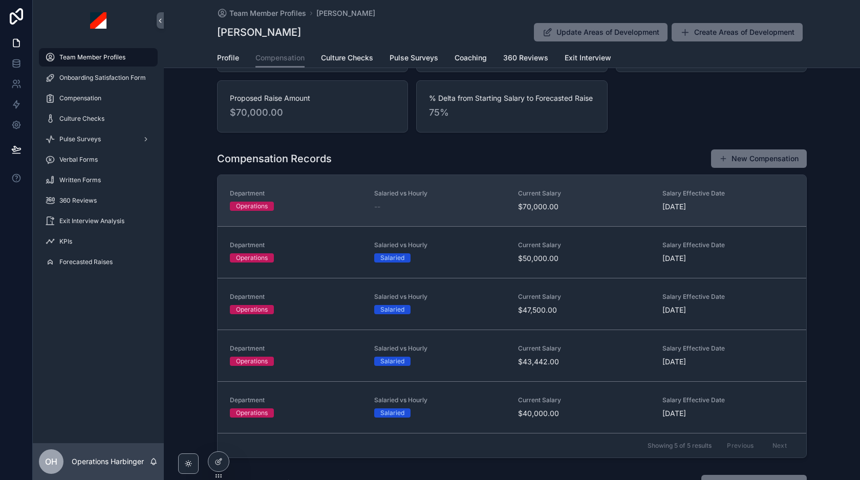
click at [479, 203] on div "--" at bounding box center [440, 207] width 132 height 10
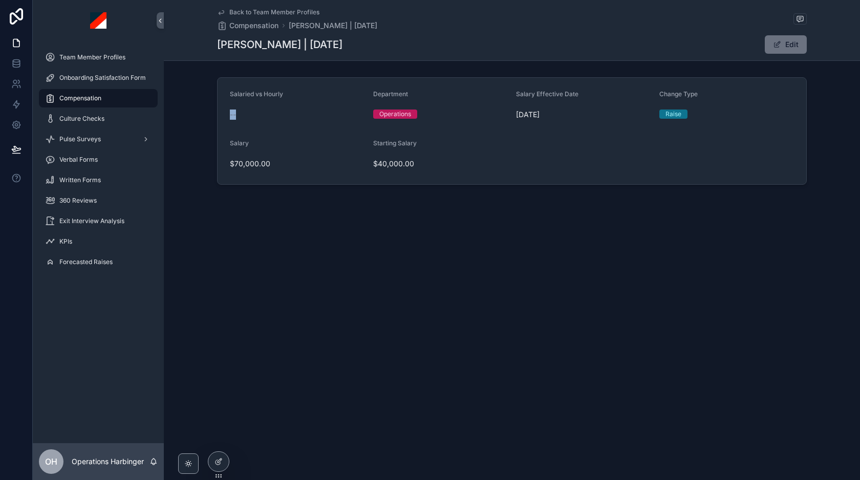
drag, startPoint x: 227, startPoint y: 111, endPoint x: 272, endPoint y: 116, distance: 45.3
click at [272, 116] on form "Salaried vs Hourly -- Department Operations Salary Effective Date 10/1/2025 Cha…" at bounding box center [511, 131] width 588 height 106
click at [272, 115] on div "--" at bounding box center [297, 114] width 135 height 10
drag, startPoint x: 224, startPoint y: 112, endPoint x: 275, endPoint y: 119, distance: 51.7
click at [275, 119] on form "Salaried vs Hourly -- Department Operations Salary Effective Date 10/1/2025 Cha…" at bounding box center [511, 131] width 588 height 106
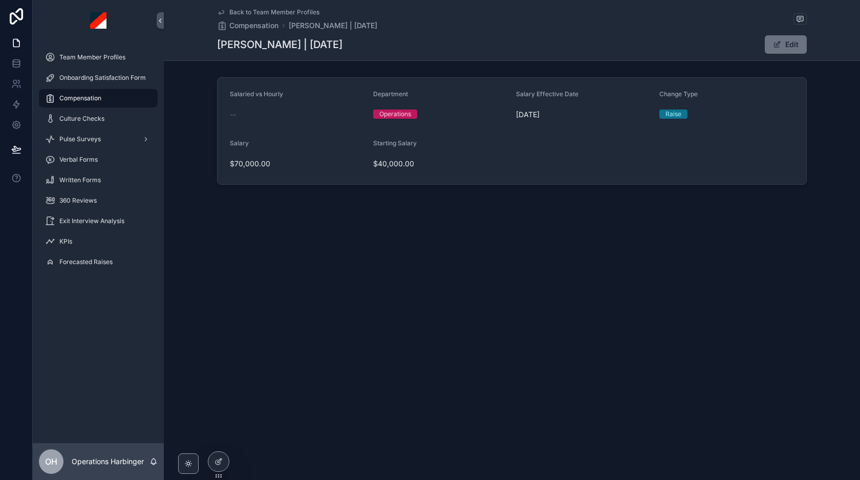
click at [268, 122] on div "--" at bounding box center [297, 114] width 135 height 16
click at [281, 9] on span "Back to Team Member Profiles" at bounding box center [274, 12] width 90 height 8
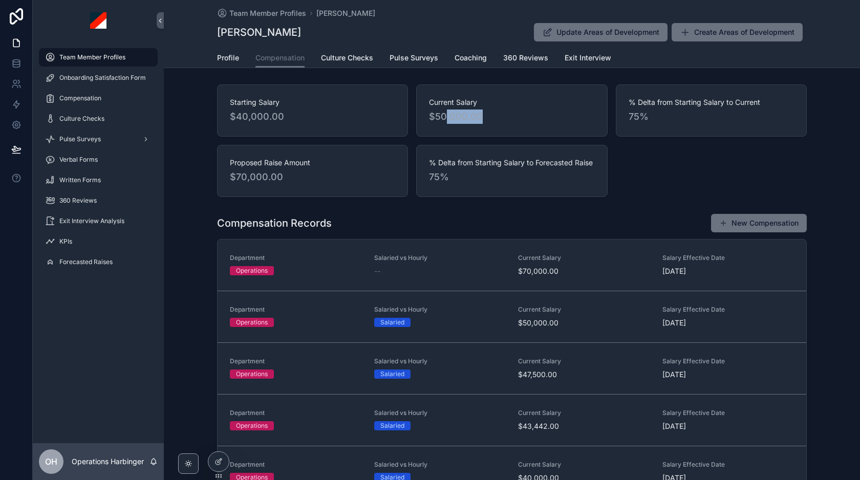
drag, startPoint x: 499, startPoint y: 122, endPoint x: 396, endPoint y: 121, distance: 103.4
click at [396, 121] on div "Starting Salary $40,000.00 Current Salary $50,000.00 % Delta from Starting Sala…" at bounding box center [511, 140] width 589 height 113
click at [648, 115] on span "75%" at bounding box center [710, 116] width 165 height 14
drag, startPoint x: 626, startPoint y: 115, endPoint x: 710, endPoint y: 129, distance: 84.6
click at [710, 129] on div "% Delta from Starting Salary to Current 75%" at bounding box center [711, 110] width 191 height 52
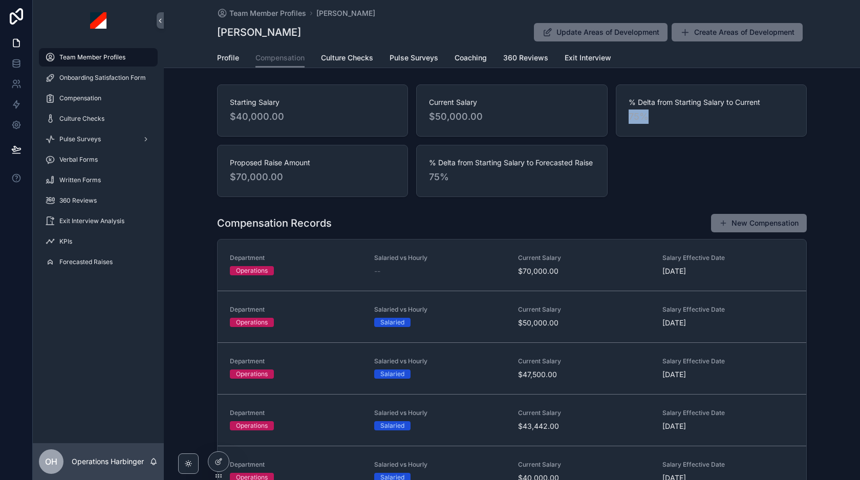
click at [710, 129] on div "% Delta from Starting Salary to Current 75%" at bounding box center [711, 110] width 191 height 52
drag, startPoint x: 421, startPoint y: 114, endPoint x: 487, endPoint y: 116, distance: 65.5
click at [487, 116] on div "Current Salary $50,000.00" at bounding box center [511, 110] width 191 height 52
click at [424, 176] on div "% Delta from Starting Salary to Forecasted Raise 75%" at bounding box center [511, 171] width 191 height 52
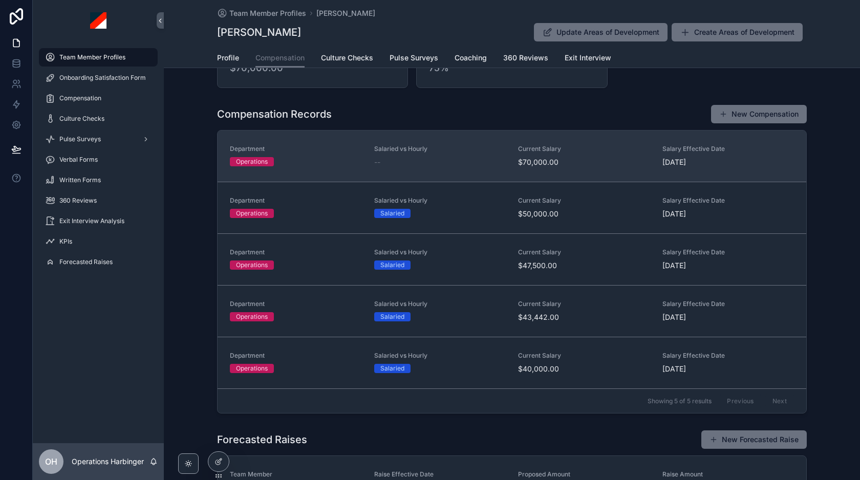
scroll to position [108, 0]
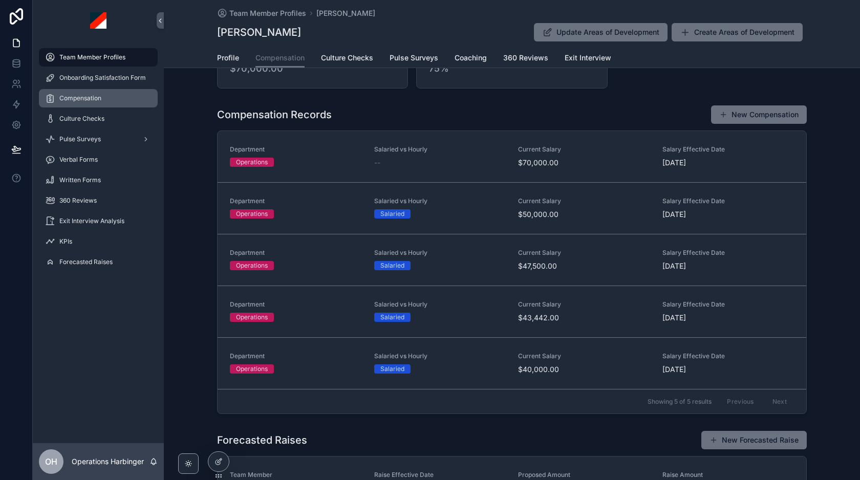
click at [91, 92] on div "Compensation" at bounding box center [98, 98] width 106 height 16
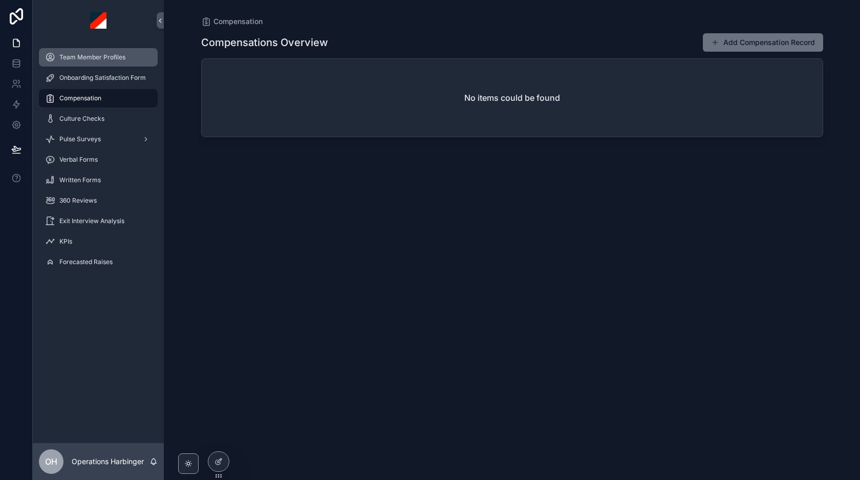
click at [91, 62] on div "Team Member Profiles" at bounding box center [98, 57] width 106 height 16
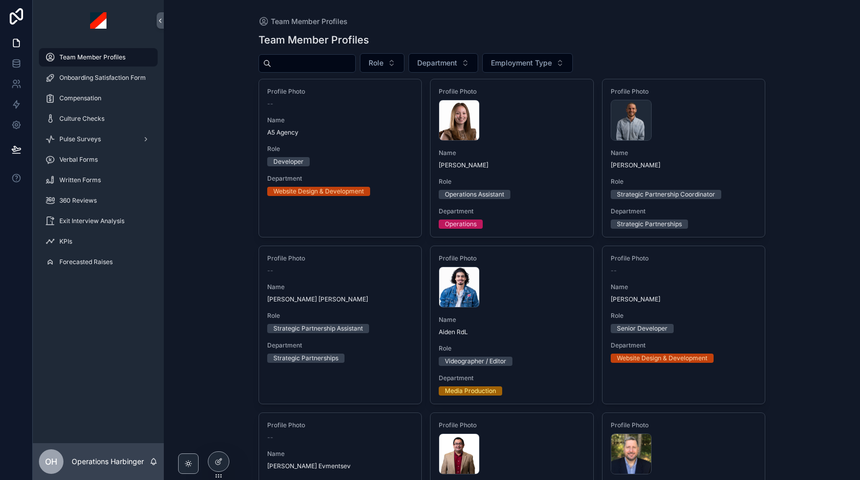
click at [326, 63] on input "scrollable content" at bounding box center [313, 63] width 84 height 14
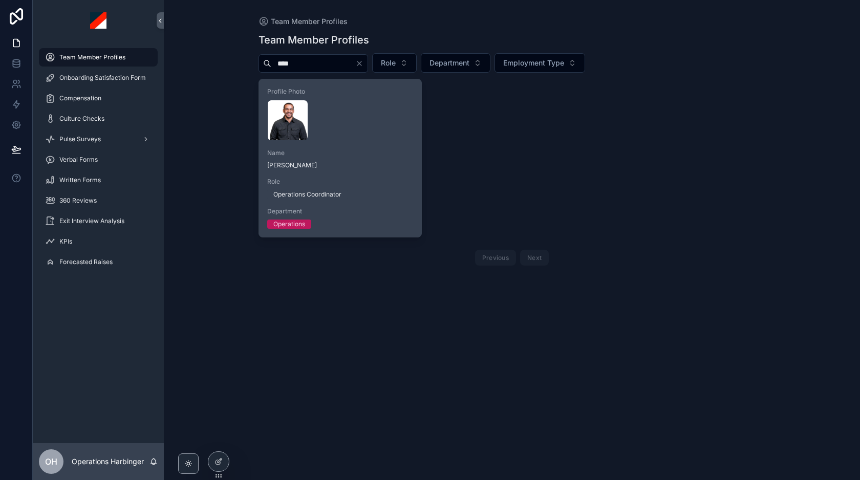
type input "****"
click at [354, 157] on span "Name" at bounding box center [340, 153] width 146 height 8
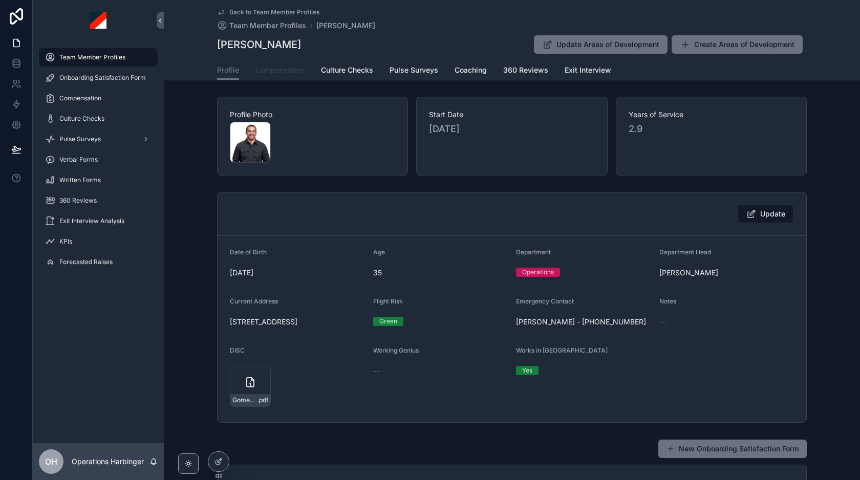
click at [290, 69] on span "Compensation" at bounding box center [279, 70] width 49 height 10
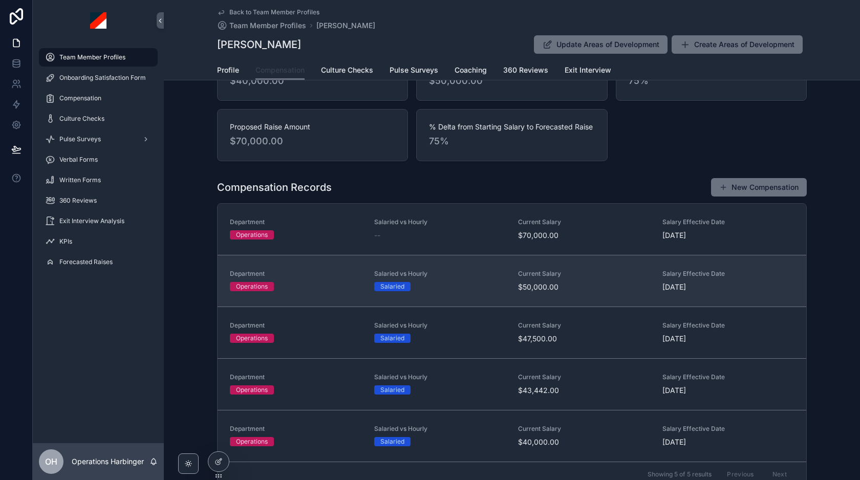
scroll to position [135, 0]
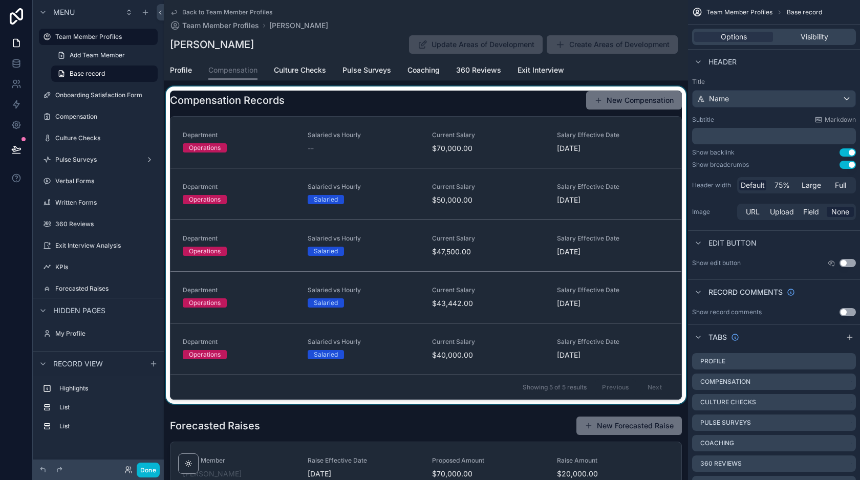
click at [521, 217] on div "scrollable content" at bounding box center [426, 244] width 524 height 317
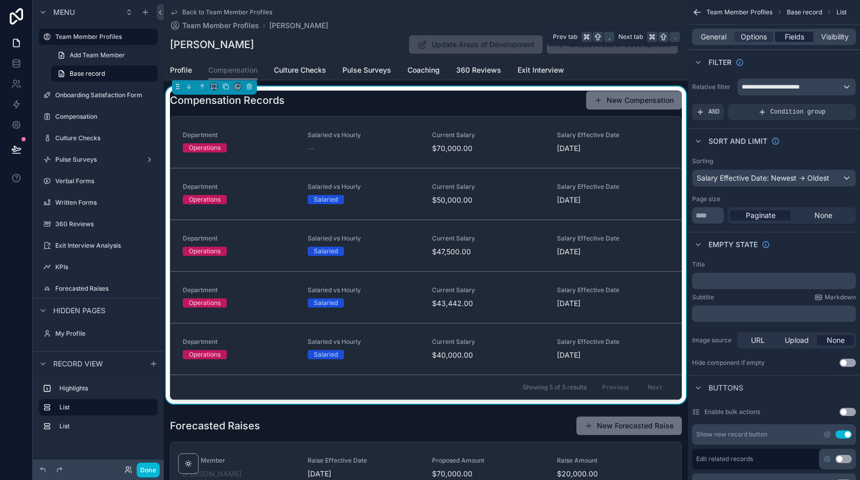
click at [793, 37] on span "Fields" at bounding box center [793, 37] width 19 height 10
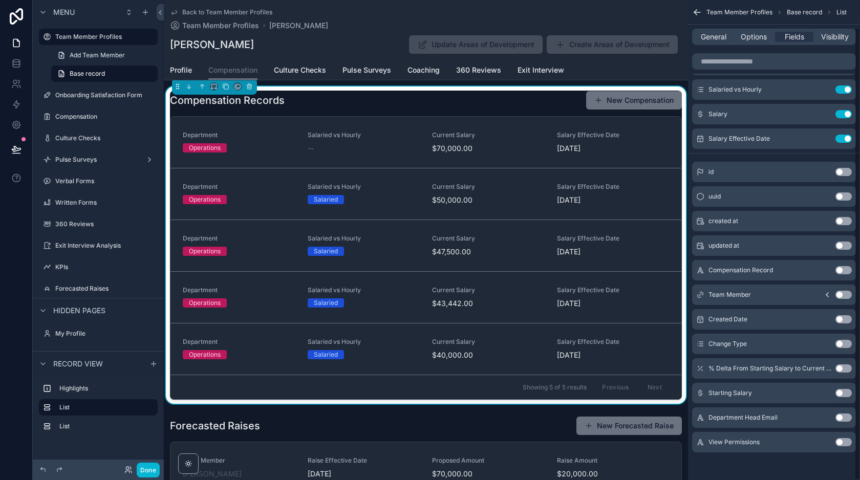
scroll to position [29, 0]
click at [839, 367] on button "Use setting" at bounding box center [843, 367] width 16 height 8
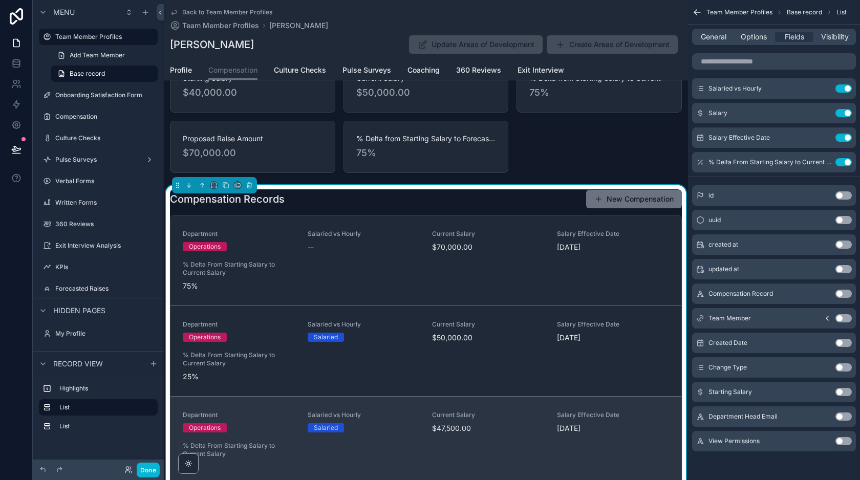
scroll to position [0, 0]
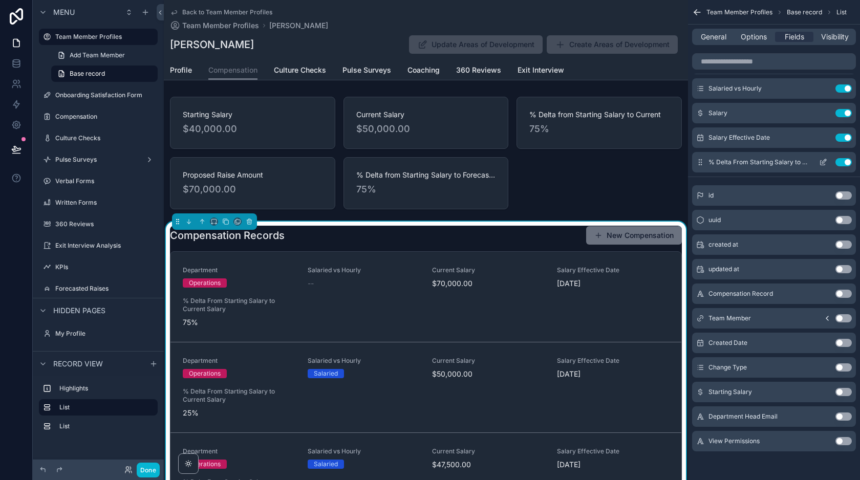
click at [846, 164] on button "Use setting" at bounding box center [843, 162] width 16 height 8
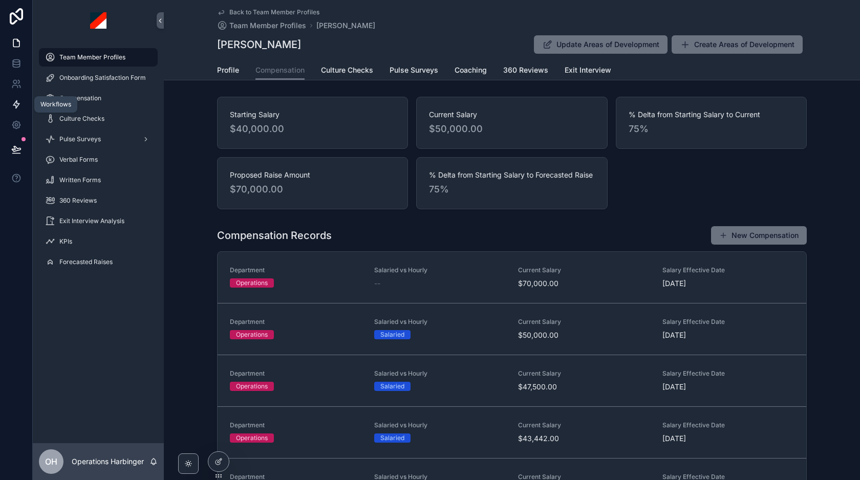
click at [14, 101] on icon at bounding box center [16, 104] width 10 height 10
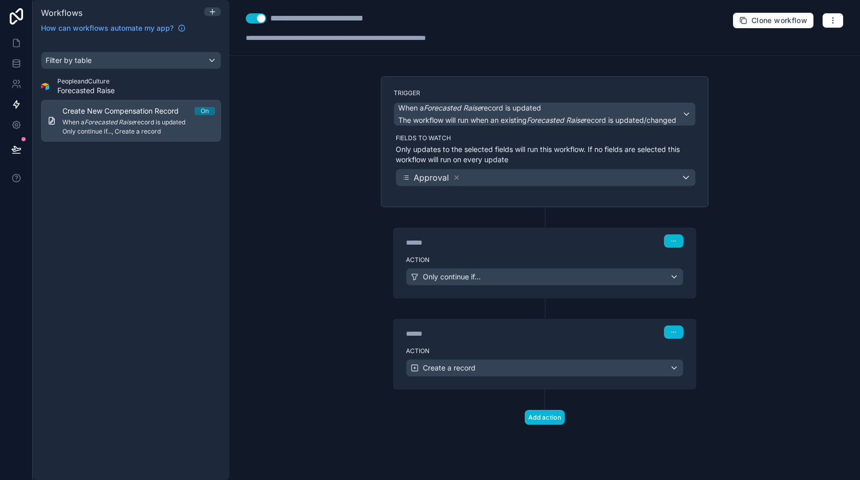
click at [120, 119] on em "Forecasted Raise" at bounding box center [109, 122] width 50 height 8
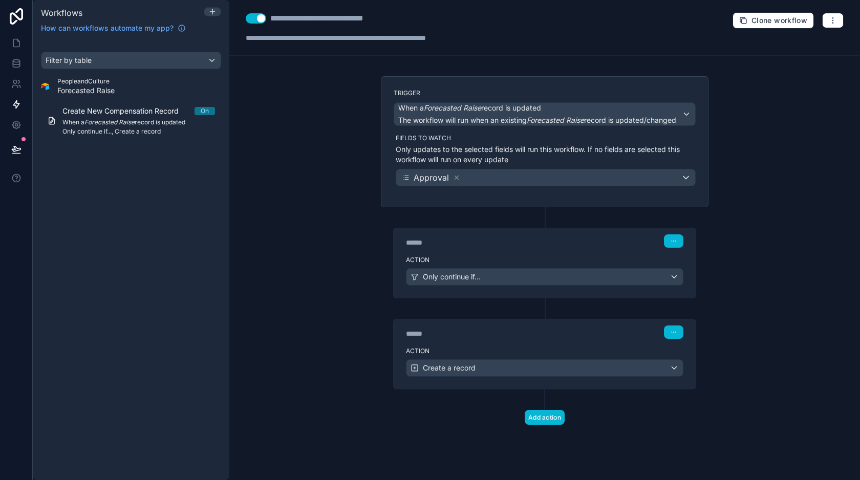
click at [500, 353] on label "Action" at bounding box center [544, 351] width 277 height 8
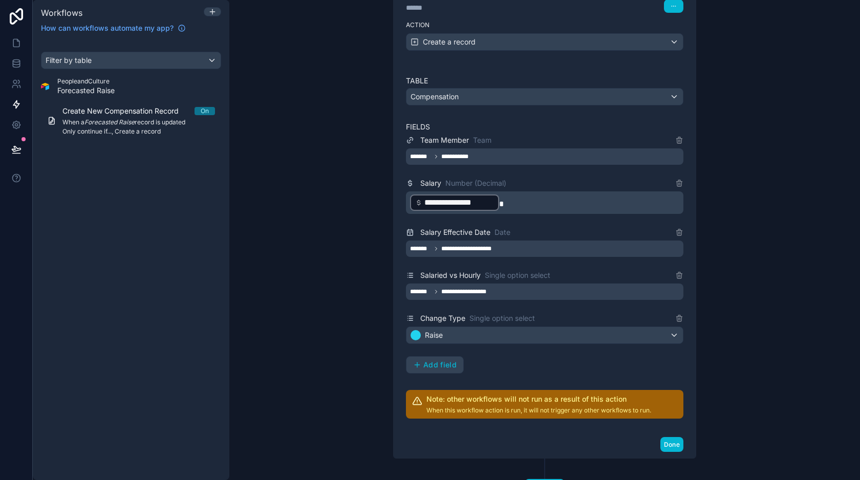
scroll to position [329, 0]
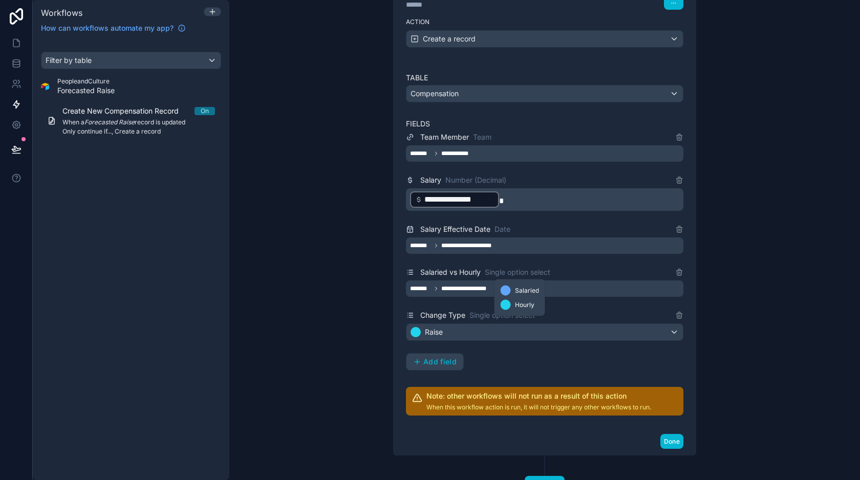
click at [502, 272] on span "Single option select" at bounding box center [517, 272] width 65 height 10
click at [470, 292] on span "**********" at bounding box center [467, 288] width 53 height 8
click at [520, 315] on span "Single option select" at bounding box center [501, 315] width 65 height 10
click at [17, 48] on icon at bounding box center [16, 43] width 10 height 10
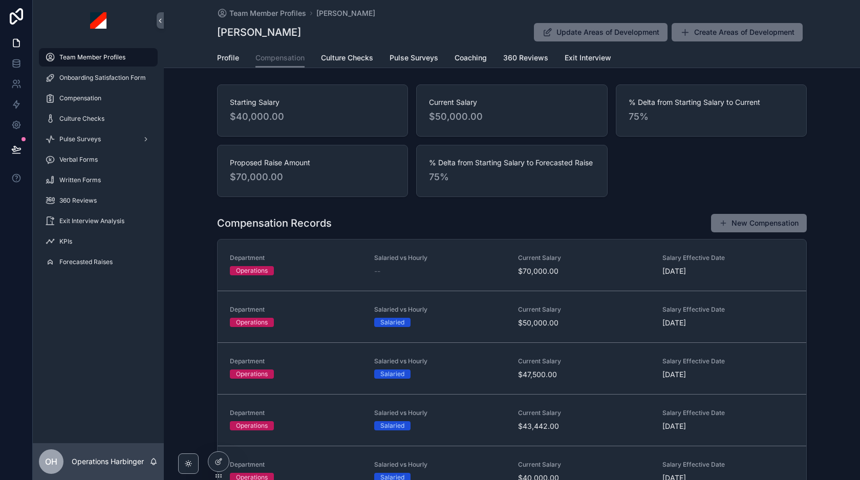
scroll to position [282, 0]
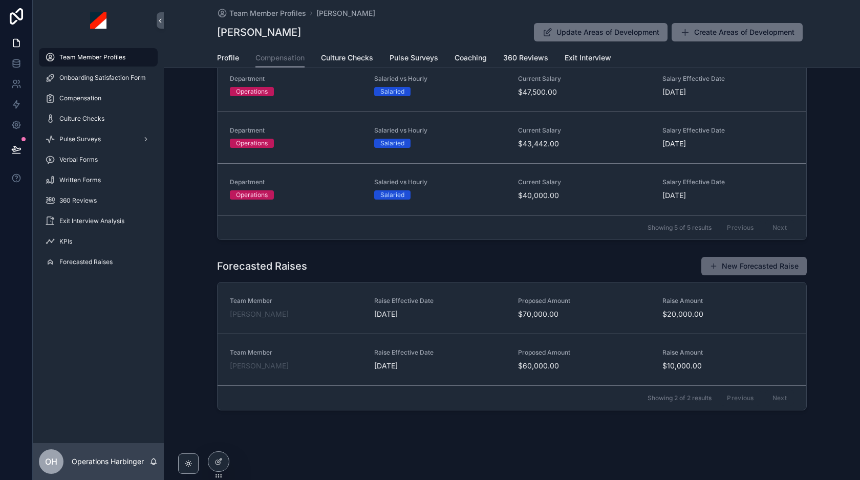
click at [783, 269] on button "New Forecasted Raise" at bounding box center [753, 266] width 105 height 18
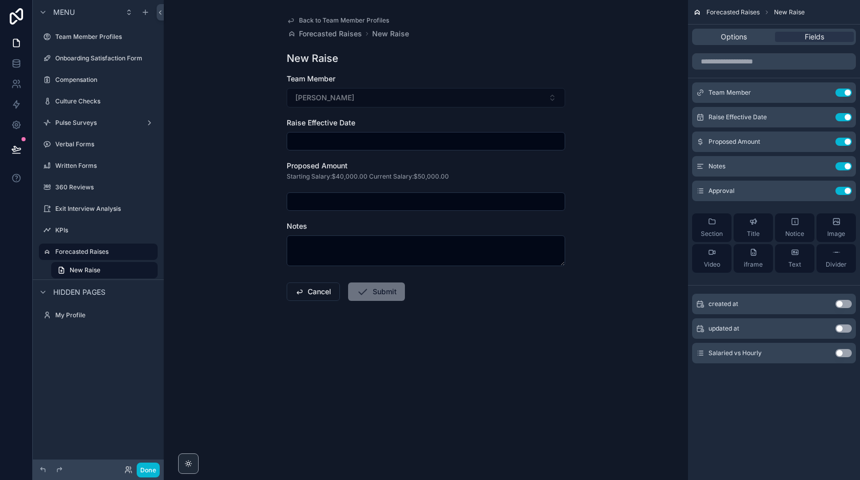
click at [838, 351] on button "Use setting" at bounding box center [843, 353] width 16 height 8
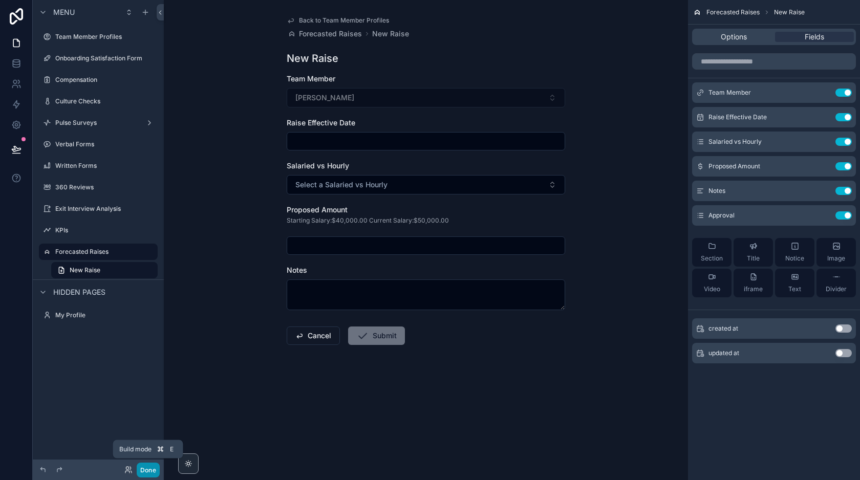
click at [146, 468] on button "Done" at bounding box center [148, 470] width 23 height 15
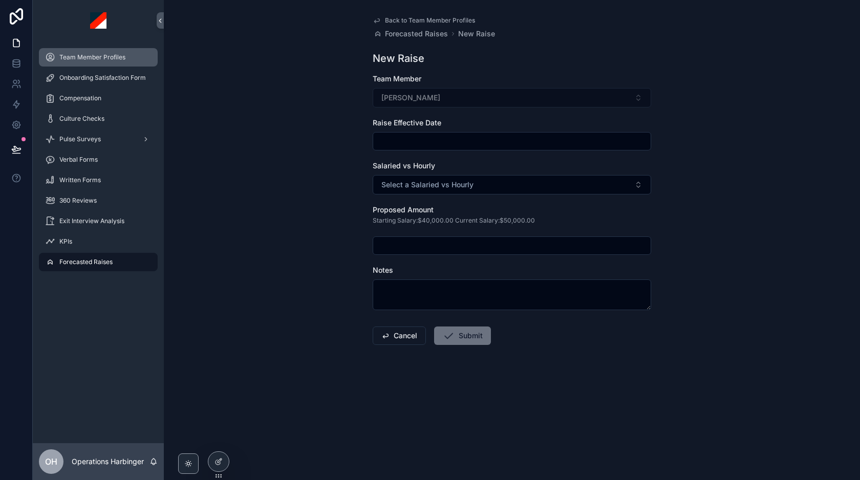
click at [105, 61] on span "Team Member Profiles" at bounding box center [92, 57] width 66 height 8
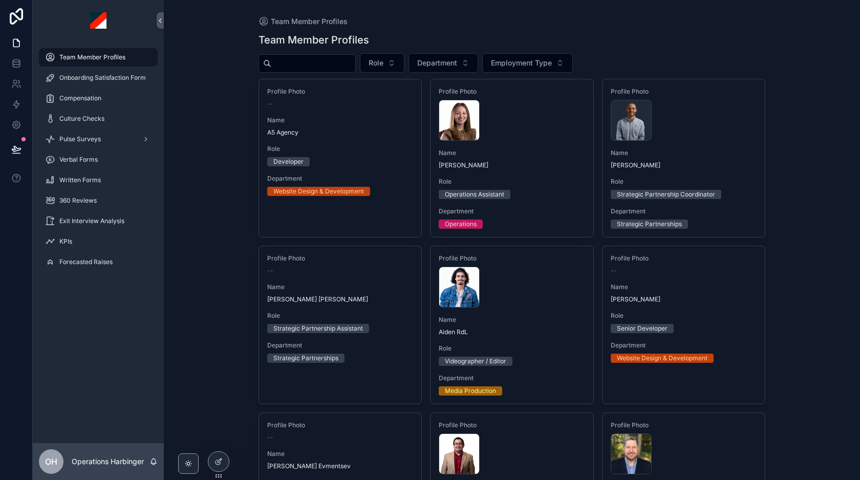
click at [348, 69] on input "scrollable content" at bounding box center [313, 63] width 84 height 14
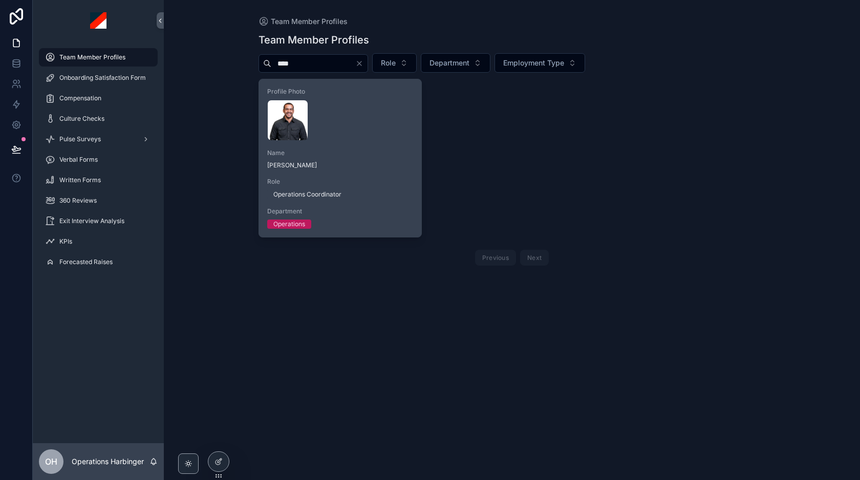
type input "****"
click at [389, 150] on span "Name" at bounding box center [340, 153] width 146 height 8
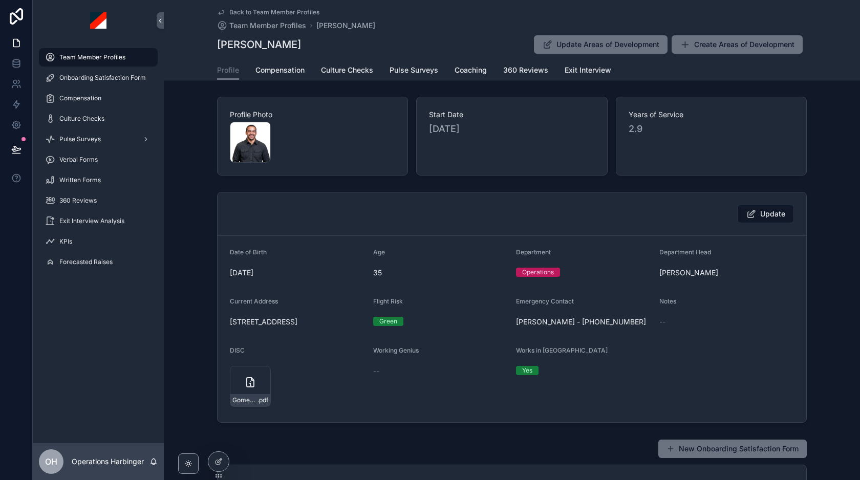
click at [449, 49] on div "Eddy Gomez Update Areas of Development Create Areas of Development" at bounding box center [511, 44] width 589 height 19
click at [280, 65] on span "Compensation" at bounding box center [279, 70] width 49 height 10
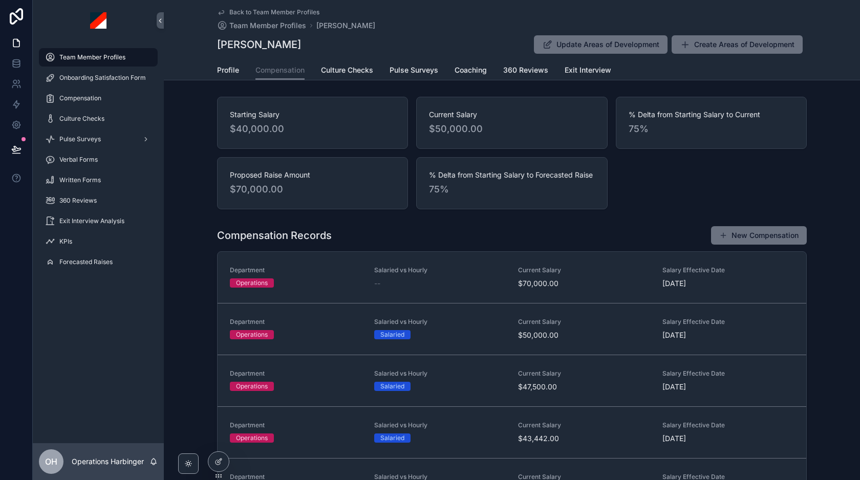
click at [462, 126] on span "$50,000.00" at bounding box center [511, 129] width 165 height 14
click at [450, 130] on span "$50,000.00" at bounding box center [511, 129] width 165 height 14
click at [610, 204] on div "Starting Salary $40,000.00 Current Salary $50,000.00 % Delta from Starting Sala…" at bounding box center [511, 153] width 589 height 113
click at [491, 139] on div "Current Salary $50,000.00" at bounding box center [511, 123] width 191 height 52
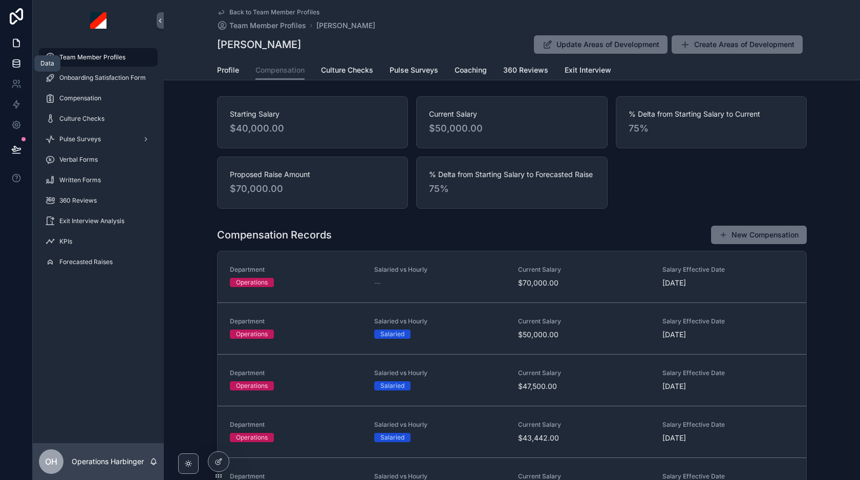
click at [16, 58] on icon at bounding box center [16, 63] width 10 height 10
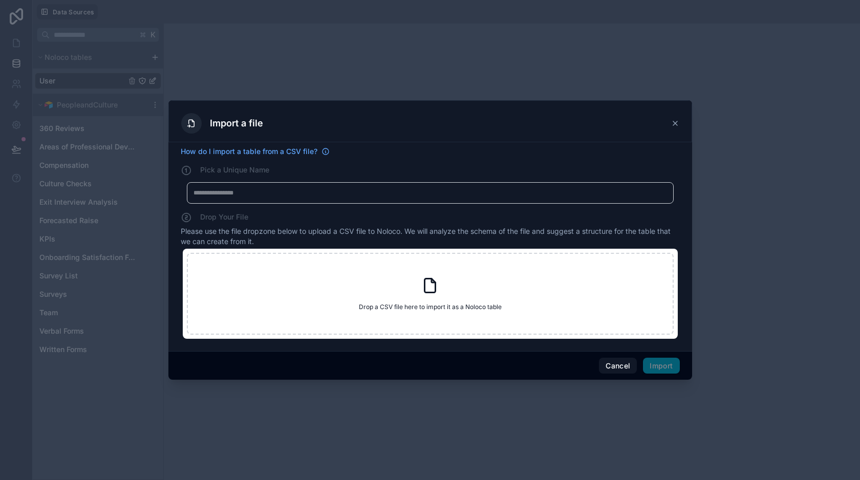
click at [678, 120] on icon at bounding box center [675, 123] width 8 height 8
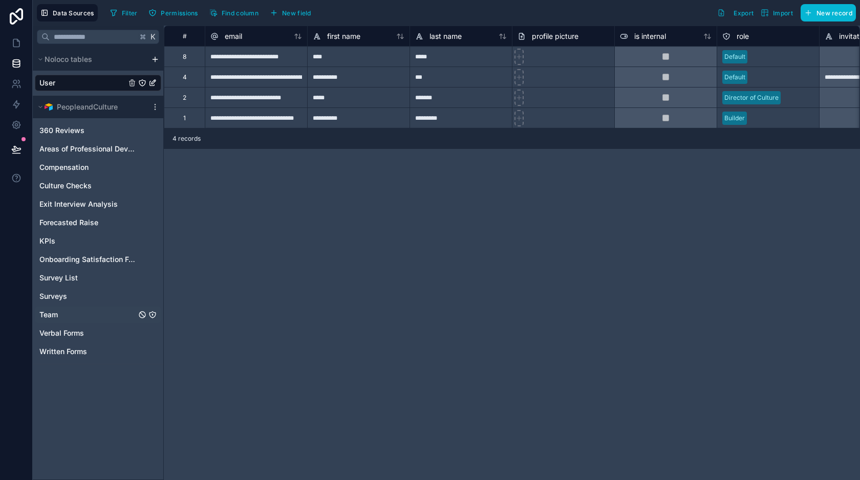
click at [63, 312] on link "Team" at bounding box center [87, 315] width 97 height 10
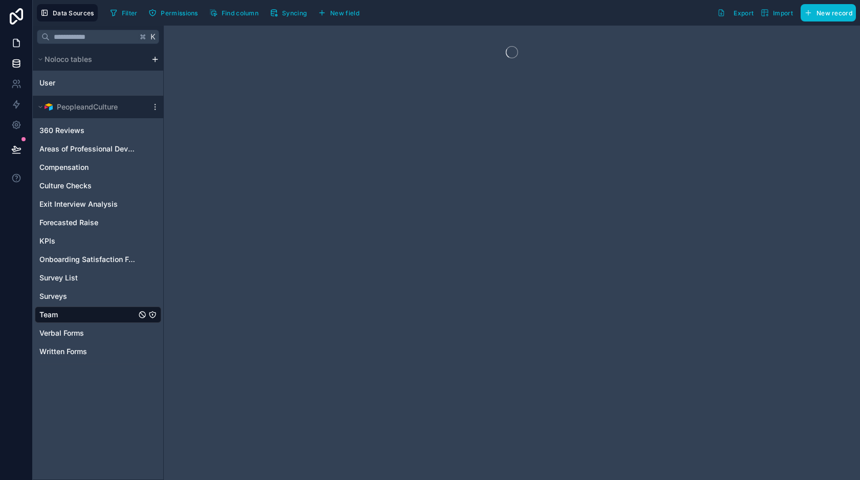
click at [8, 45] on link at bounding box center [16, 43] width 32 height 20
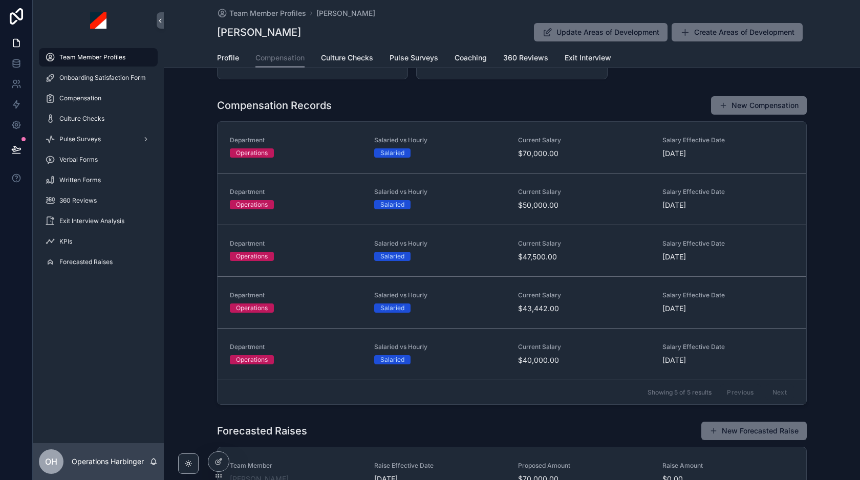
scroll to position [282, 0]
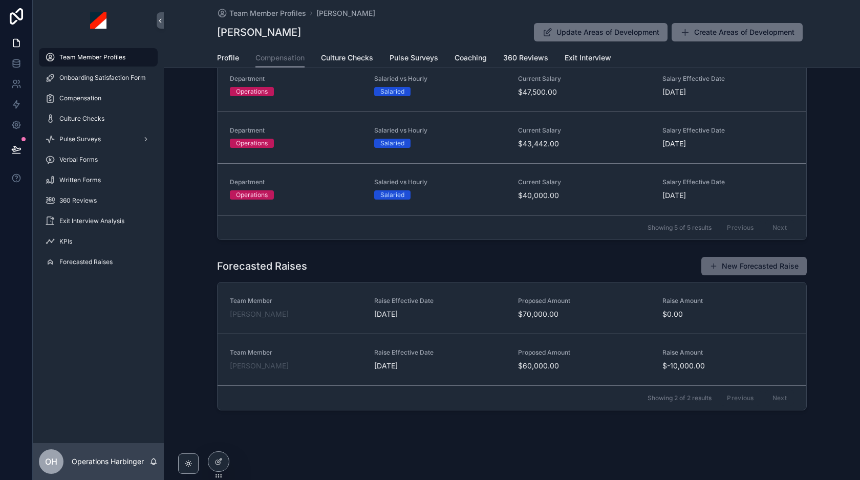
click at [742, 271] on button "New Forecasted Raise" at bounding box center [753, 266] width 105 height 18
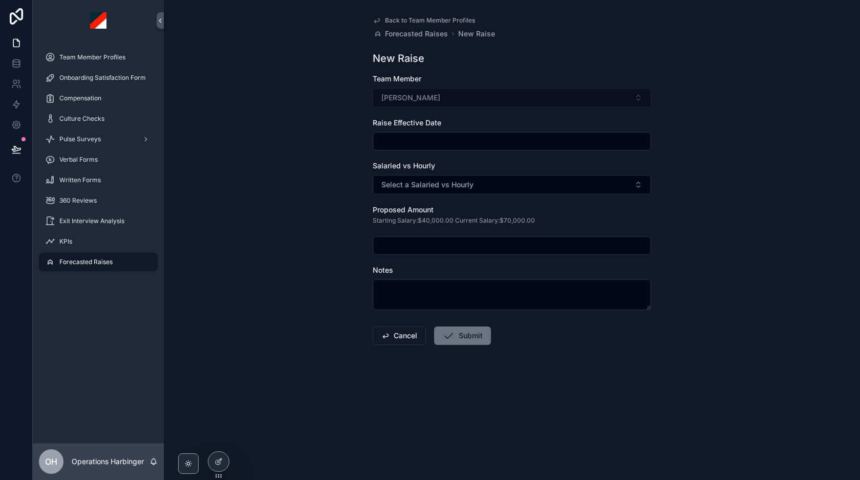
click at [438, 140] on input "scrollable content" at bounding box center [511, 141] width 277 height 14
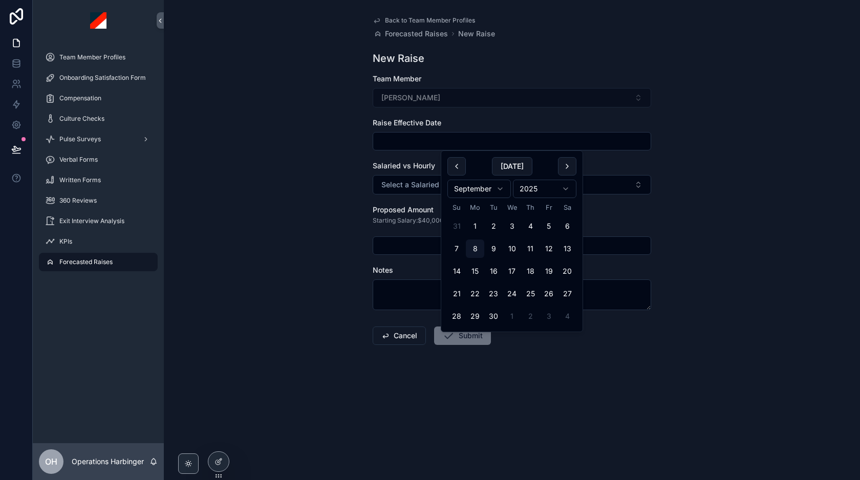
click at [452, 117] on form "Team Member Eddy Gomez Raise Effective Date Salaried vs Hourly Select a Salarie…" at bounding box center [511, 242] width 278 height 337
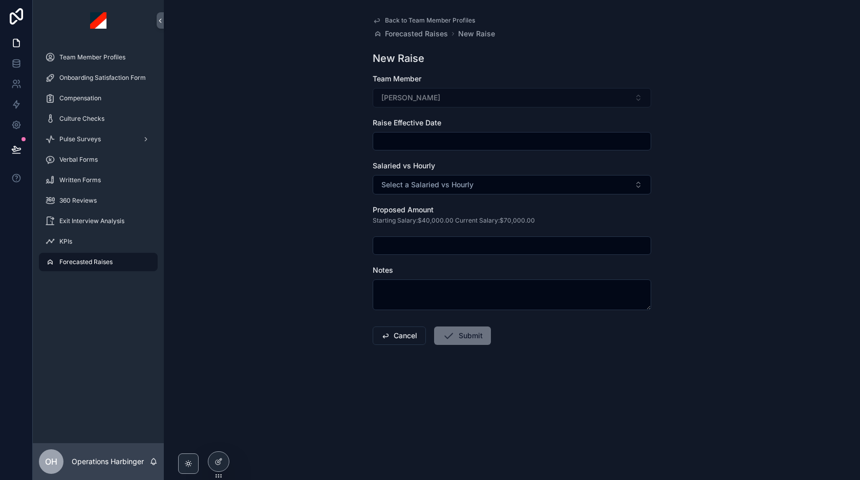
click at [409, 23] on span "Back to Team Member Profiles" at bounding box center [430, 20] width 90 height 8
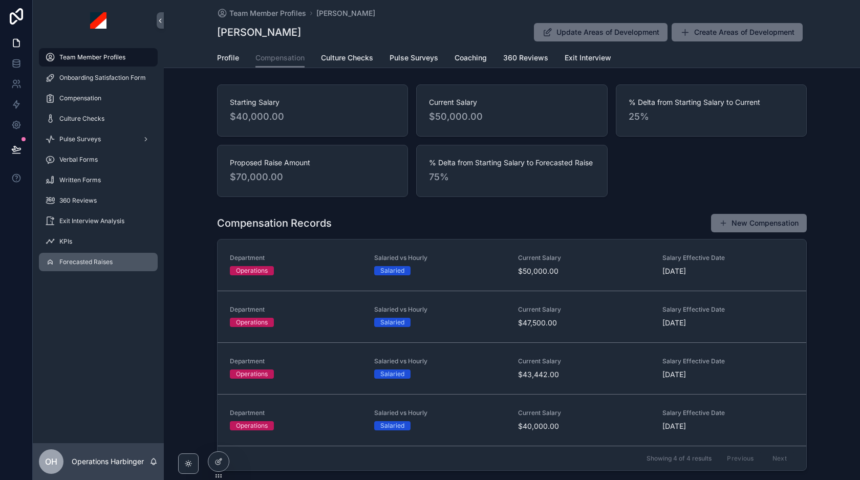
click at [104, 268] on div "Forecasted Raises" at bounding box center [98, 262] width 106 height 16
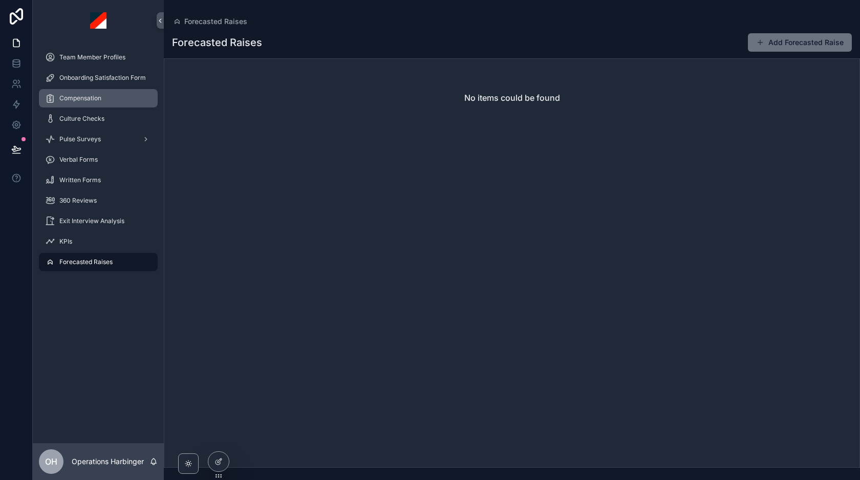
click at [89, 101] on span "Compensation" at bounding box center [80, 98] width 42 height 8
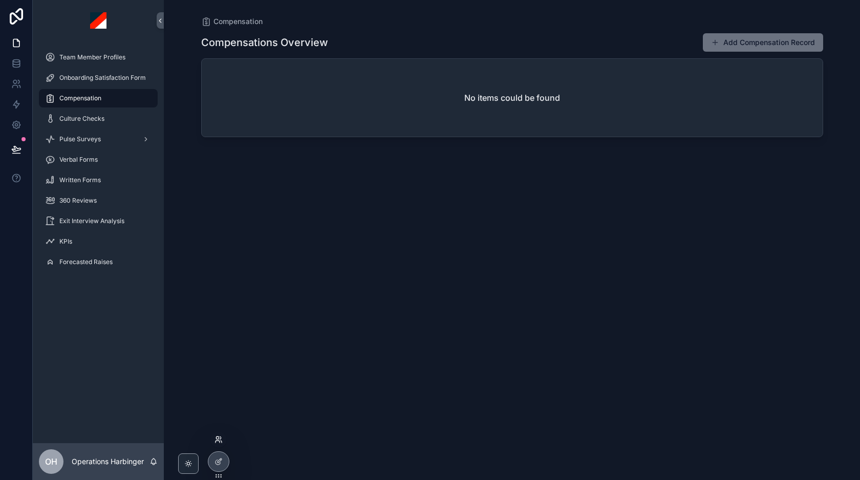
click at [217, 442] on icon at bounding box center [218, 439] width 8 height 8
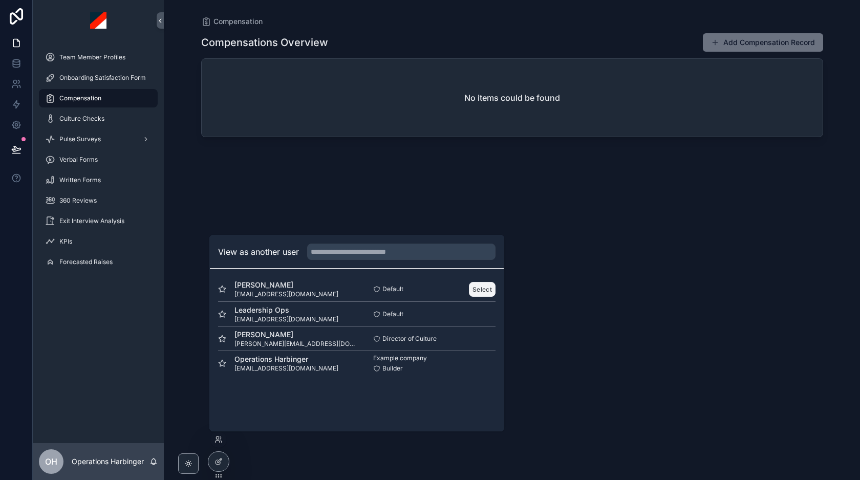
click at [487, 291] on button "Select" at bounding box center [482, 289] width 27 height 15
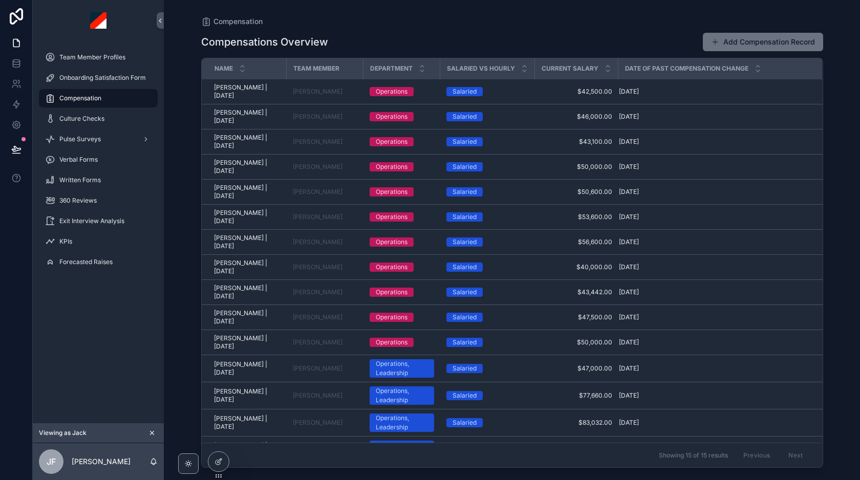
click at [154, 432] on icon "scrollable content" at bounding box center [151, 432] width 7 height 7
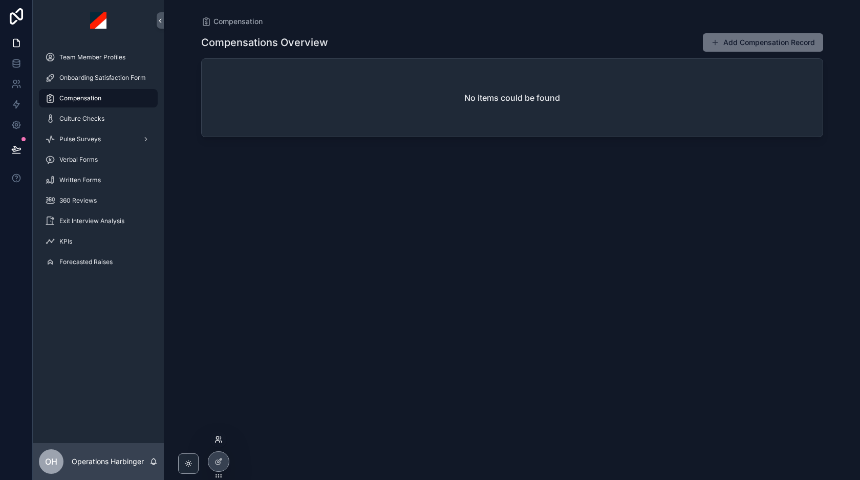
click at [220, 438] on icon at bounding box center [218, 439] width 8 height 8
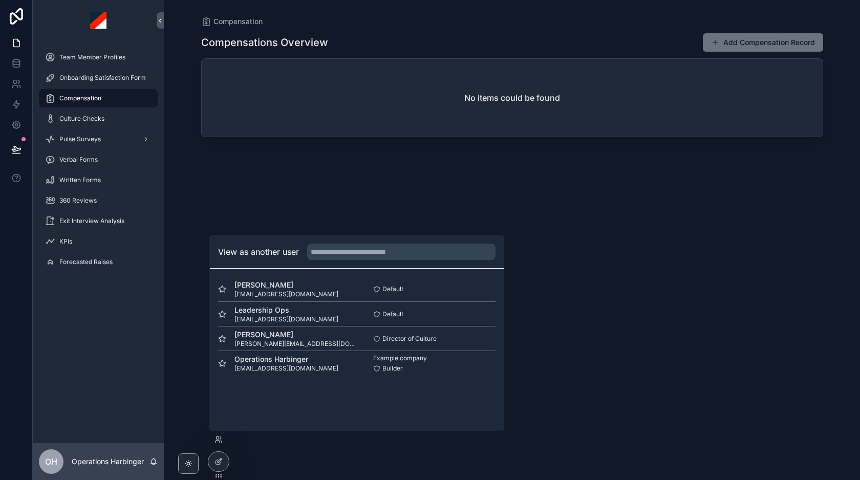
click at [500, 292] on div "[PERSON_NAME] [EMAIL_ADDRESS][DOMAIN_NAME] Default Select Leadership Ops [EMAIL…" at bounding box center [357, 326] width 294 height 115
click at [488, 289] on button "Select" at bounding box center [482, 289] width 27 height 15
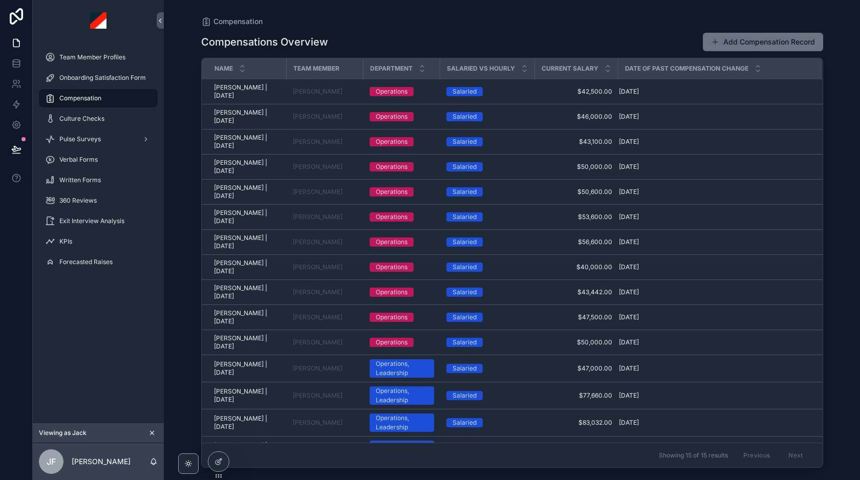
click at [149, 427] on div "Viewing as Jack" at bounding box center [98, 433] width 131 height 20
click at [154, 433] on icon "scrollable content" at bounding box center [151, 432] width 7 height 7
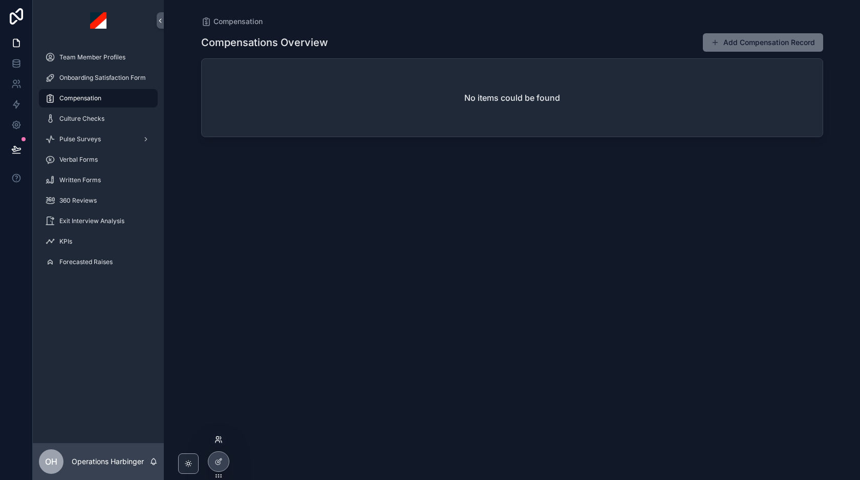
click at [215, 441] on icon at bounding box center [217, 442] width 4 height 2
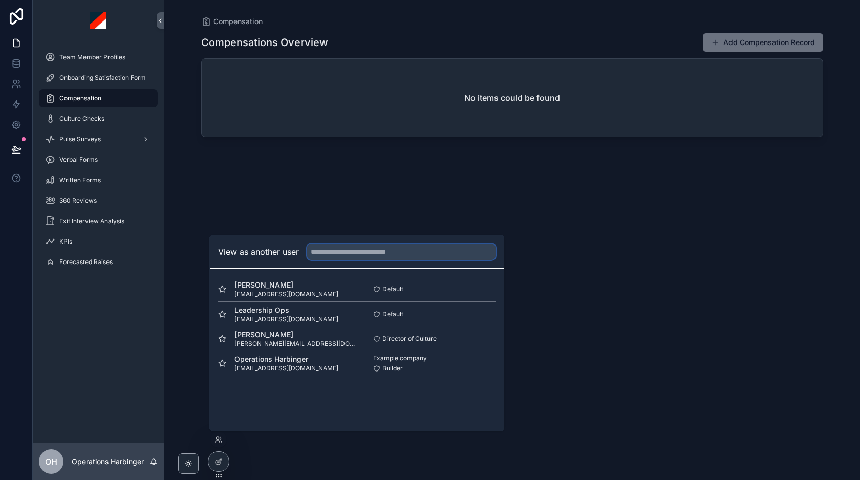
click at [332, 253] on input "text" at bounding box center [401, 252] width 188 height 16
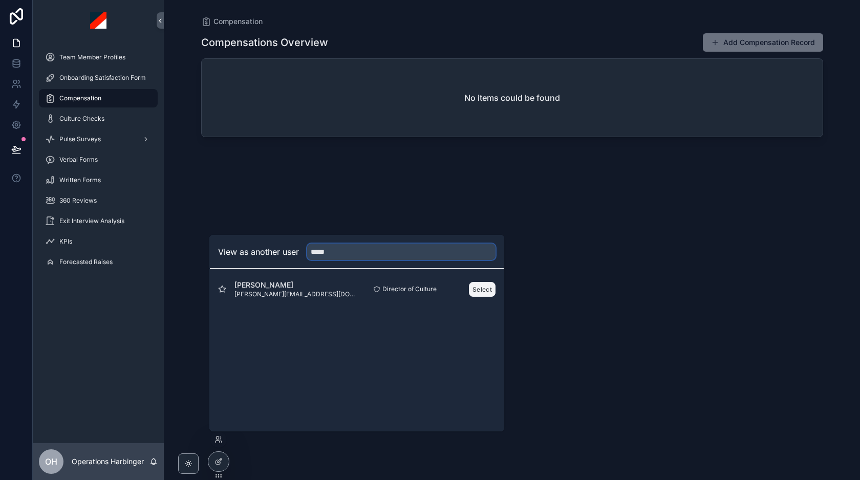
type input "*****"
click at [485, 289] on button "Select" at bounding box center [482, 289] width 27 height 15
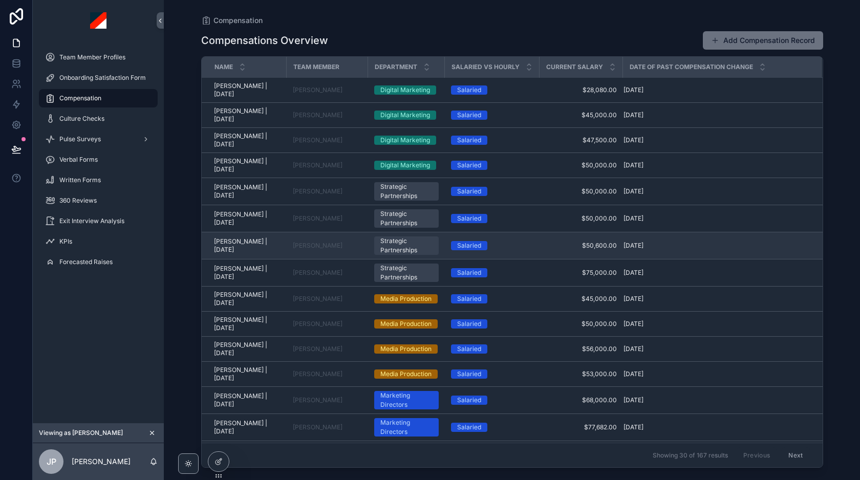
scroll to position [411, 0]
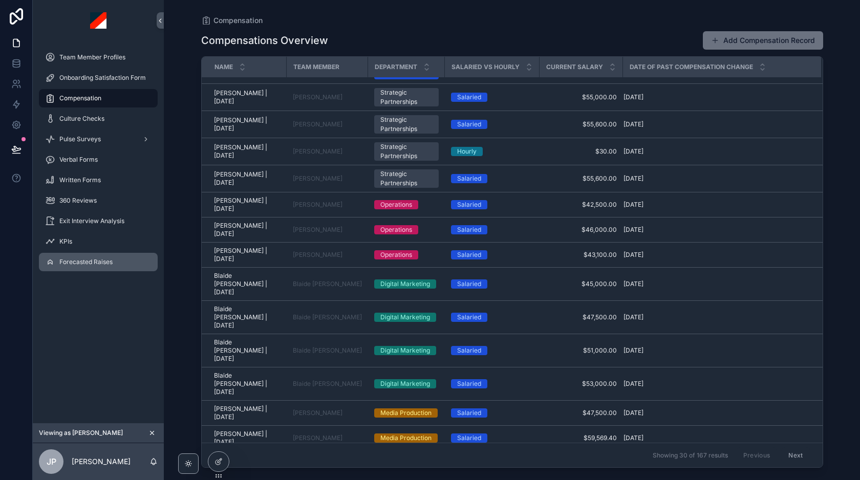
click at [74, 262] on span "Forecasted Raises" at bounding box center [85, 262] width 53 height 8
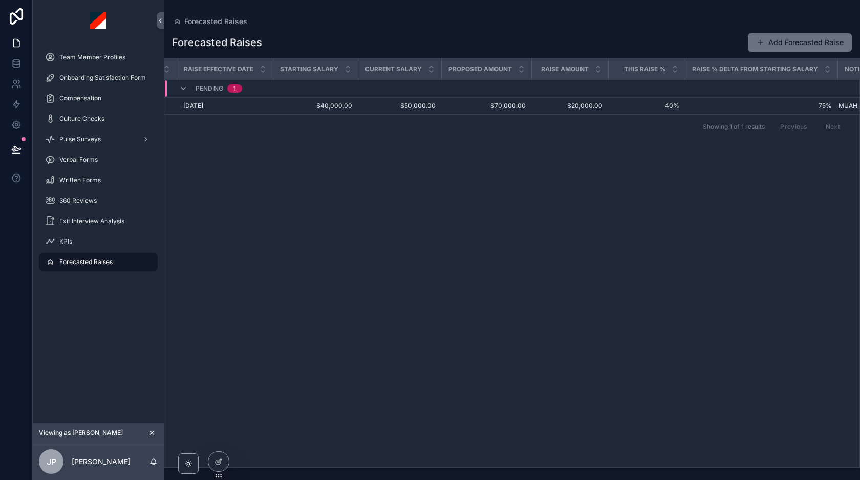
scroll to position [0, 162]
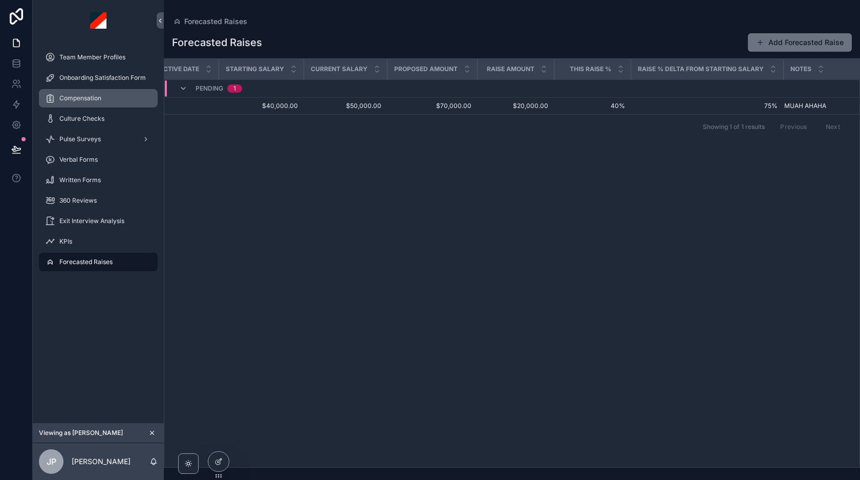
click at [91, 101] on span "Compensation" at bounding box center [80, 98] width 42 height 8
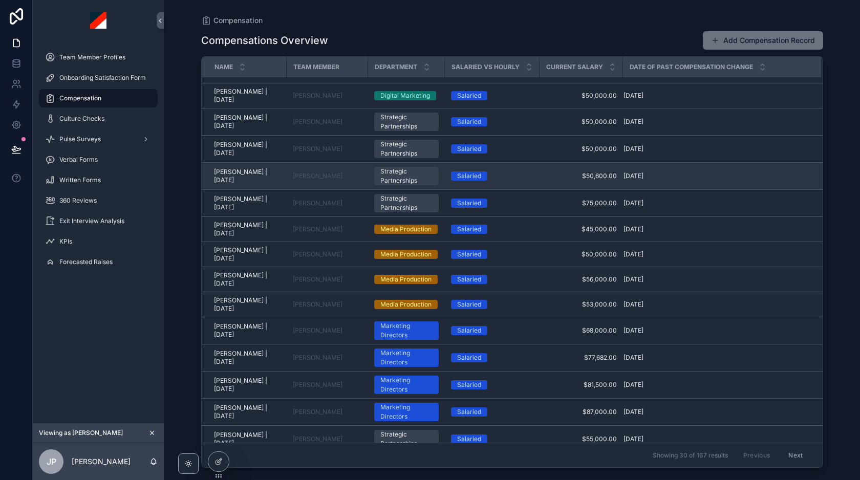
scroll to position [141, 0]
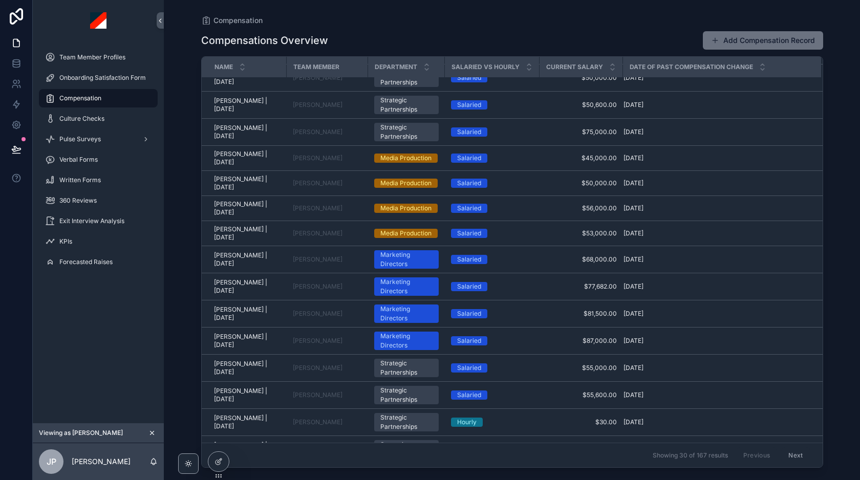
click at [149, 431] on icon "scrollable content" at bounding box center [151, 432] width 7 height 7
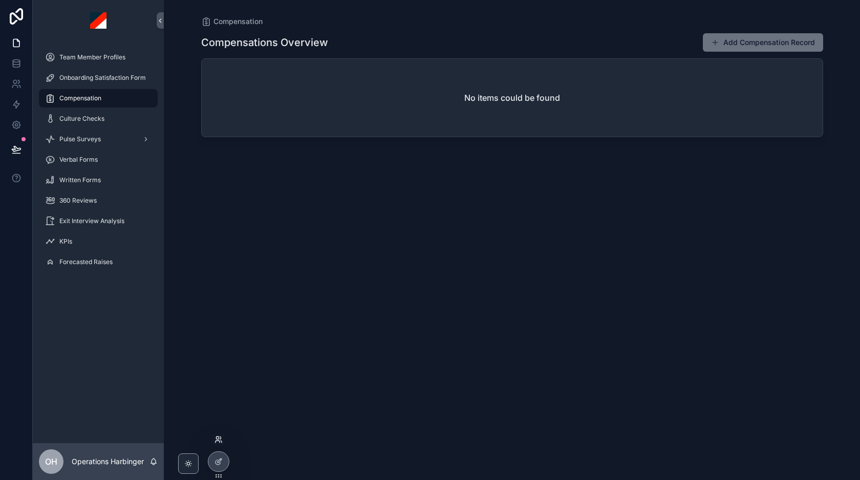
click at [218, 443] on icon at bounding box center [218, 439] width 8 height 8
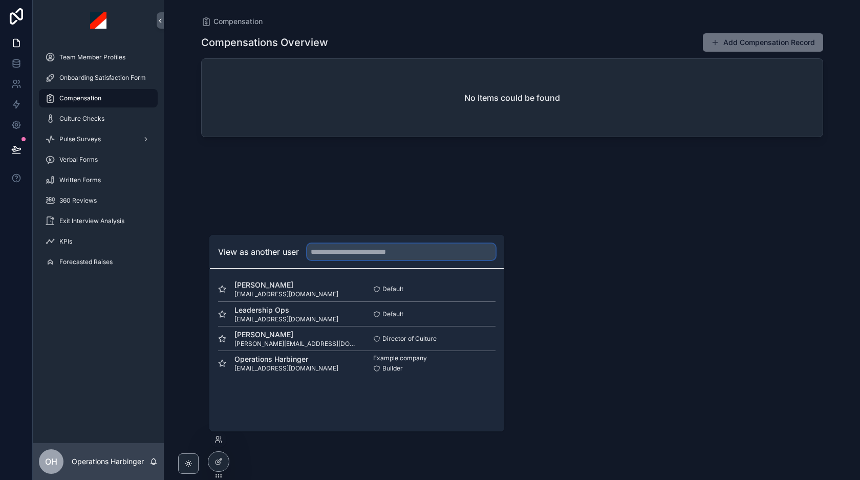
click at [333, 250] on input "text" at bounding box center [401, 252] width 188 height 16
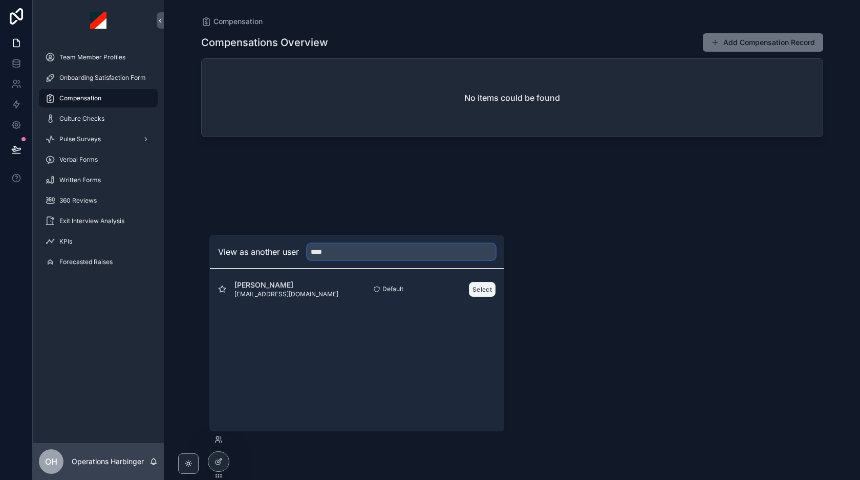
type input "****"
click at [481, 289] on button "Select" at bounding box center [482, 289] width 27 height 15
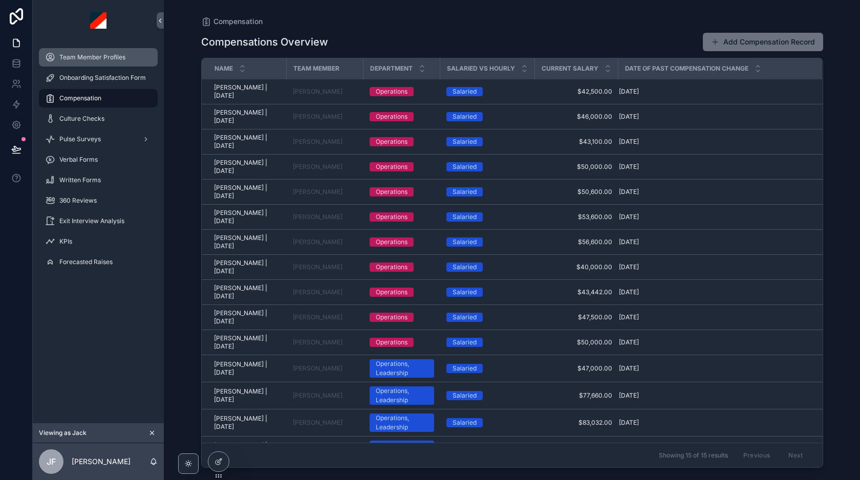
click at [79, 62] on div "Team Member Profiles" at bounding box center [98, 57] width 106 height 16
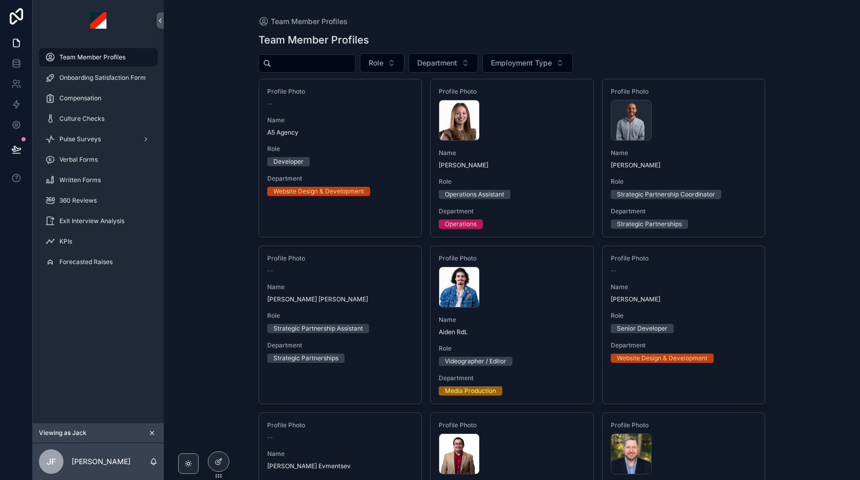
click at [306, 69] on input "scrollable content" at bounding box center [313, 63] width 84 height 14
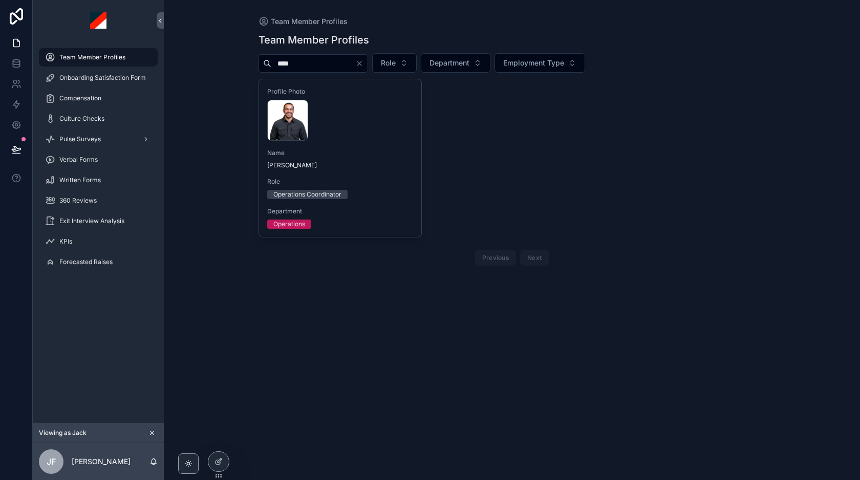
type input "****"
click at [357, 163] on span "[PERSON_NAME]" at bounding box center [340, 165] width 146 height 8
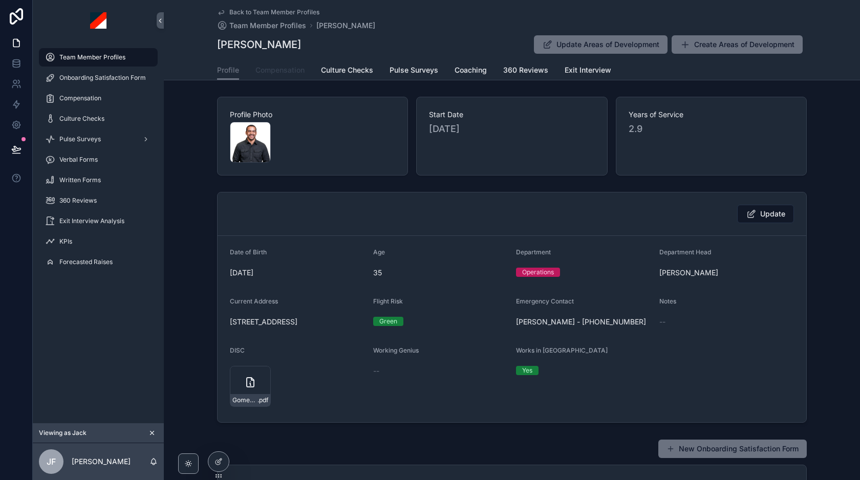
click at [288, 72] on span "Compensation" at bounding box center [279, 70] width 49 height 10
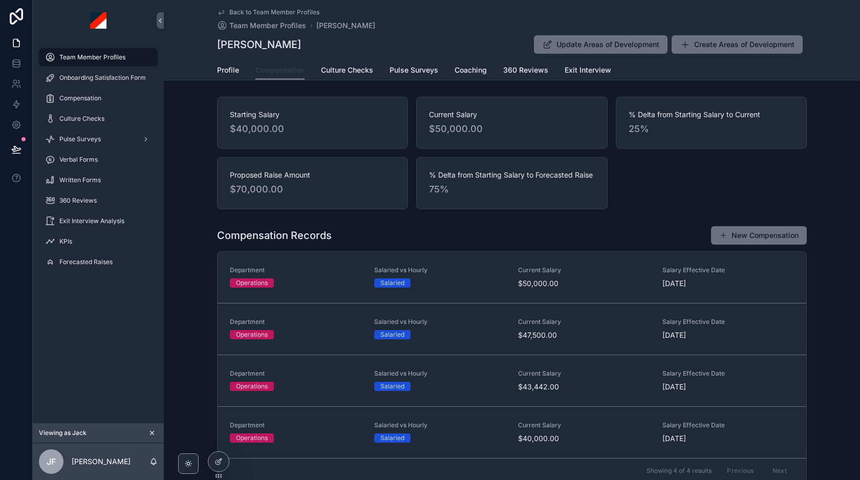
scroll to position [18, 0]
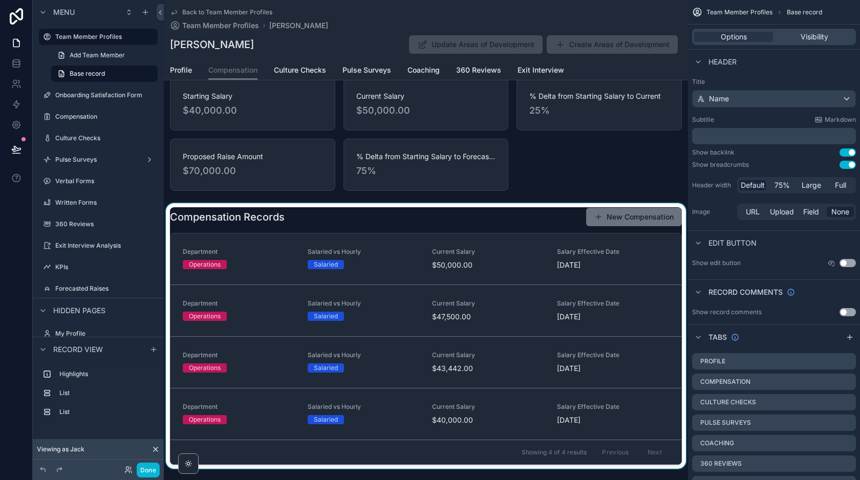
click at [406, 265] on div "scrollable content" at bounding box center [426, 336] width 524 height 266
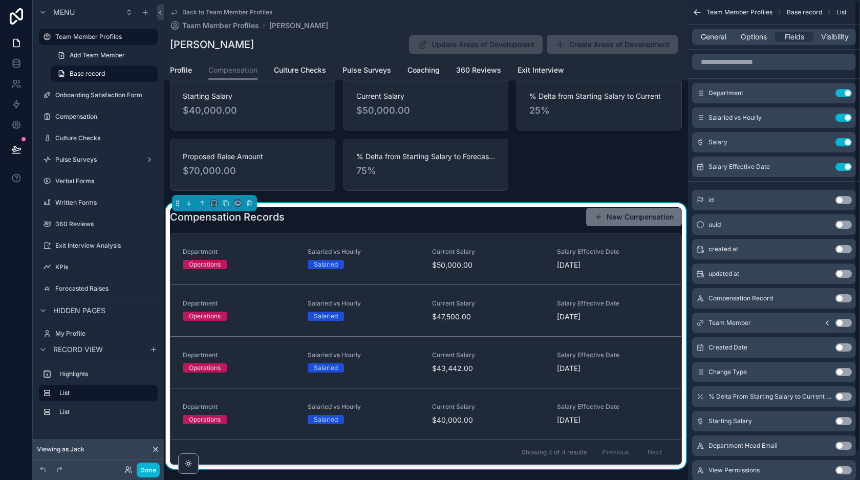
scroll to position [29, 0]
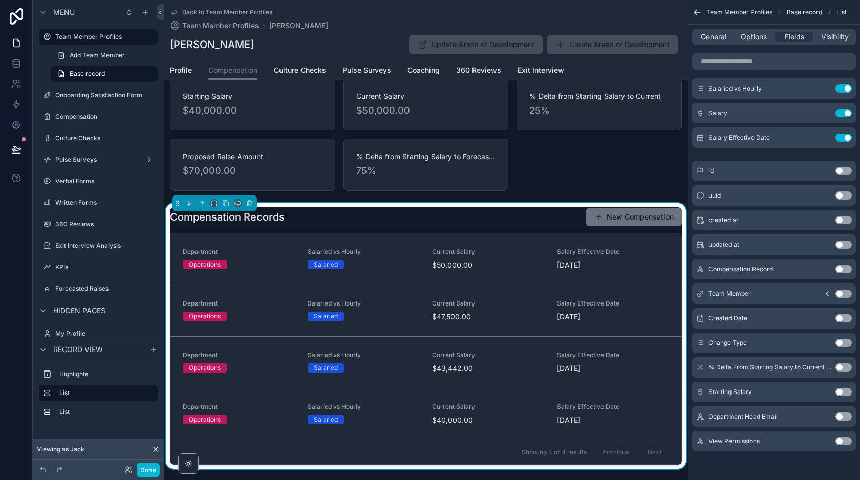
click at [838, 367] on button "Use setting" at bounding box center [843, 367] width 16 height 8
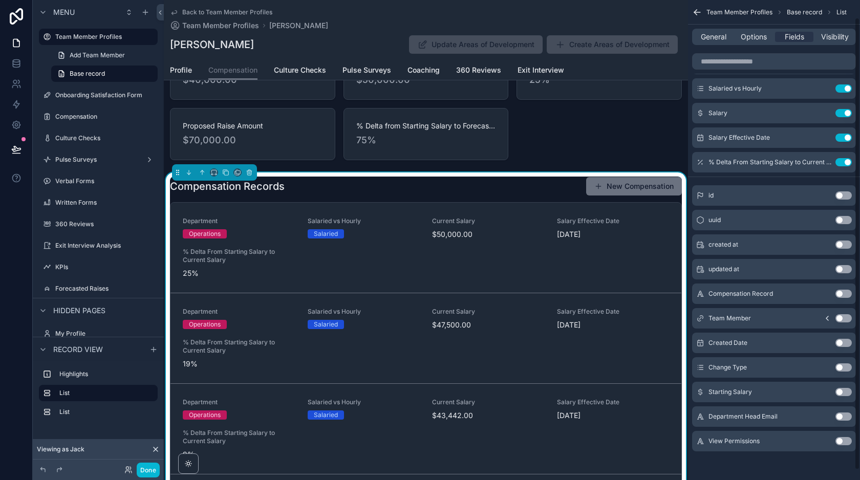
scroll to position [11, 0]
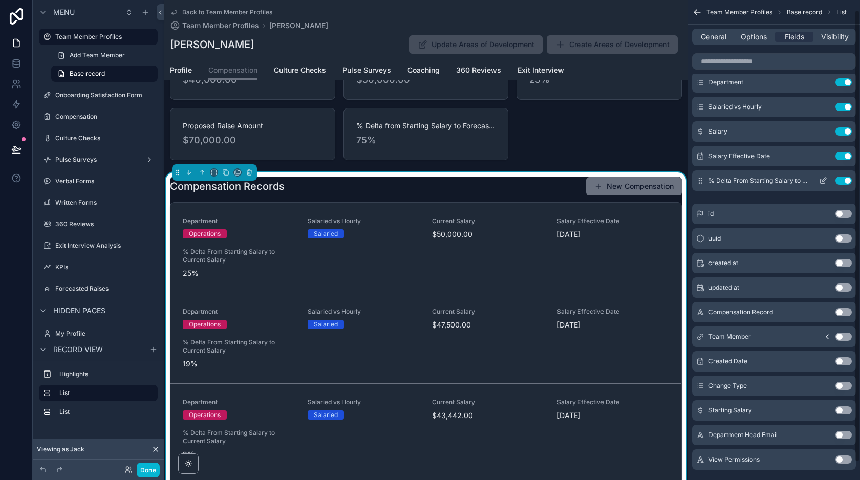
click at [847, 179] on button "Use setting" at bounding box center [843, 181] width 16 height 8
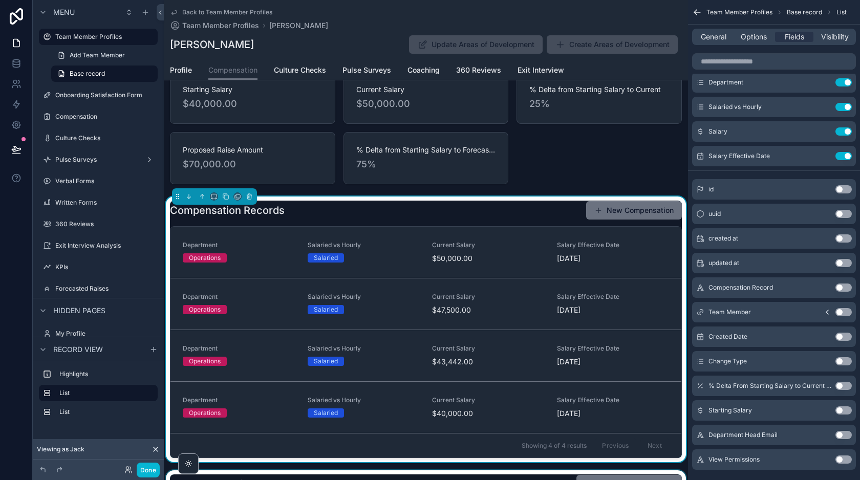
scroll to position [0, 0]
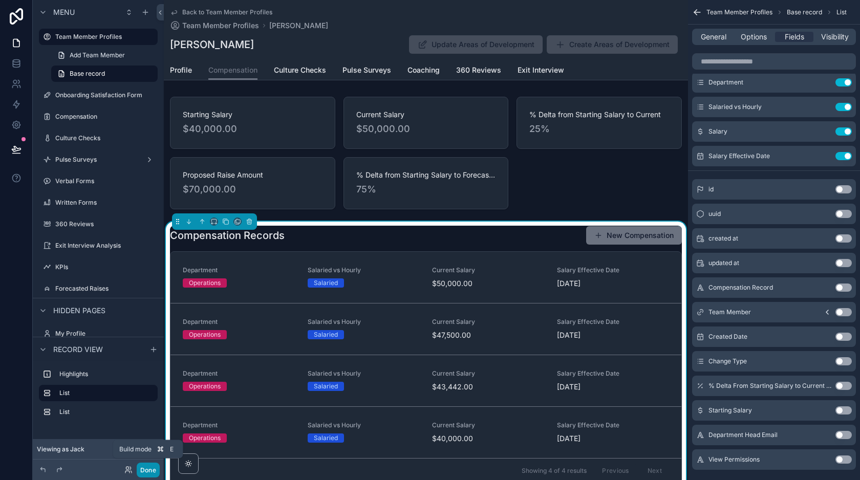
click at [145, 470] on button "Done" at bounding box center [148, 470] width 23 height 15
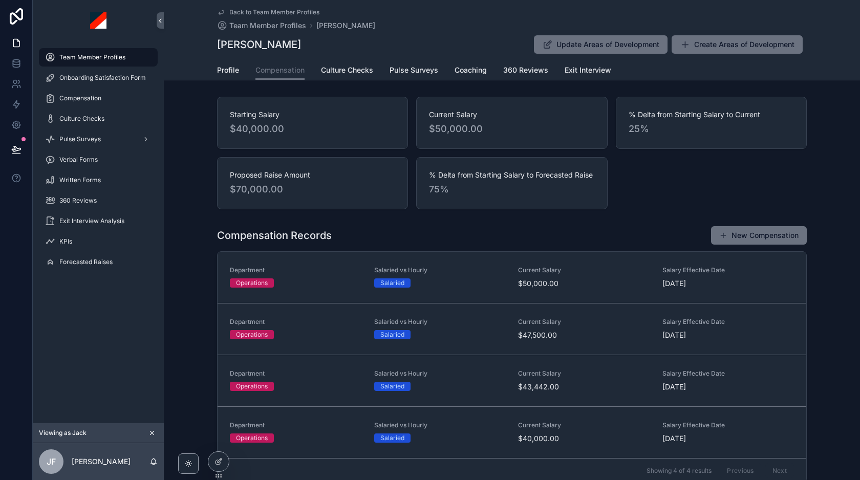
scroll to position [191, 0]
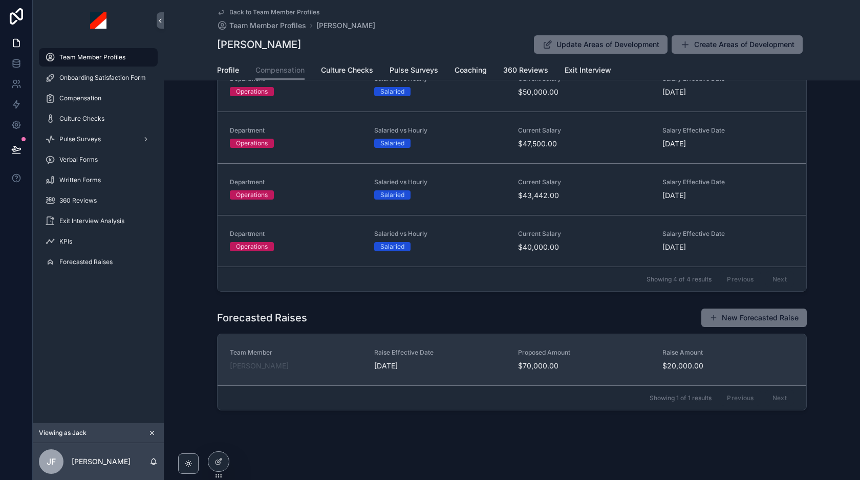
click at [470, 363] on span "10/1/2025" at bounding box center [440, 366] width 132 height 10
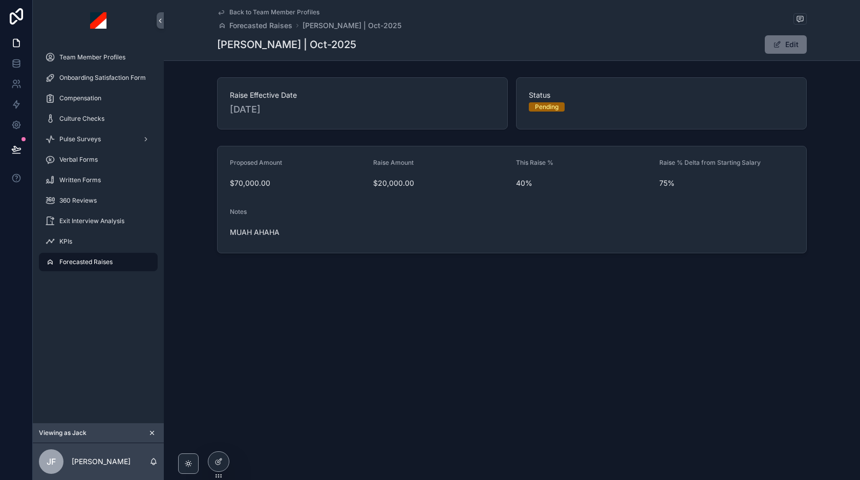
click at [299, 12] on span "Back to Team Member Profiles" at bounding box center [274, 12] width 90 height 8
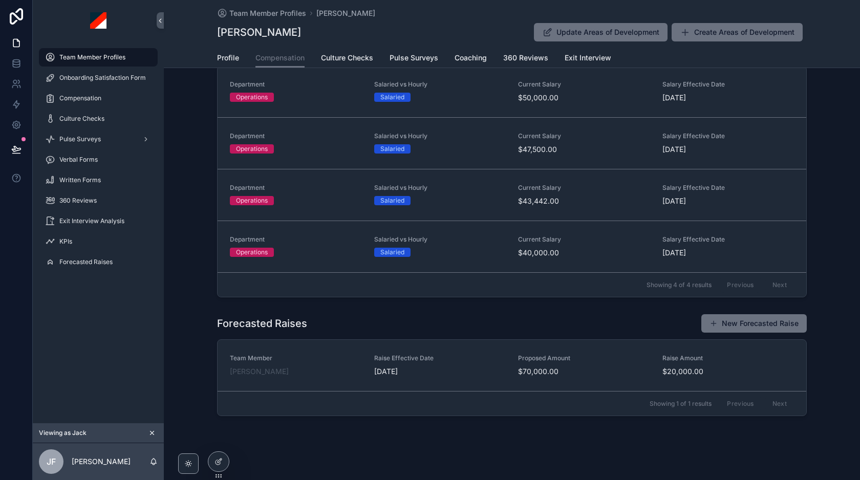
scroll to position [179, 0]
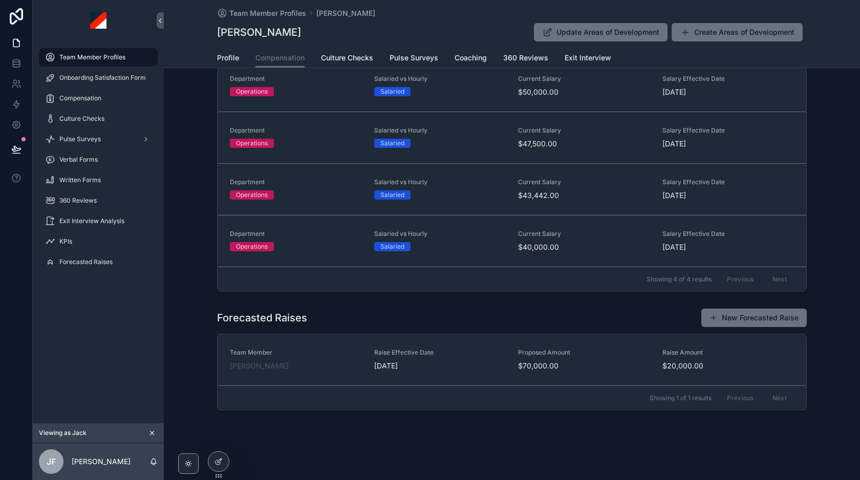
click at [153, 431] on icon "scrollable content" at bounding box center [152, 433] width 4 height 4
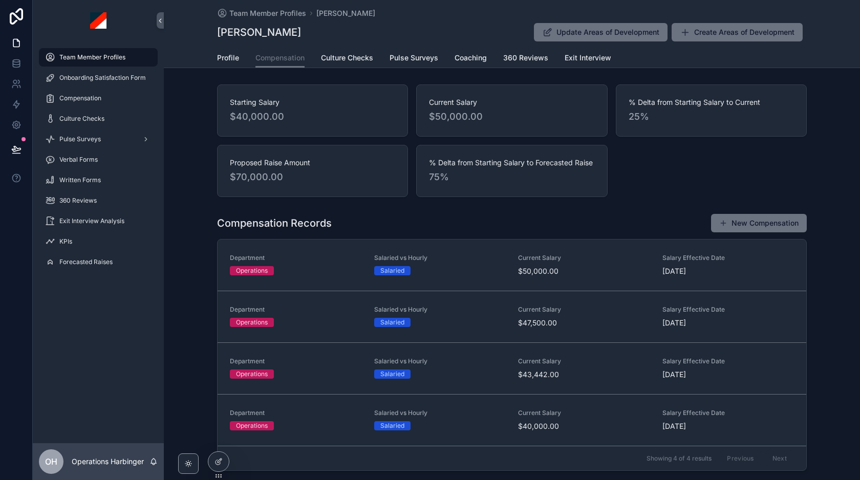
click at [634, 161] on div "Starting Salary $40,000.00 Current Salary $50,000.00 % Delta from Starting Sala…" at bounding box center [511, 140] width 589 height 113
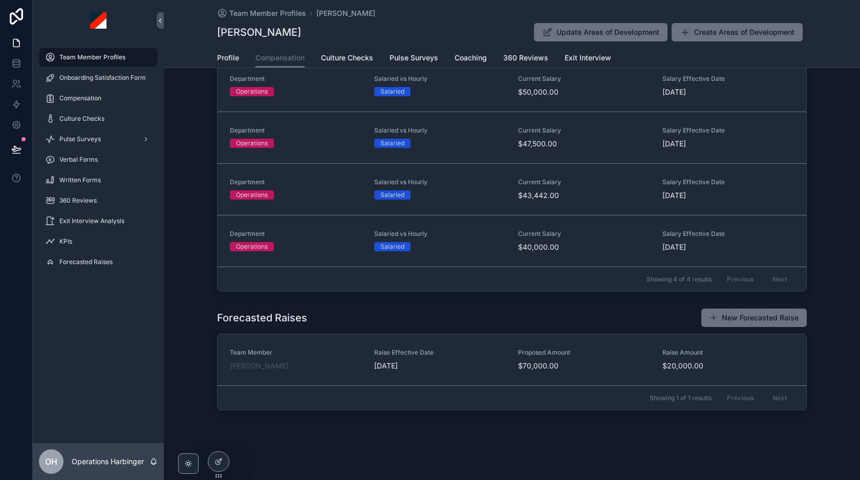
click at [559, 319] on div "Forecasted Raises New Forecasted Raise" at bounding box center [511, 317] width 589 height 19
click at [536, 318] on div "Forecasted Raises New Forecasted Raise" at bounding box center [511, 317] width 589 height 19
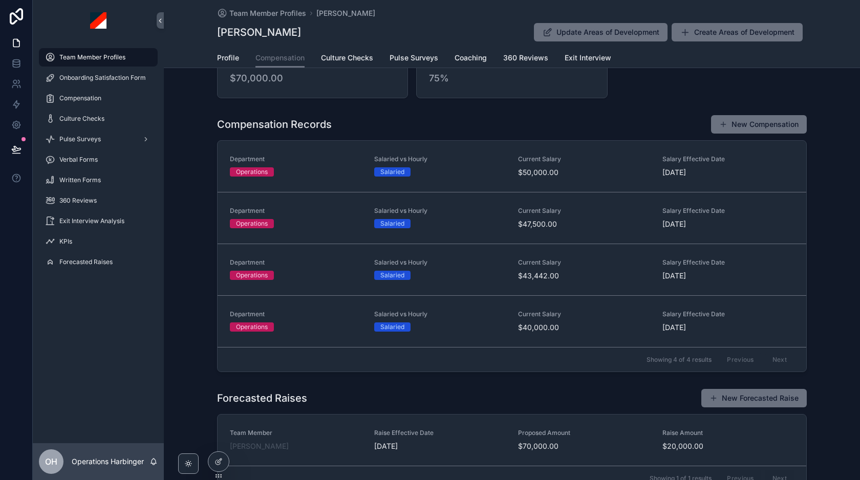
scroll to position [95, 0]
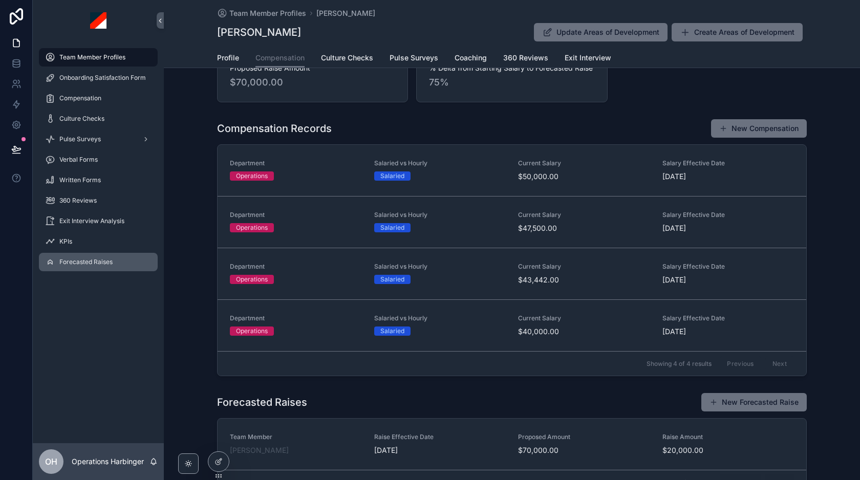
click at [115, 263] on div "Forecasted Raises" at bounding box center [98, 262] width 106 height 16
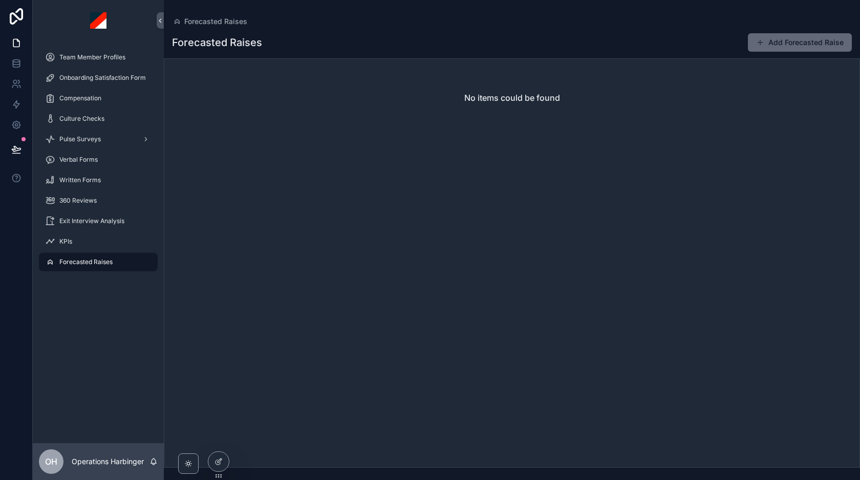
click at [785, 49] on button "Add Forecasted Raise" at bounding box center [800, 42] width 104 height 18
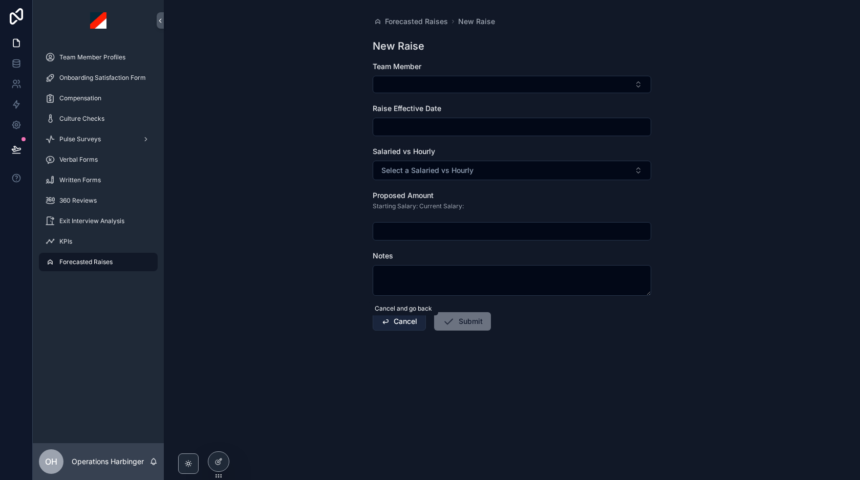
click at [399, 324] on button "Cancel" at bounding box center [398, 321] width 53 height 18
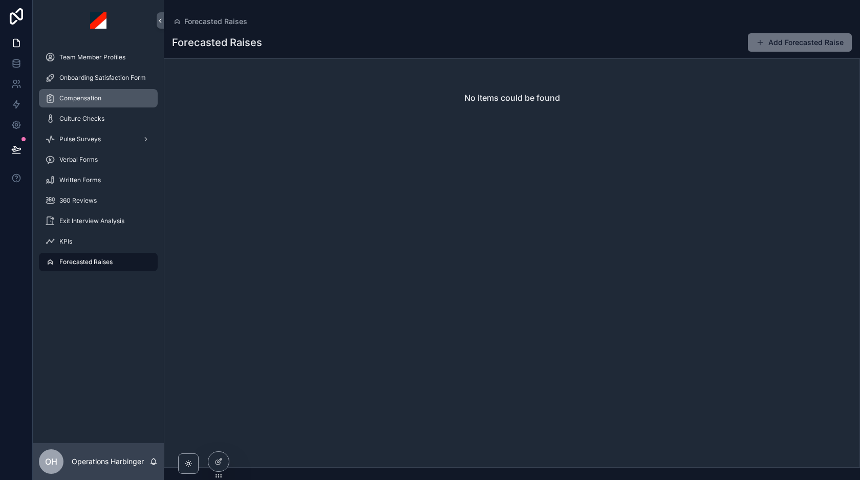
click at [80, 101] on span "Compensation" at bounding box center [80, 98] width 42 height 8
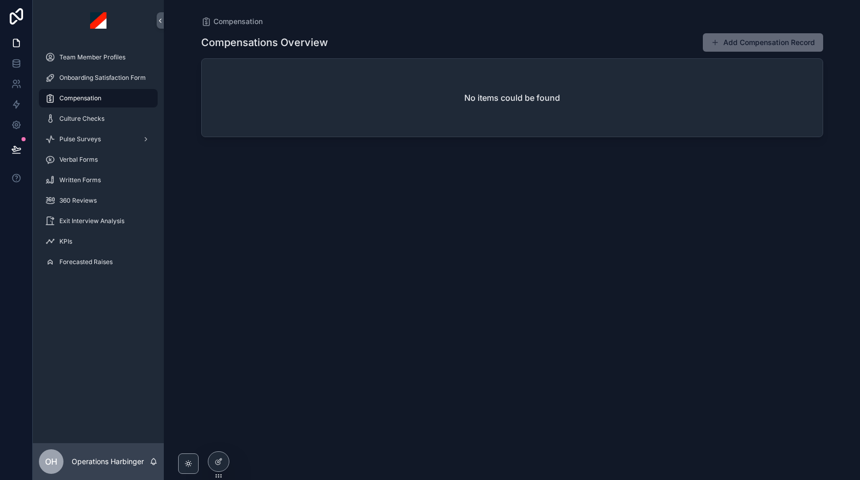
click at [762, 50] on button "Add Compensation Record" at bounding box center [762, 42] width 120 height 18
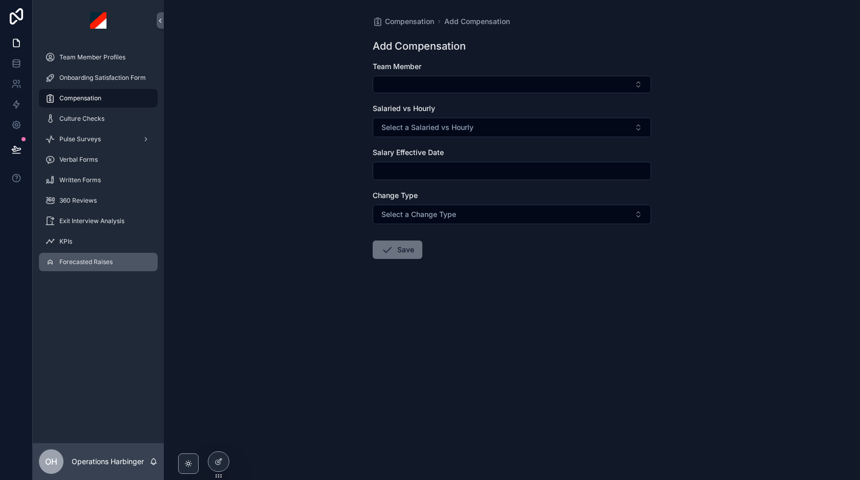
click at [76, 263] on span "Forecasted Raises" at bounding box center [85, 262] width 53 height 8
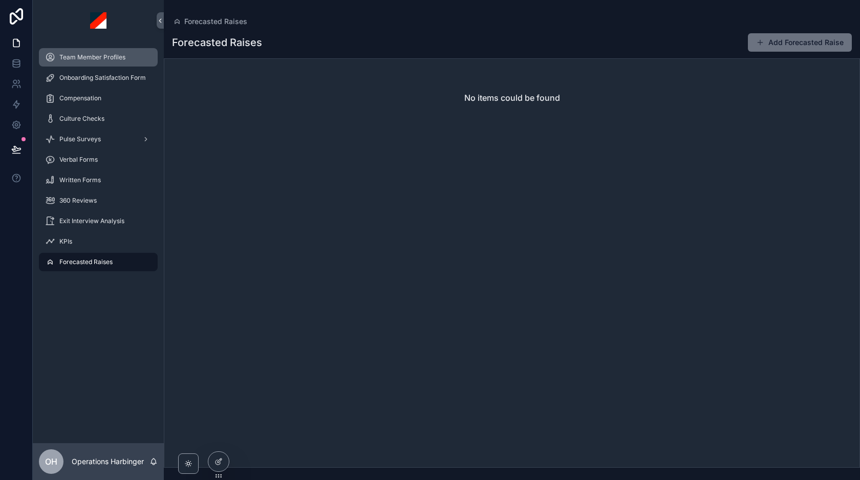
click at [85, 54] on span "Team Member Profiles" at bounding box center [92, 57] width 66 height 8
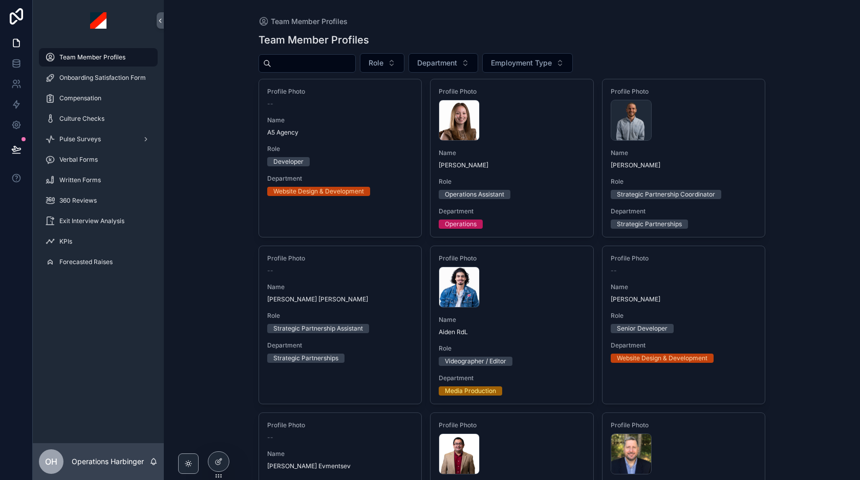
click at [282, 64] on input "scrollable content" at bounding box center [313, 63] width 84 height 14
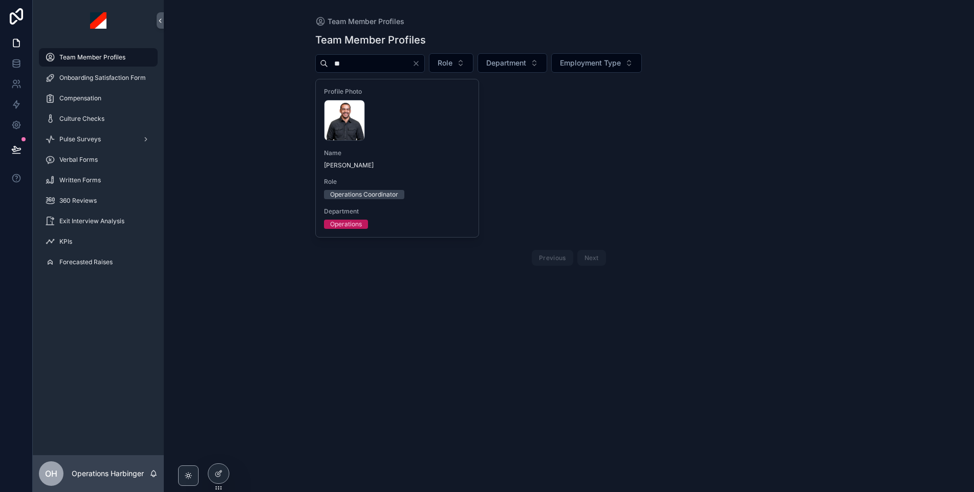
type input "*"
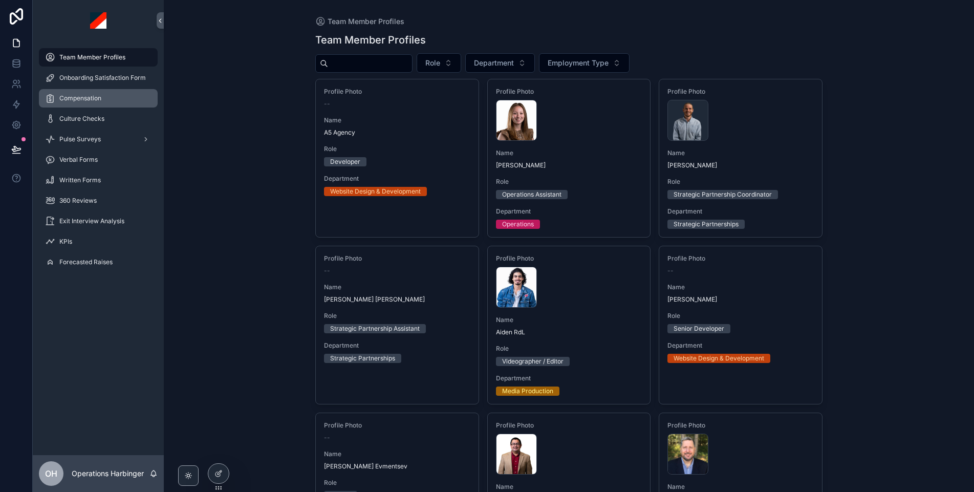
click at [87, 98] on span "Compensation" at bounding box center [80, 98] width 42 height 8
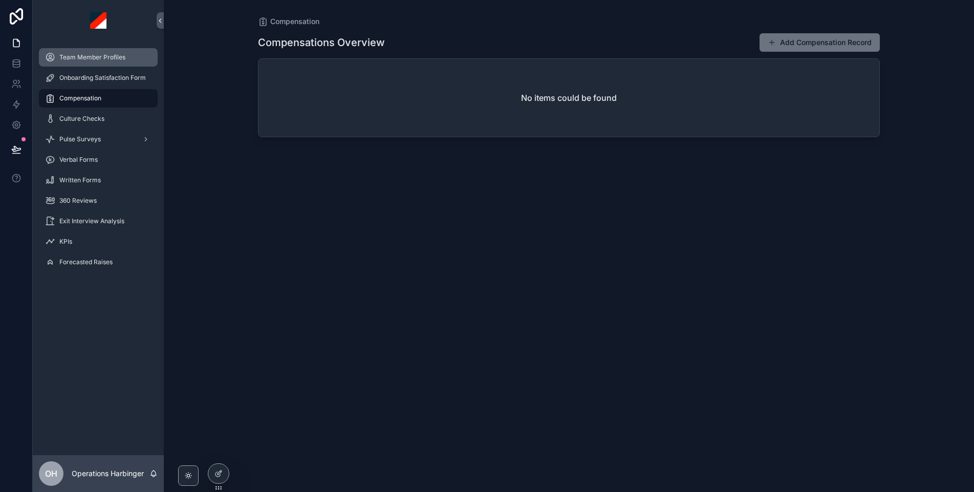
click at [92, 63] on div "Team Member Profiles" at bounding box center [98, 57] width 106 height 16
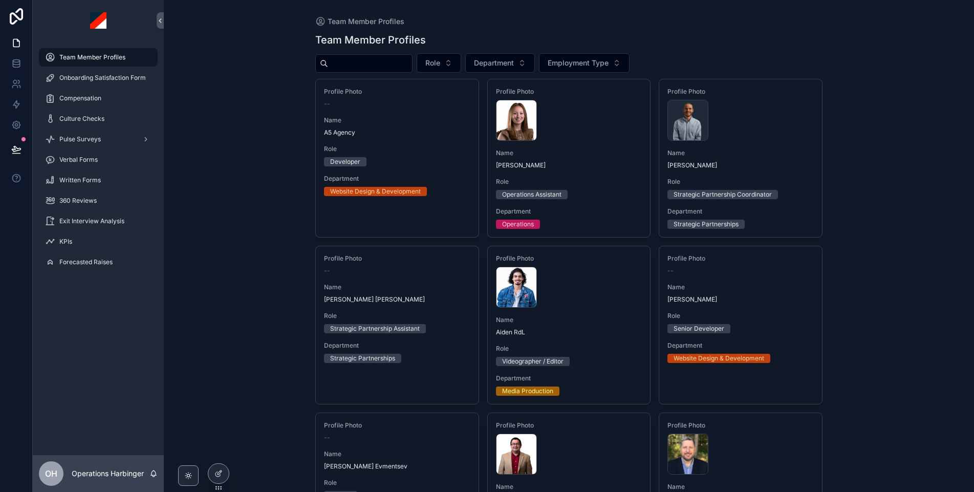
click at [350, 65] on input "scrollable content" at bounding box center [370, 63] width 84 height 14
type input "*"
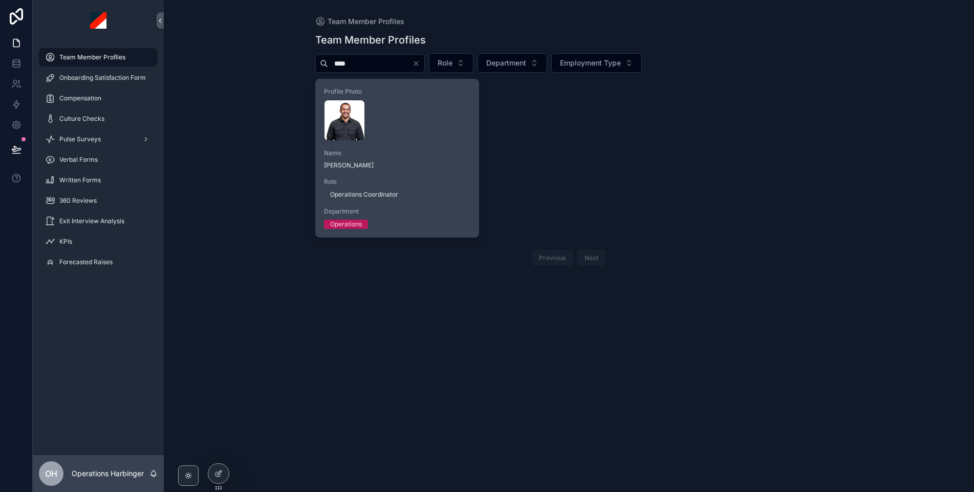
type input "****"
click at [444, 146] on div "Profile Photo [PERSON_NAME] .webp Name [PERSON_NAME] Role Operations Coordinato…" at bounding box center [397, 158] width 163 height 158
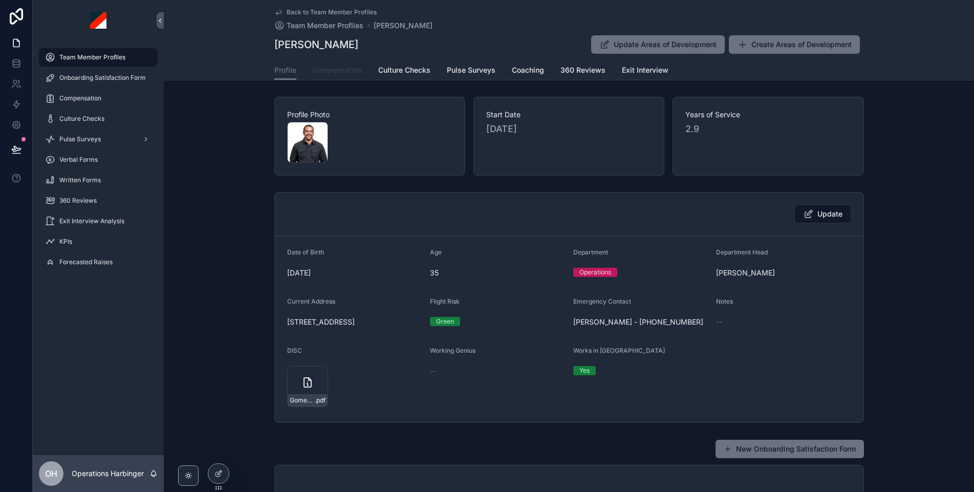
click at [340, 71] on span "Compensation" at bounding box center [337, 70] width 49 height 10
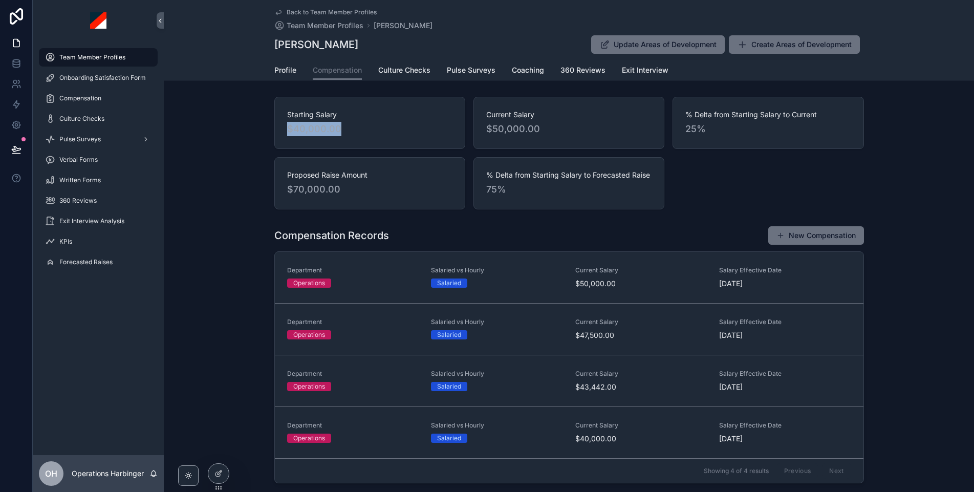
drag, startPoint x: 280, startPoint y: 125, endPoint x: 391, endPoint y: 133, distance: 111.3
click at [391, 133] on div "Starting Salary $40,000.00" at bounding box center [369, 123] width 191 height 52
click at [414, 135] on span "$40,000.00" at bounding box center [369, 129] width 165 height 14
drag, startPoint x: 283, startPoint y: 127, endPoint x: 393, endPoint y: 126, distance: 110.0
click at [379, 125] on div "Starting Salary $40,000.00" at bounding box center [369, 123] width 191 height 52
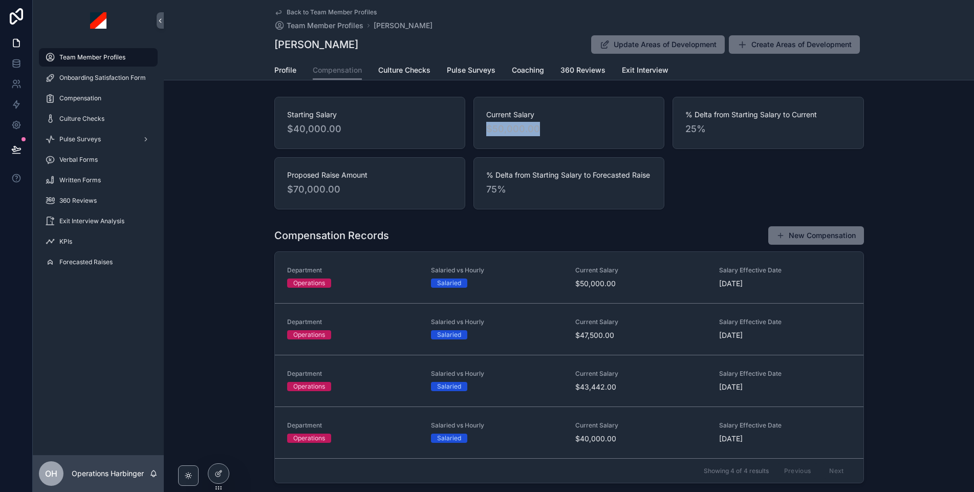
drag, startPoint x: 481, startPoint y: 128, endPoint x: 572, endPoint y: 128, distance: 90.6
click at [572, 128] on div "Current Salary $50,000.00" at bounding box center [568, 123] width 191 height 52
drag, startPoint x: 685, startPoint y: 127, endPoint x: 701, endPoint y: 127, distance: 16.9
click at [701, 126] on div "% Delta from Starting Salary to Current 25%" at bounding box center [767, 123] width 191 height 52
drag, startPoint x: 482, startPoint y: 187, endPoint x: 498, endPoint y: 187, distance: 16.4
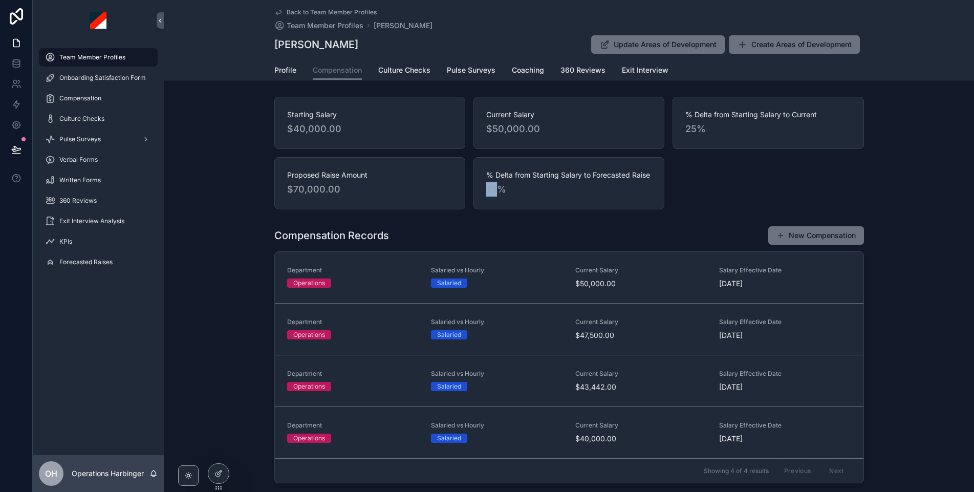
click at [498, 187] on div "% Delta from Starting Salary to Forecasted Raise 75%" at bounding box center [568, 183] width 191 height 52
drag, startPoint x: 82, startPoint y: 262, endPoint x: 49, endPoint y: 299, distance: 49.6
click at [82, 262] on span "Forecasted Raises" at bounding box center [85, 262] width 53 height 8
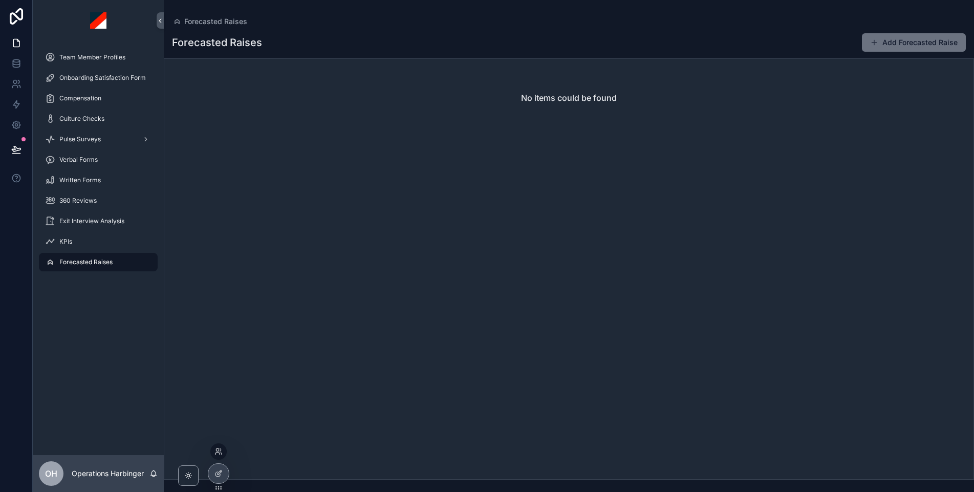
click at [218, 457] on div at bounding box center [218, 451] width 16 height 16
click at [219, 452] on icon at bounding box center [218, 451] width 8 height 8
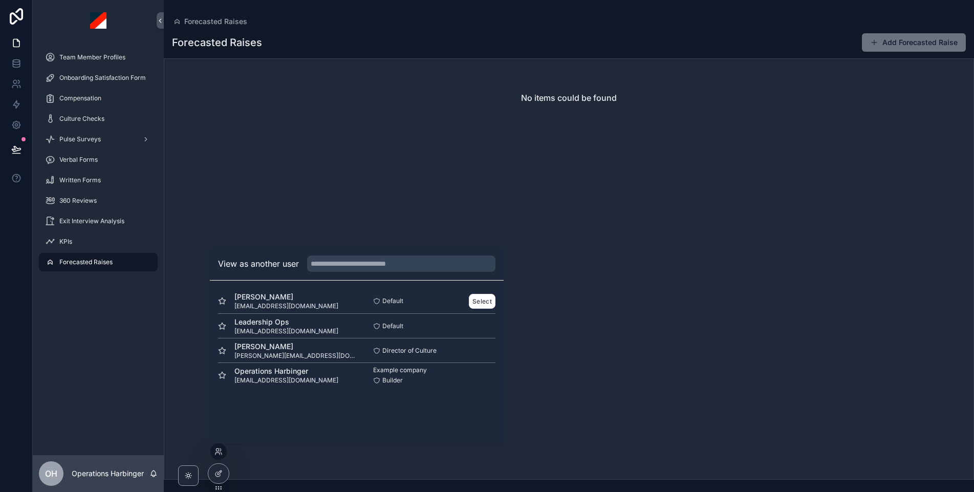
click at [318, 302] on span "jack@harbingermarketing.com" at bounding box center [286, 306] width 104 height 8
click at [498, 300] on div "Jack Foley jack@harbingermarketing.com Default Select Leadership Ops leadership…" at bounding box center [357, 337] width 294 height 115
click at [482, 301] on button "Select" at bounding box center [482, 301] width 27 height 15
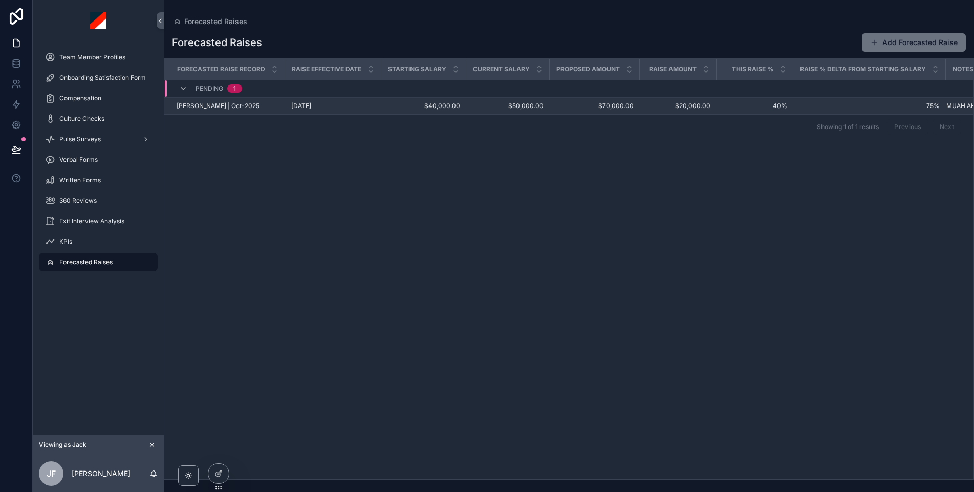
scroll to position [0, 48]
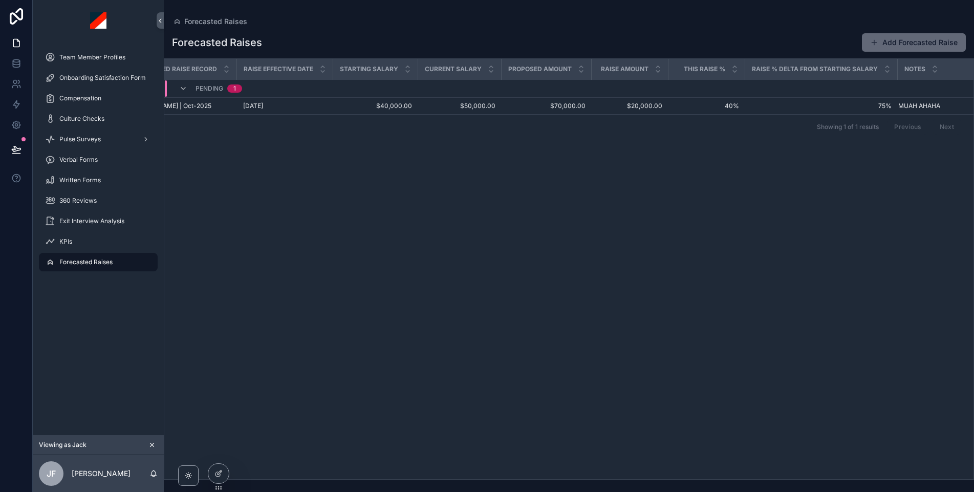
click at [897, 42] on button "Add Forecasted Raise" at bounding box center [914, 42] width 104 height 18
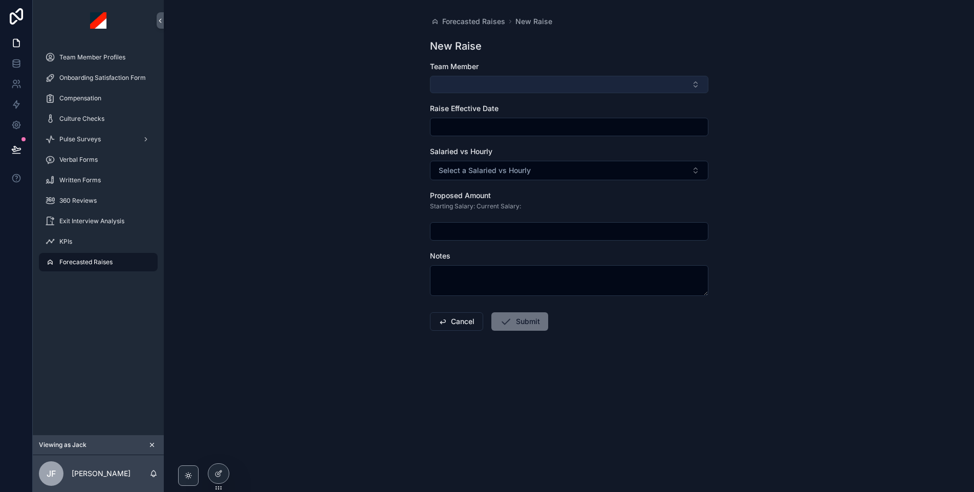
click at [471, 80] on button "Select Button" at bounding box center [569, 84] width 278 height 17
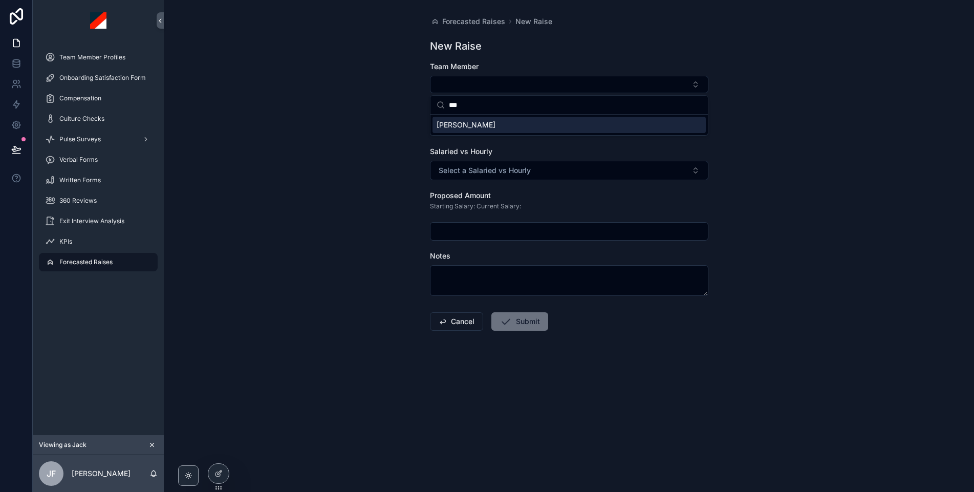
type input "***"
click at [455, 123] on span "[PERSON_NAME]" at bounding box center [465, 125] width 59 height 10
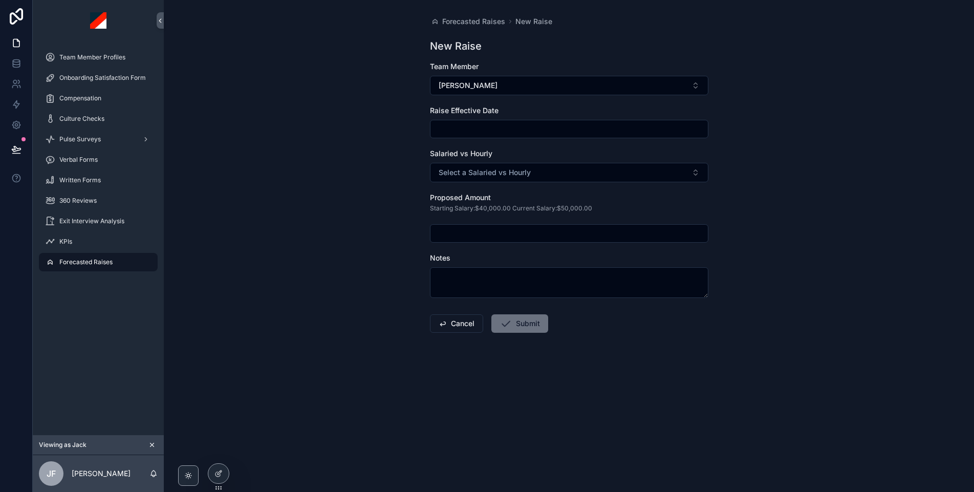
click at [491, 133] on input "scrollable content" at bounding box center [568, 129] width 277 height 14
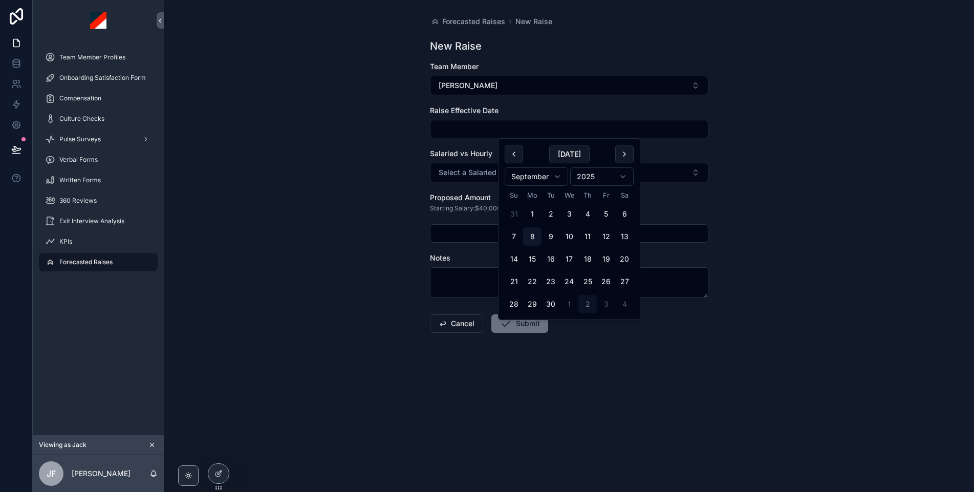
click at [588, 305] on button "2" at bounding box center [587, 304] width 18 height 18
type input "*********"
click at [461, 166] on button "Select a Salaried vs Hourly" at bounding box center [569, 172] width 278 height 19
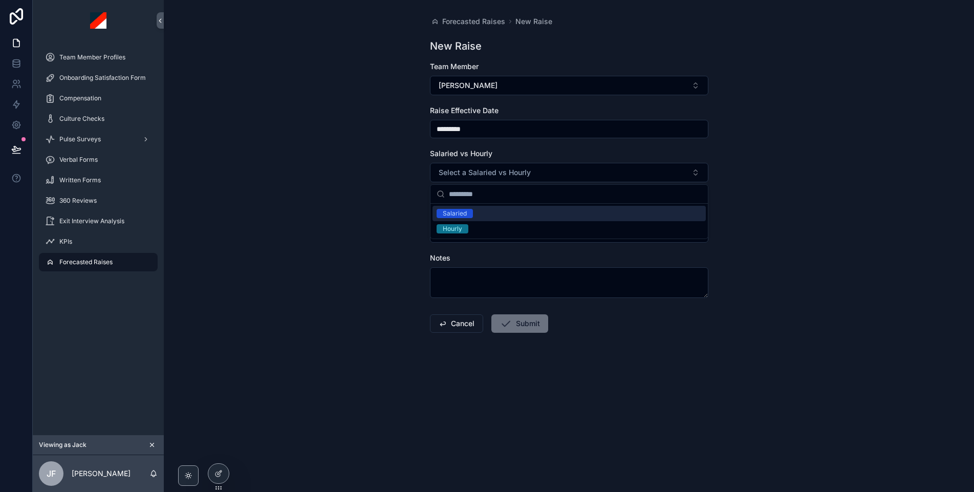
drag, startPoint x: 464, startPoint y: 215, endPoint x: 440, endPoint y: 233, distance: 29.6
click at [463, 215] on div "Salaried" at bounding box center [455, 213] width 24 height 9
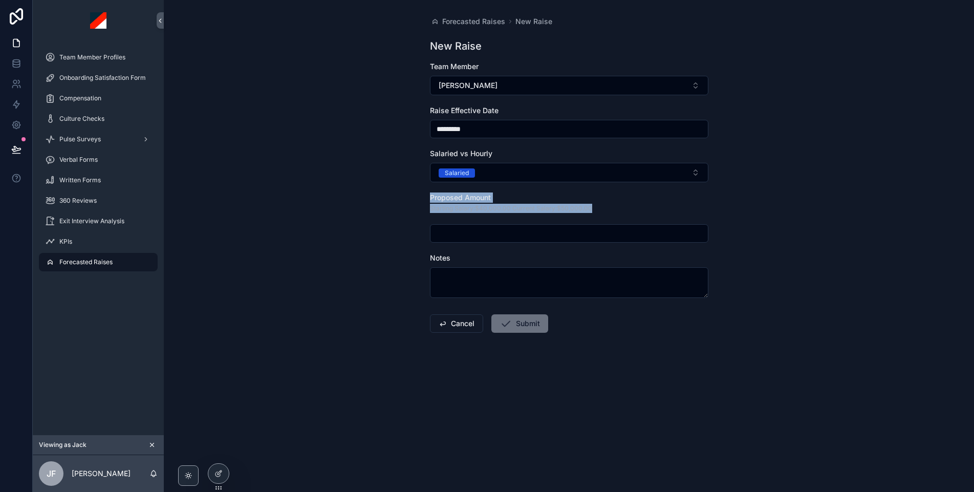
drag, startPoint x: 611, startPoint y: 205, endPoint x: 309, endPoint y: 218, distance: 302.2
click at [318, 194] on div "Forecasted Raises New Raise New Raise Team Member Eddy Gomez Raise Effective Da…" at bounding box center [569, 246] width 810 height 492
click at [522, 218] on div "Starting Salary:$40,000.00 Current Salary:$50,000.00" at bounding box center [569, 211] width 278 height 17
drag, startPoint x: 452, startPoint y: 212, endPoint x: 573, endPoint y: 216, distance: 120.8
click at [573, 216] on div "Starting Salary:$40,000.00 Current Salary:$50,000.00" at bounding box center [569, 211] width 278 height 17
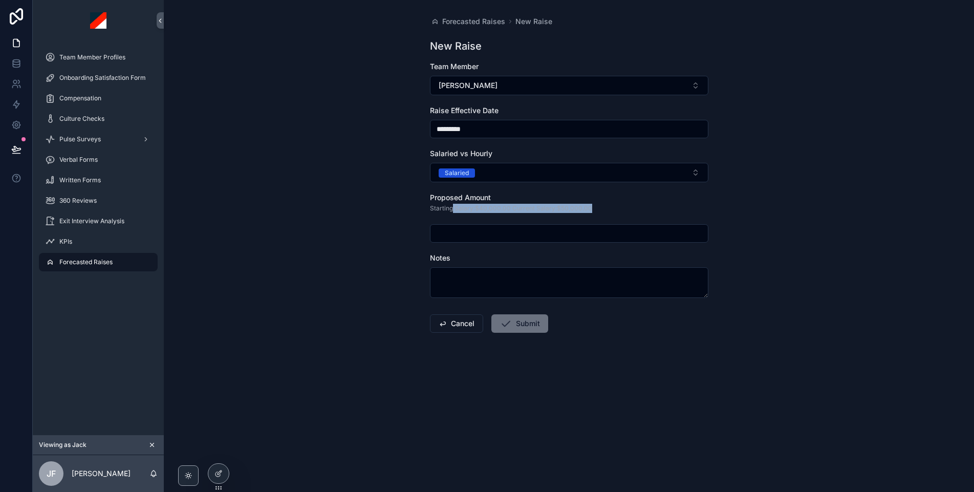
click at [460, 209] on p "Starting Salary:$40,000.00 Current Salary:$50,000.00" at bounding box center [511, 208] width 162 height 9
drag, startPoint x: 598, startPoint y: 205, endPoint x: 538, endPoint y: 211, distance: 60.7
click at [538, 211] on div "Starting Salary:$40,000.00 Current Salary:$50,000.00" at bounding box center [569, 211] width 278 height 17
drag, startPoint x: 499, startPoint y: 208, endPoint x: 459, endPoint y: 209, distance: 39.4
click at [459, 209] on p "Starting Salary:$40,000.00 Current Salary:$50,000.00" at bounding box center [511, 208] width 162 height 9
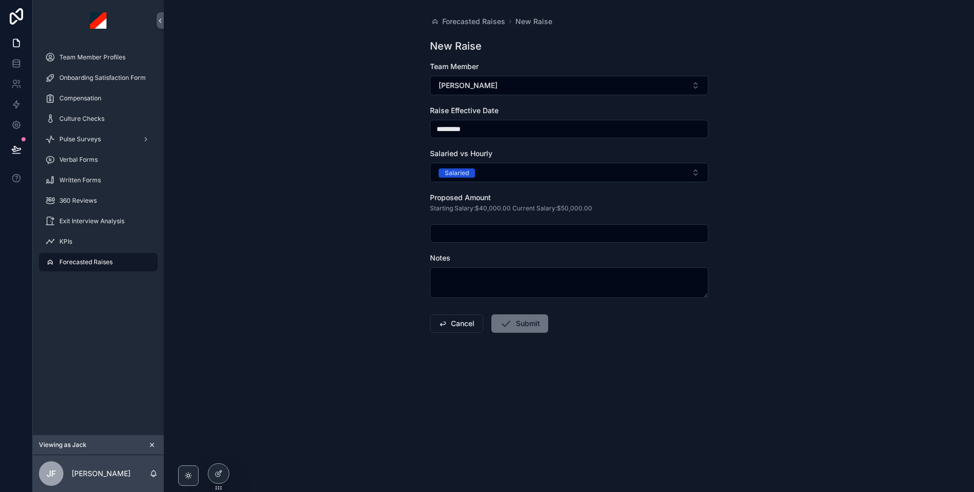
click at [603, 210] on div "Starting Salary:$40,000.00 Current Salary:$50,000.00" at bounding box center [569, 211] width 278 height 17
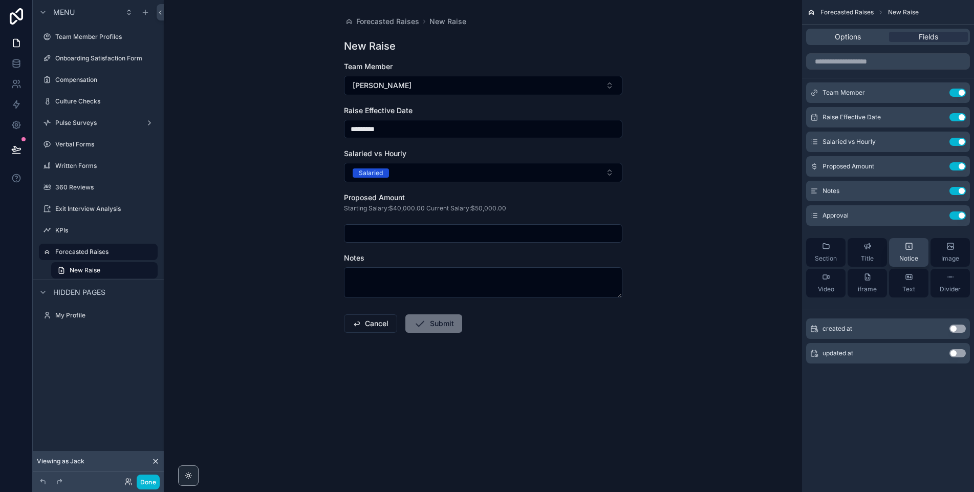
drag, startPoint x: 934, startPoint y: 165, endPoint x: 903, endPoint y: 264, distance: 103.6
click at [0, 0] on icon "scrollable content" at bounding box center [0, 0] width 0 height 0
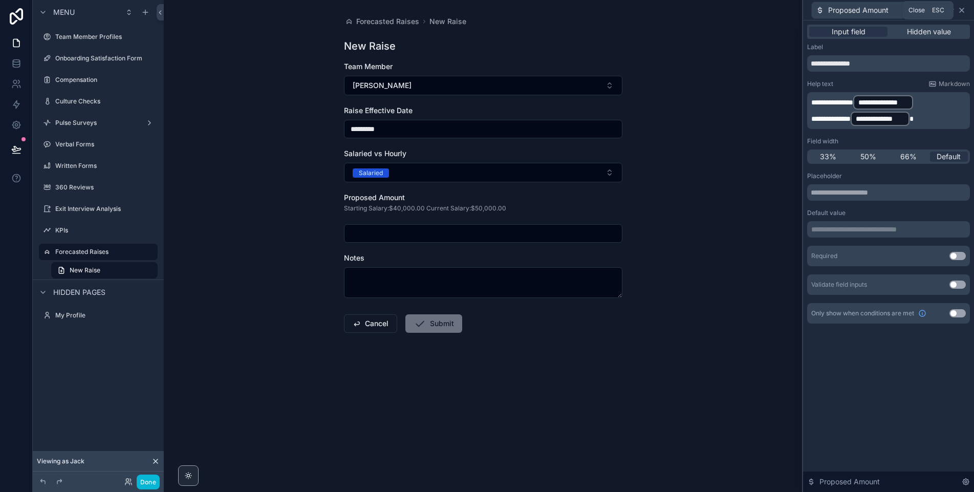
click at [962, 9] on icon at bounding box center [961, 10] width 4 height 4
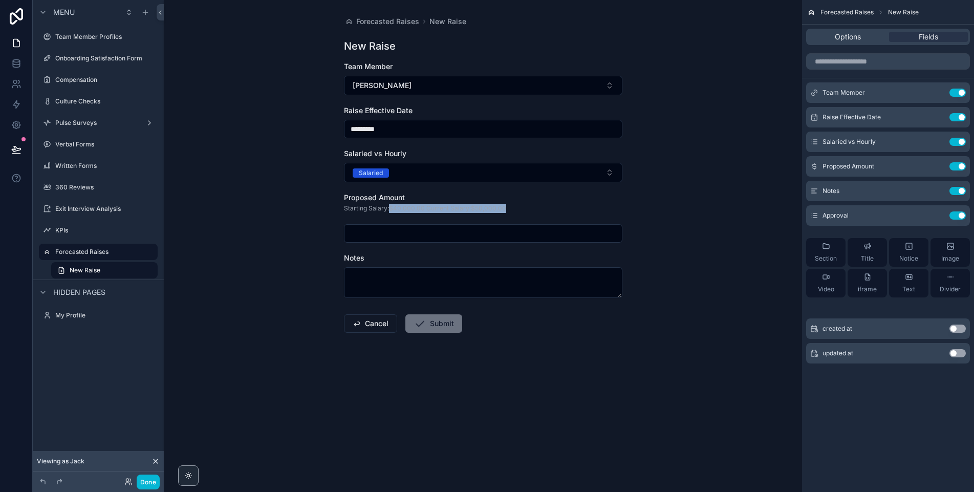
drag, startPoint x: 387, startPoint y: 207, endPoint x: 528, endPoint y: 208, distance: 140.2
click at [528, 208] on div "Starting Salary:$40,000.00 Current Salary:$50,000.00" at bounding box center [483, 211] width 278 height 17
click at [449, 215] on div "Starting Salary:$40,000.00 Current Salary:$50,000.00" at bounding box center [483, 211] width 278 height 17
drag, startPoint x: 509, startPoint y: 215, endPoint x: 391, endPoint y: 211, distance: 117.2
click at [391, 211] on div "Starting Salary:$40,000.00 Current Salary:$50,000.00" at bounding box center [483, 211] width 278 height 17
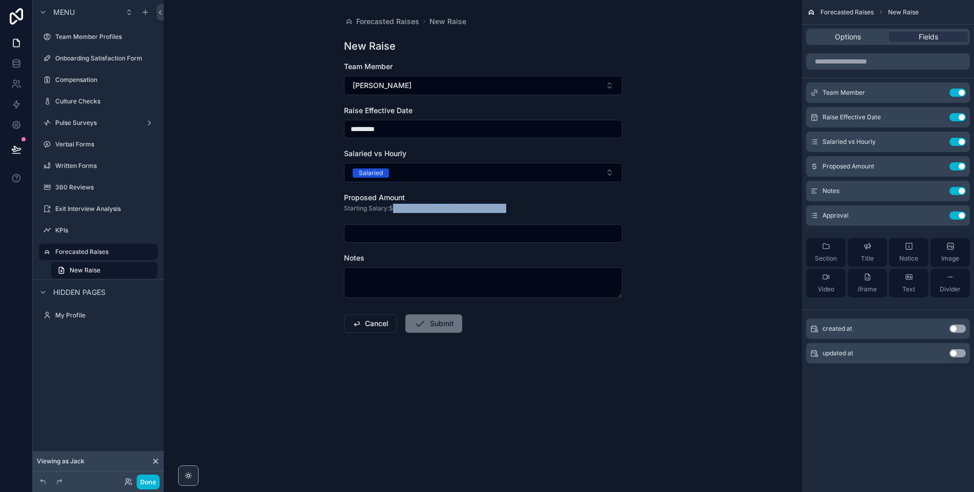
click at [519, 206] on div "Starting Salary:$40,000.00 Current Salary:$50,000.00" at bounding box center [483, 211] width 278 height 17
drag, startPoint x: 415, startPoint y: 207, endPoint x: 543, endPoint y: 223, distance: 128.4
click at [542, 209] on div "Starting Salary:$40,000.00 Current Salary:$50,000.00" at bounding box center [483, 211] width 278 height 17
click at [400, 210] on p "Starting Salary:$40,000.00 Current Salary:$50,000.00" at bounding box center [425, 208] width 162 height 9
click at [397, 225] on div "scrollable content" at bounding box center [483, 233] width 278 height 18
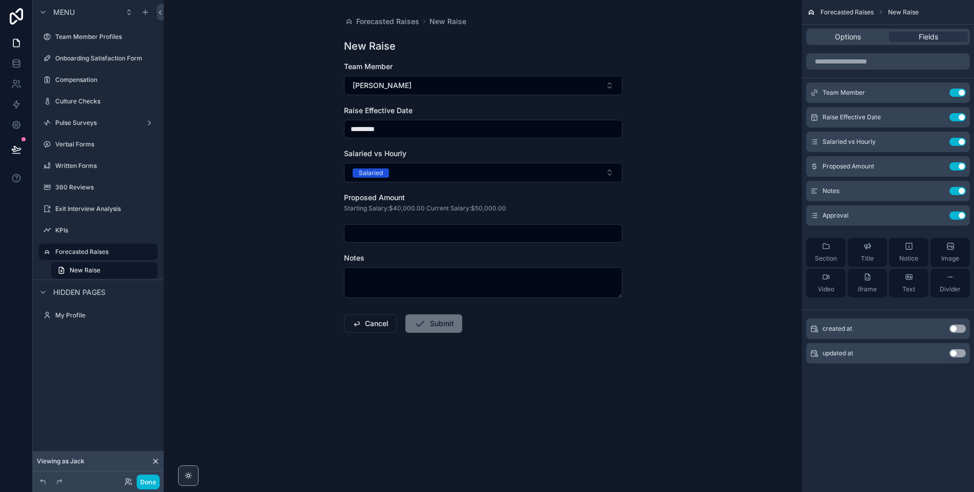
click at [472, 231] on input "scrollable content" at bounding box center [482, 233] width 277 height 14
type input "*****"
click at [390, 127] on input "*********" at bounding box center [482, 129] width 277 height 14
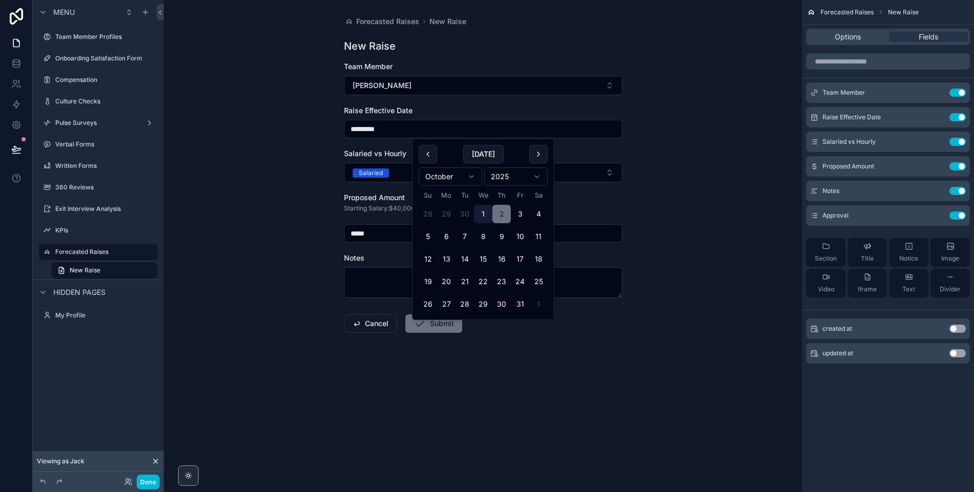
click at [485, 216] on button "1" at bounding box center [483, 214] width 18 height 18
click at [426, 153] on button "scrollable content" at bounding box center [428, 154] width 18 height 18
click at [516, 217] on button "5" at bounding box center [520, 214] width 18 height 18
type input "********"
click at [578, 144] on form "Team Member Eddy Gomez Raise Effective Date ******** Salaried vs Hourly Salarie…" at bounding box center [483, 229] width 278 height 337
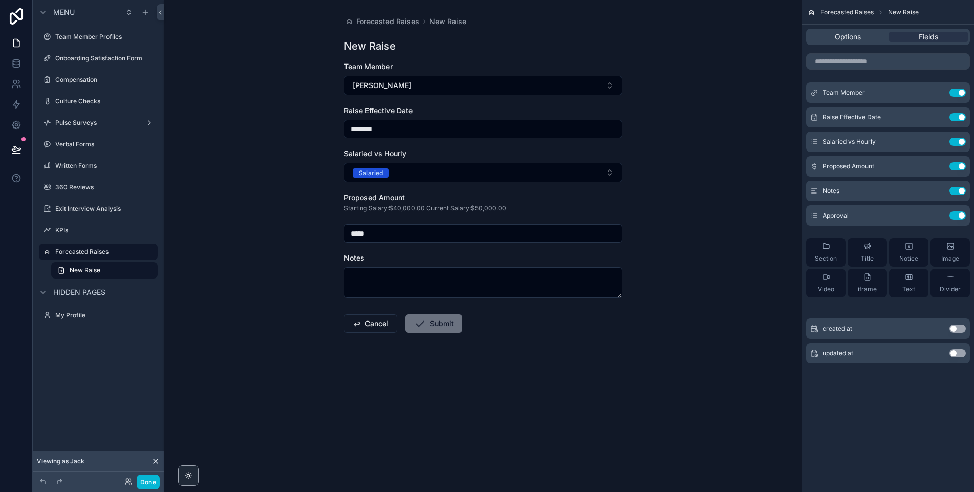
click at [387, 235] on input "*****" at bounding box center [482, 233] width 277 height 14
type input "*****"
type input "**********"
click at [384, 260] on div "Notes" at bounding box center [483, 258] width 278 height 10
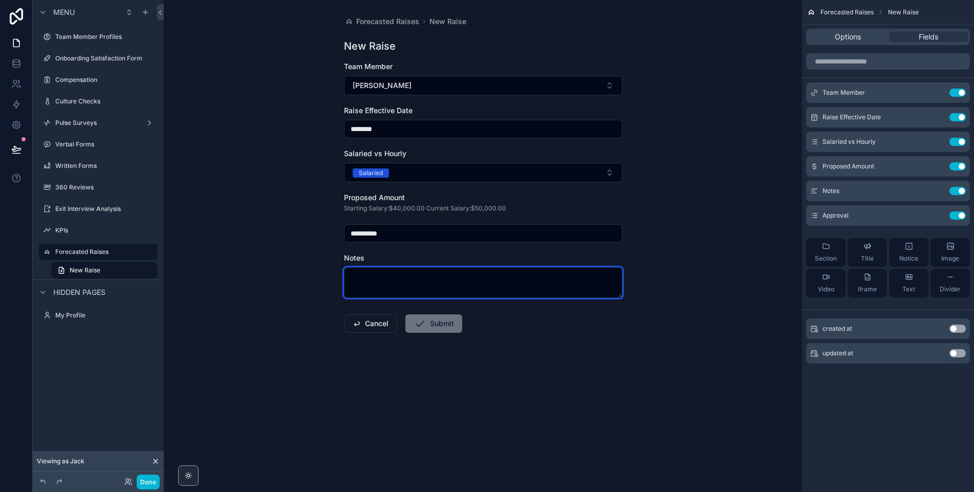
click at [382, 273] on textarea "scrollable content" at bounding box center [483, 282] width 278 height 31
type textarea "**********"
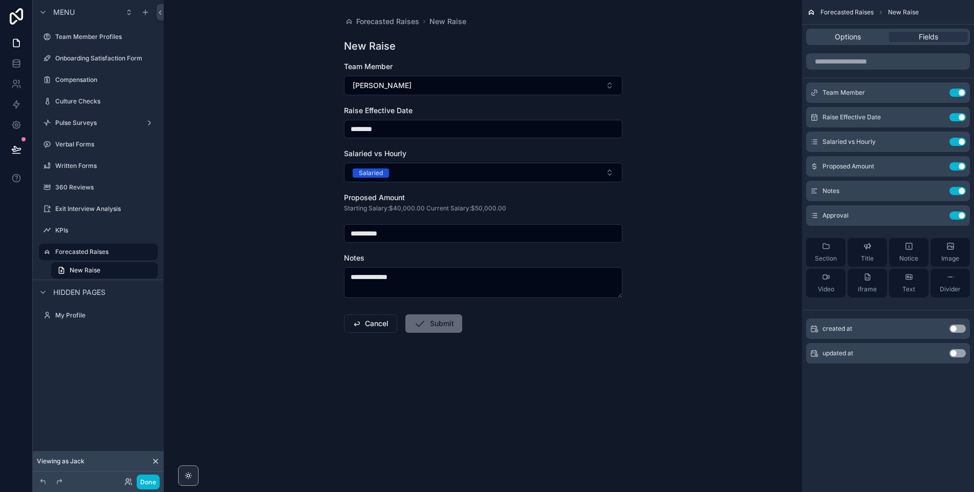
click at [426, 324] on button "Submit" at bounding box center [433, 323] width 57 height 18
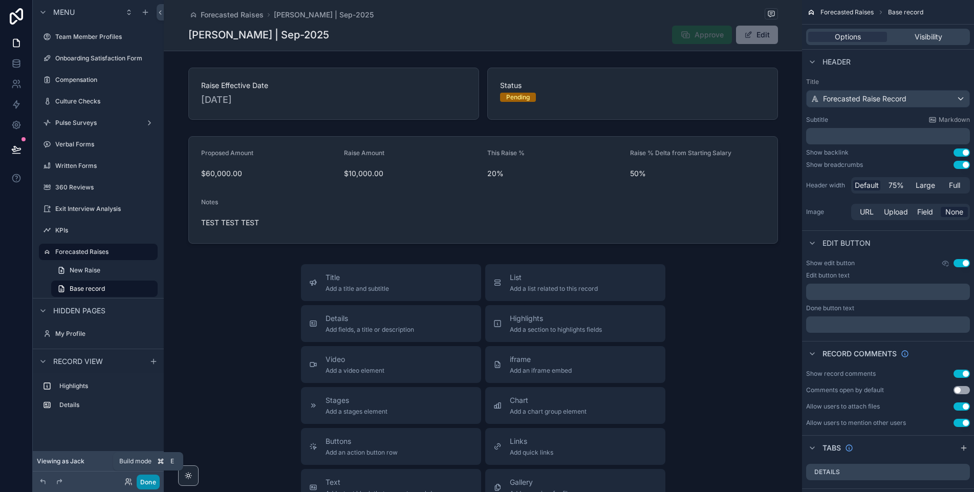
click at [151, 481] on button "Done" at bounding box center [148, 481] width 23 height 15
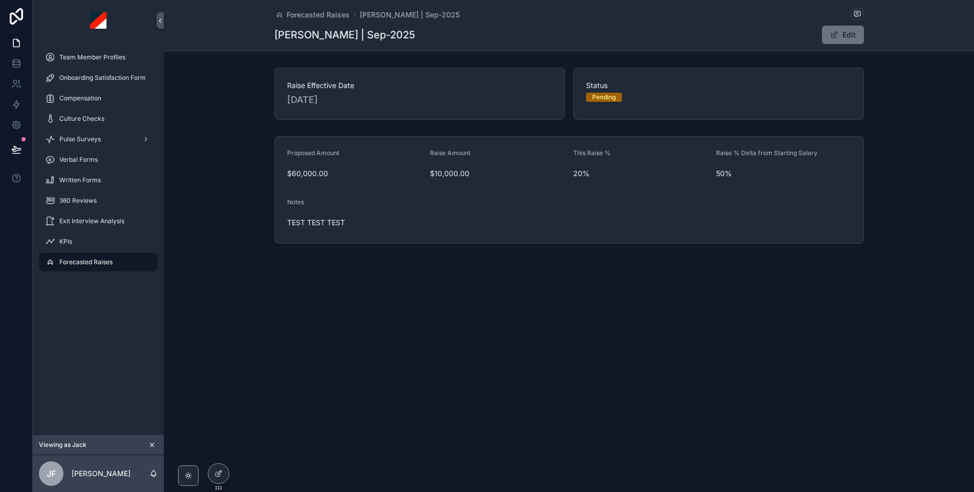
click at [154, 445] on icon "scrollable content" at bounding box center [151, 444] width 7 height 7
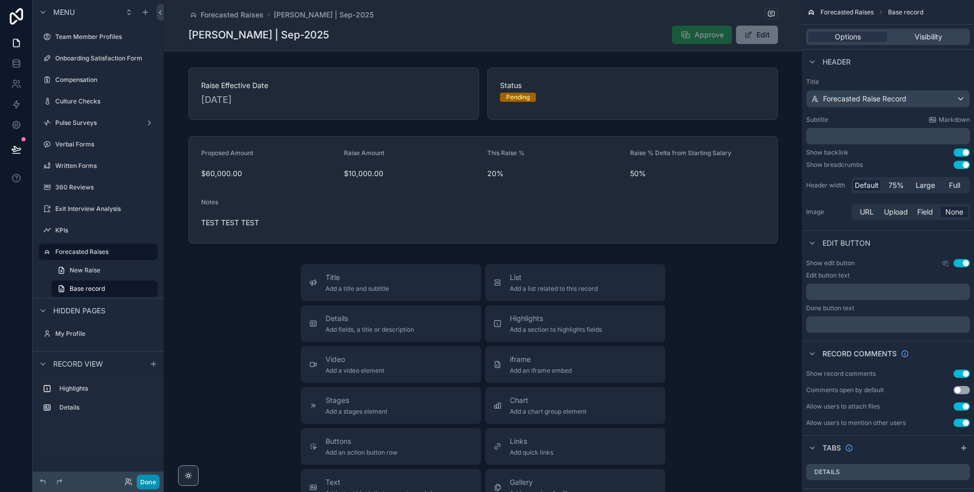
click at [149, 476] on button "Done" at bounding box center [148, 481] width 23 height 15
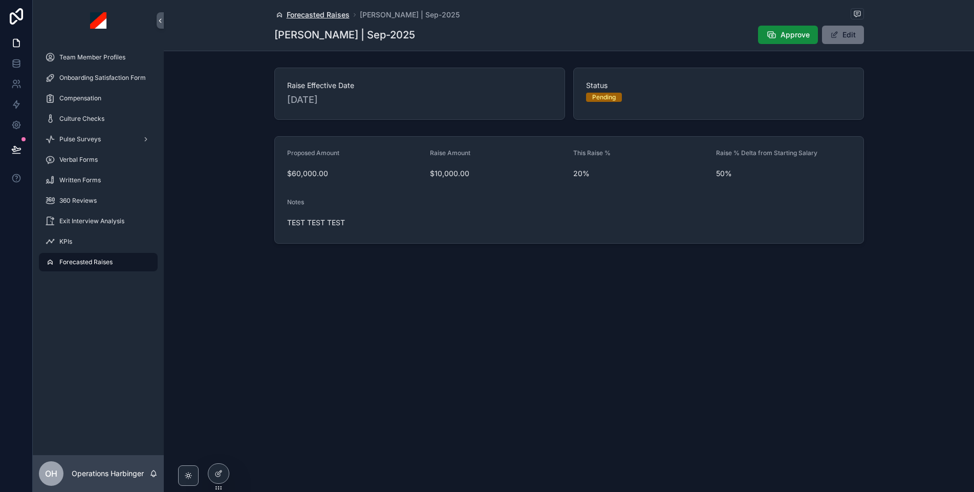
click at [325, 16] on span "Forecasted Raises" at bounding box center [318, 15] width 63 height 10
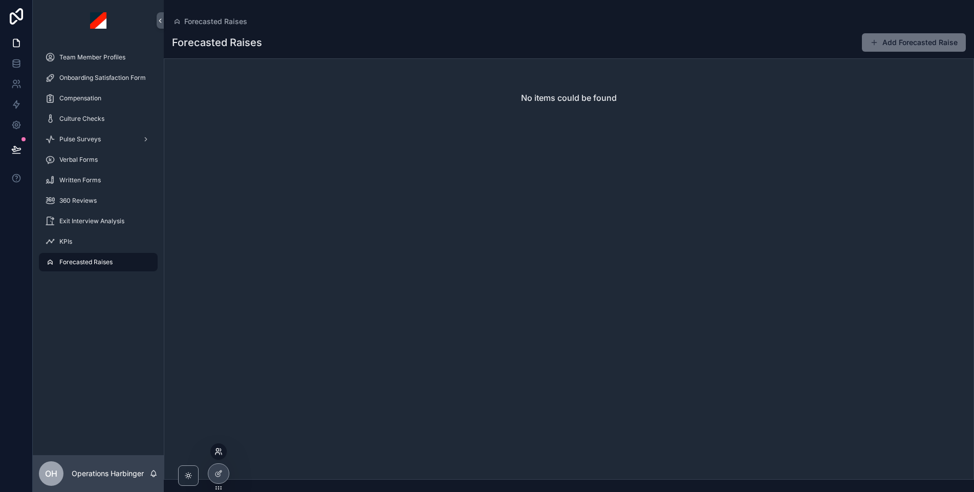
click at [218, 449] on icon at bounding box center [217, 449] width 3 height 3
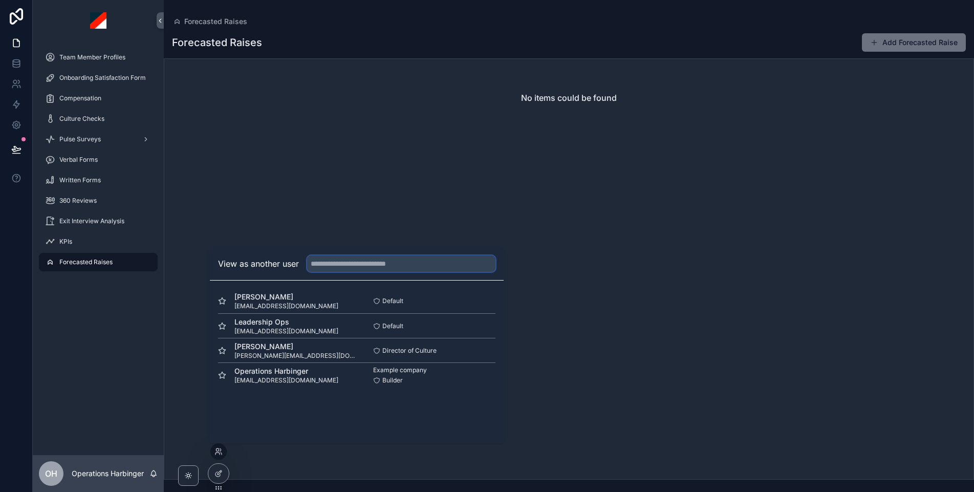
click at [439, 265] on input "text" at bounding box center [401, 263] width 188 height 16
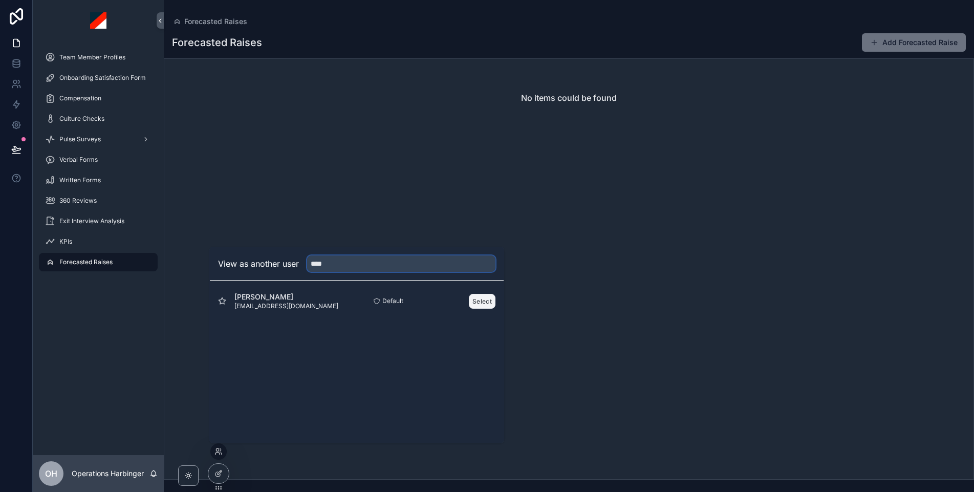
type input "****"
click at [485, 299] on button "Select" at bounding box center [482, 301] width 27 height 15
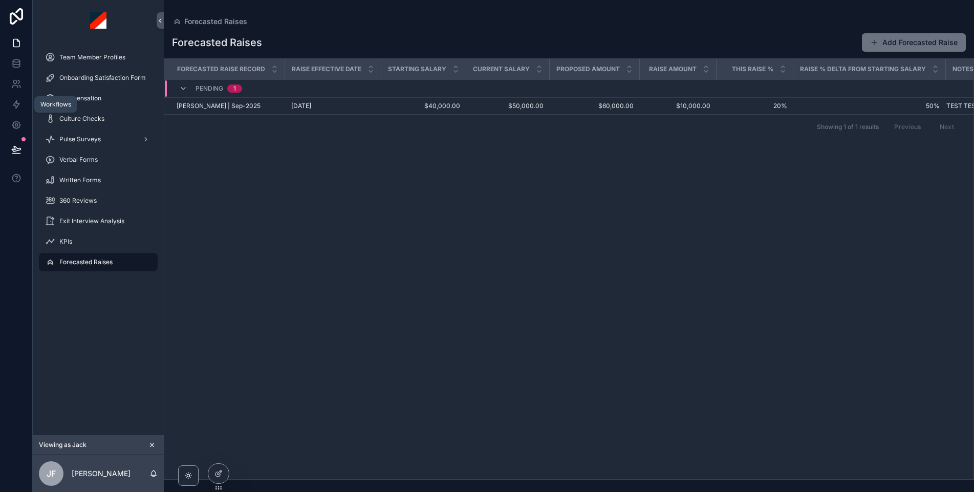
drag, startPoint x: 16, startPoint y: 102, endPoint x: 29, endPoint y: 325, distance: 223.4
click at [16, 102] on icon at bounding box center [16, 105] width 6 height 8
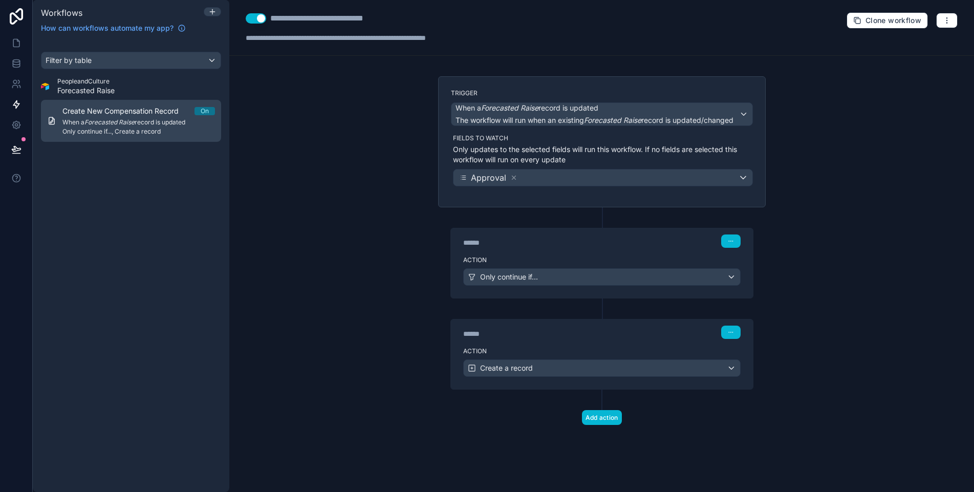
click at [107, 115] on span "Create New Compensation Record" at bounding box center [126, 111] width 128 height 10
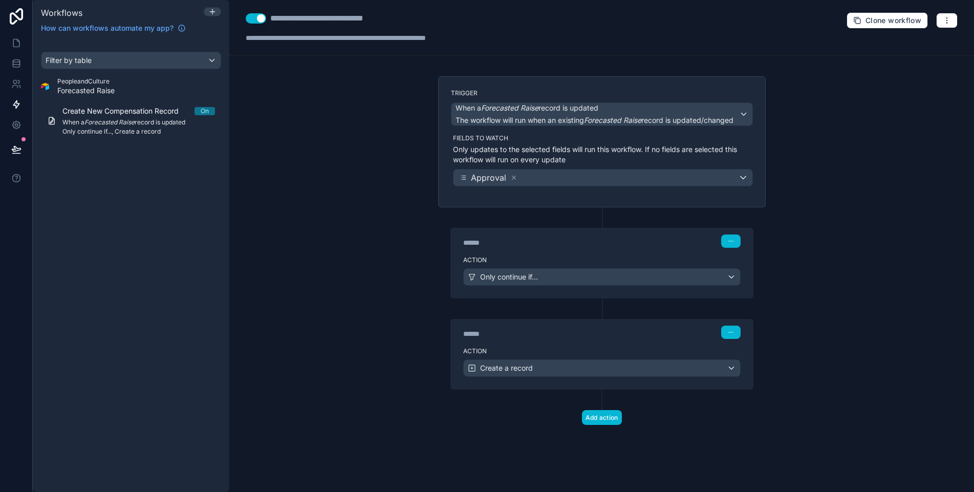
click at [592, 135] on label "Fields to watch" at bounding box center [603, 138] width 300 height 8
click at [590, 152] on p "Only updates to the selected fields will run this workflow. If no fields are se…" at bounding box center [603, 154] width 300 height 20
click at [562, 257] on label "Action" at bounding box center [601, 260] width 277 height 8
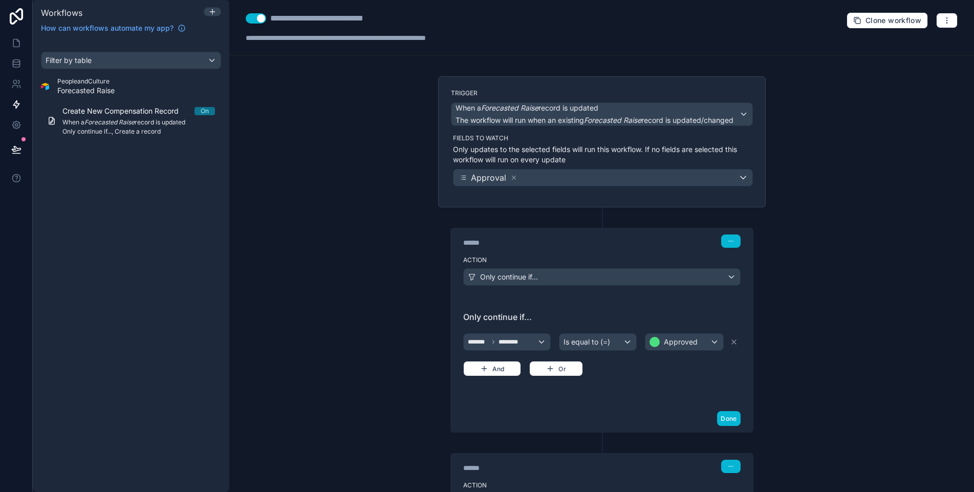
scroll to position [100, 0]
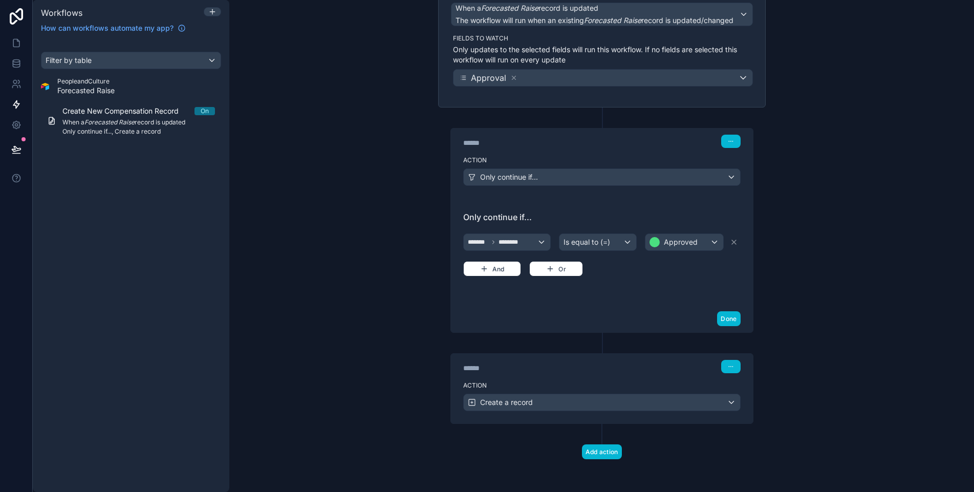
click at [625, 378] on div "Action Create a record" at bounding box center [602, 400] width 302 height 46
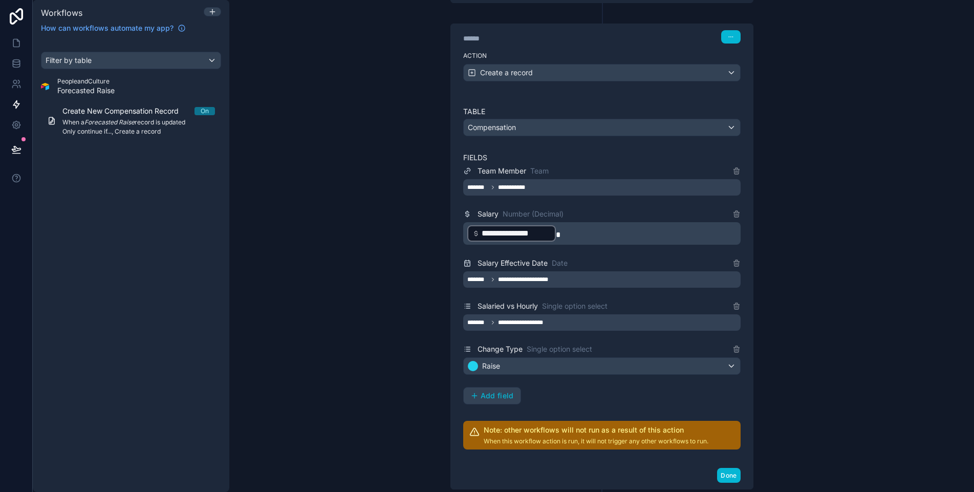
scroll to position [430, 0]
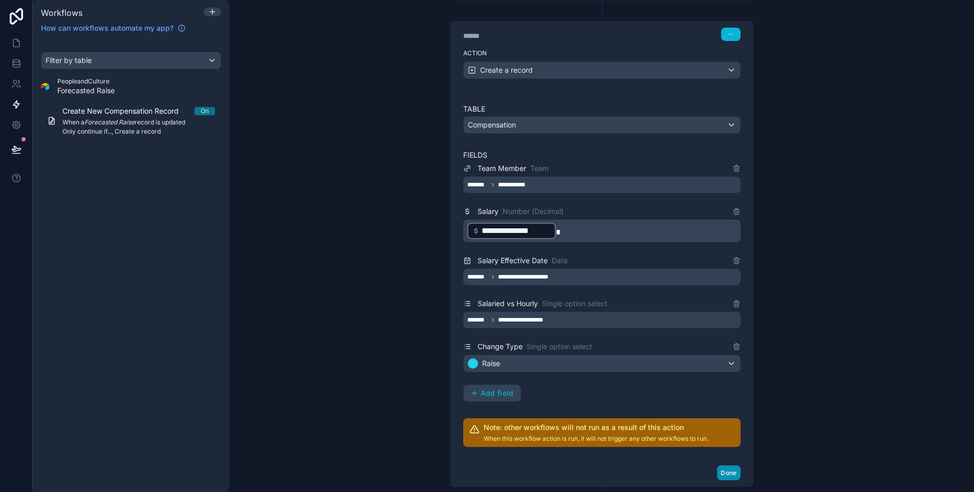
drag, startPoint x: 733, startPoint y: 467, endPoint x: 717, endPoint y: 364, distance: 104.6
click at [733, 467] on button "Done" at bounding box center [728, 472] width 23 height 15
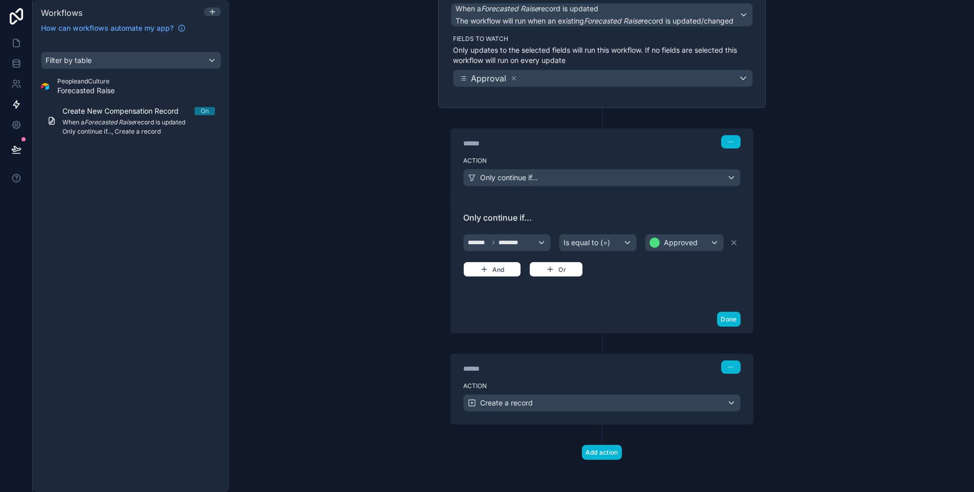
scroll to position [0, 0]
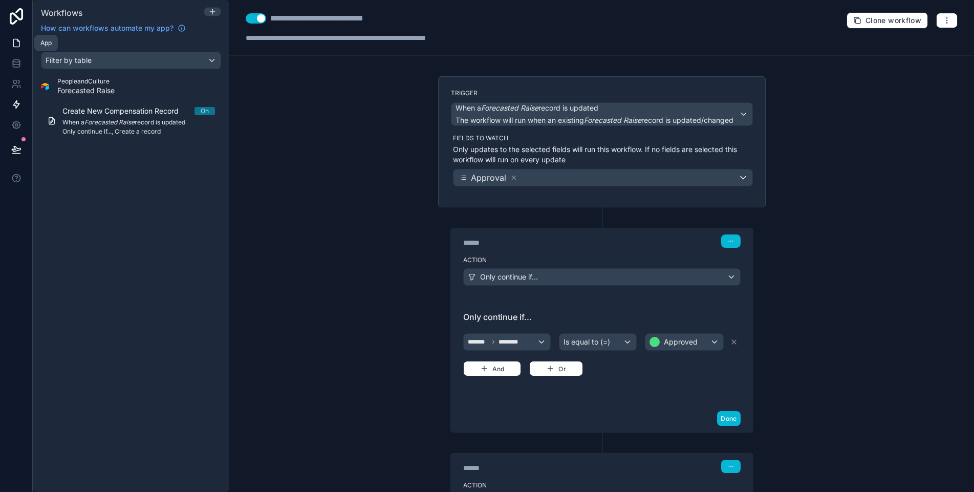
click at [16, 47] on icon at bounding box center [16, 43] width 6 height 8
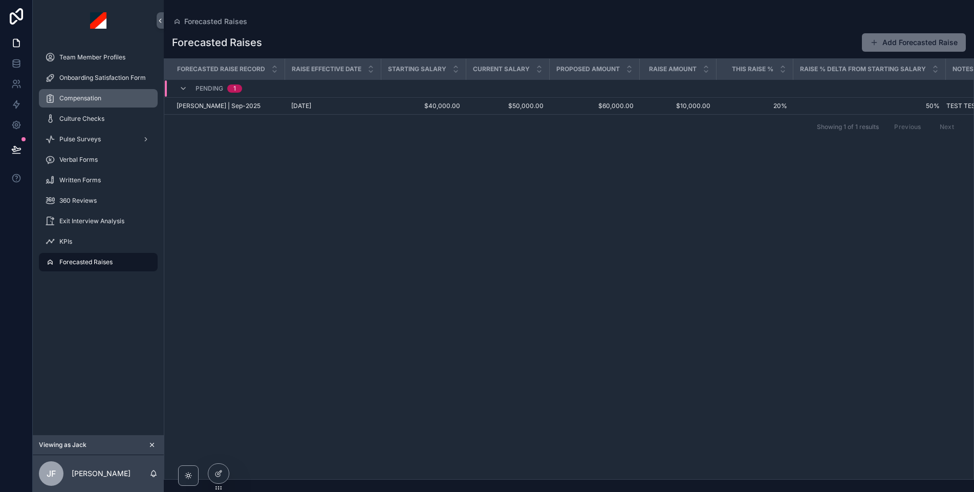
click at [87, 98] on span "Compensation" at bounding box center [80, 98] width 42 height 8
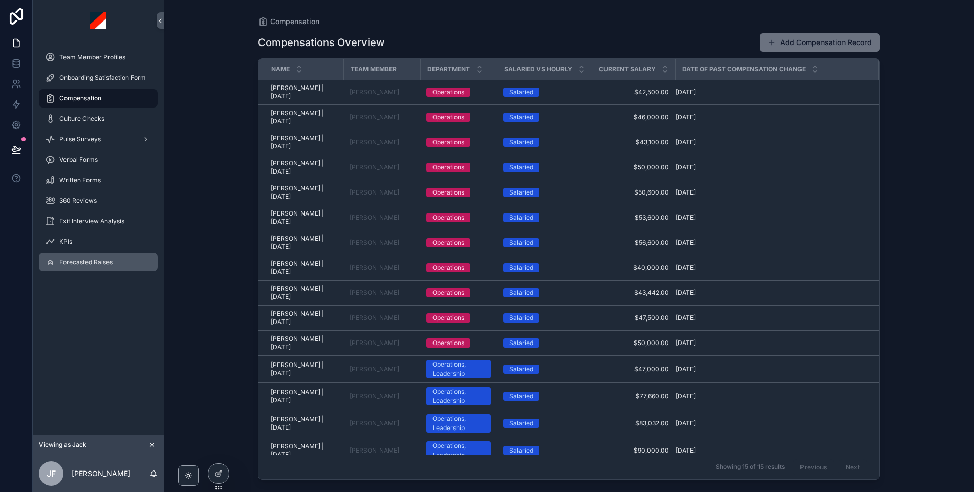
click at [107, 261] on span "Forecasted Raises" at bounding box center [85, 262] width 53 height 8
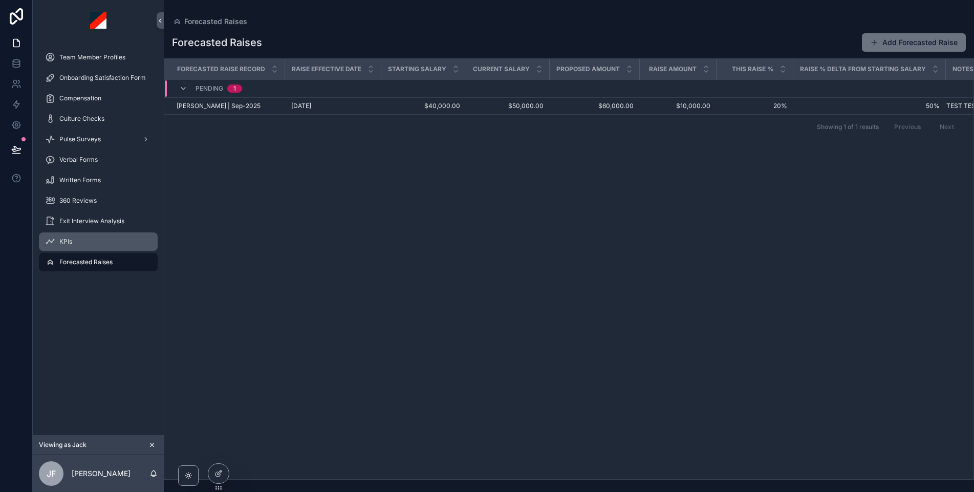
click at [76, 234] on div "KPIs" at bounding box center [98, 241] width 106 height 16
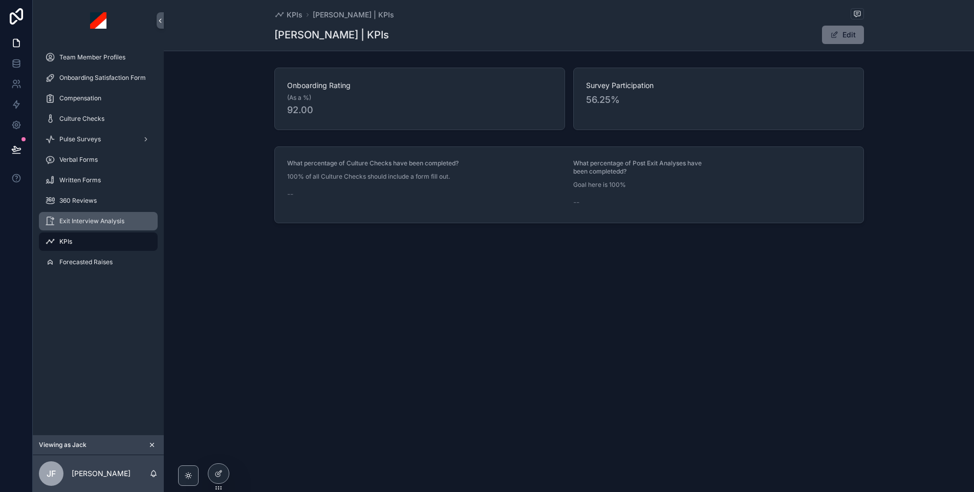
click at [81, 221] on span "Exit Interview Analysis" at bounding box center [91, 221] width 65 height 8
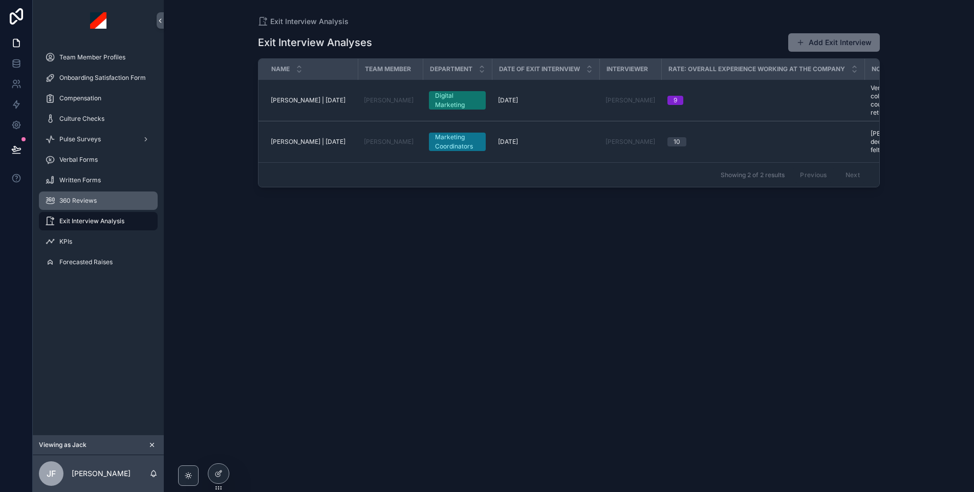
click at [80, 200] on span "360 Reviews" at bounding box center [77, 200] width 37 height 8
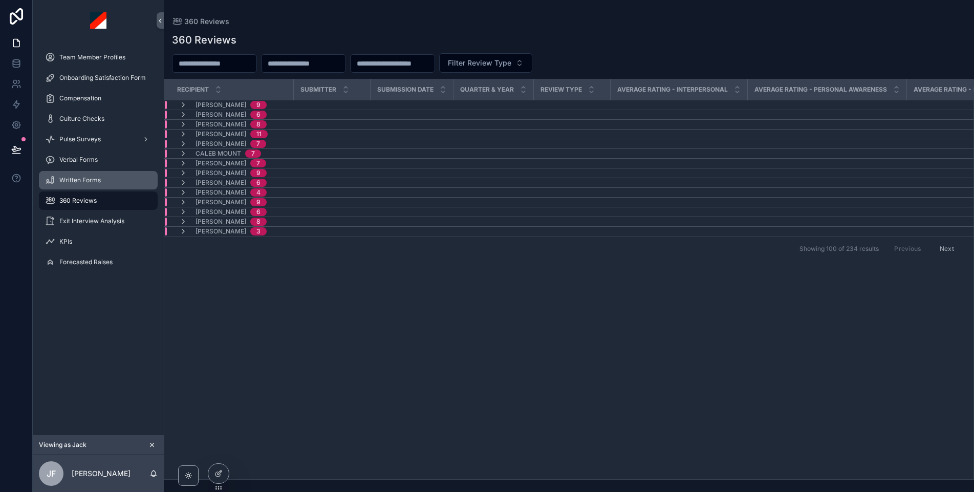
click at [79, 179] on span "Written Forms" at bounding box center [79, 180] width 41 height 8
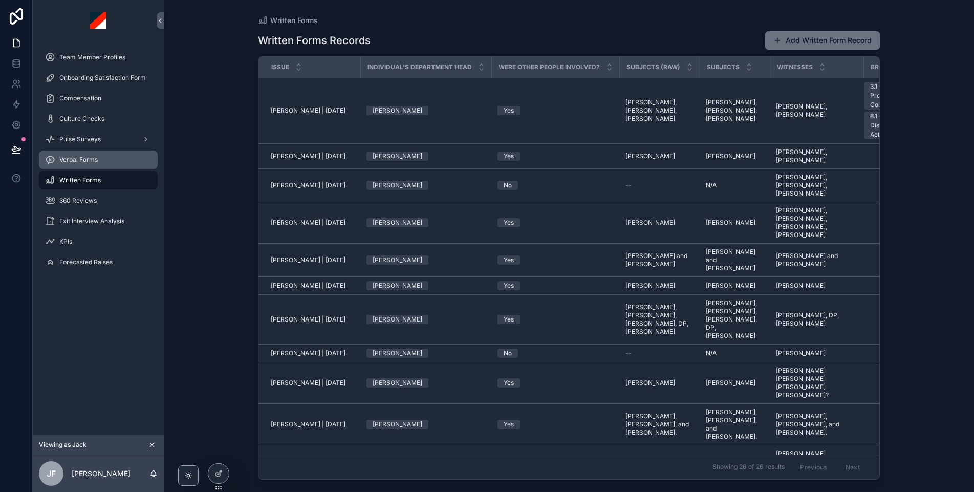
click at [80, 156] on span "Verbal Forms" at bounding box center [78, 160] width 38 height 8
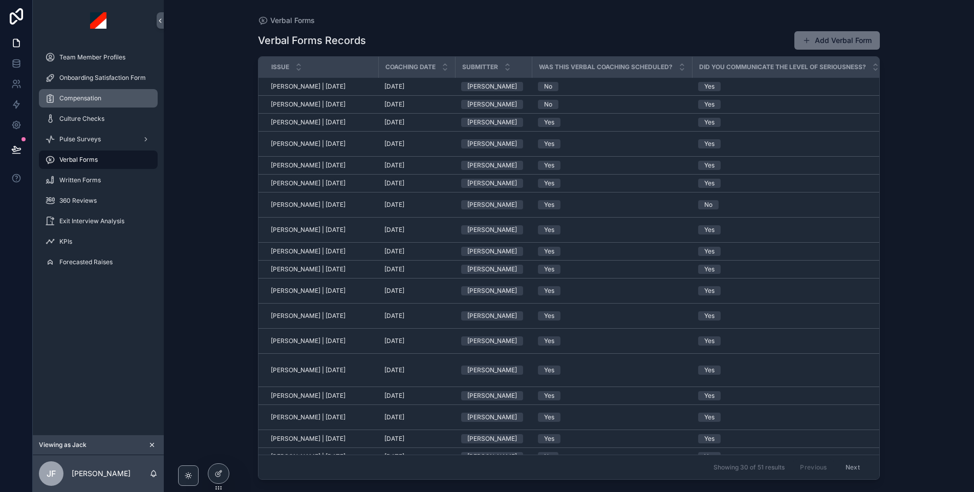
click at [84, 97] on span "Compensation" at bounding box center [80, 98] width 42 height 8
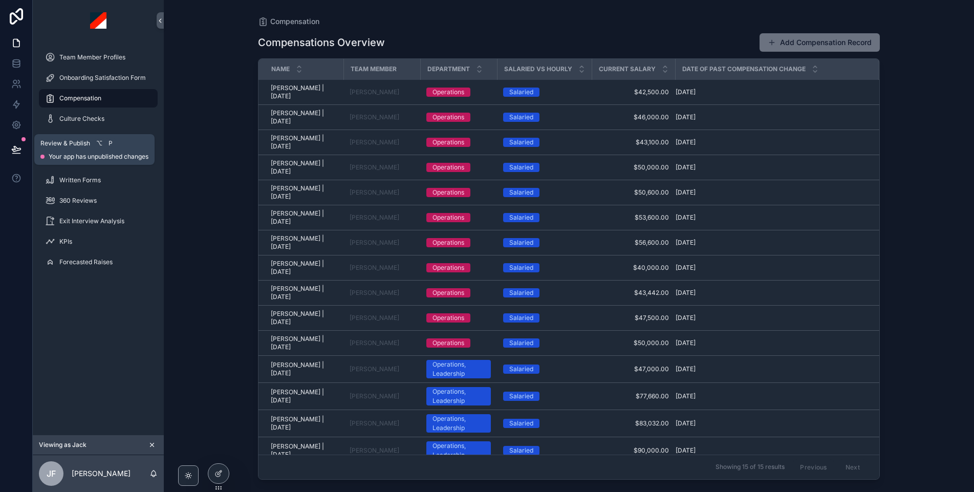
click at [17, 148] on icon at bounding box center [16, 148] width 9 height 5
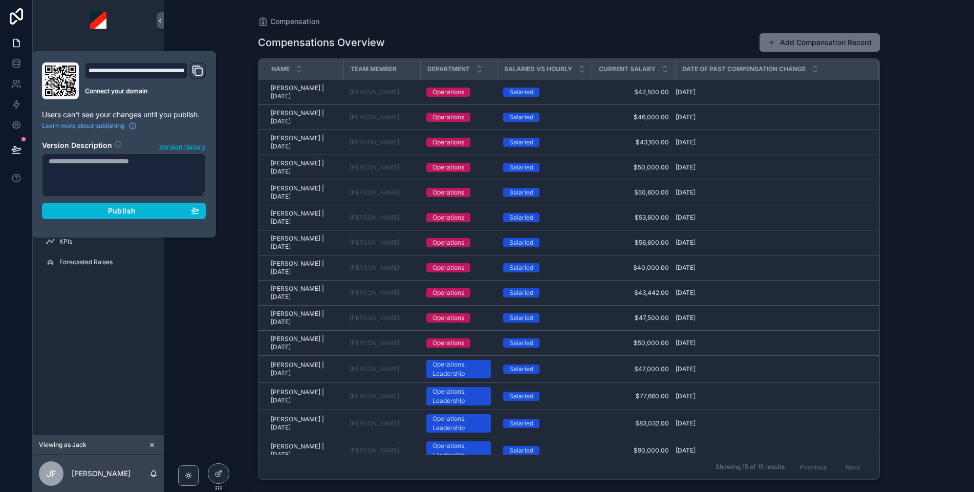
click at [170, 147] on span "Version history" at bounding box center [182, 146] width 46 height 10
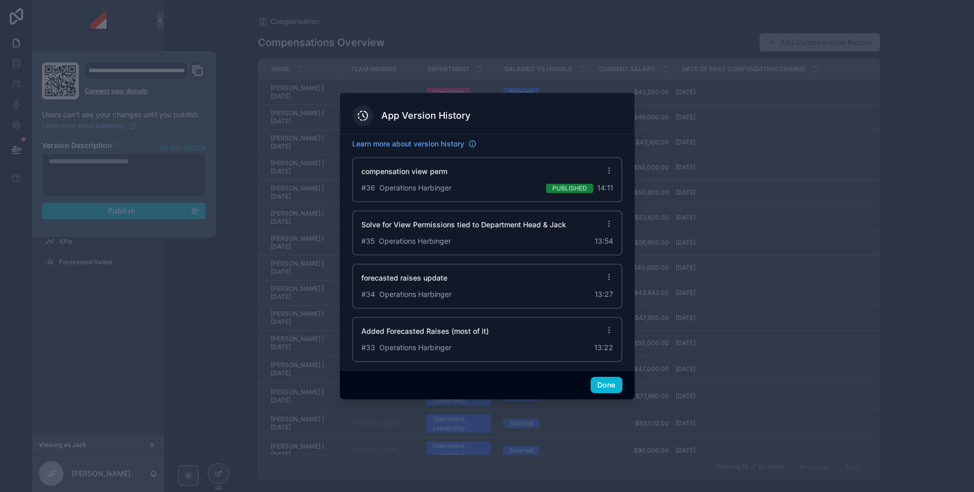
click at [609, 168] on icon at bounding box center [608, 168] width 1 height 1
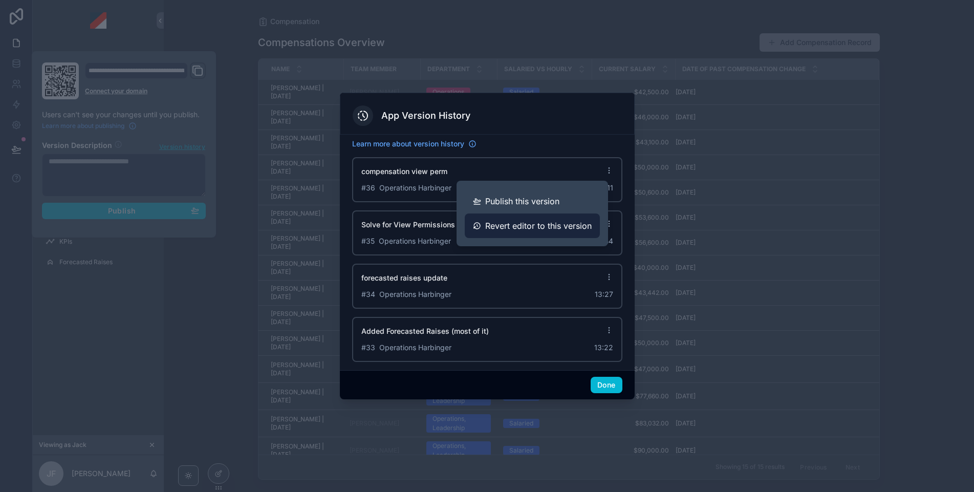
click at [509, 225] on span "Revert editor to this version" at bounding box center [538, 225] width 106 height 12
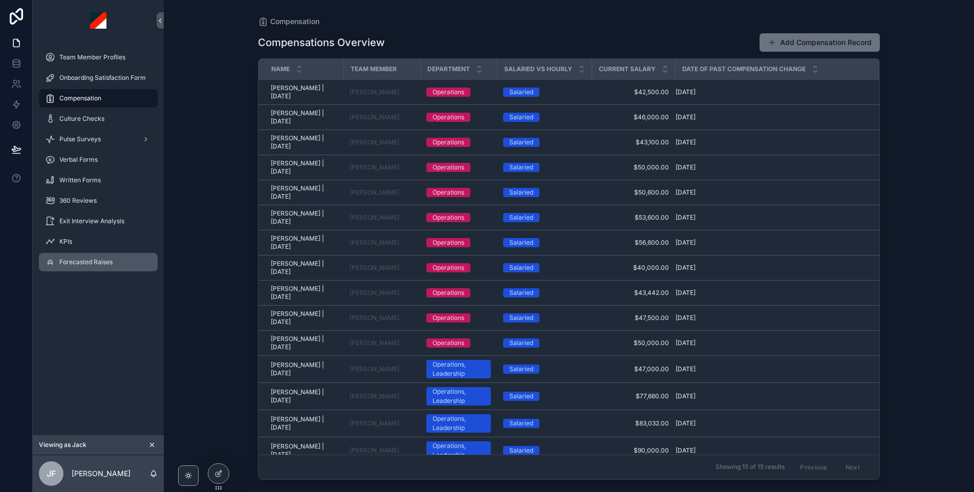
click at [96, 267] on div "Forecasted Raises" at bounding box center [98, 262] width 106 height 16
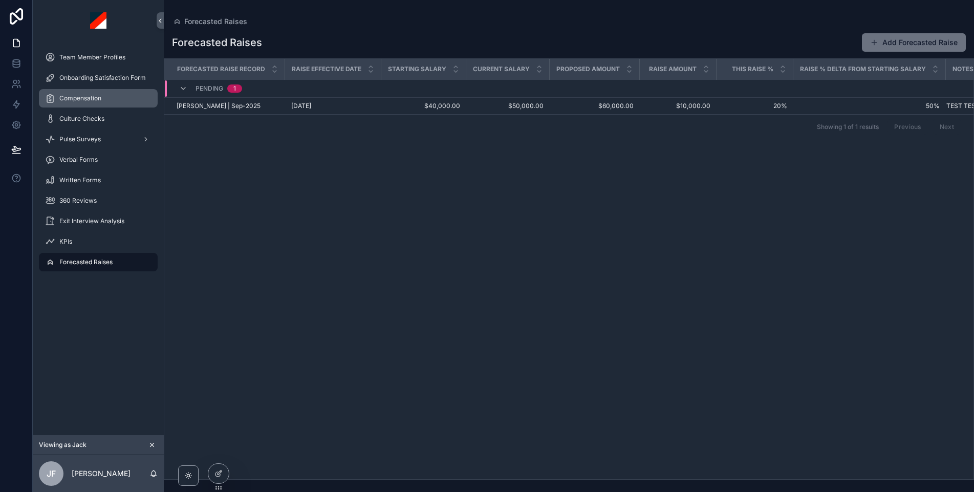
click at [82, 97] on span "Compensation" at bounding box center [80, 98] width 42 height 8
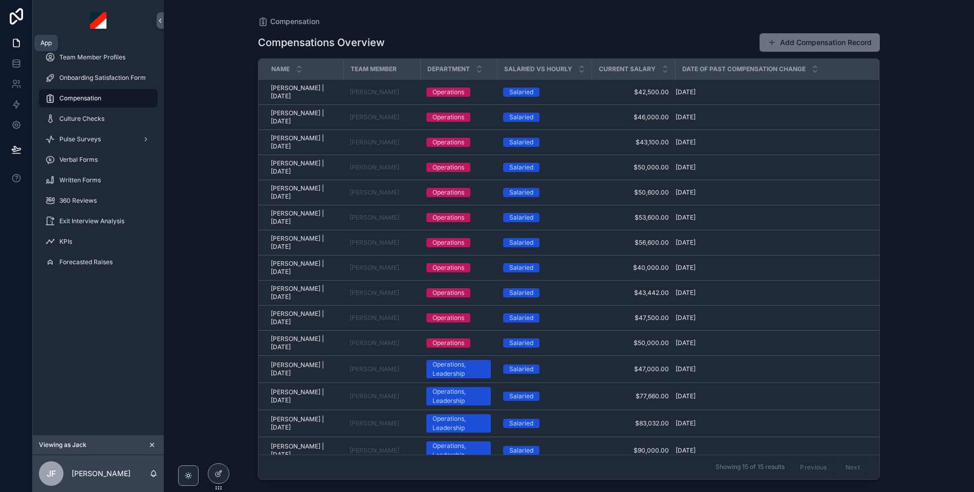
click at [10, 48] on link at bounding box center [16, 43] width 32 height 20
click at [150, 445] on icon "scrollable content" at bounding box center [151, 444] width 7 height 7
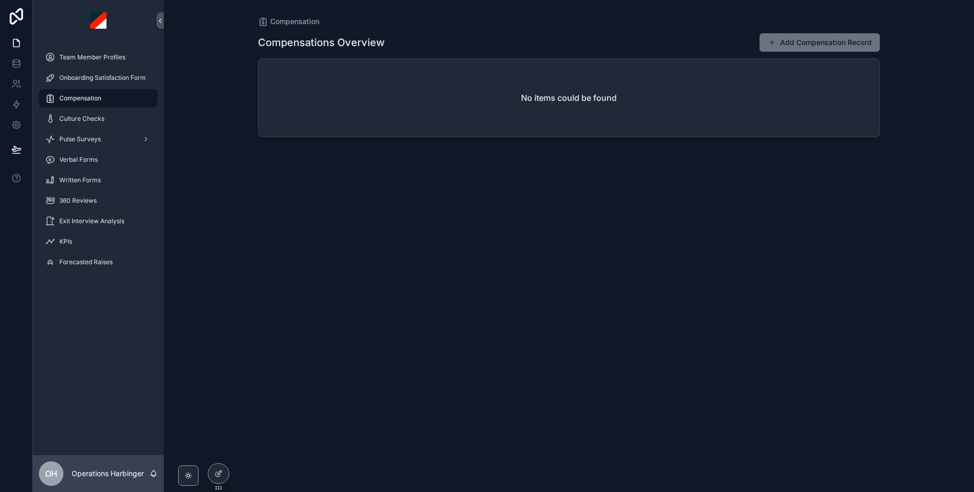
click at [79, 68] on div "Onboarding Satisfaction Form" at bounding box center [98, 78] width 131 height 20
click at [88, 268] on div "Forecasted Raises" at bounding box center [98, 262] width 106 height 16
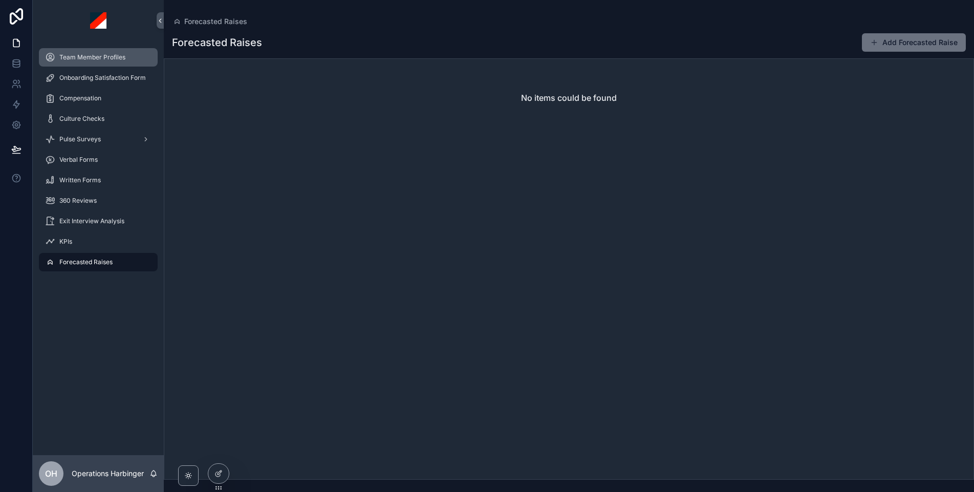
click at [103, 64] on div "Team Member Profiles" at bounding box center [98, 57] width 106 height 16
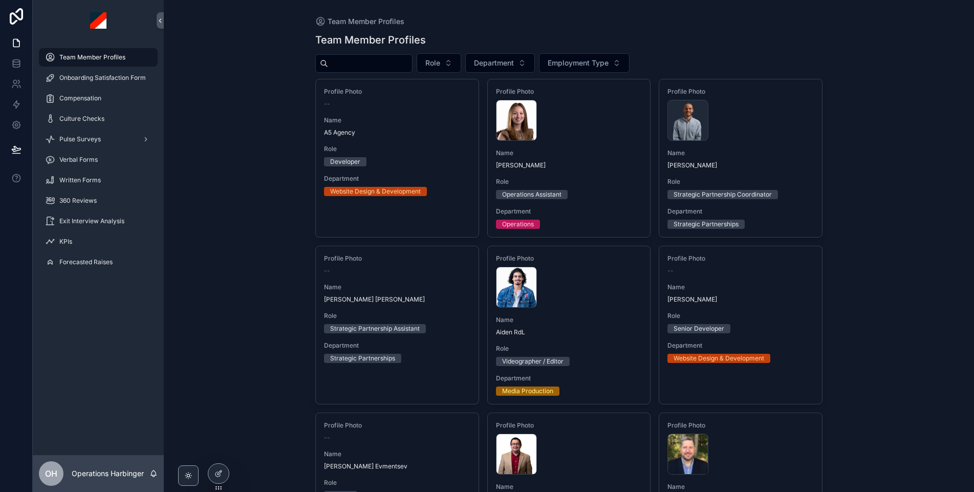
drag, startPoint x: 377, startPoint y: 58, endPoint x: 398, endPoint y: 71, distance: 24.7
click at [377, 58] on input "scrollable content" at bounding box center [370, 63] width 84 height 14
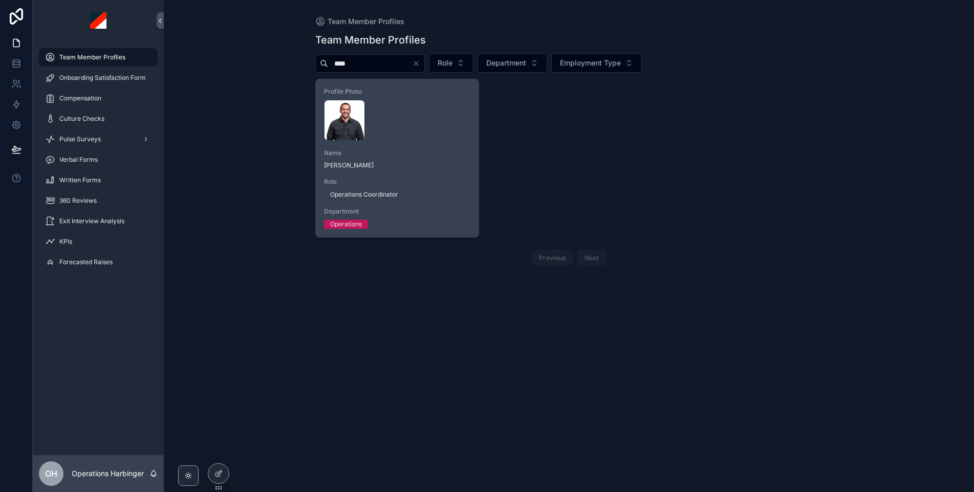
type input "****"
click at [458, 131] on div "[PERSON_NAME] .webp" at bounding box center [397, 120] width 146 height 41
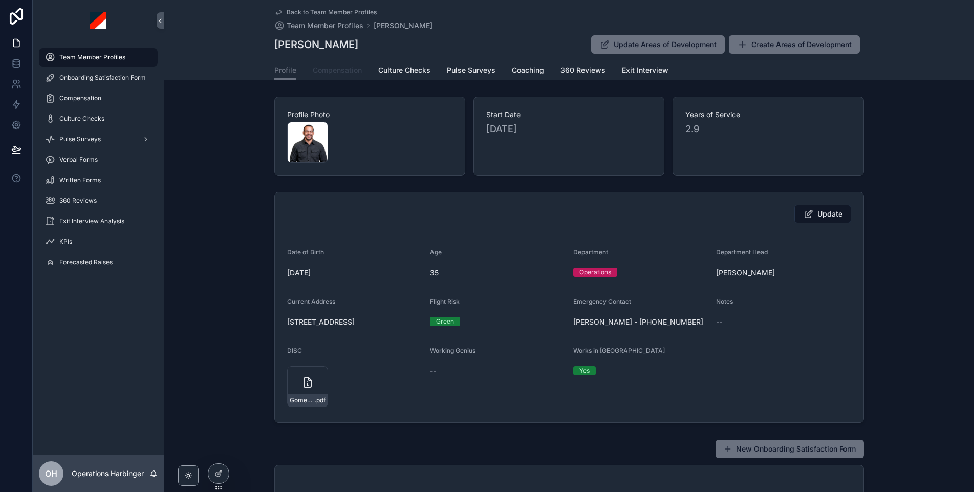
click at [332, 65] on span "Compensation" at bounding box center [337, 70] width 49 height 10
